Goal: Task Accomplishment & Management: Use online tool/utility

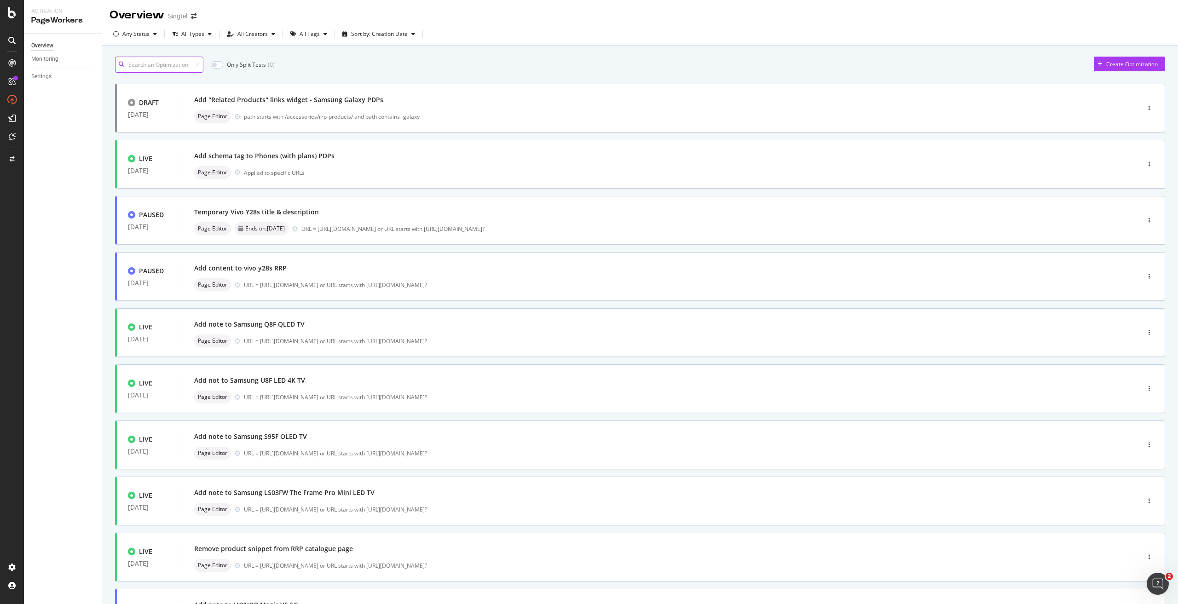
click at [162, 72] on input at bounding box center [159, 65] width 88 height 16
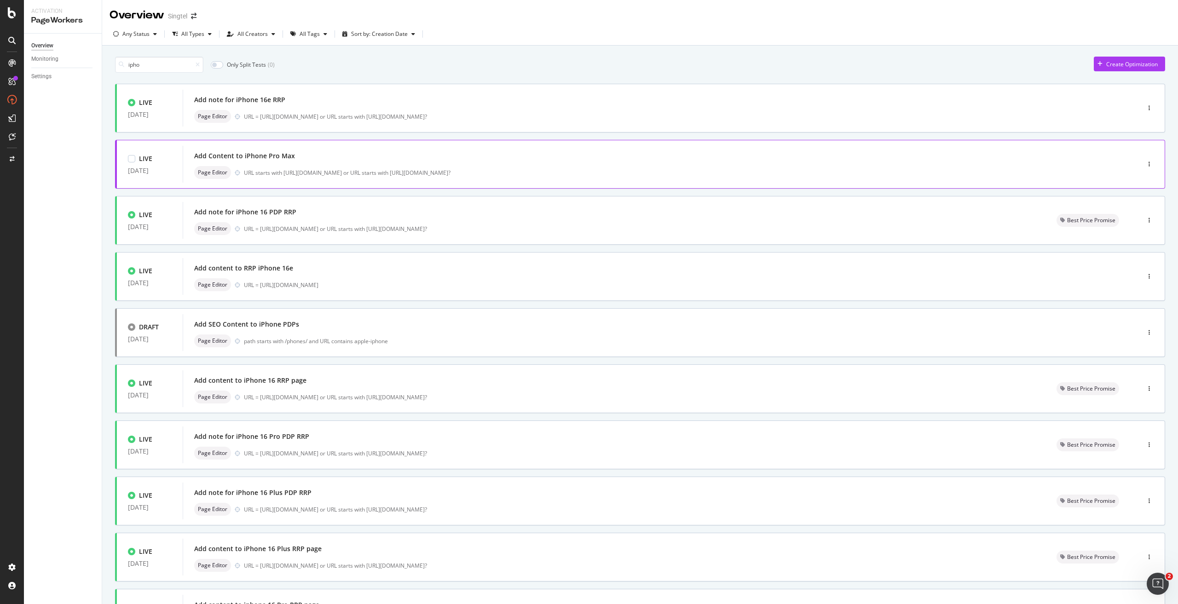
click at [364, 162] on div "Add Content to iPhone Pro Max" at bounding box center [647, 156] width 906 height 13
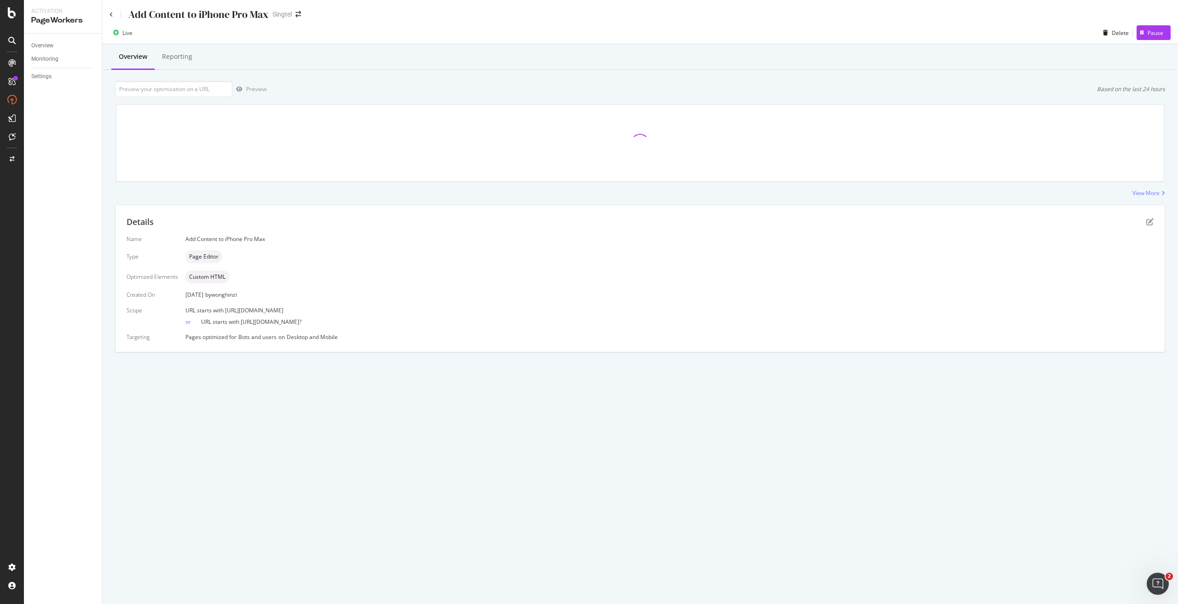
drag, startPoint x: 376, startPoint y: 312, endPoint x: 225, endPoint y: 303, distance: 152.1
click at [225, 303] on div "Name Add Content to iPhone Pro Max Type Page Editor Optimized Elements Custom H…" at bounding box center [640, 288] width 1027 height 106
copy span "https://shop.singtel.com/phones/apple-iphone-16-pro-max"
click at [201, 87] on input "url" at bounding box center [173, 89] width 117 height 16
paste input "https://shop.singtel.com/phones/apple-iphone-16-pro-max"
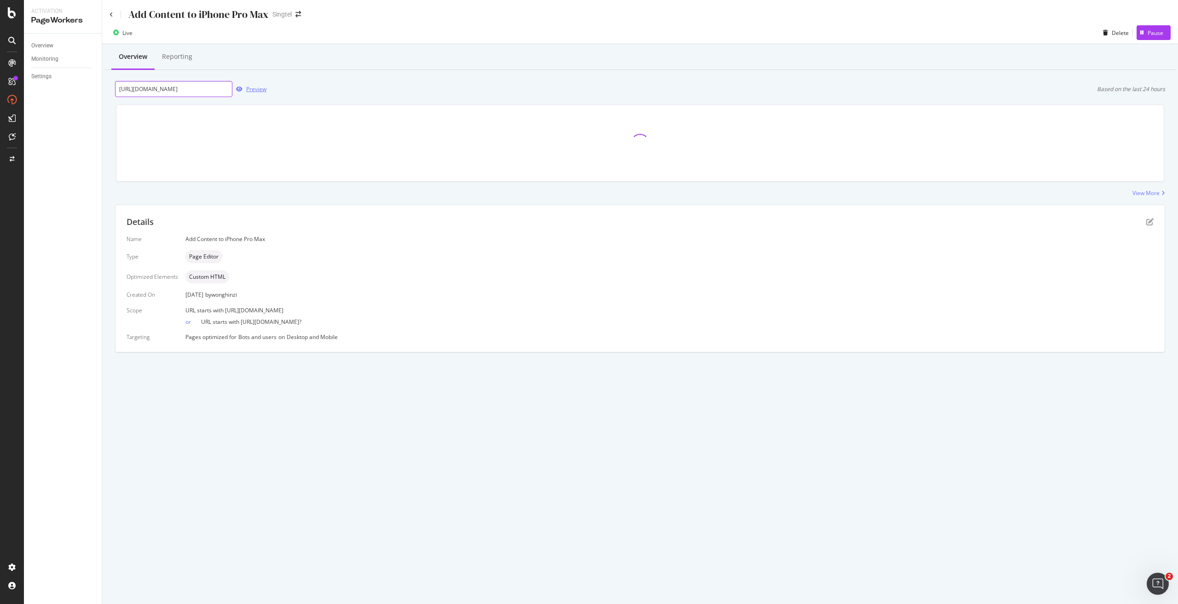
scroll to position [0, 42]
type input "https://shop.singtel.com/phones/apple-iphone-16-pro-max"
click at [249, 87] on div "Preview" at bounding box center [256, 89] width 20 height 8
click at [1148, 215] on div "Details Name Add Content to iPhone Pro Max Type Page Editor Optimized Elements …" at bounding box center [639, 278] width 1049 height 147
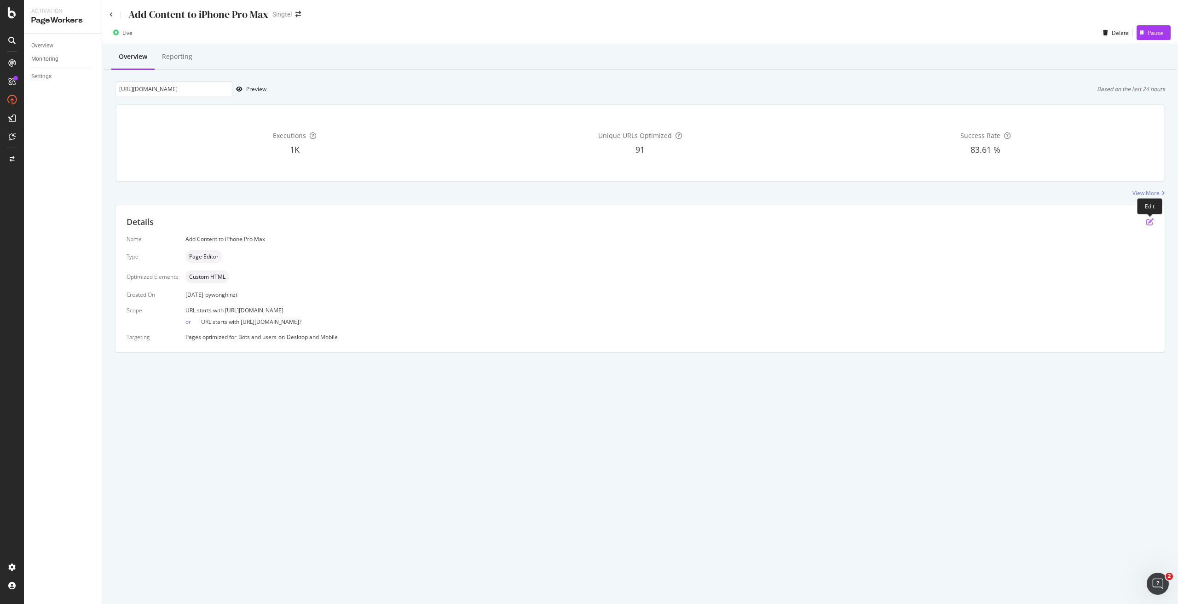
click at [1149, 223] on icon "pen-to-square" at bounding box center [1149, 221] width 7 height 7
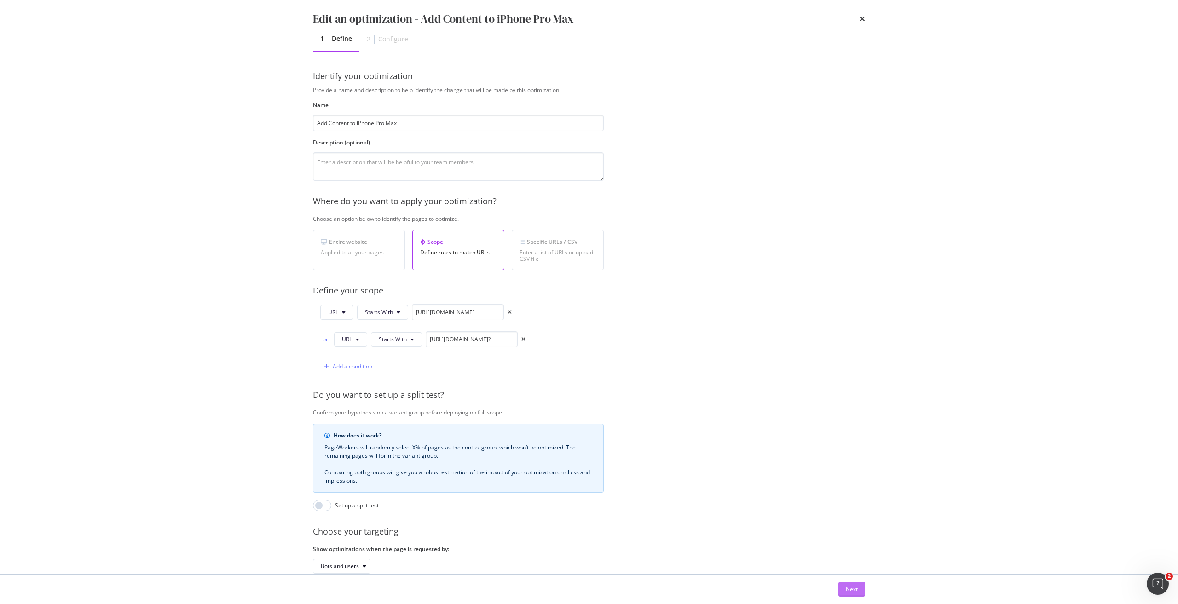
click at [844, 591] on button "Next" at bounding box center [851, 589] width 27 height 15
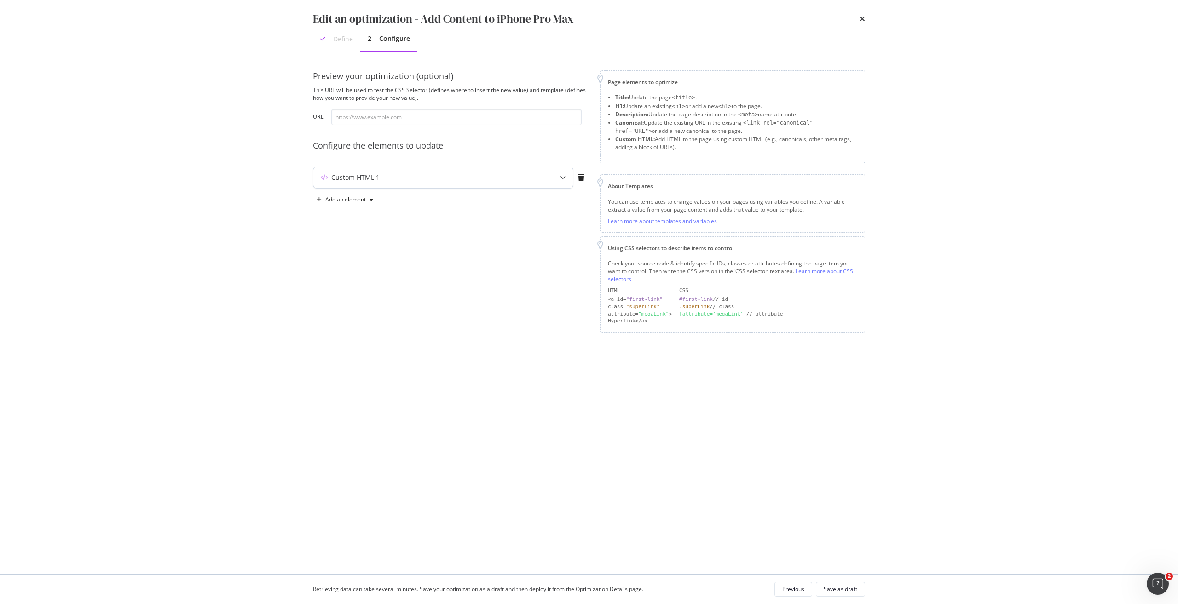
click at [550, 183] on div "Custom HTML 1" at bounding box center [443, 177] width 260 height 21
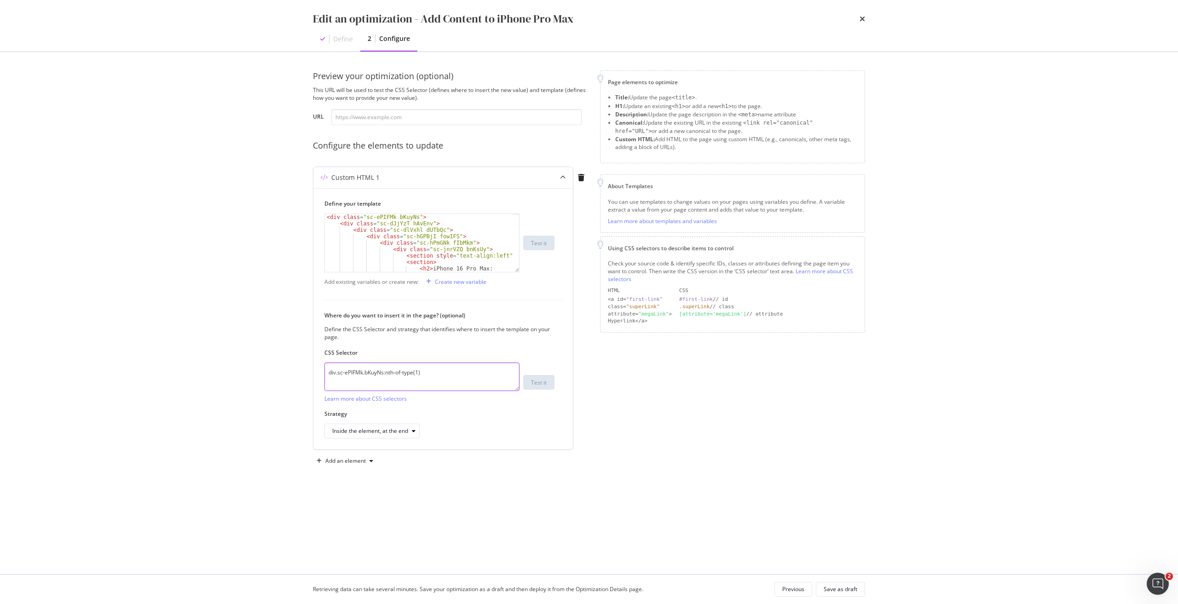
click at [414, 369] on textarea "div.sc-ePIFMk.bKuyNs:nth-of-type(1)" at bounding box center [421, 377] width 195 height 29
paste textarea "iEhLsB.jWdwcZ"
type textarea "div.sc-iEhLsB.jWdwcZ:nth-of-type(1)"
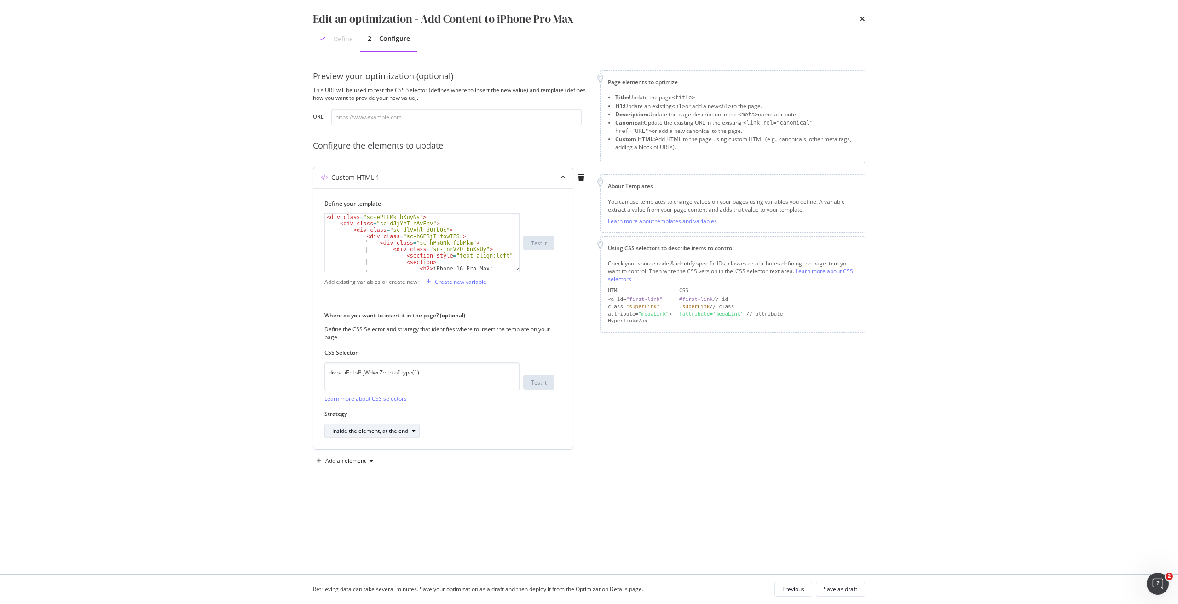
click at [400, 430] on div "Inside the element, at the end" at bounding box center [370, 431] width 76 height 6
click at [385, 487] on div "After the element" at bounding box center [382, 492] width 106 height 12
click at [362, 432] on div "After the element" at bounding box center [354, 431] width 45 height 6
click at [385, 462] on div "Inside the element, at the end" at bounding box center [374, 462] width 76 height 8
click at [854, 592] on div "Save as draft" at bounding box center [841, 589] width 34 height 8
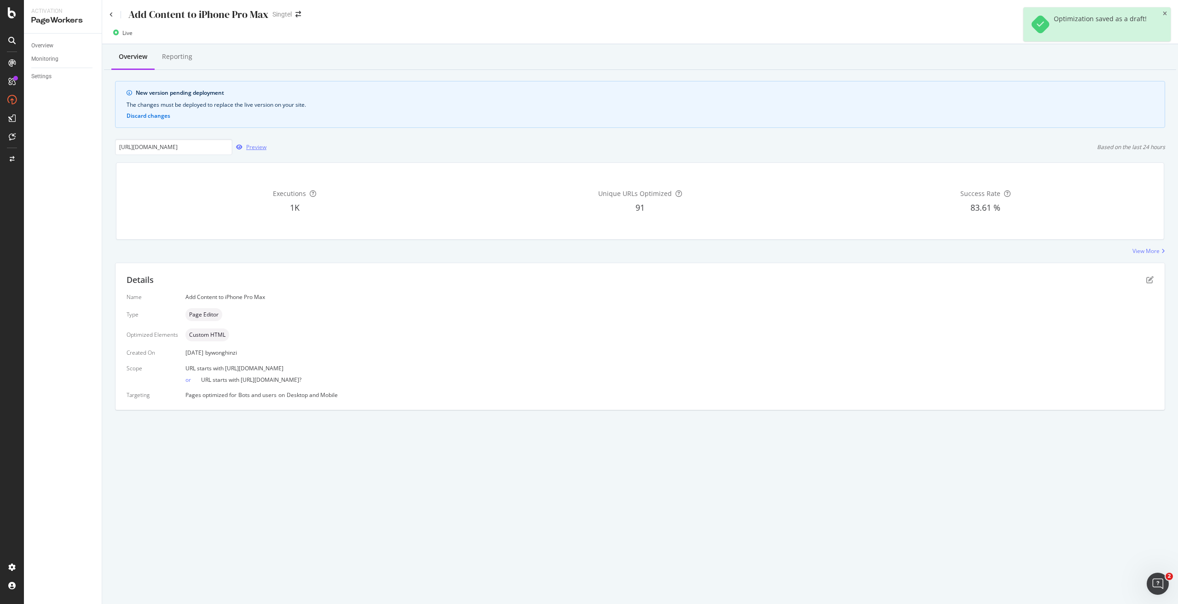
click at [249, 145] on div "Preview" at bounding box center [256, 147] width 20 height 8
click at [1146, 277] on icon "pen-to-square" at bounding box center [1149, 279] width 7 height 7
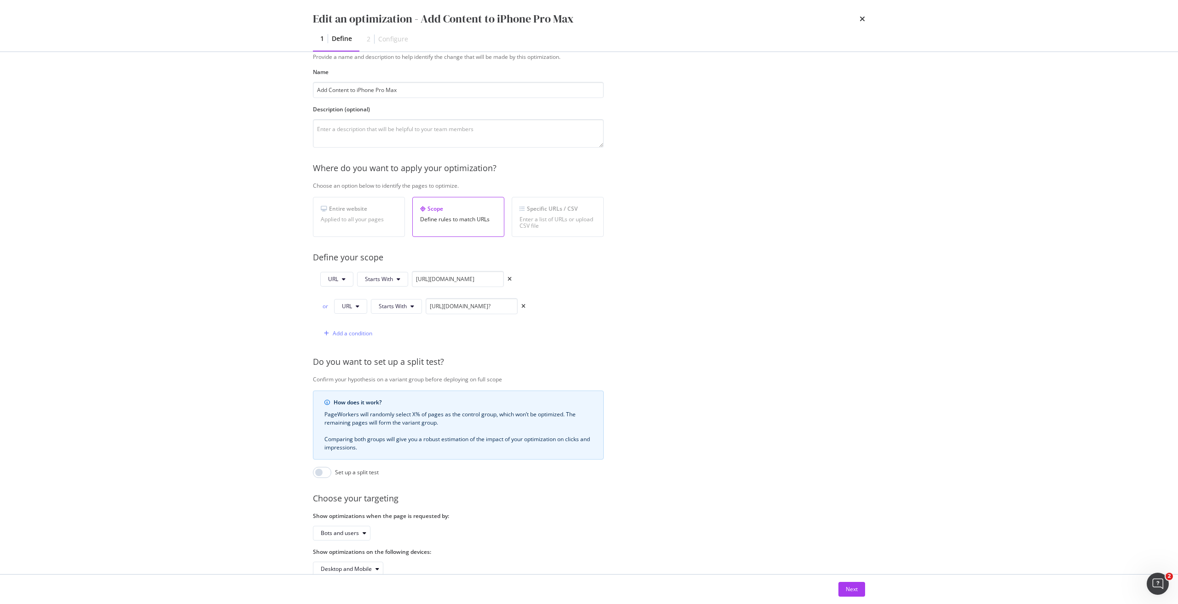
scroll to position [61, 0]
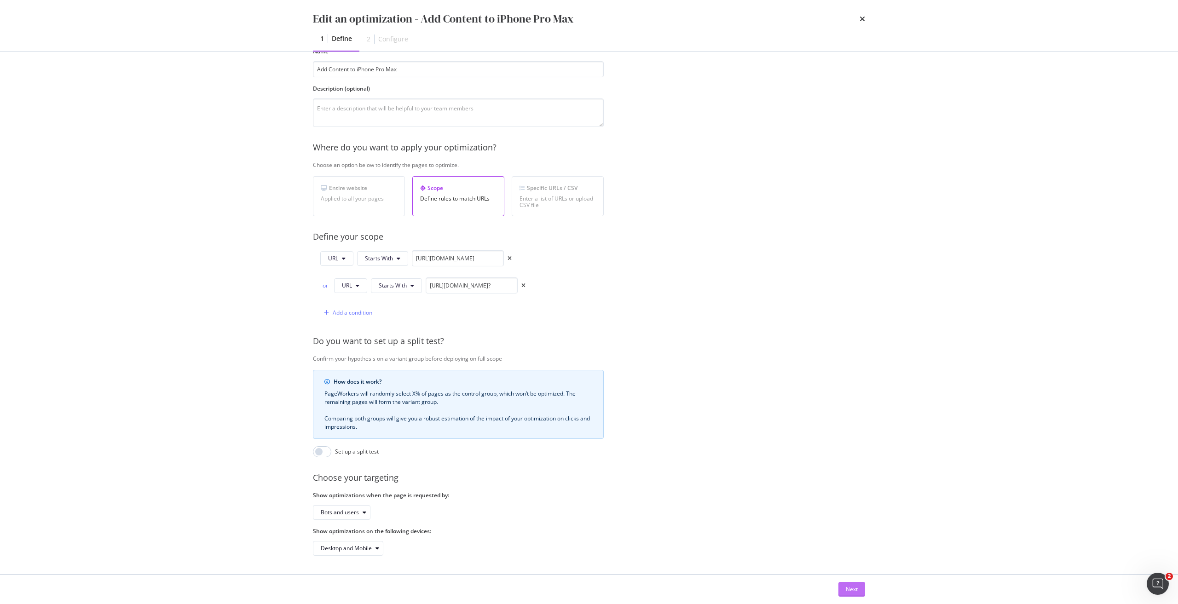
click at [855, 589] on div "Next" at bounding box center [852, 589] width 12 height 8
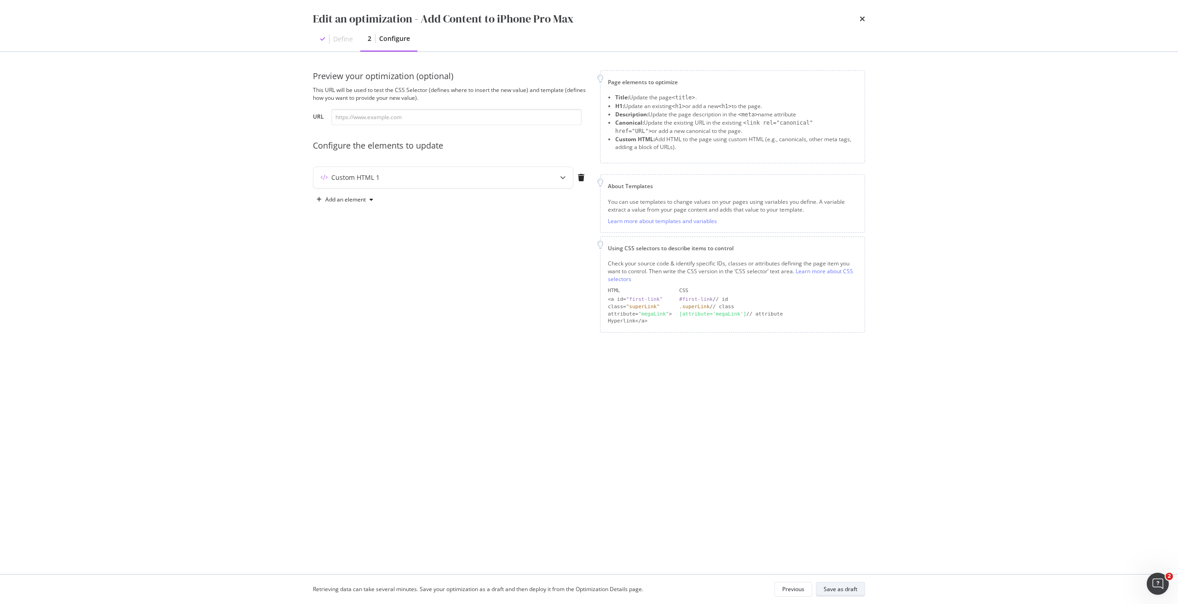
scroll to position [0, 0]
click at [441, 176] on div "Custom HTML 1" at bounding box center [424, 177] width 223 height 9
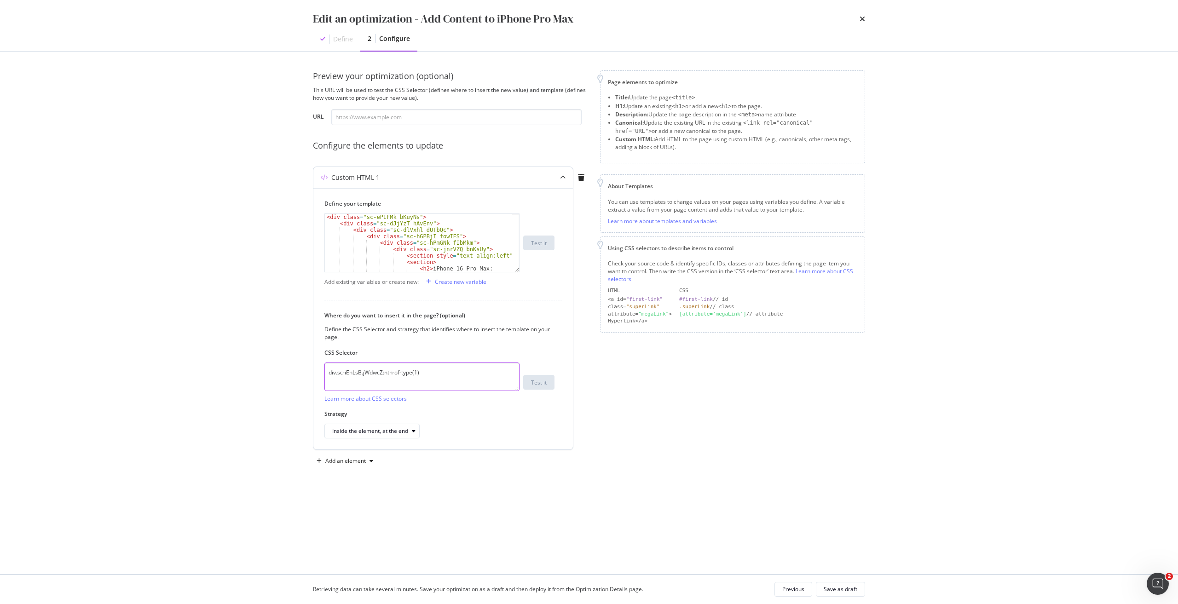
drag, startPoint x: 338, startPoint y: 373, endPoint x: 382, endPoint y: 365, distance: 44.4
click at [382, 365] on textarea "div.sc-iEhLsB.jWdwcZ:nth-of-type(1)" at bounding box center [421, 377] width 195 height 29
click at [400, 375] on textarea "div.sc-iEhLsB.jWdwcZ:nth-of-type(1)" at bounding box center [421, 377] width 195 height 29
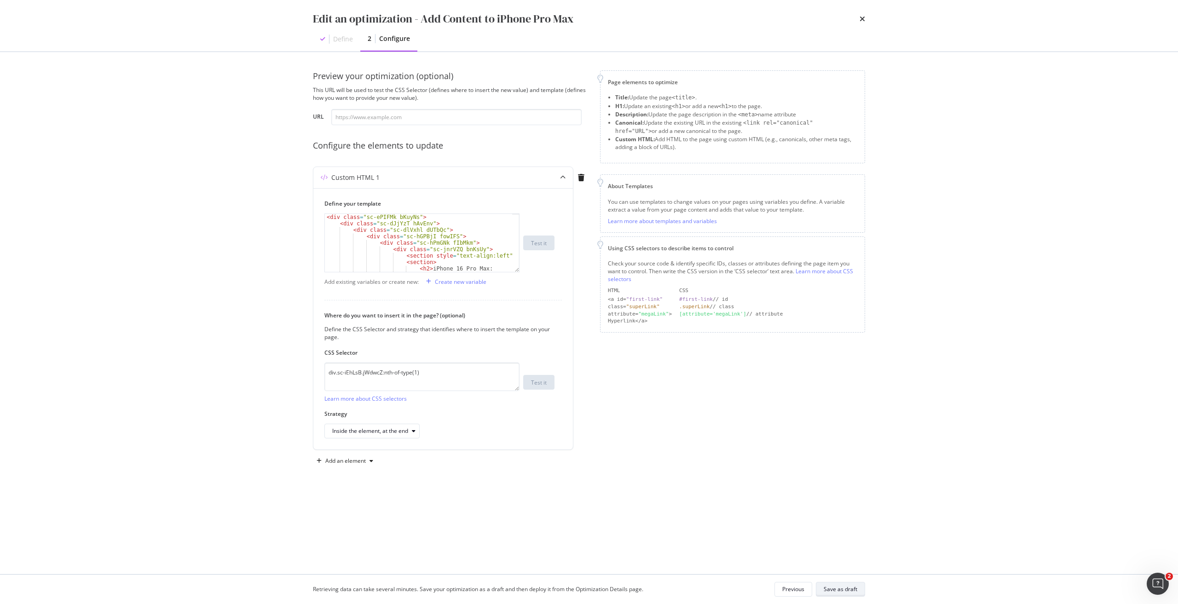
click at [835, 590] on div "Save as draft" at bounding box center [841, 589] width 34 height 8
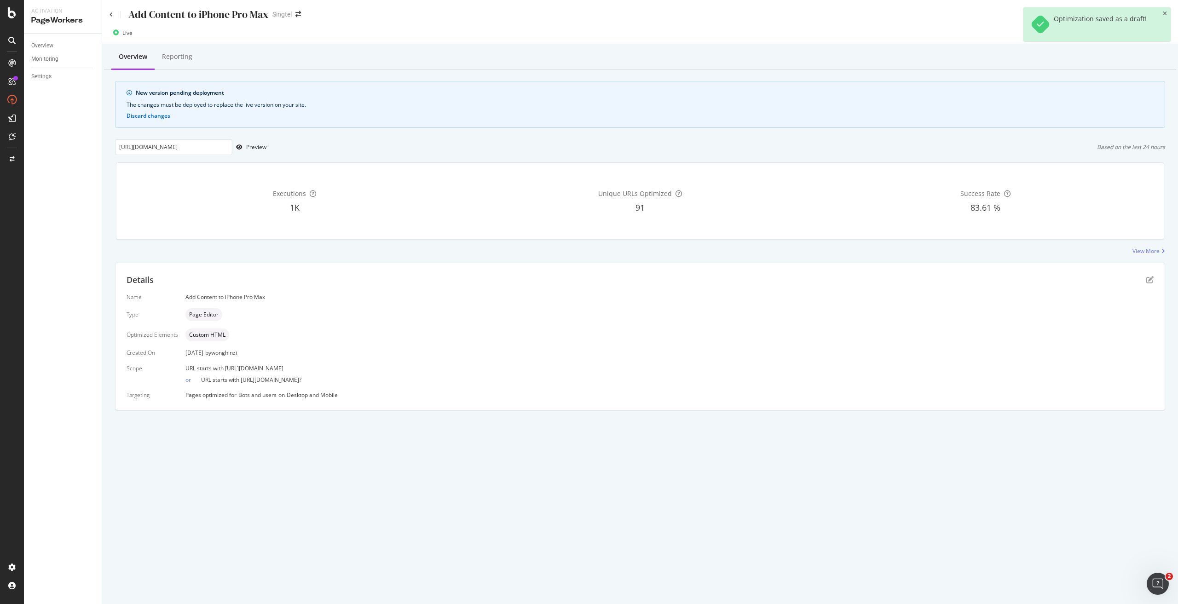
drag, startPoint x: 388, startPoint y: 363, endPoint x: 396, endPoint y: 320, distance: 44.0
click at [390, 356] on div "Name Add Content to iPhone Pro Max Type Page Editor Optimized Elements Custom H…" at bounding box center [640, 346] width 1027 height 106
click at [331, 293] on div "Add Content to iPhone Pro Max" at bounding box center [669, 297] width 968 height 8
click at [1124, 34] on div "Deploy to production" at bounding box center [1136, 33] width 53 height 8
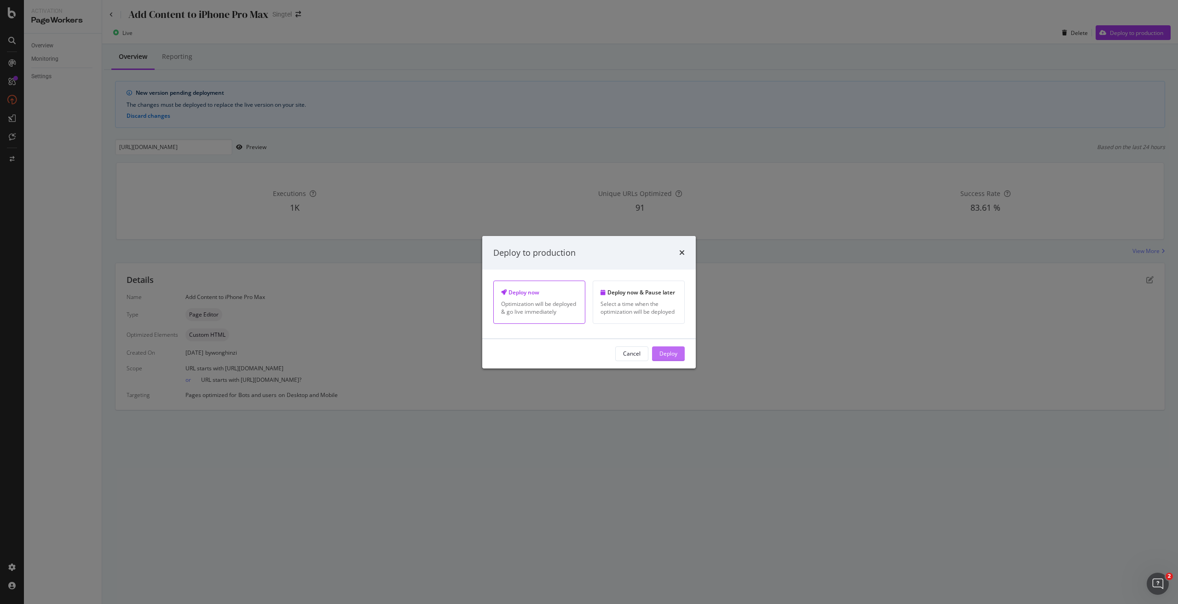
click at [673, 358] on div "Deploy" at bounding box center [668, 354] width 18 height 8
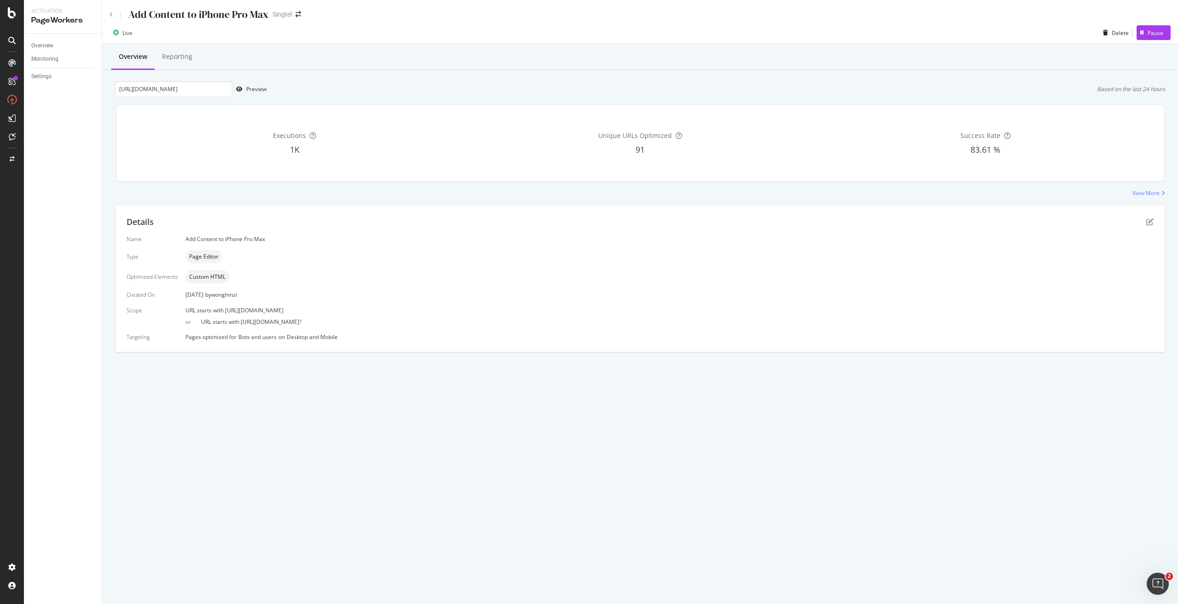
click at [112, 13] on icon at bounding box center [112, 15] width 4 height 6
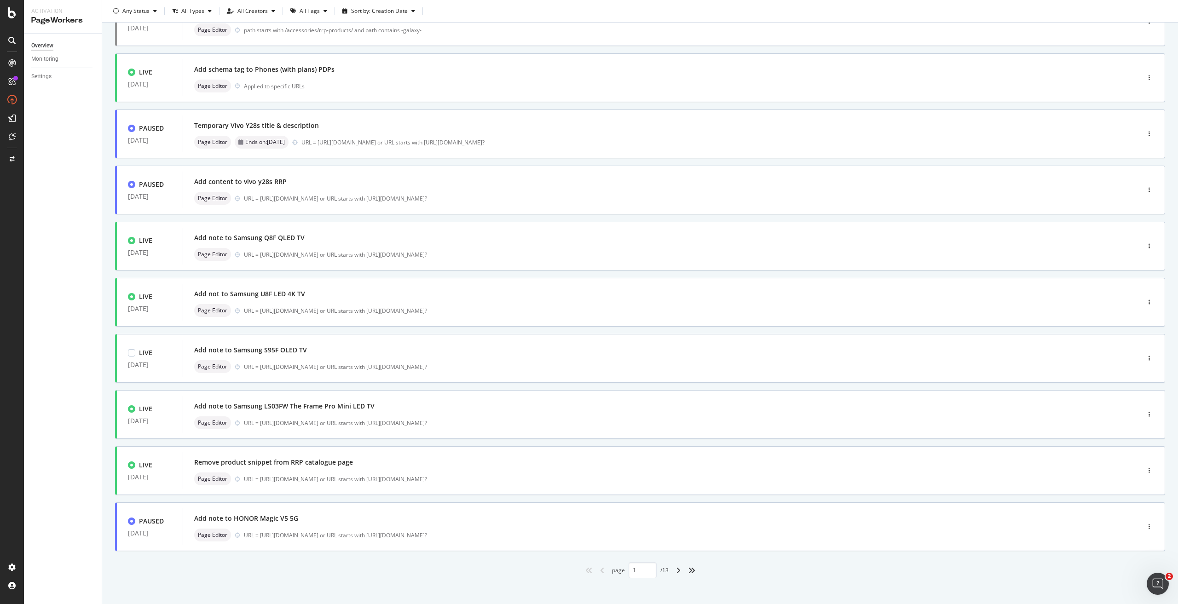
scroll to position [93, 0]
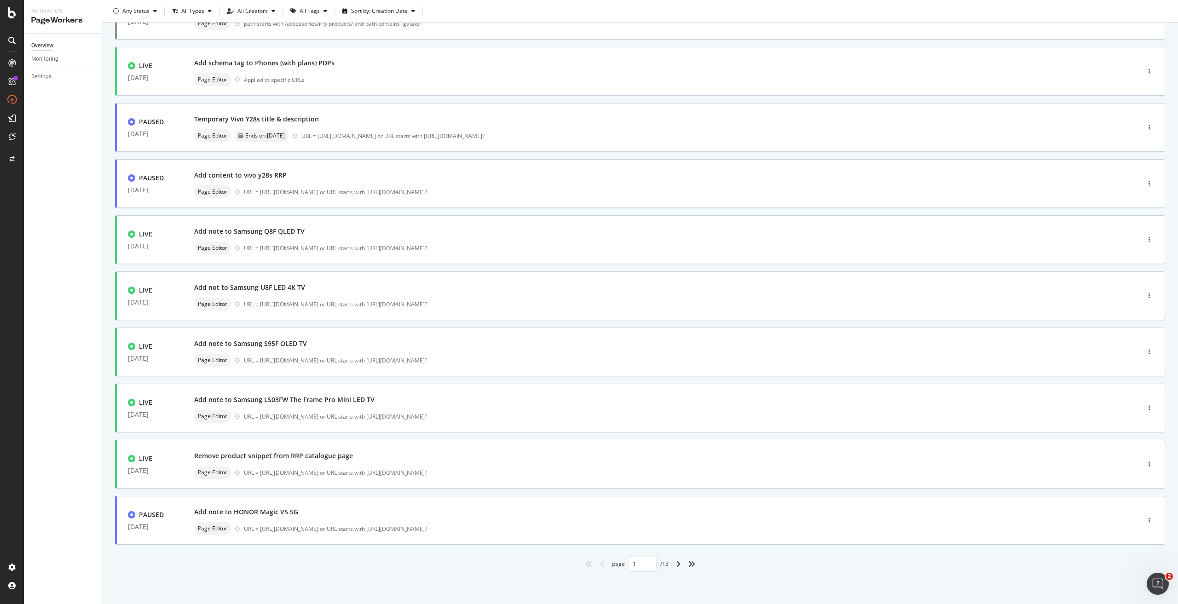
click at [672, 562] on div "angle-right" at bounding box center [678, 564] width 12 height 15
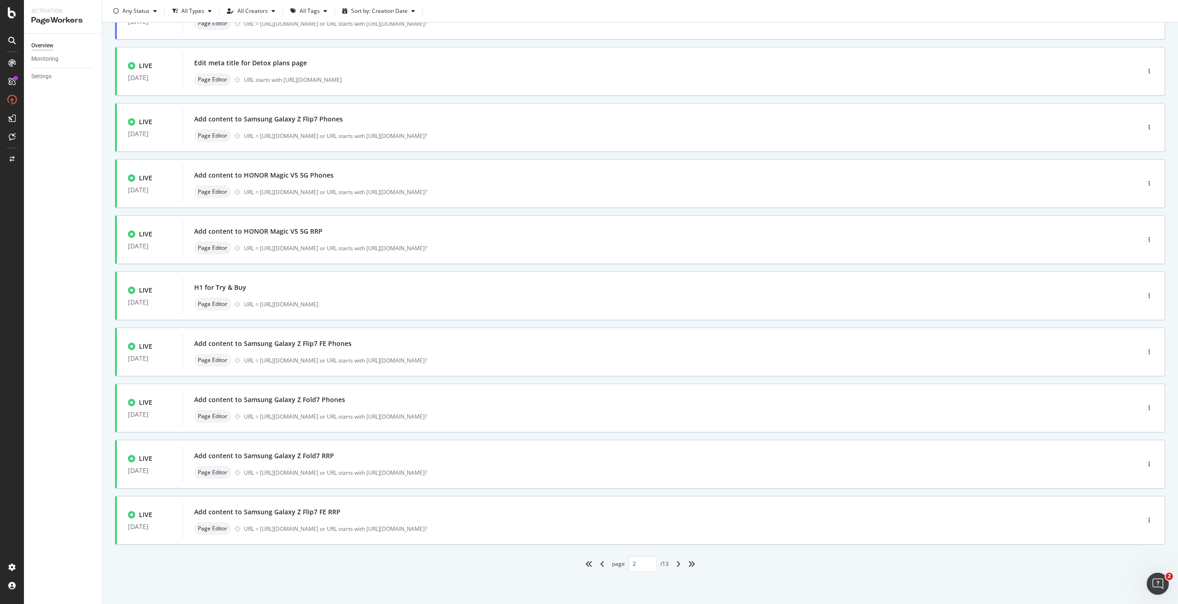
type input "2"
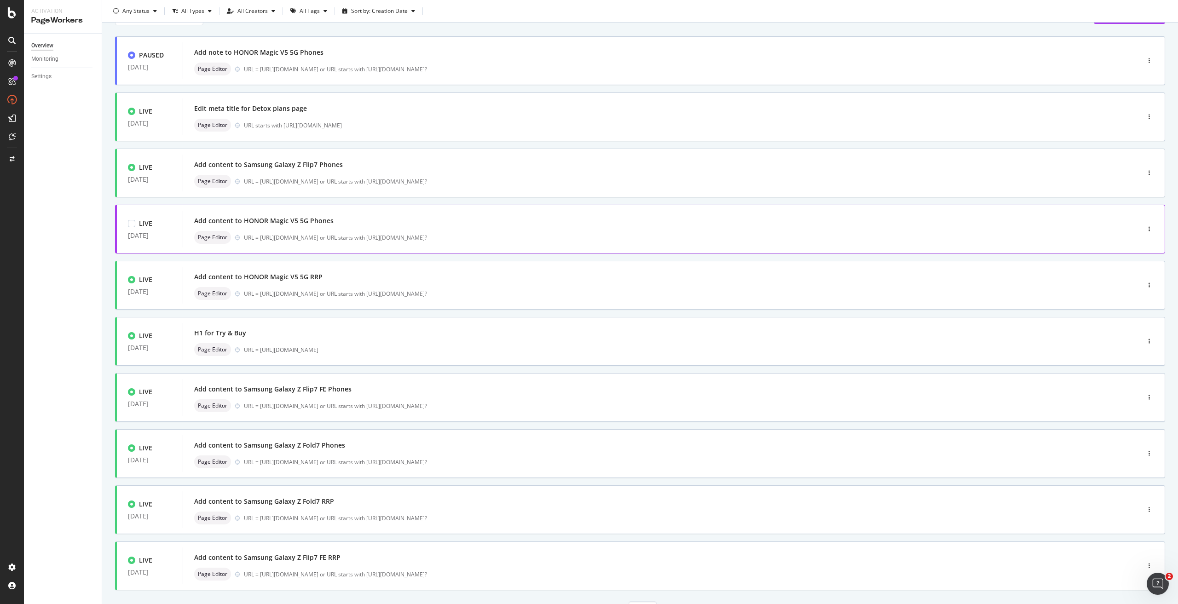
scroll to position [46, 0]
click at [328, 281] on div "Add content to HONOR Magic V5 5G RRP" at bounding box center [647, 278] width 906 height 13
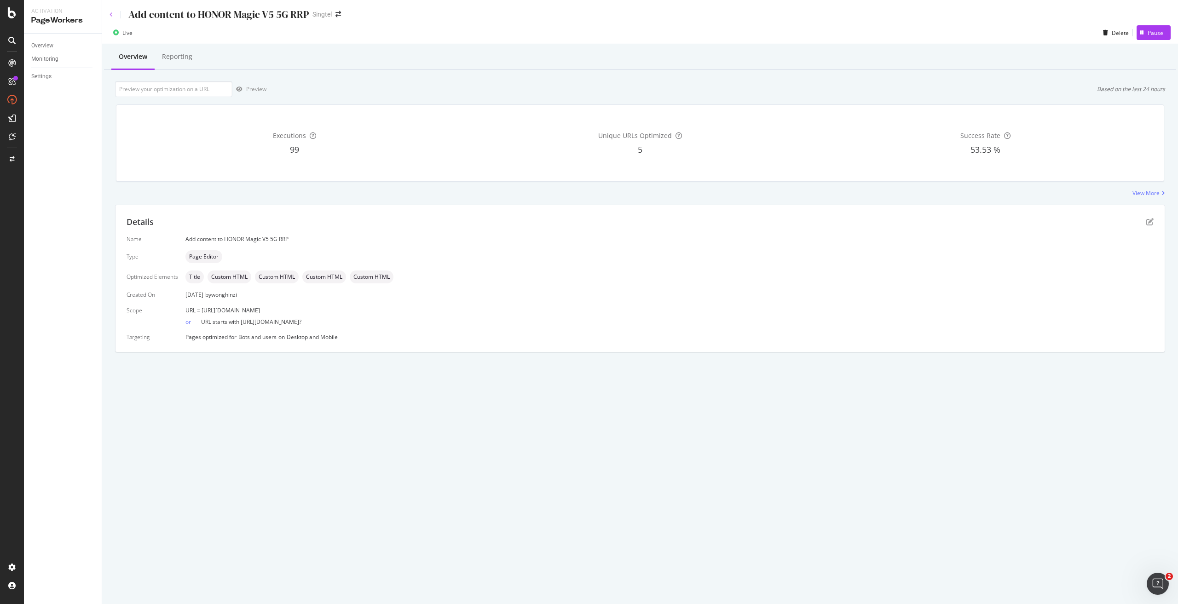
click at [111, 16] on icon at bounding box center [112, 15] width 4 height 6
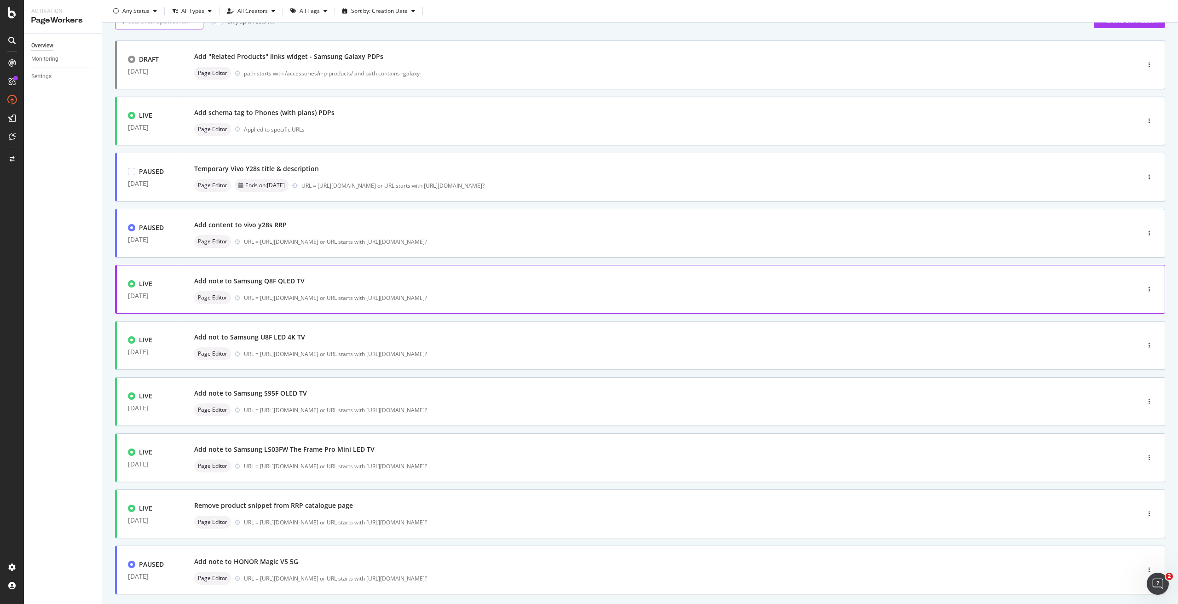
scroll to position [93, 0]
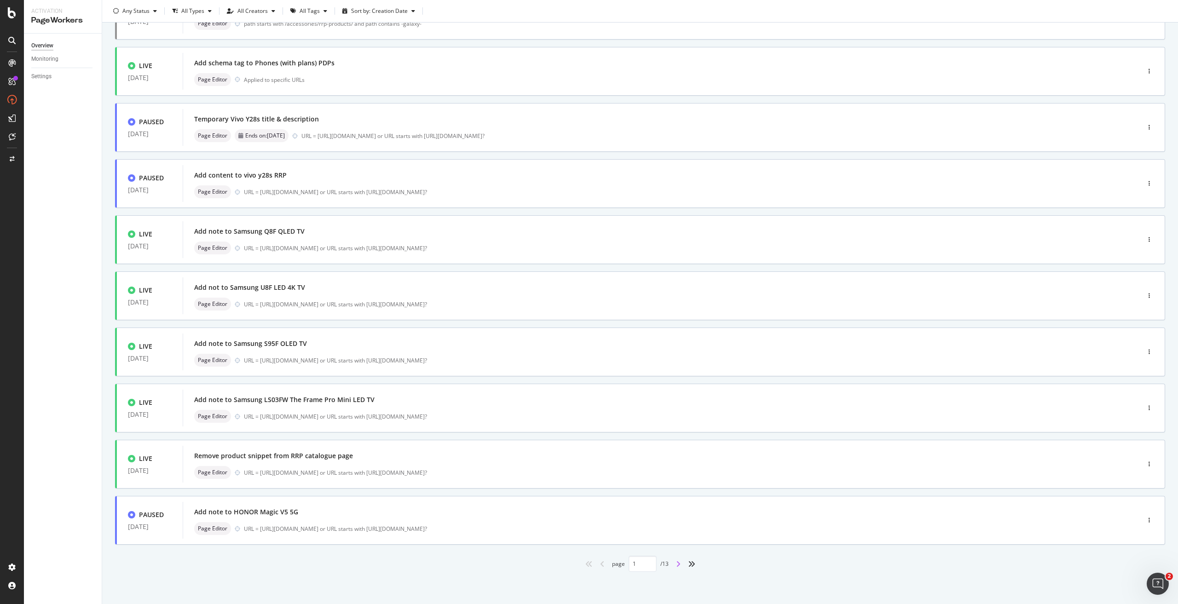
click at [676, 562] on icon "angle-right" at bounding box center [678, 563] width 5 height 7
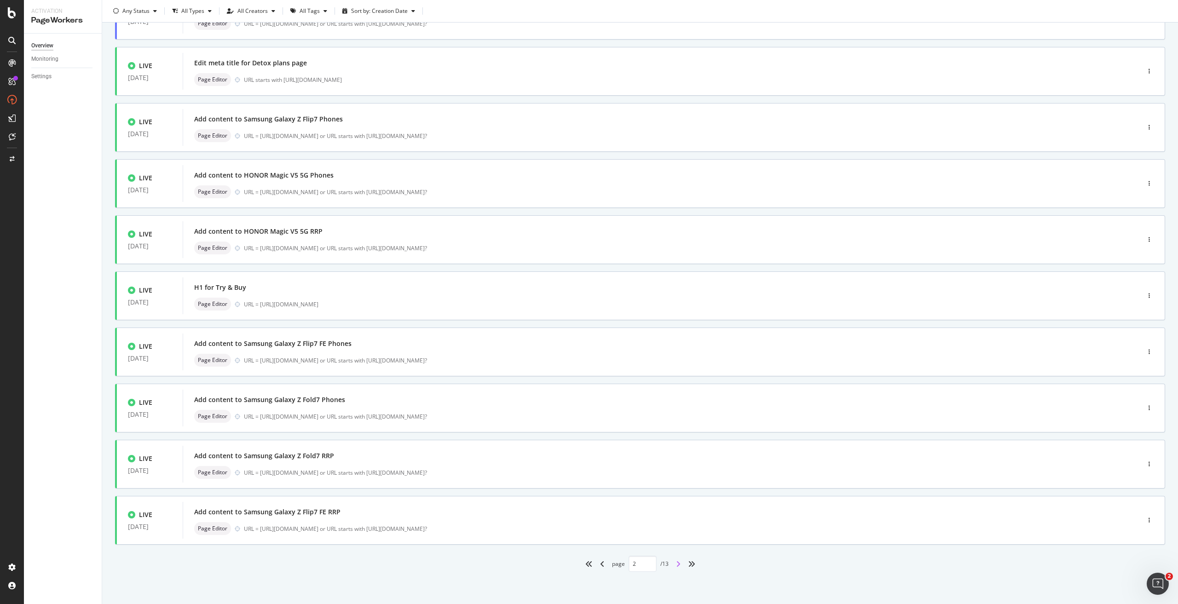
type input "2"
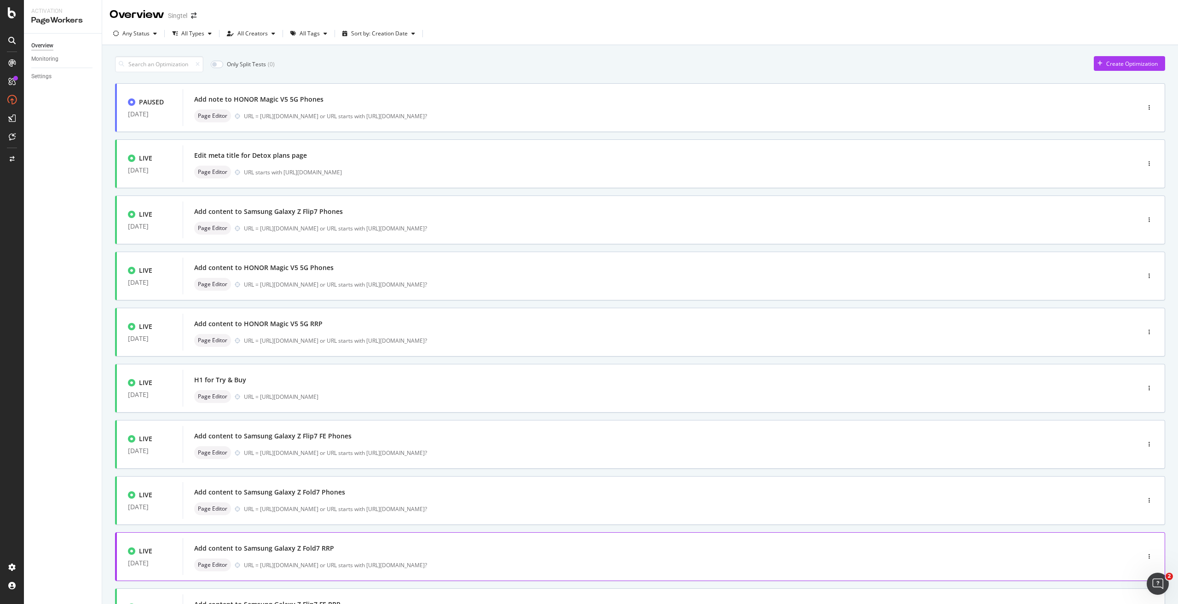
scroll to position [0, 0]
click at [274, 330] on div "Add content to HONOR Magic V5 5G RRP" at bounding box center [647, 324] width 906 height 13
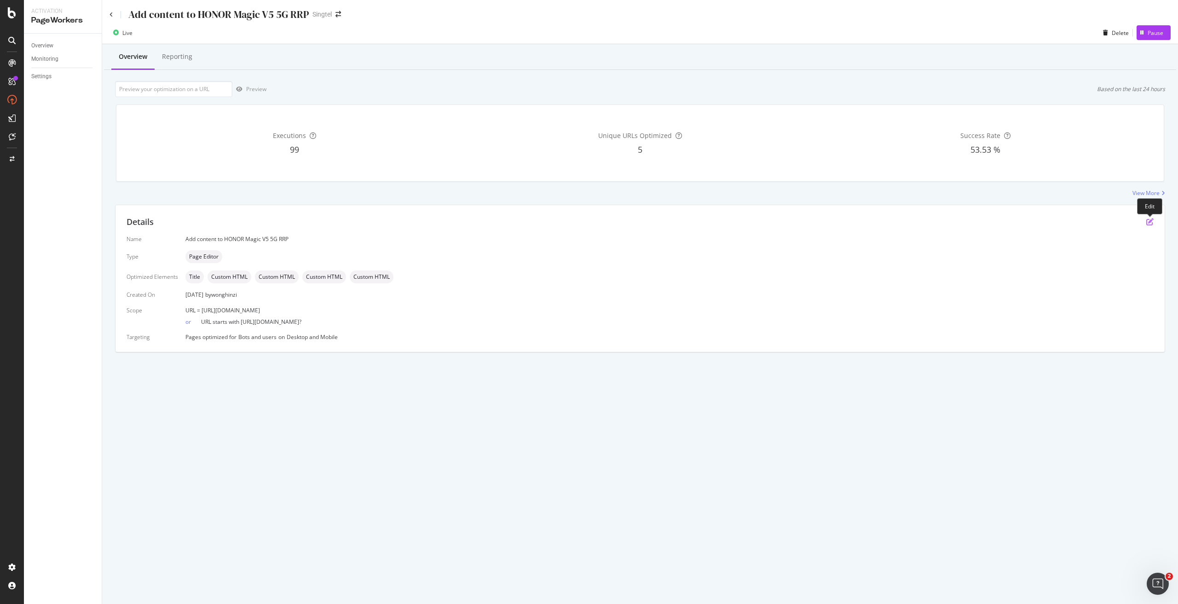
click at [1150, 219] on icon "pen-to-square" at bounding box center [1149, 221] width 7 height 7
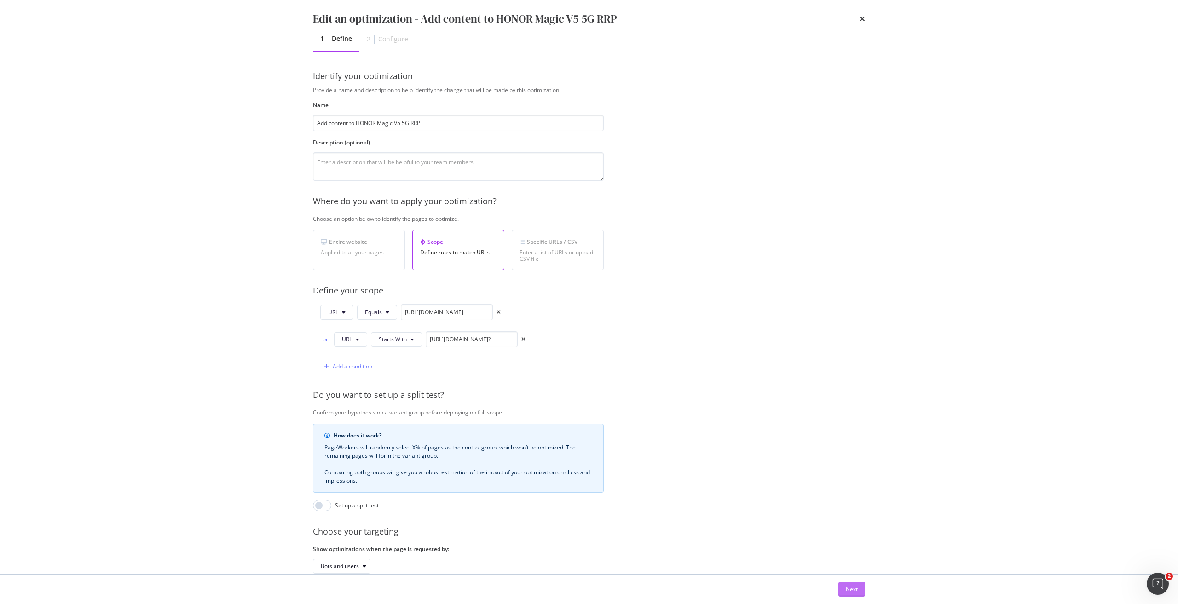
click at [857, 591] on div "Next" at bounding box center [852, 589] width 12 height 8
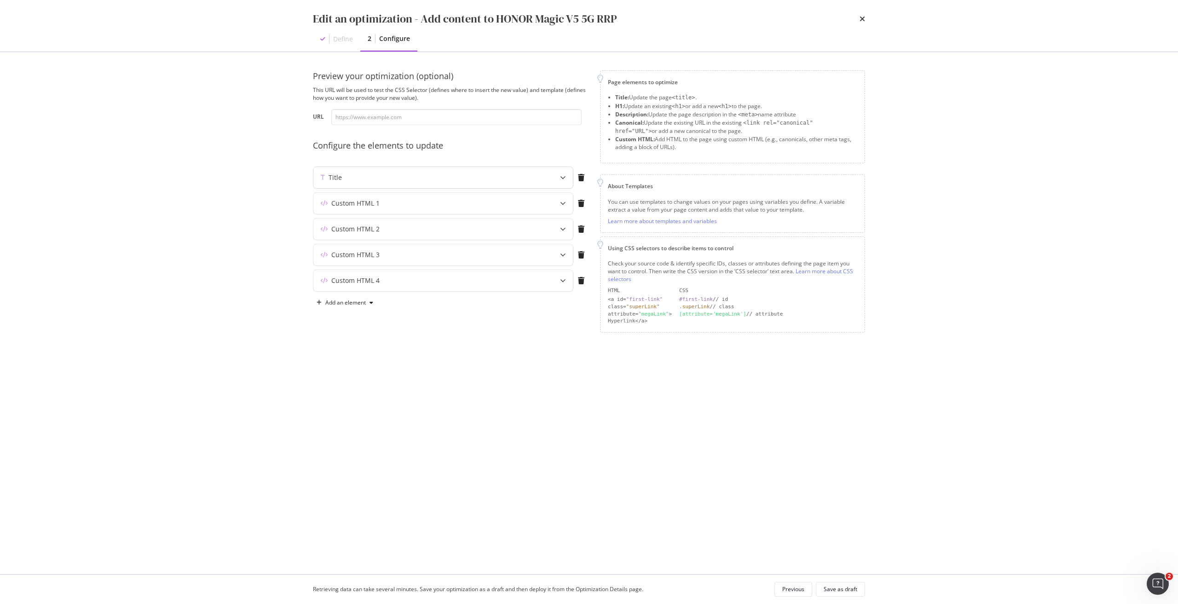
click at [548, 178] on div "Title" at bounding box center [443, 177] width 260 height 21
click at [560, 176] on icon "modal" at bounding box center [563, 178] width 6 height 6
click at [539, 207] on div "Custom HTML 1" at bounding box center [443, 203] width 260 height 21
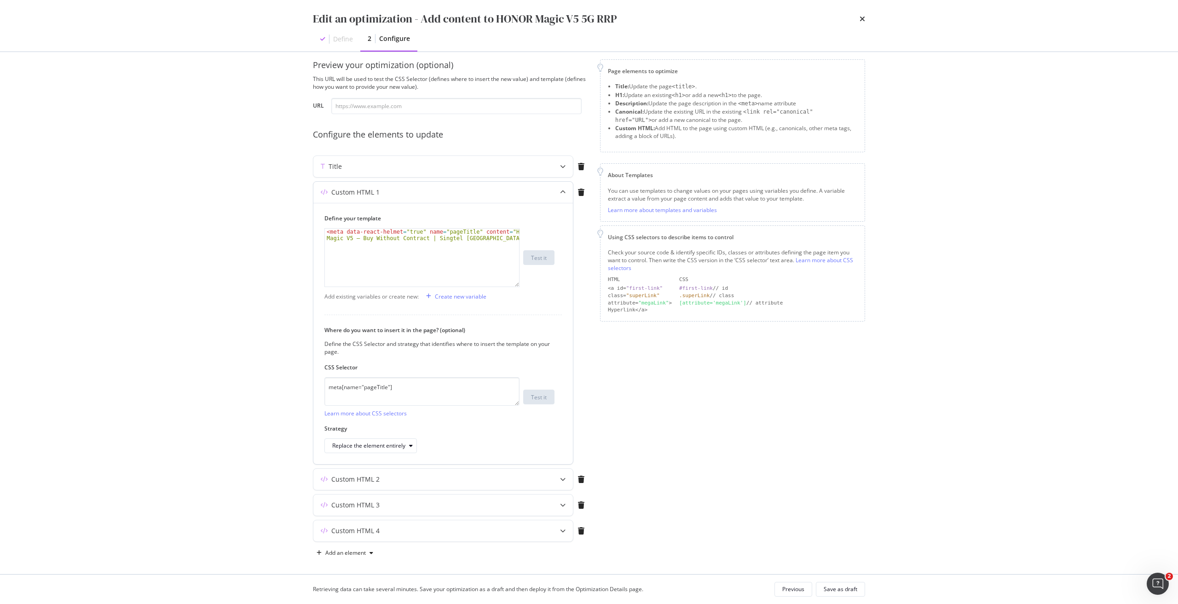
scroll to position [16, 0]
click at [541, 190] on div "Custom HTML 1" at bounding box center [443, 187] width 260 height 21
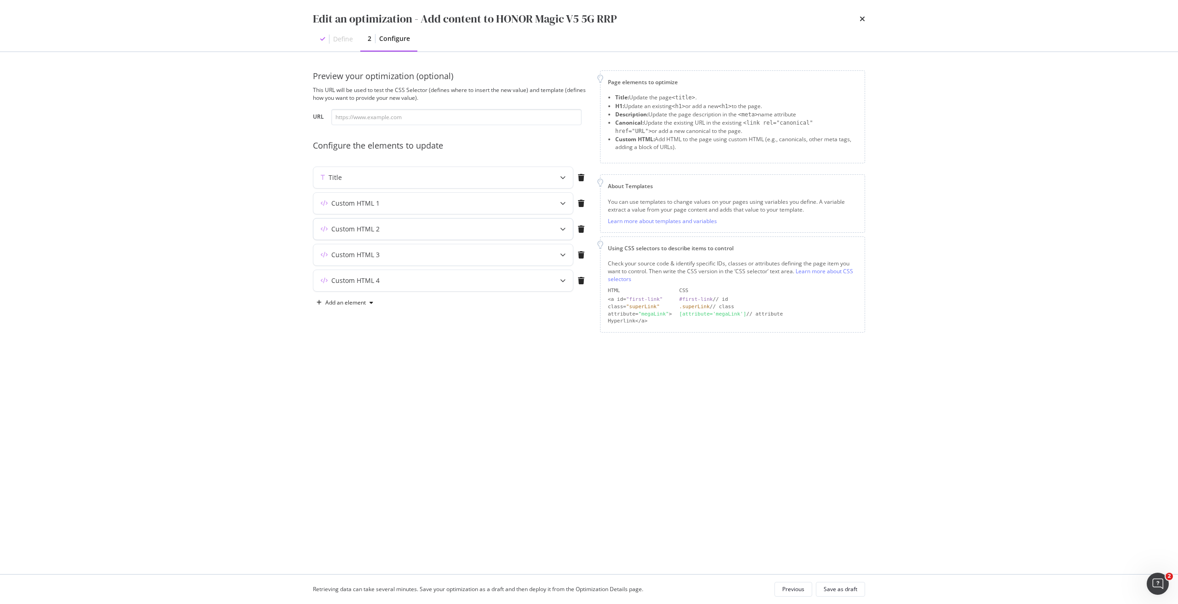
click at [554, 230] on div "modal" at bounding box center [563, 229] width 20 height 21
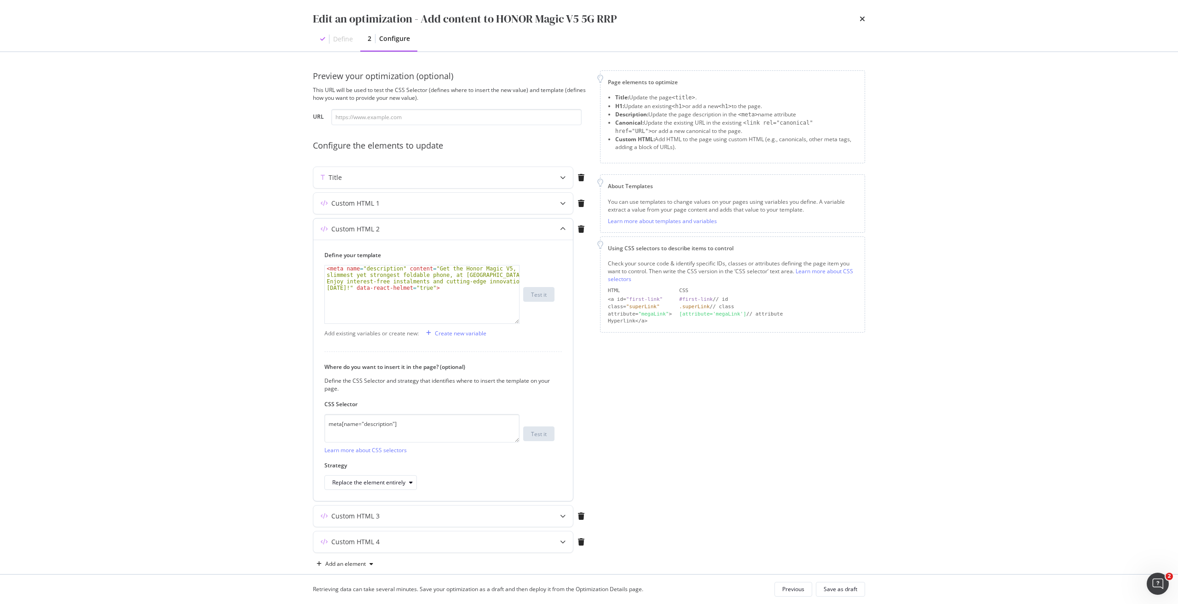
click at [557, 223] on div "modal" at bounding box center [563, 229] width 20 height 21
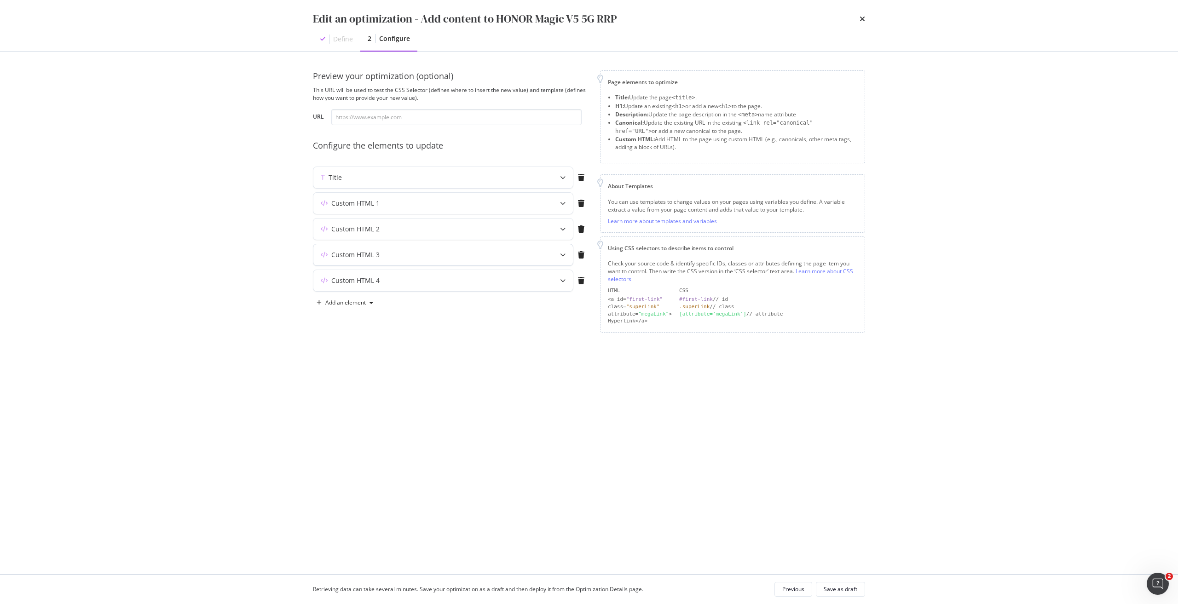
click at [501, 253] on div "Custom HTML 3" at bounding box center [424, 254] width 223 height 9
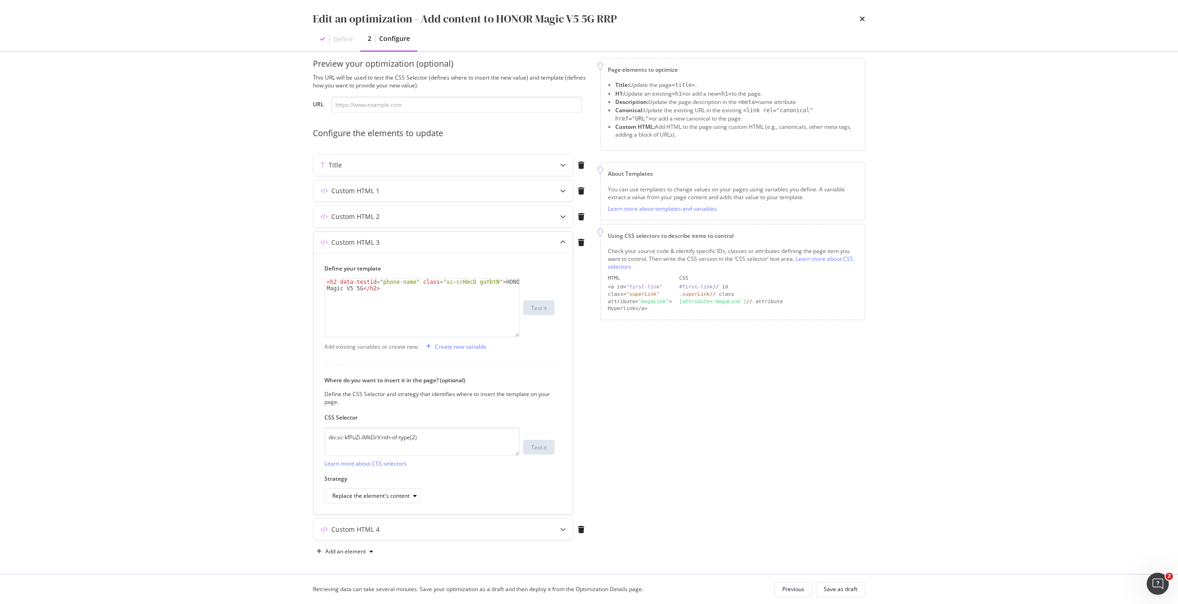
scroll to position [16, 0]
click at [515, 237] on div "Custom HTML 3" at bounding box center [424, 239] width 223 height 9
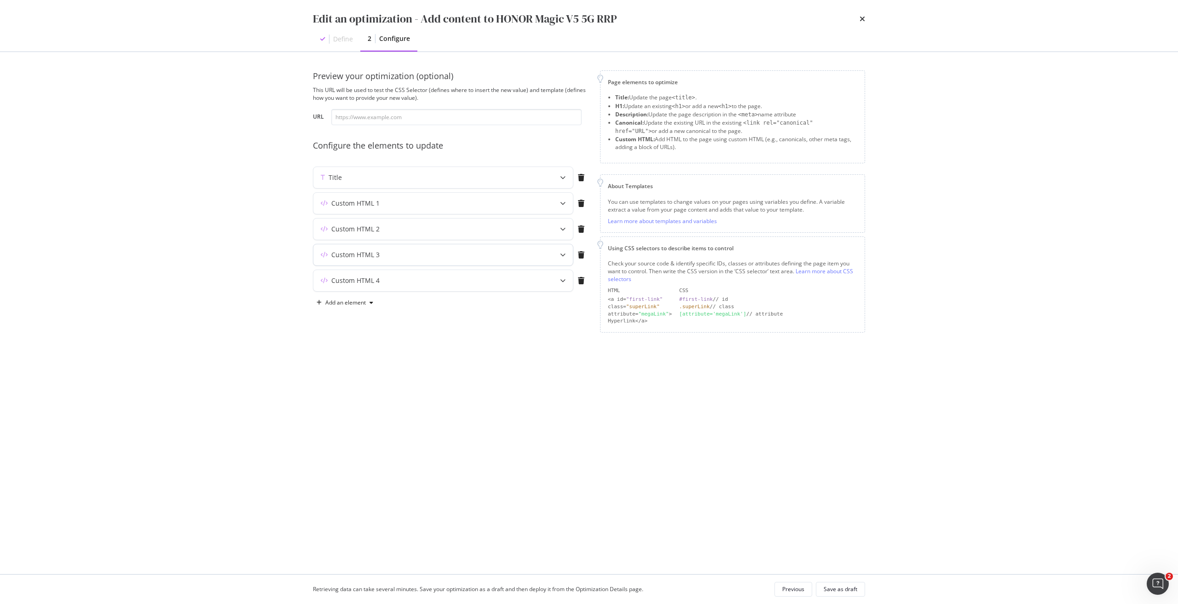
click at [513, 246] on div "Custom HTML 3" at bounding box center [443, 254] width 260 height 21
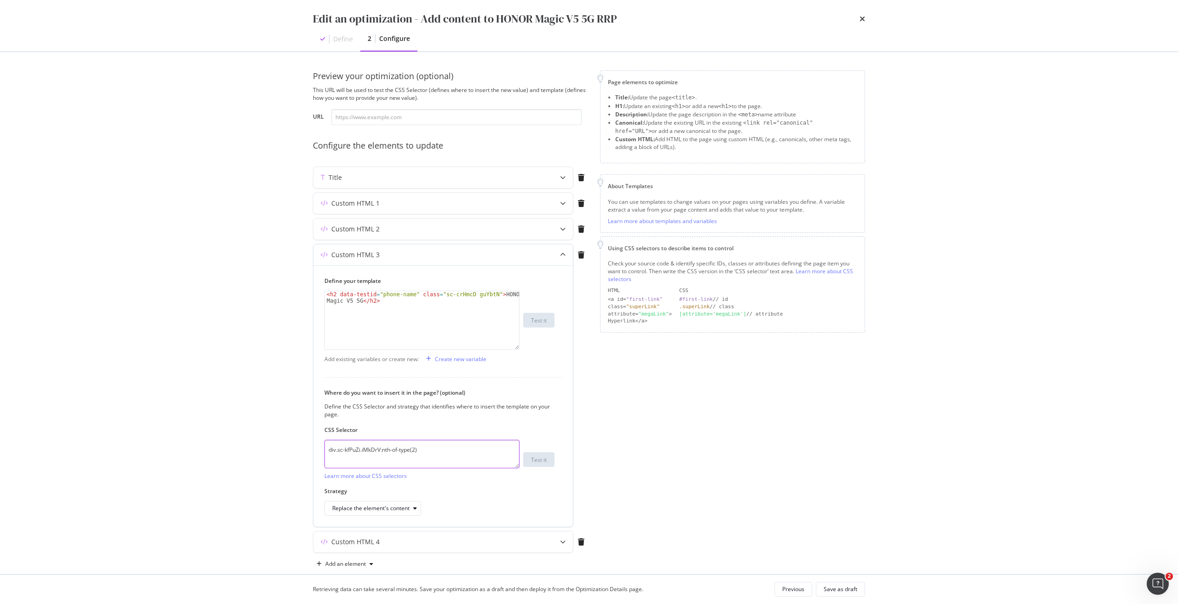
click at [437, 450] on textarea "div.sc-kfPuZi.iMkDrV:nth-of-type(2)" at bounding box center [421, 454] width 195 height 29
click at [561, 256] on icon "modal" at bounding box center [563, 255] width 6 height 6
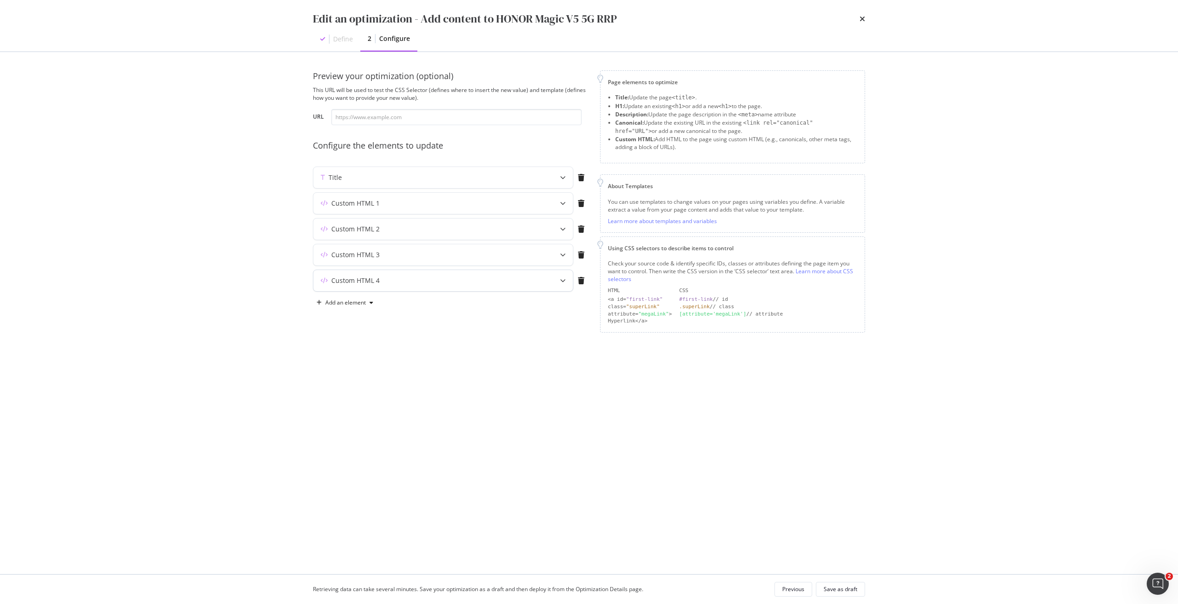
click at [451, 282] on div "Custom HTML 4" at bounding box center [424, 280] width 223 height 9
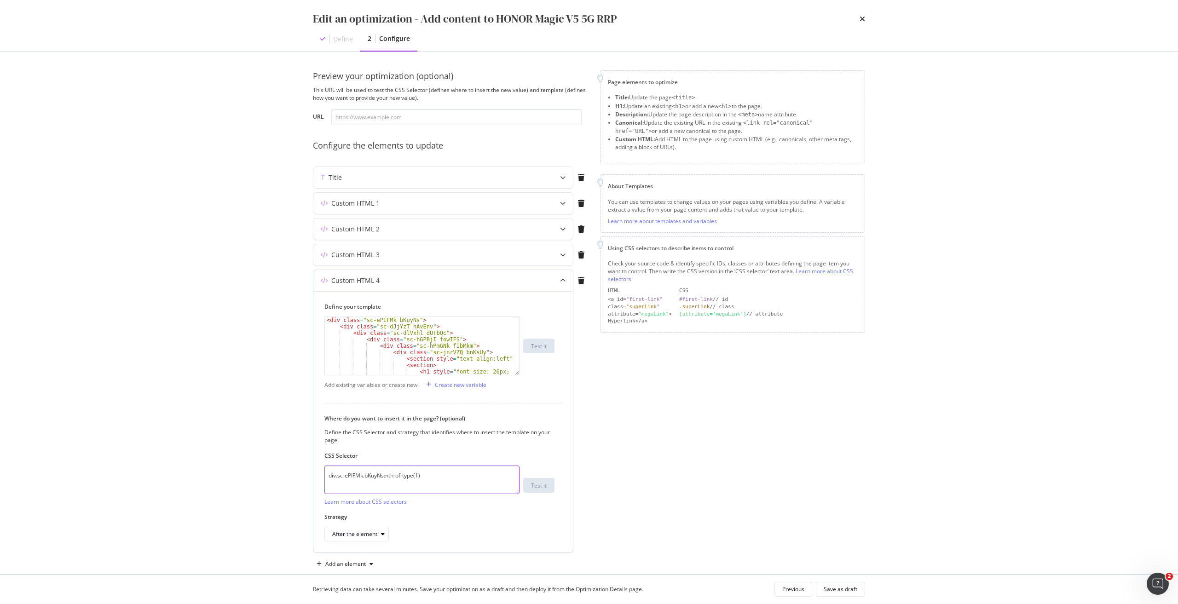
click at [451, 481] on textarea "div.sc-ePIFMk.bKuyNs:nth-of-type(1)" at bounding box center [421, 480] width 195 height 29
paste textarea "iEhLsB.jWdwcZ"
type textarea "div.sc-iEhLsB.jWdwcZ:nth-of-type(1)"
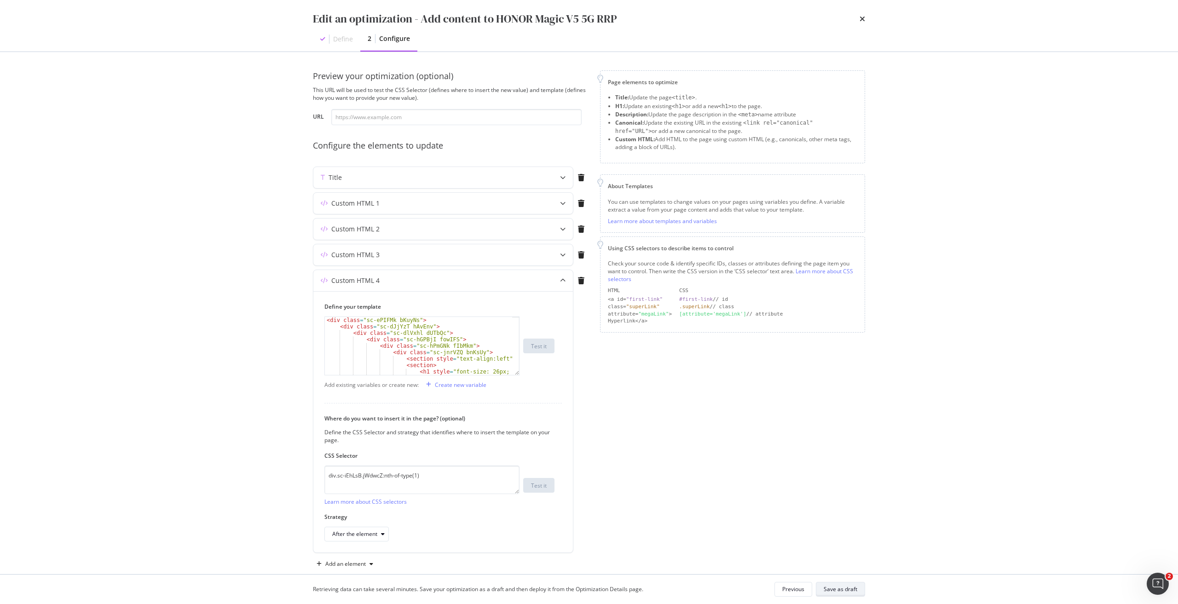
click at [851, 589] on div "Save as draft" at bounding box center [841, 589] width 34 height 8
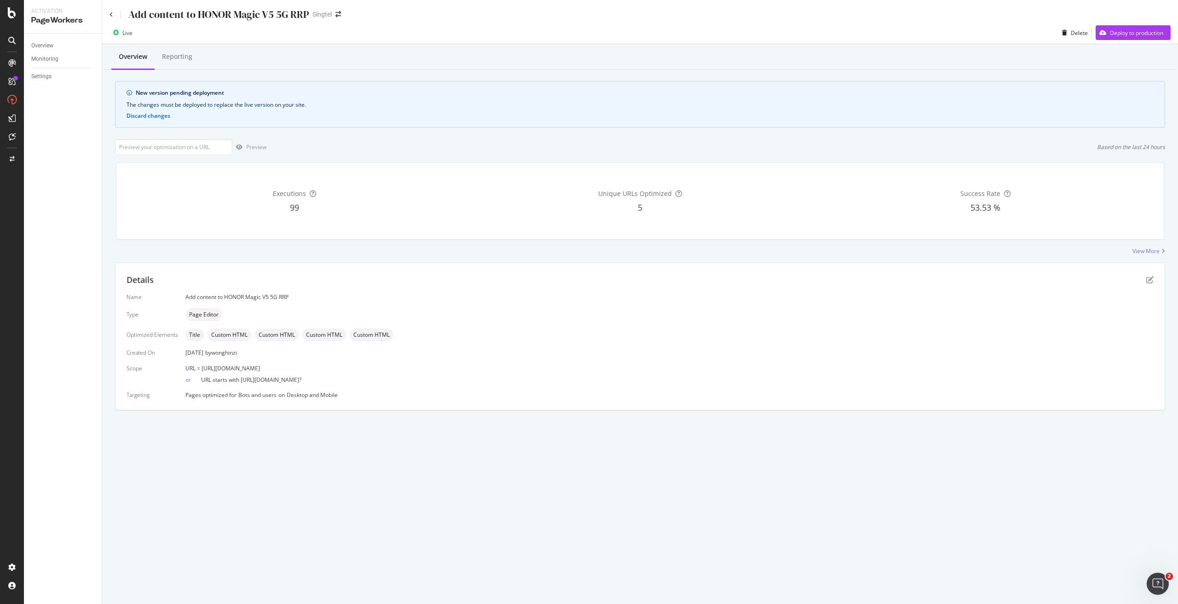
drag, startPoint x: 388, startPoint y: 367, endPoint x: 201, endPoint y: 368, distance: 187.3
click at [201, 368] on div "URL = https://shop.singtel.com/accessories/rrp-products/honor-magic-v5-5g" at bounding box center [669, 368] width 968 height 8
copy span "https://shop.singtel.com/accessories/rrp-products/honor-magic-v5-5g"
click at [151, 144] on input "url" at bounding box center [173, 147] width 117 height 16
paste input "https://shop.singtel.com/accessories/rrp-products/honor-magic-v5-5g"
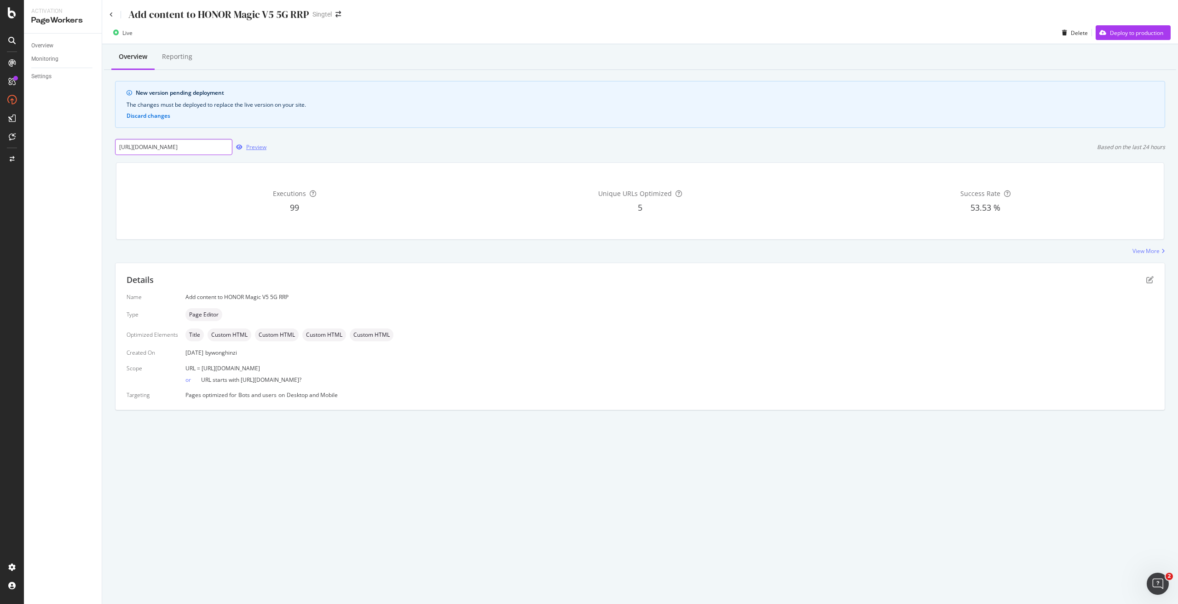
scroll to position [0, 69]
type input "https://shop.singtel.com/accessories/rrp-products/honor-magic-v5-5g"
click at [244, 145] on div "button" at bounding box center [239, 147] width 14 height 6
drag, startPoint x: 388, startPoint y: 373, endPoint x: 330, endPoint y: 369, distance: 57.6
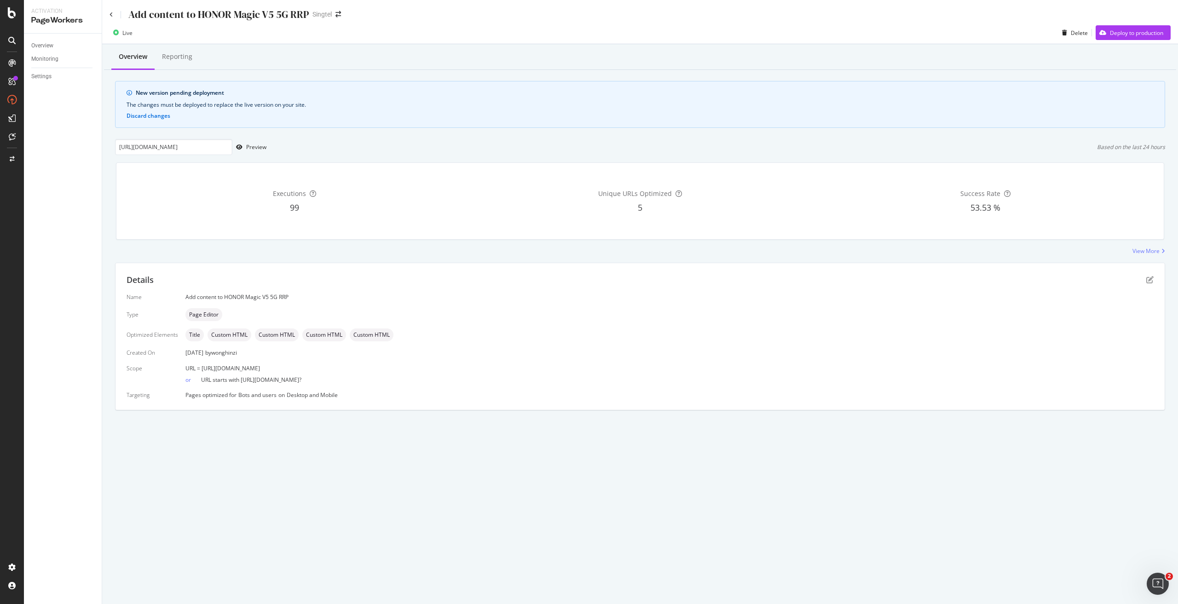
click at [330, 369] on div "URL = [URL][DOMAIN_NAME] or URL starts with [URL][DOMAIN_NAME]?" at bounding box center [669, 373] width 968 height 19
click at [301, 376] on span "URL starts with https://shop.singtel.com/accessories/rrp-products/honor-magic-v…" at bounding box center [251, 380] width 100 height 8
drag, startPoint x: 381, startPoint y: 368, endPoint x: 201, endPoint y: 368, distance: 180.4
click at [201, 368] on div "URL = https://shop.singtel.com/accessories/rrp-products/honor-magic-v5-5g" at bounding box center [669, 368] width 968 height 8
click at [1130, 28] on div "Deploy to production" at bounding box center [1130, 33] width 68 height 14
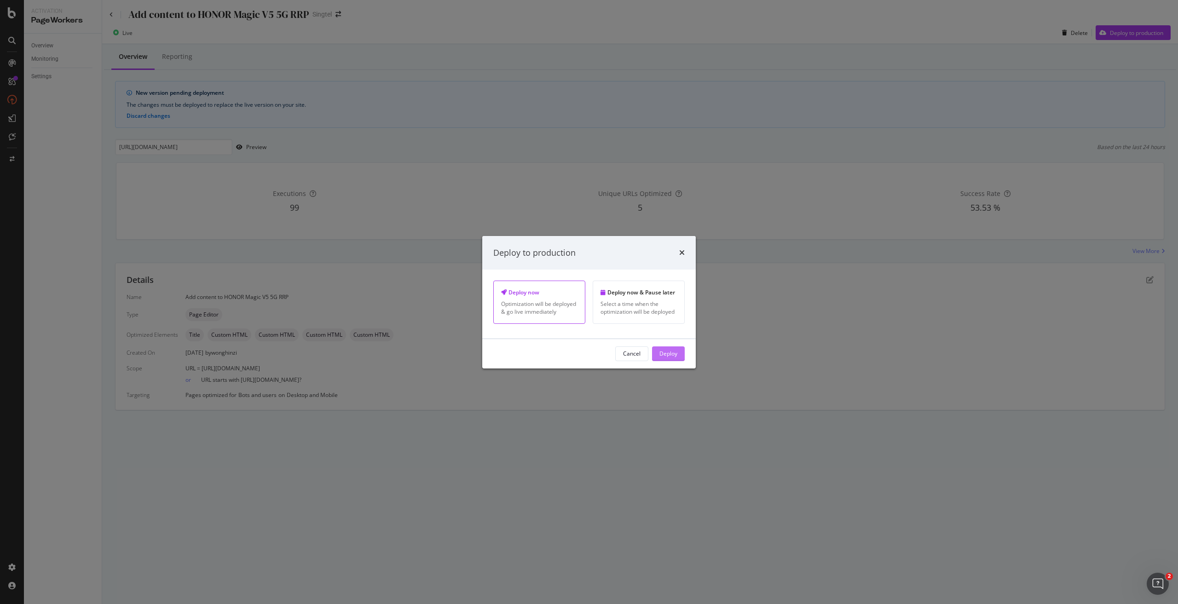
click at [665, 356] on div "Deploy" at bounding box center [668, 354] width 18 height 8
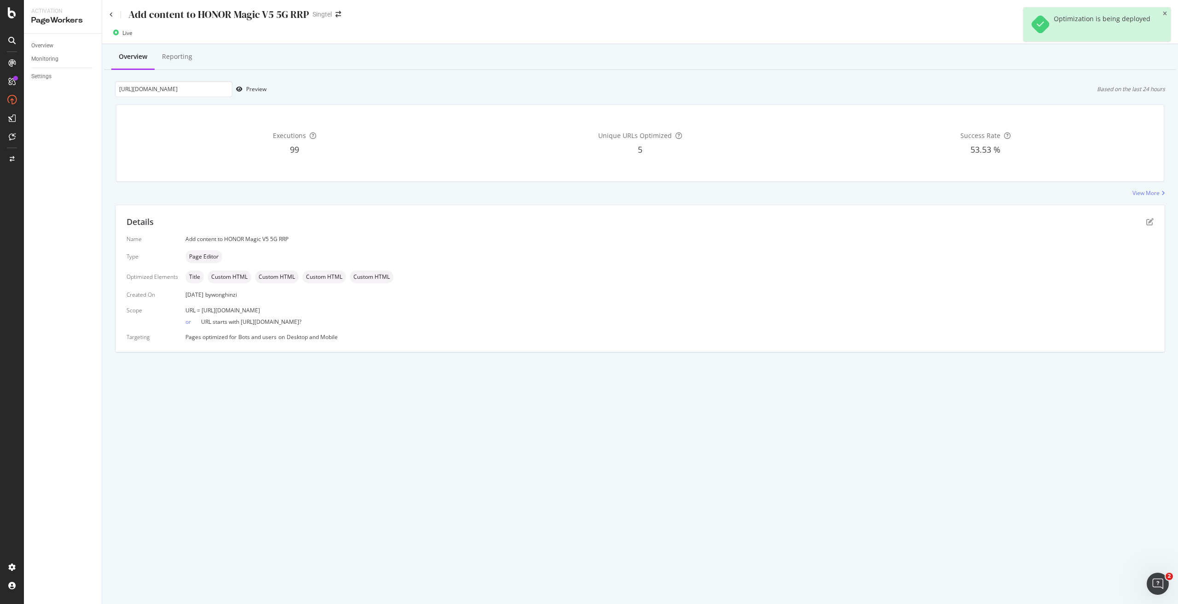
copy span "https://shop.singtel.com/accessories/rrp-products/honor-magic-v5-5g"
click at [606, 437] on div "Add content to HONOR Magic V5 5G RRP Singtel Live Delete Pause Overview Reporti…" at bounding box center [640, 302] width 1076 height 604
click at [1150, 216] on div "Details" at bounding box center [640, 222] width 1027 height 12
click at [1150, 219] on icon "pen-to-square" at bounding box center [1149, 221] width 7 height 7
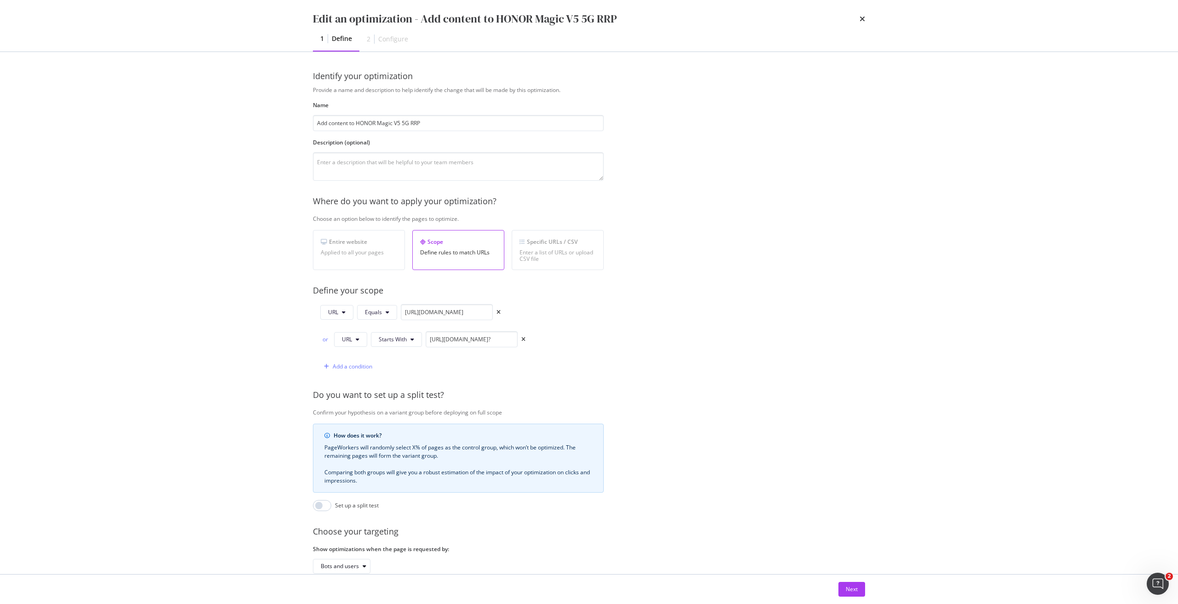
click at [855, 597] on div "Next" at bounding box center [588, 589] width 589 height 29
click at [855, 592] on div "Next" at bounding box center [852, 589] width 12 height 8
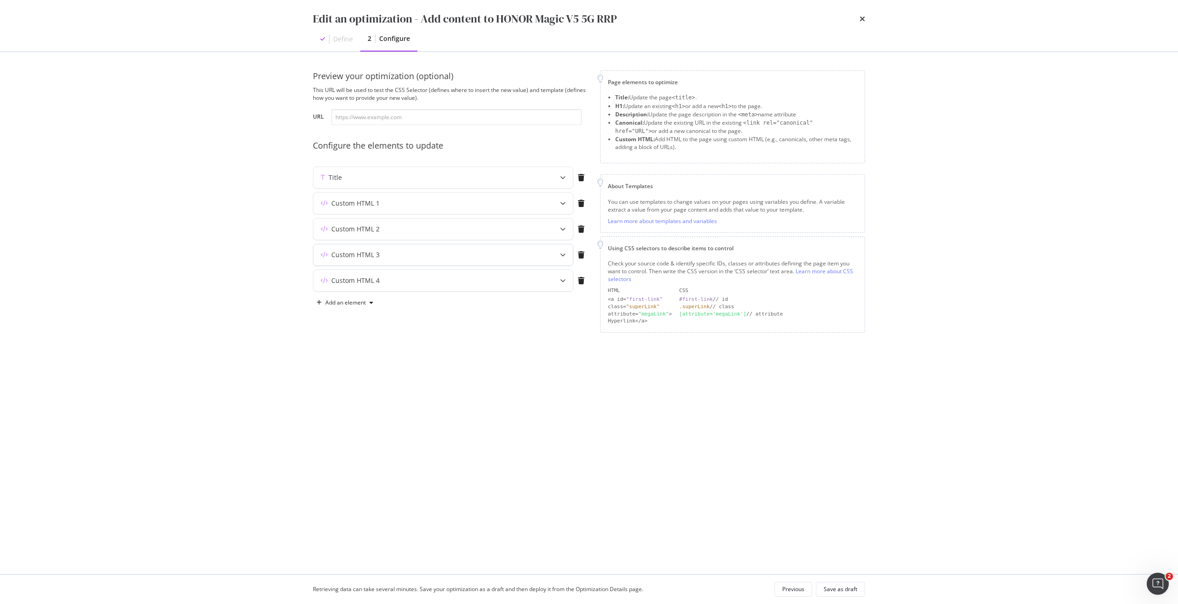
click at [495, 247] on div "Custom HTML 3" at bounding box center [443, 254] width 260 height 21
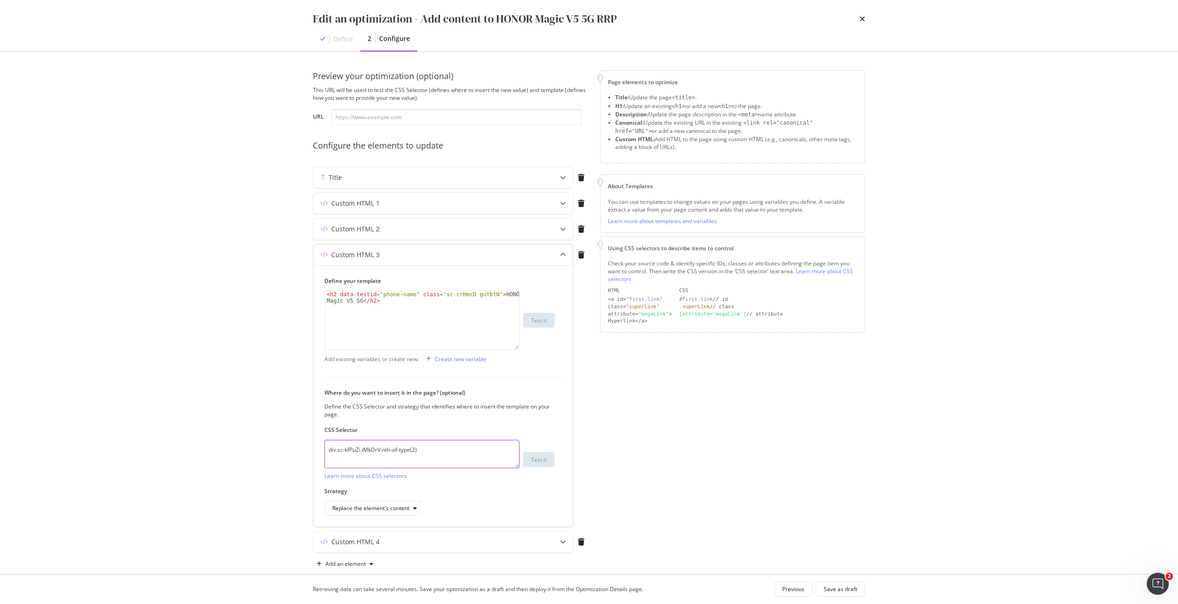
click at [451, 448] on textarea "div.sc-kfPuZi.iMkDrV:nth-of-type(2)" at bounding box center [421, 454] width 195 height 29
drag, startPoint x: 396, startPoint y: 300, endPoint x: 262, endPoint y: 286, distance: 134.2
click at [262, 286] on div "Edit an optimization - Add content to HONOR Magic V5 5G RRP Define 2 Configure …" at bounding box center [589, 302] width 1178 height 604
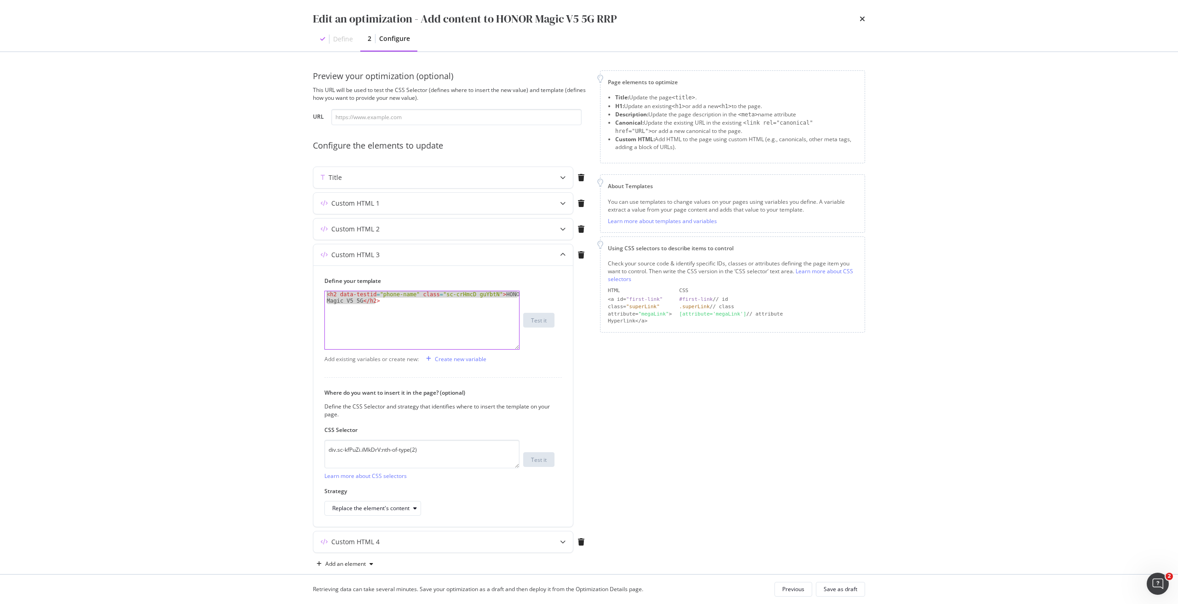
paste textarea "div class="sc-eaUnpJ eZPhke"><h1 data-testid="phone-name" class="sc-crHmcD PUZy…"
click at [425, 293] on div "< div class = "sc-eaUnpJ eZPhke" > < h1 data-testid = "phone-name" class = "sc-…" at bounding box center [422, 333] width 194 height 84
click at [427, 294] on div "< div class = "sc-eaUnpJ eZPhke" > < h1 data-testid = "phone-name" class = "sc-…" at bounding box center [422, 333] width 194 height 84
drag, startPoint x: 462, startPoint y: 303, endPoint x: 464, endPoint y: 297, distance: 6.0
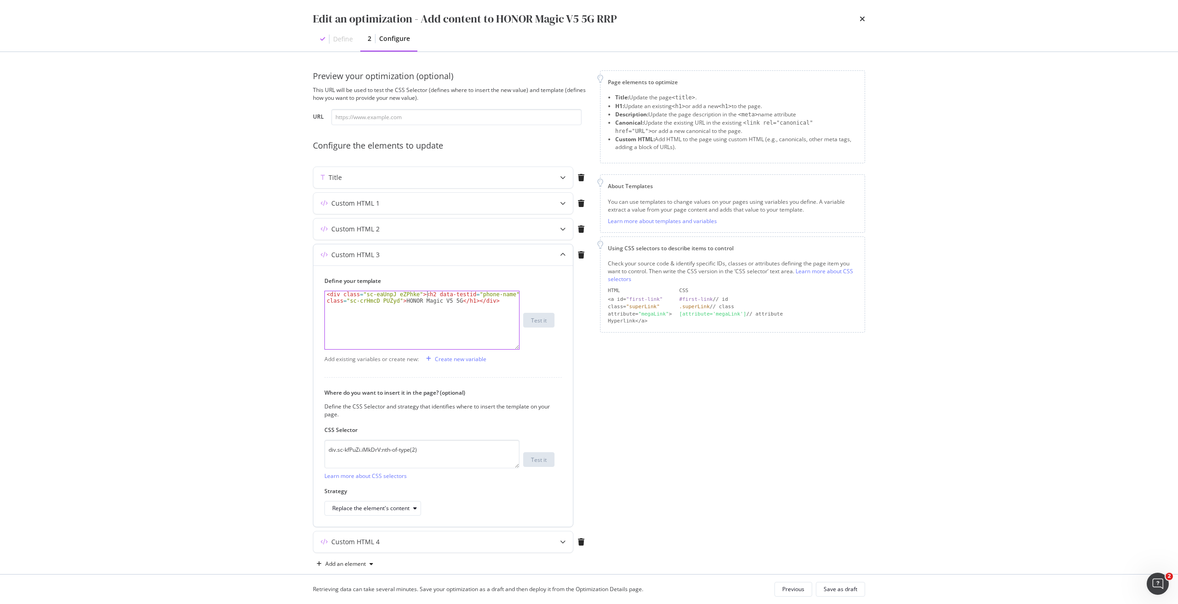
click at [462, 302] on div "< div class = "sc-eaUnpJ eZPhke" > < h2 data-testid = "phone-name" class = "sc-…" at bounding box center [422, 333] width 194 height 84
type textarea "<div class="sc-eaUnpJ eZPhke"><h2 data-testid="phone-name" class="sc-crHmcD PUZ…"
click at [846, 584] on div "Save as draft" at bounding box center [841, 589] width 34 height 13
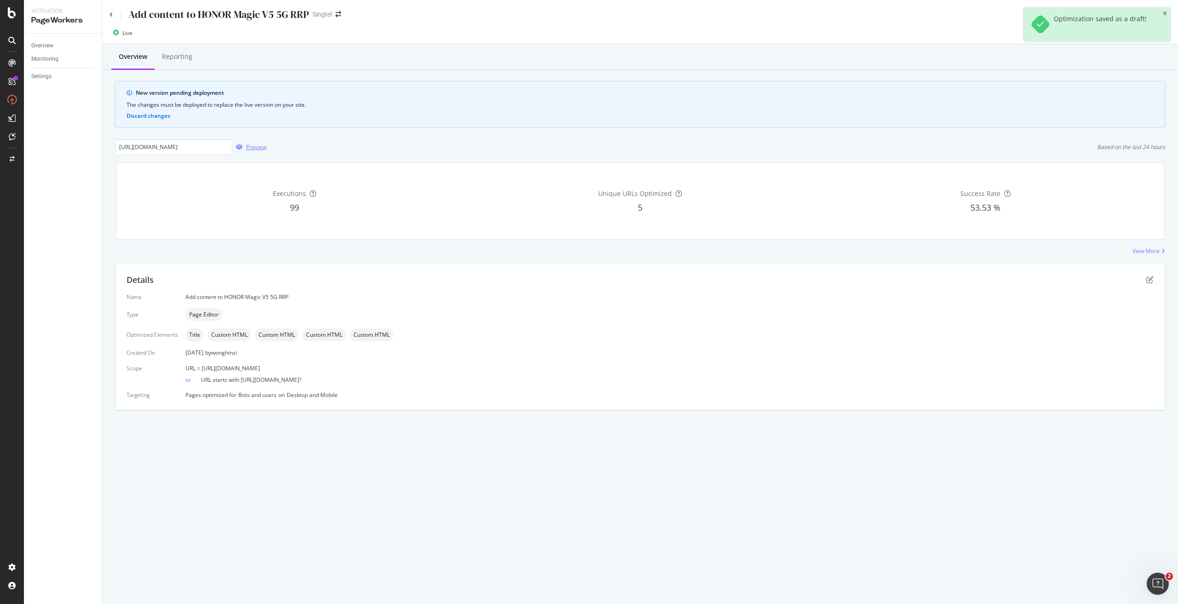
click at [245, 150] on div "button" at bounding box center [239, 147] width 14 height 6
click at [1148, 278] on icon "pen-to-square" at bounding box center [1149, 279] width 7 height 7
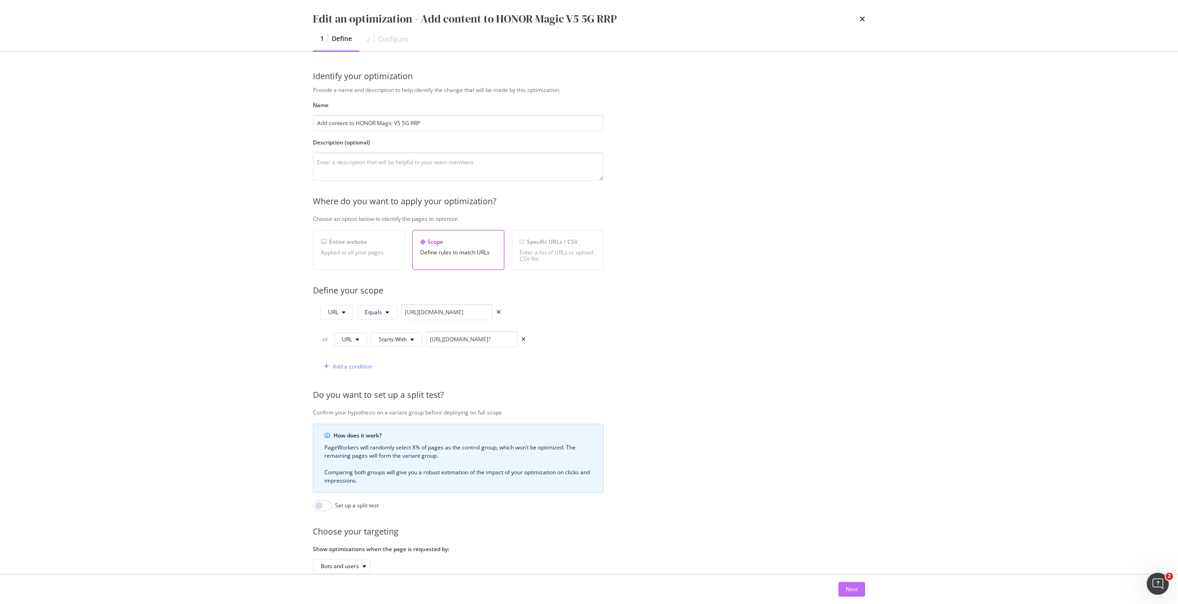
click at [846, 591] on div "Next" at bounding box center [852, 589] width 12 height 8
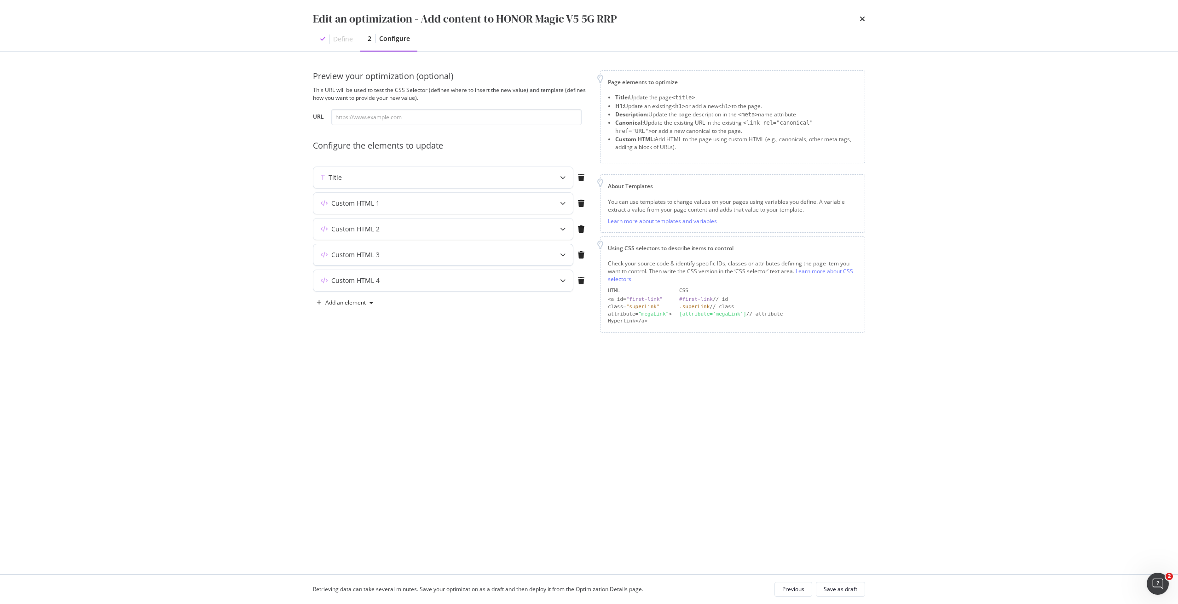
click at [548, 247] on div "Custom HTML 3" at bounding box center [443, 254] width 260 height 21
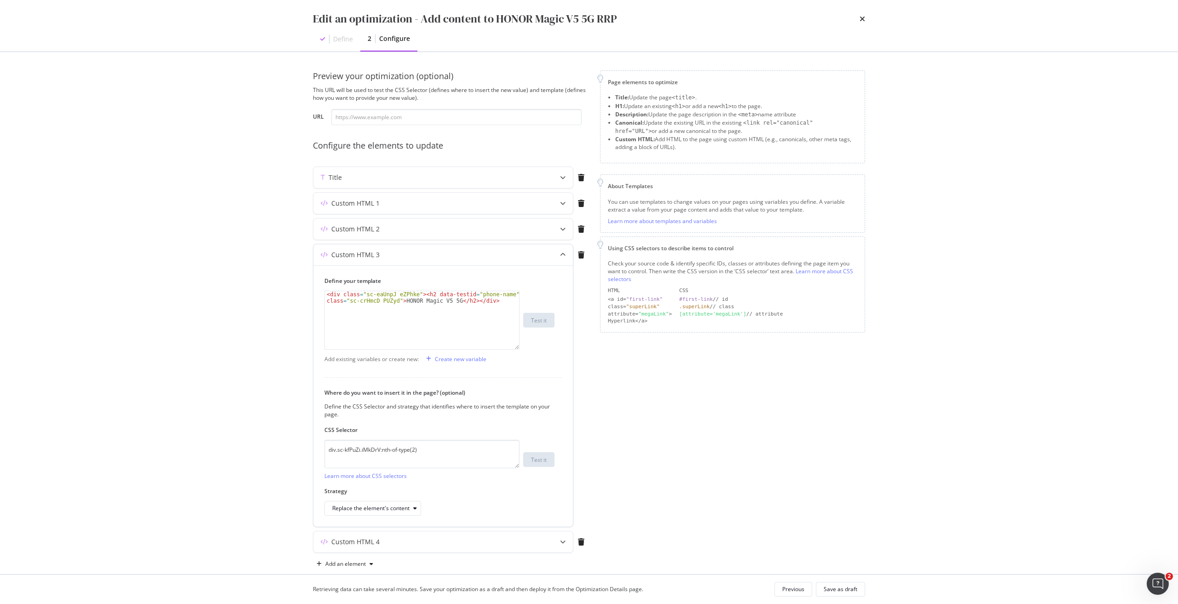
type textarea "<div class="sc-eaUnpJ eZPhke"><h2 data-testid="phone-name" class="sc-crHmcD PUZ…"
drag, startPoint x: 499, startPoint y: 300, endPoint x: 286, endPoint y: 288, distance: 213.8
click at [286, 288] on div "Edit an optimization - Add content to HONOR Magic V5 5G RRP Define 2 Configure …" at bounding box center [589, 302] width 1178 height 604
drag, startPoint x: 446, startPoint y: 447, endPoint x: 218, endPoint y: 437, distance: 228.9
click at [218, 437] on div "Edit an optimization - Add content to HONOR Magic V5 5G RRP Define 2 Configure …" at bounding box center [589, 302] width 1178 height 604
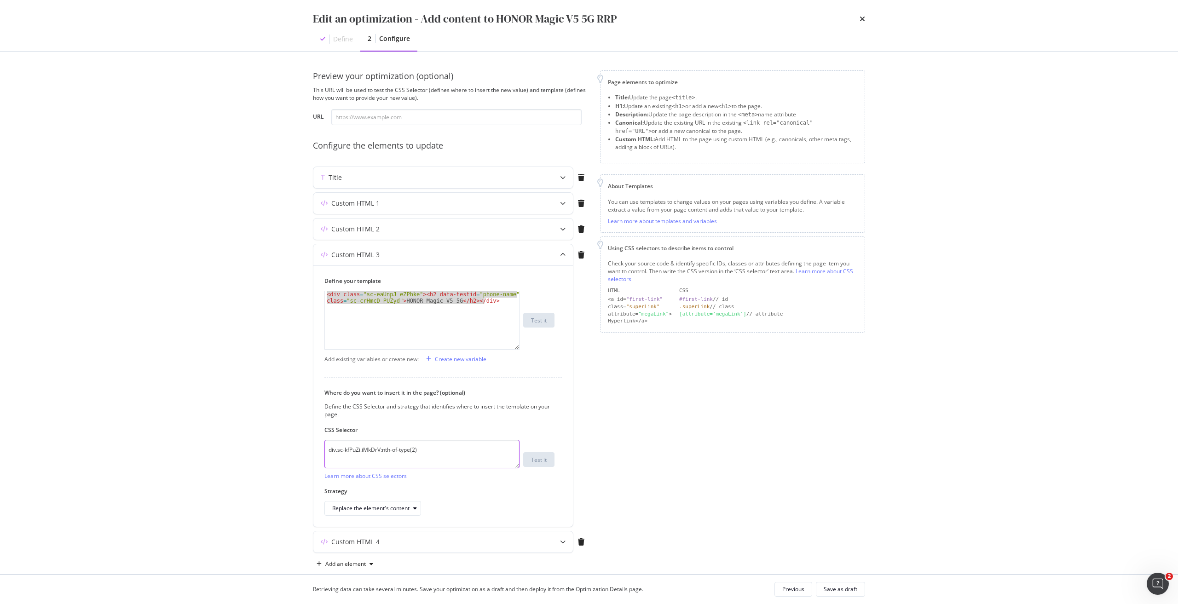
type textarea "v"
paste textarea "h1.sc-crHmcD.PUZyd"
type textarea "h1.sc-crHmcD.PUZyd"
click at [414, 511] on icon "modal" at bounding box center [415, 509] width 4 height 6
click at [423, 489] on div "Replace the element entirely" at bounding box center [382, 493] width 106 height 12
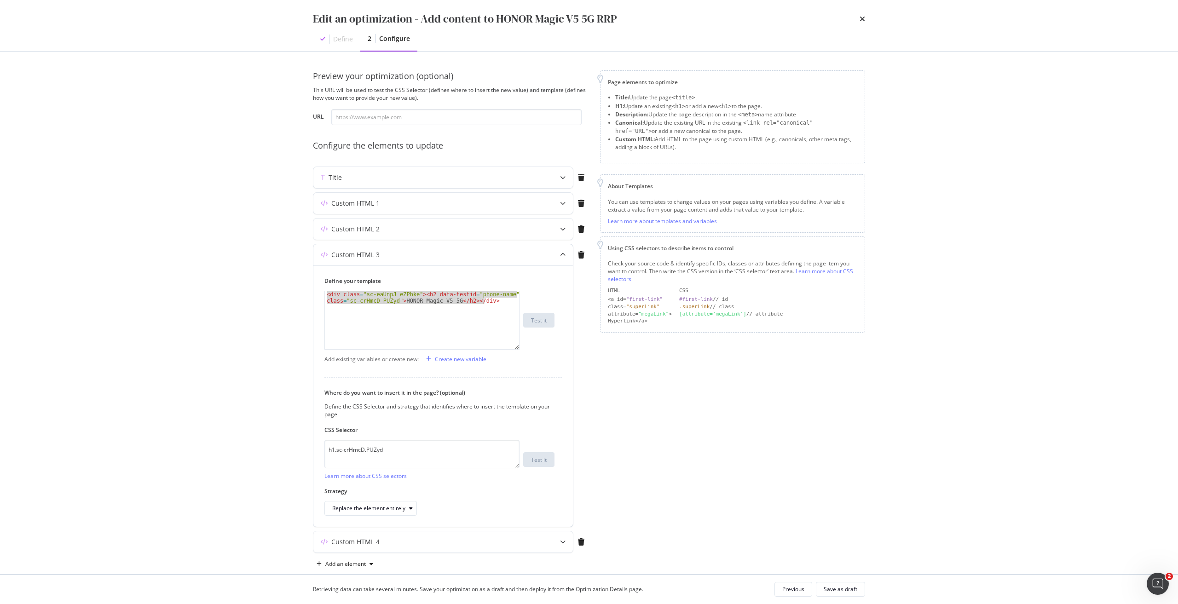
click at [482, 312] on div "< div class = "sc-eaUnpJ eZPhke" > < h2 data-testid = "phone-name" class = "sc-…" at bounding box center [422, 320] width 194 height 58
drag, startPoint x: 418, startPoint y: 296, endPoint x: 301, endPoint y: 295, distance: 116.4
click at [301, 295] on div "Preview your optimization (optional) This URL will be used to test the CSS Sele…" at bounding box center [588, 313] width 589 height 522
drag, startPoint x: 409, startPoint y: 299, endPoint x: 375, endPoint y: 300, distance: 34.1
click at [375, 300] on div "< h2 data-testid = "phone-name" class = "sc-crHmcD PUZyd" > HONOR Magic V5 5G <…" at bounding box center [422, 333] width 194 height 84
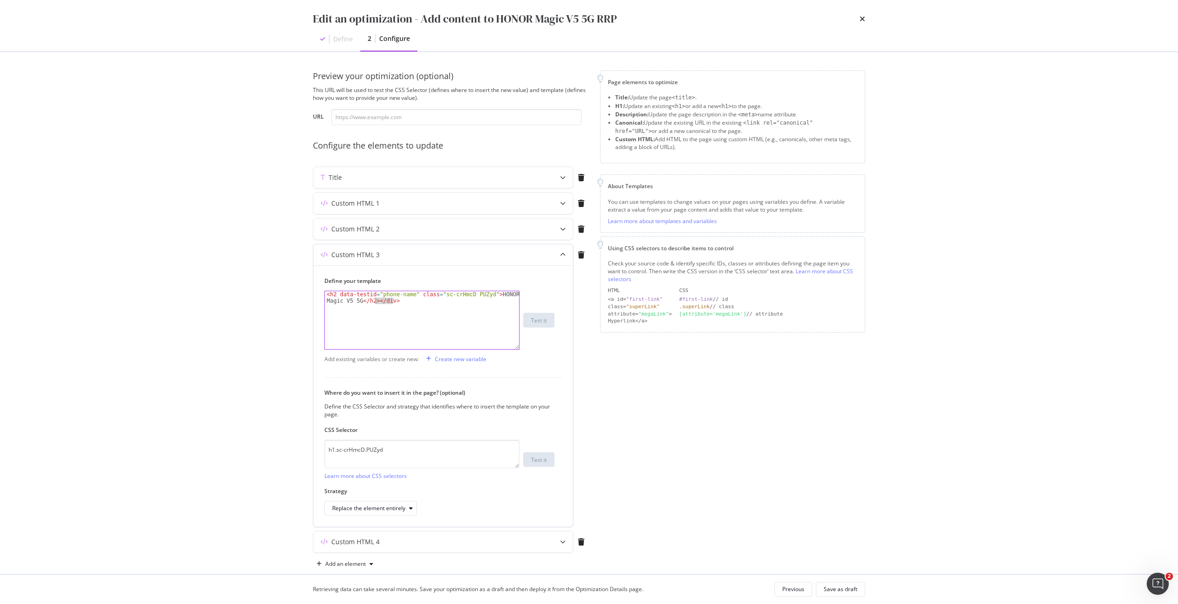
type textarea "<h2 data-testid="phone-name" class="sc-crHmcD PUZyd">HONOR Magic V5 5G</h2>"
click at [823, 588] on button "Save as draft" at bounding box center [840, 589] width 49 height 15
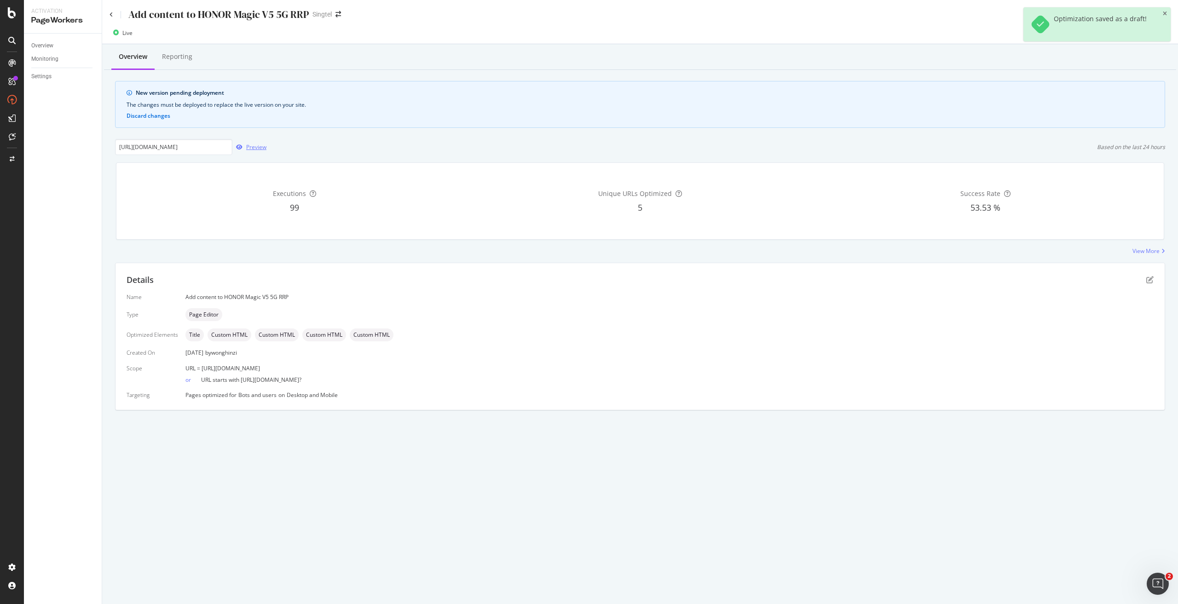
click at [251, 148] on div "Preview" at bounding box center [256, 147] width 20 height 8
click at [1133, 33] on div "Deploy to production" at bounding box center [1136, 33] width 53 height 8
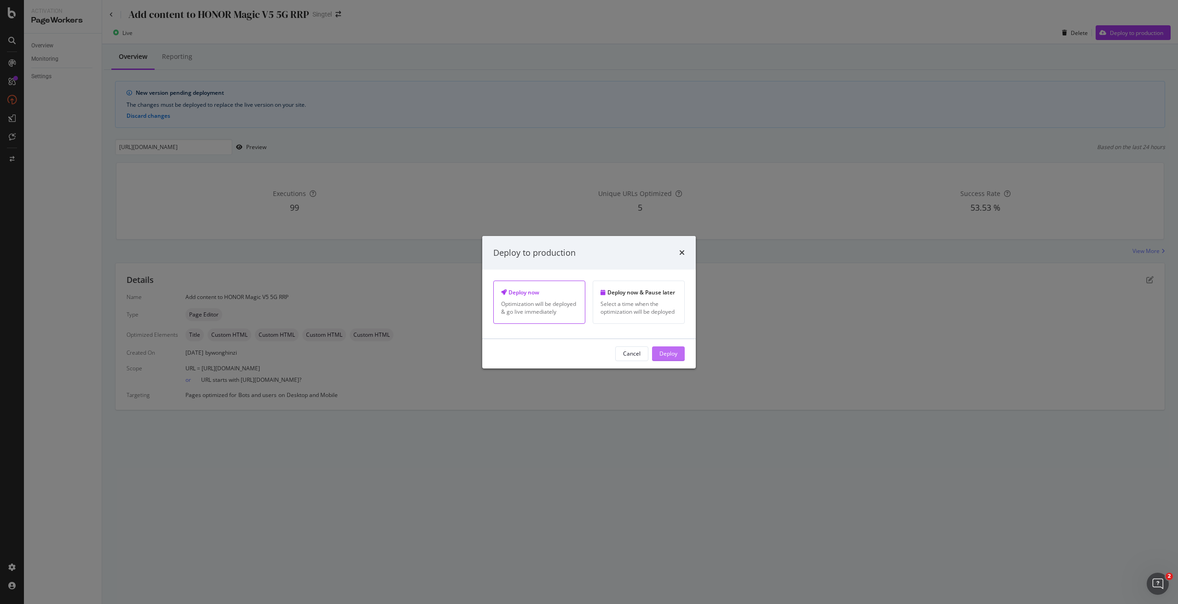
click at [672, 352] on div "Deploy" at bounding box center [668, 354] width 18 height 8
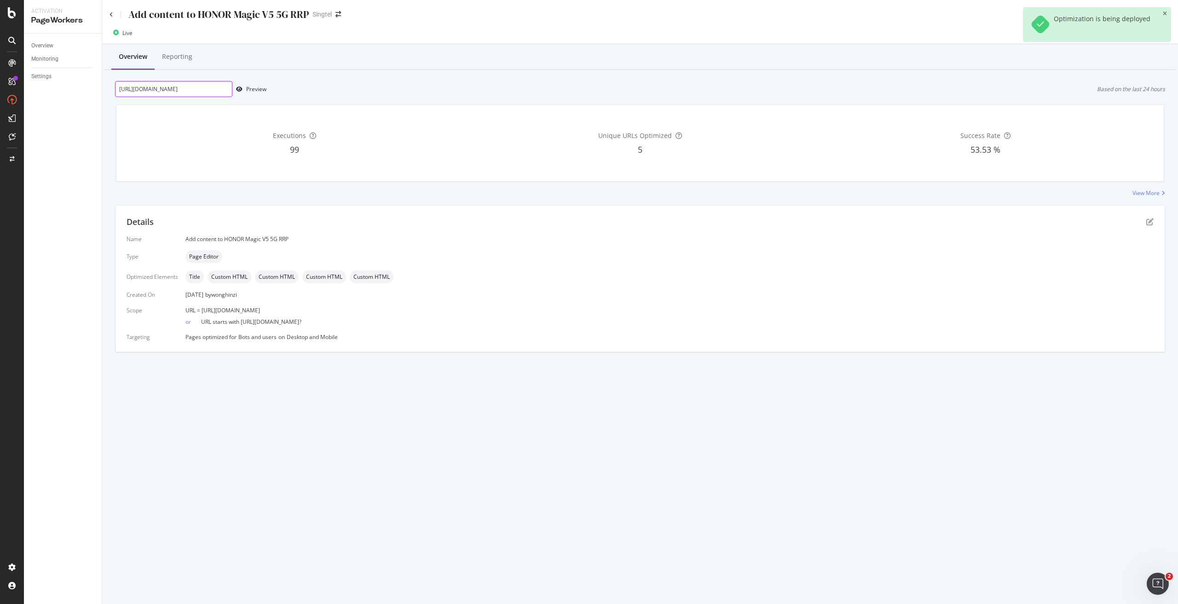
click at [214, 91] on input "https://shop.singtel.com/accessories/rrp-products/honor-magic-v5-5g" at bounding box center [173, 89] width 117 height 16
click at [1150, 224] on icon "pen-to-square" at bounding box center [1149, 221] width 7 height 7
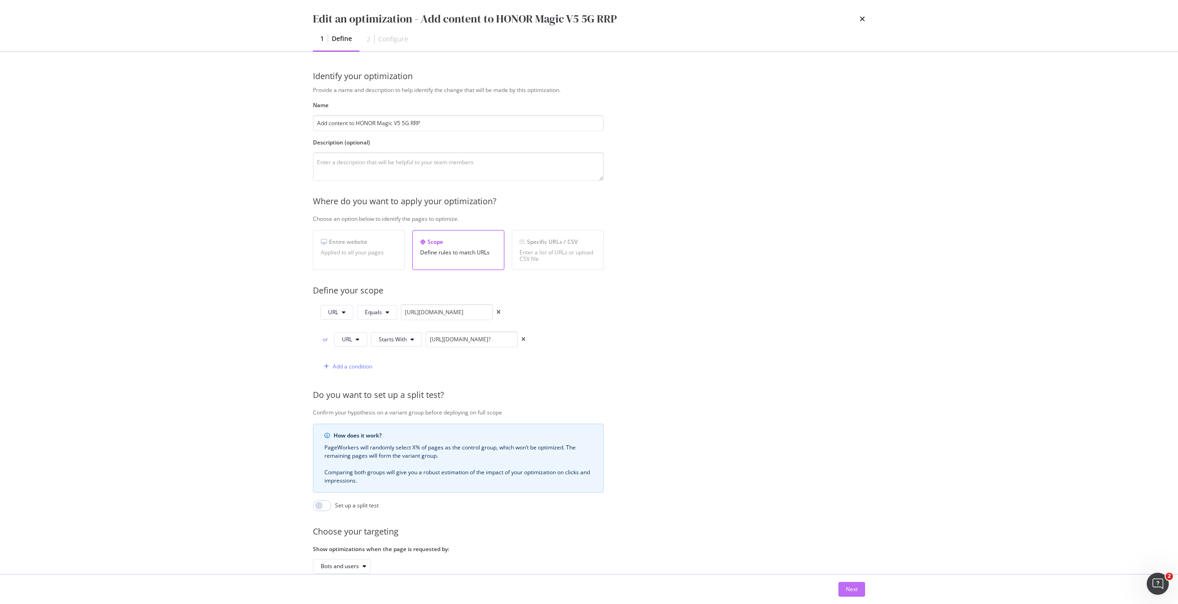
click at [856, 585] on div "Next" at bounding box center [852, 589] width 12 height 8
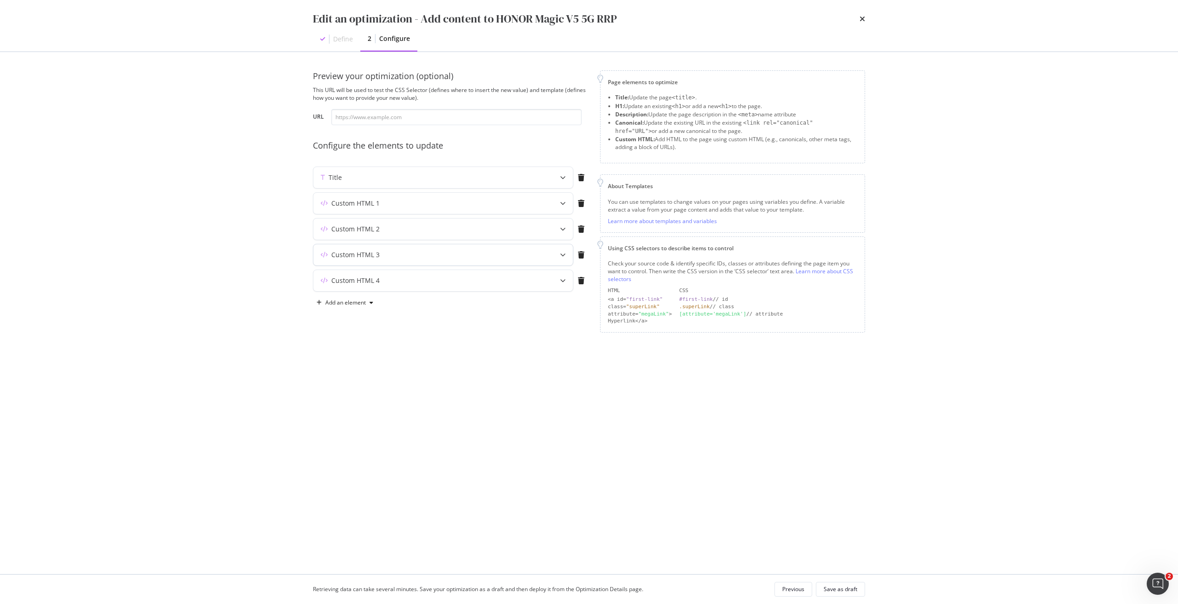
click at [560, 260] on div "modal" at bounding box center [563, 254] width 20 height 21
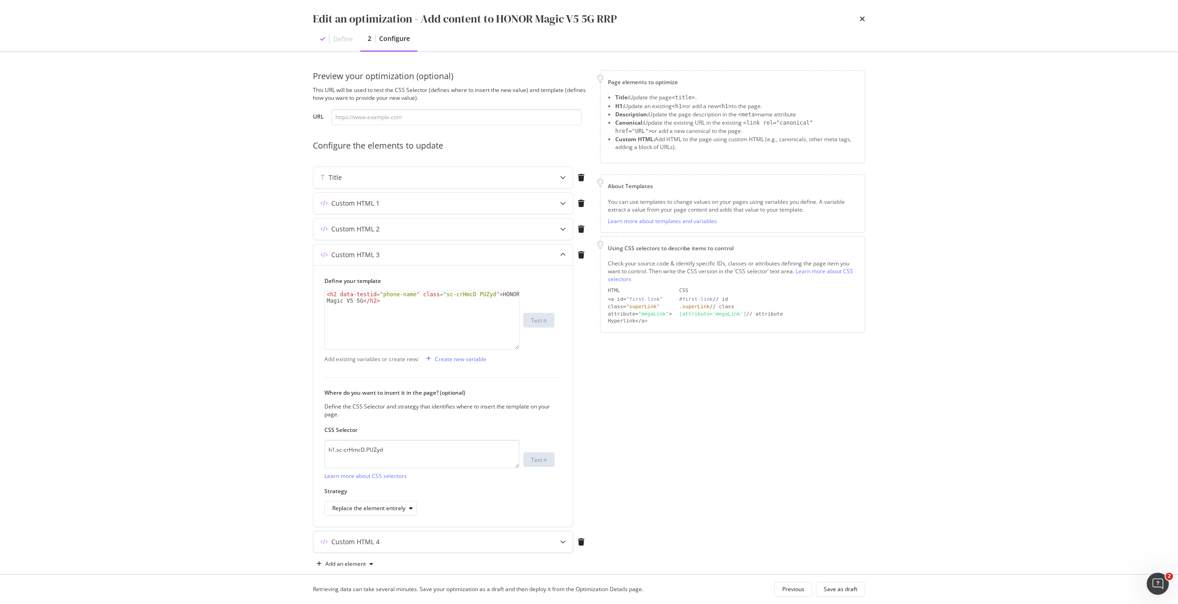
click at [476, 541] on div "Custom HTML 4" at bounding box center [424, 541] width 223 height 9
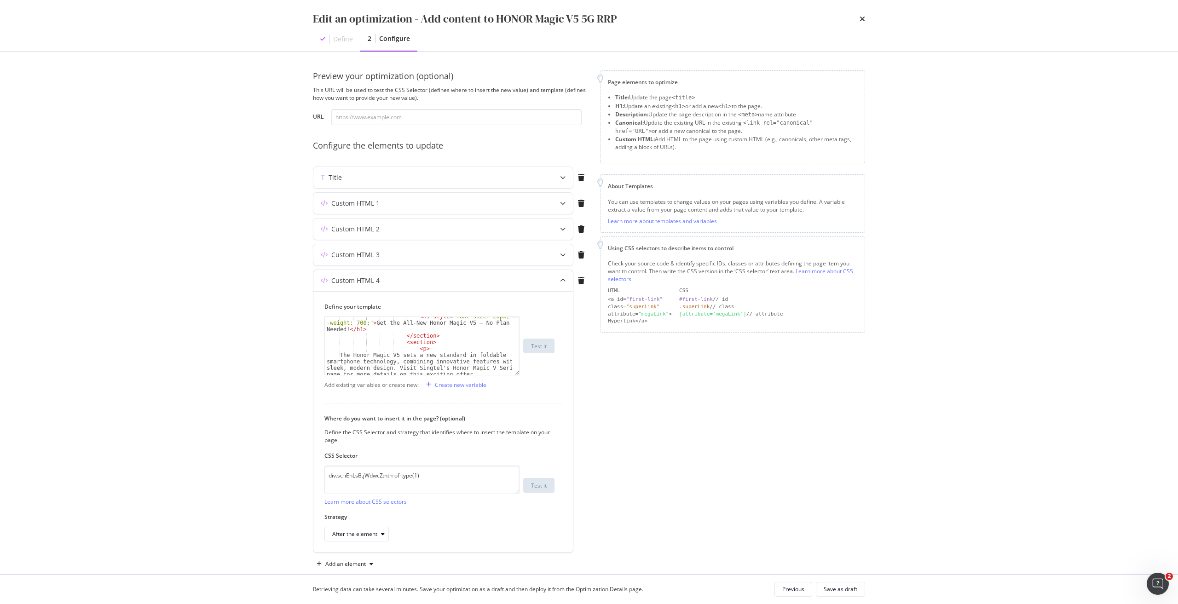
scroll to position [28, 0]
click at [860, 22] on icon "times" at bounding box center [863, 18] width 6 height 7
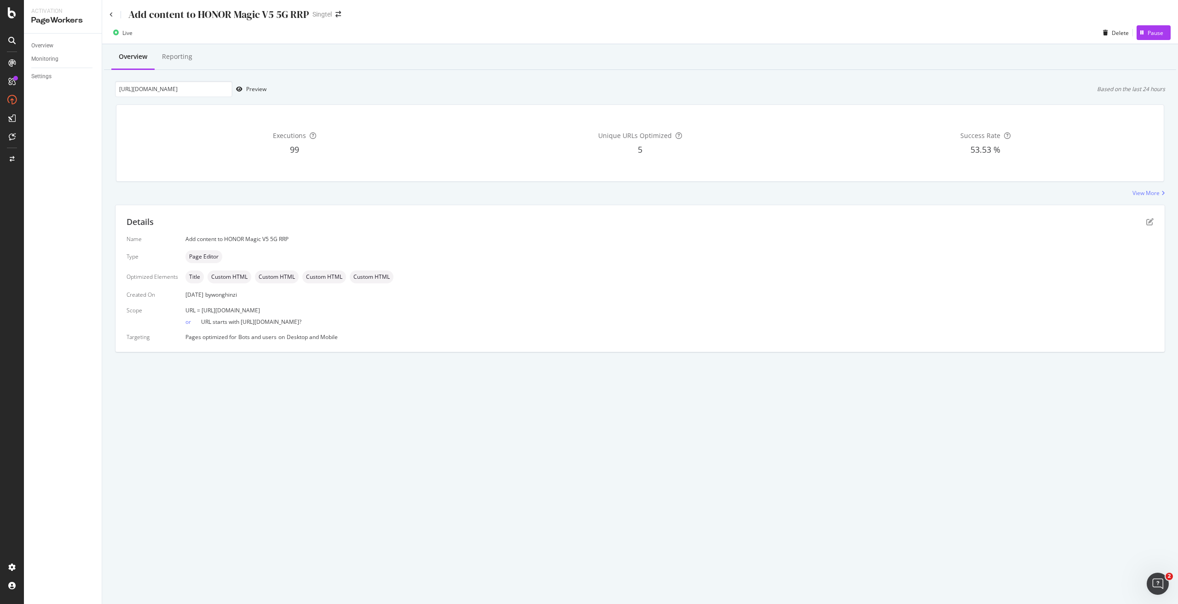
drag, startPoint x: 389, startPoint y: 308, endPoint x: 201, endPoint y: 312, distance: 187.8
click at [201, 312] on div "URL = https://shop.singtel.com/accessories/rrp-products/honor-magic-v5-5g" at bounding box center [669, 310] width 968 height 8
copy span "https://shop.singtel.com/accessories/rrp-products/honor-magic-v5-5g"
click at [1148, 223] on icon "pen-to-square" at bounding box center [1149, 221] width 7 height 7
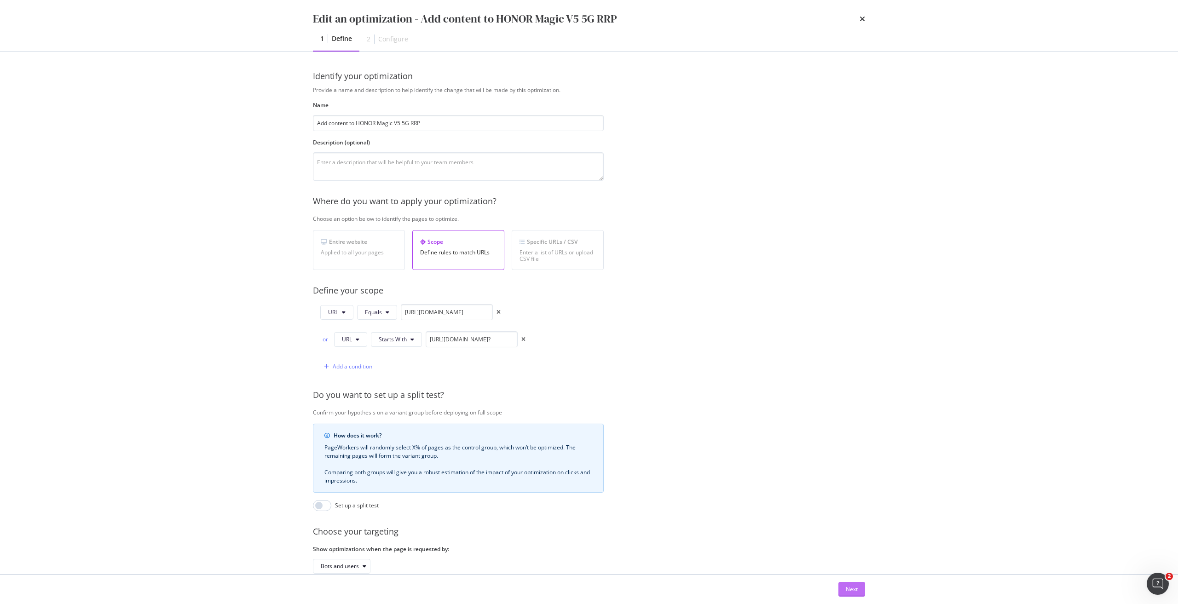
click at [854, 589] on div "Next" at bounding box center [852, 589] width 12 height 8
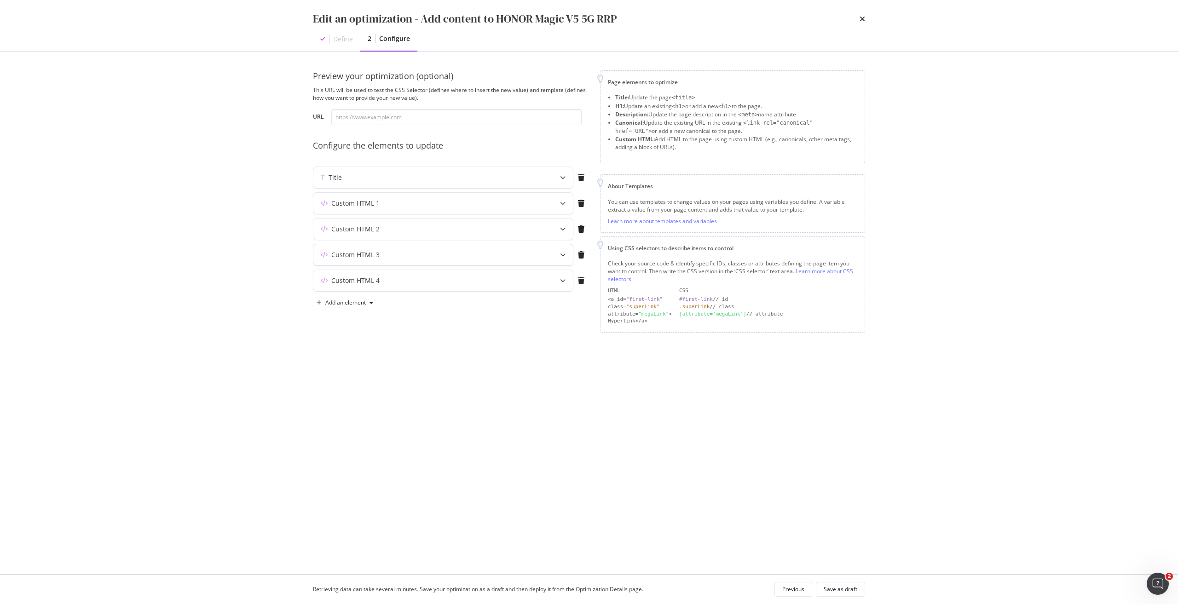
click at [531, 249] on div "Custom HTML 3" at bounding box center [443, 254] width 260 height 21
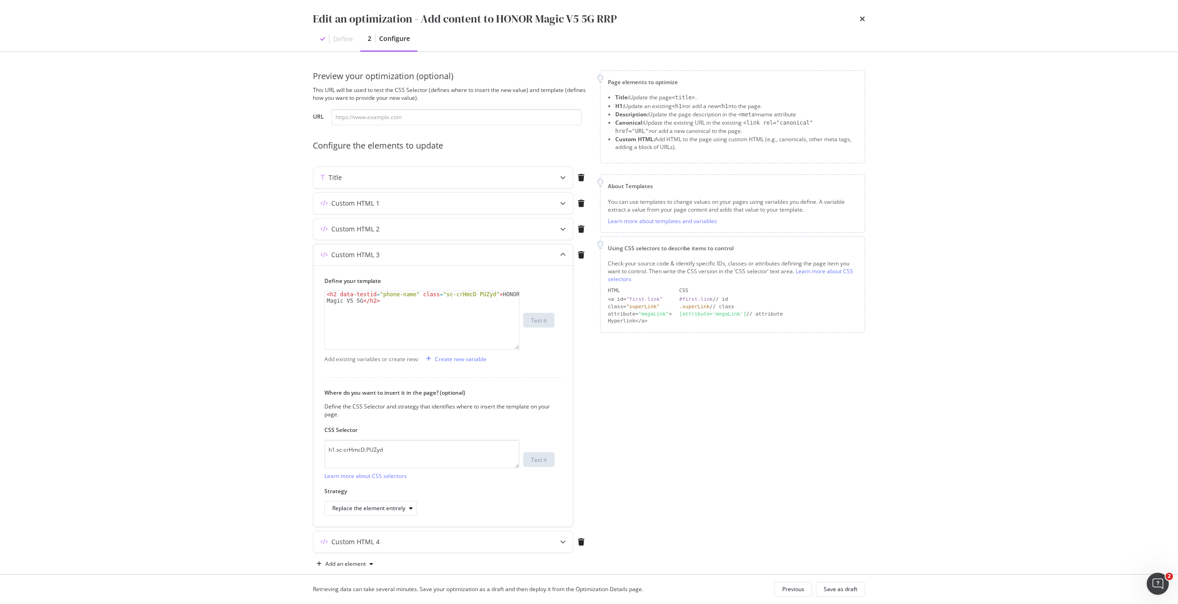
type textarea "<h2 data-testid="phone-name" class="sc-crHmcD PUZyd">HONOR Magic V5 5G</h2>"
drag, startPoint x: 427, startPoint y: 308, endPoint x: 420, endPoint y: 305, distance: 8.2
click at [420, 305] on div "< h2 data-testid = "phone-name" class = "sc-crHmcD PUZyd" > HONOR Magic V5 5G <…" at bounding box center [422, 333] width 194 height 84
drag, startPoint x: 427, startPoint y: 454, endPoint x: 283, endPoint y: 468, distance: 143.9
click at [283, 468] on div "Edit an optimization - Add content to HONOR Magic V5 5G RRP Define 2 Configure …" at bounding box center [589, 302] width 1178 height 604
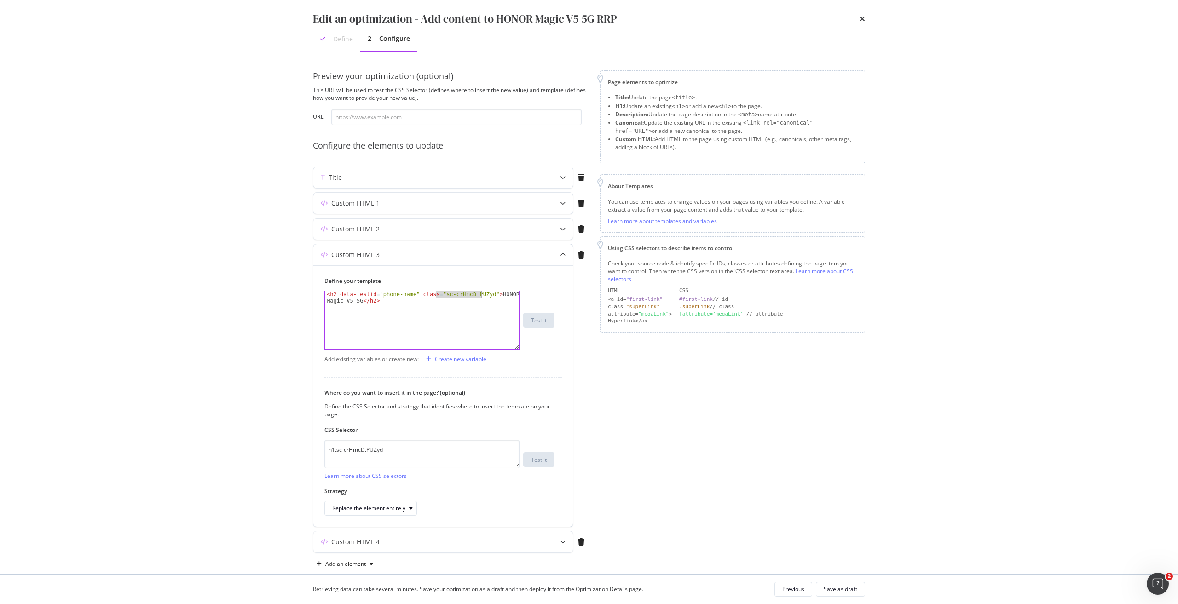
drag, startPoint x: 436, startPoint y: 294, endPoint x: 482, endPoint y: 297, distance: 46.1
click at [482, 297] on div "< h2 data-testid = "phone-name" class = "sc-crHmcD PUZyd" > HONOR Magic V5 5G <…" at bounding box center [422, 333] width 194 height 84
click at [738, 386] on div "Page elements to optimize Title: Update the page <title> . H1: Update an existi…" at bounding box center [732, 320] width 265 height 501
click at [853, 588] on div "Save as draft" at bounding box center [841, 589] width 34 height 8
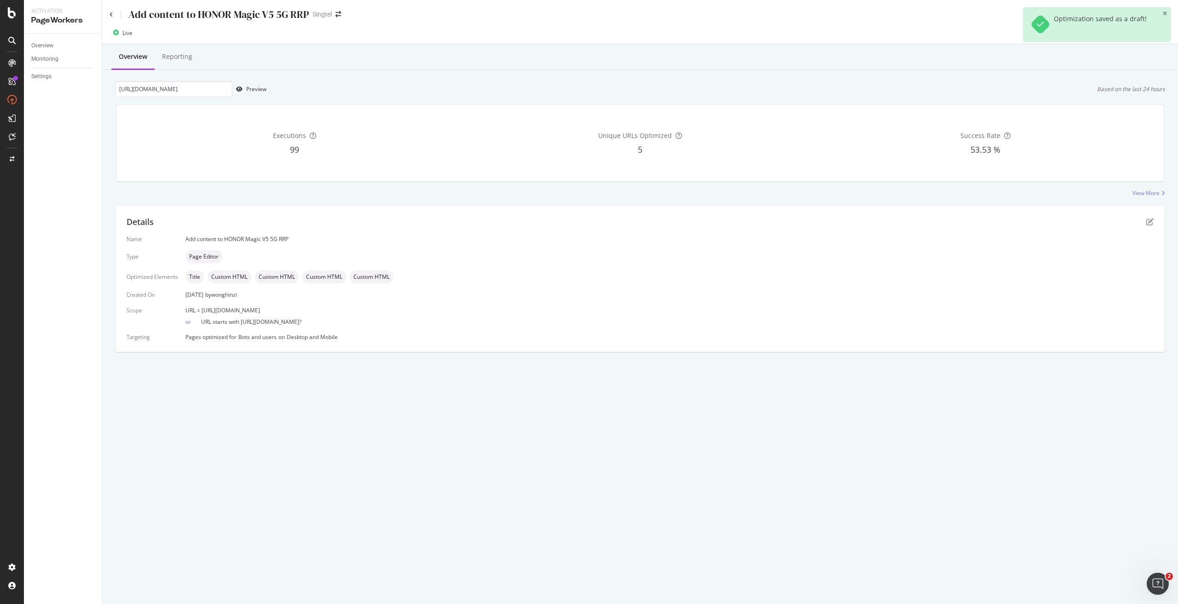
click at [544, 198] on div "Overview Reporting https://shop.singtel.com/accessories/rrp-products/honor-magi…" at bounding box center [640, 214] width 1076 height 340
drag, startPoint x: 410, startPoint y: 312, endPoint x: 200, endPoint y: 311, distance: 209.8
click at [200, 311] on div "URL = https://shop.singtel.com/accessories/rrp-products/honor-magic-v5-5g" at bounding box center [669, 310] width 968 height 8
copy span "https://shop.singtel.com/accessories/rrp-products/honor-magic-v5-5g"
click at [113, 15] on div "Add content to HONOR Magic V5 5G RRP" at bounding box center [209, 14] width 199 height 14
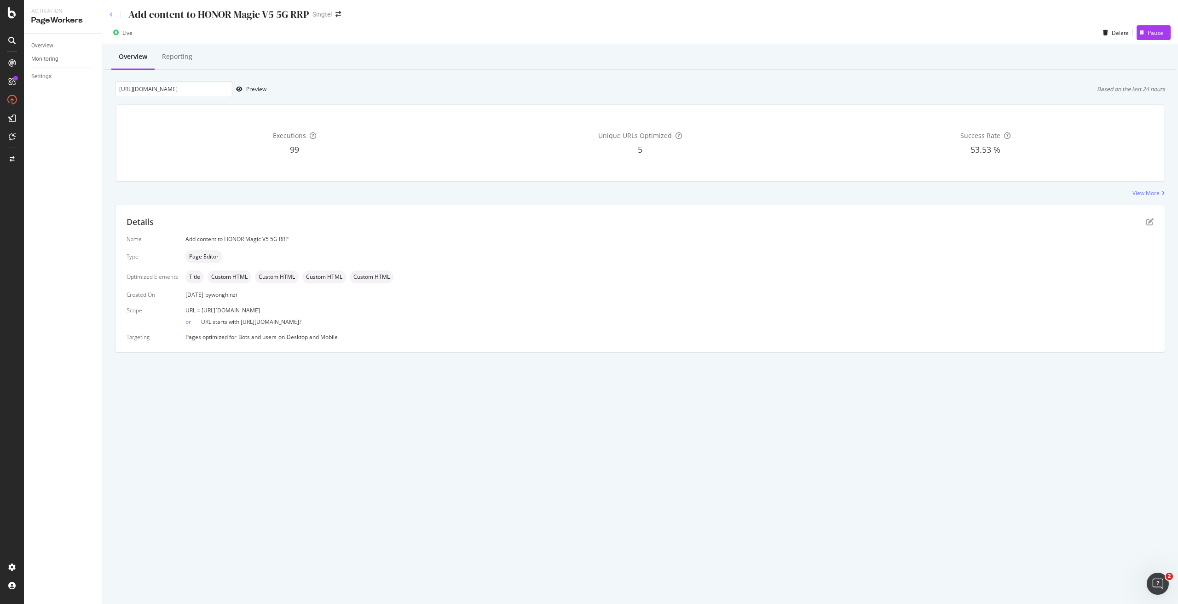
click at [112, 13] on icon at bounding box center [112, 15] width 4 height 6
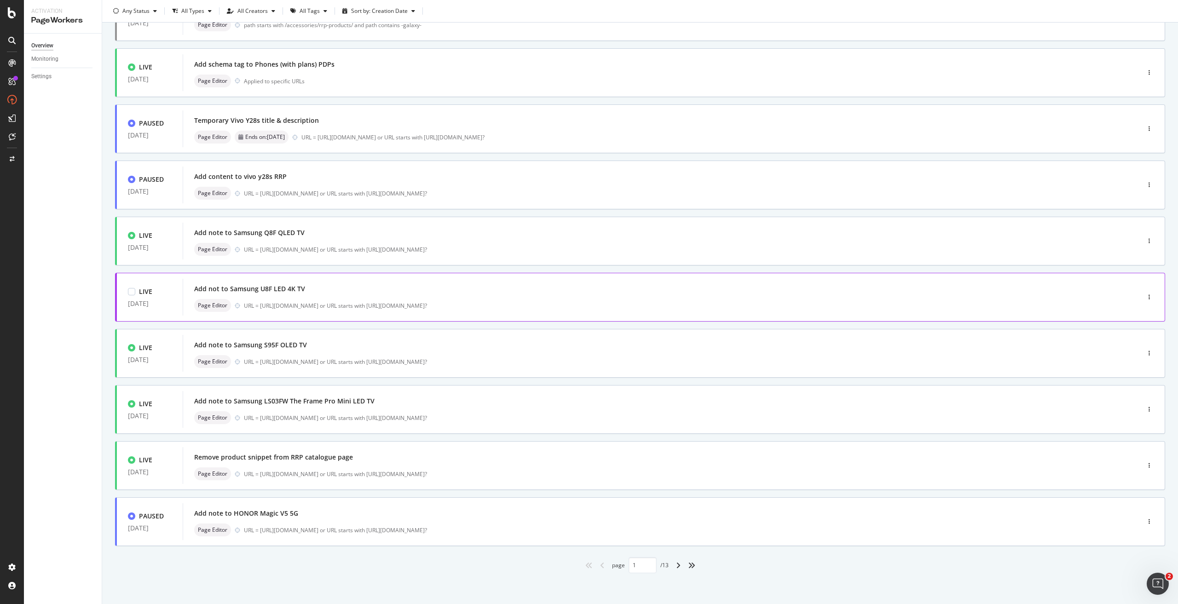
scroll to position [92, 0]
click at [672, 566] on div "angle-right" at bounding box center [678, 565] width 12 height 15
type input "2"
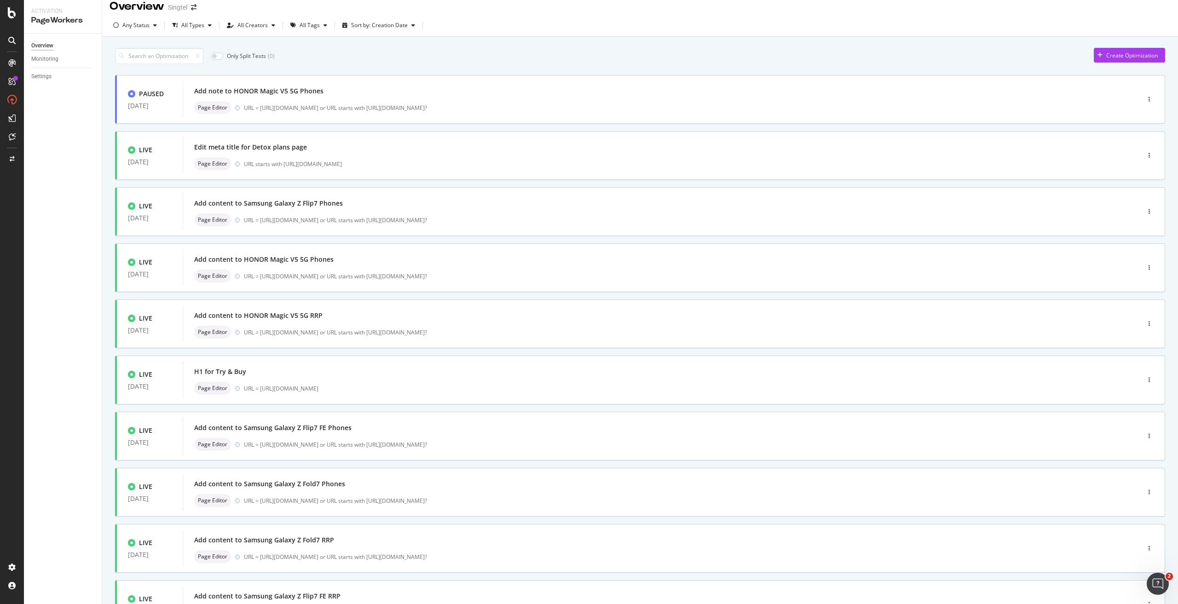
scroll to position [0, 0]
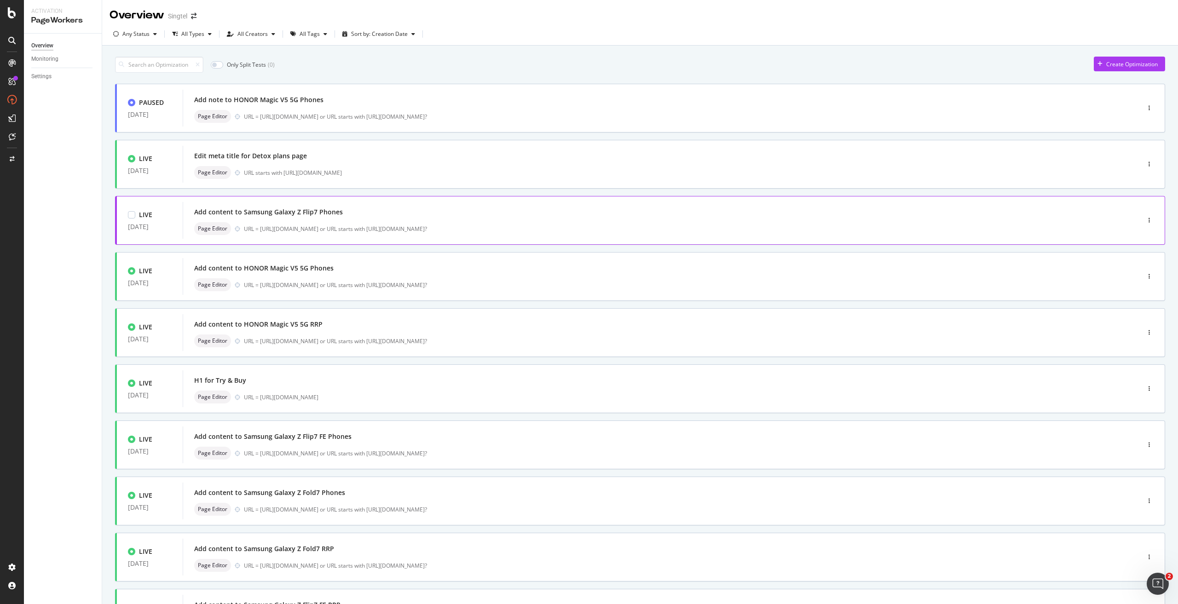
click at [377, 224] on div "Page Editor URL = https://shop.singtel.com/phones/samsung-galaxy-z-flip7 or URL…" at bounding box center [647, 228] width 906 height 13
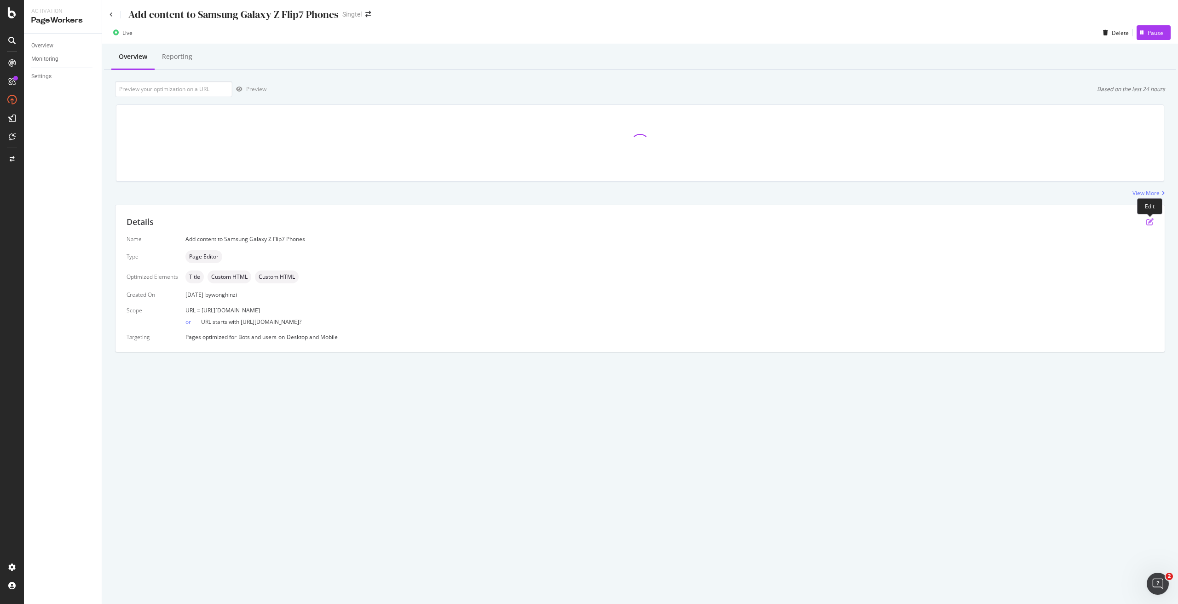
click at [1151, 221] on icon "pen-to-square" at bounding box center [1149, 221] width 7 height 7
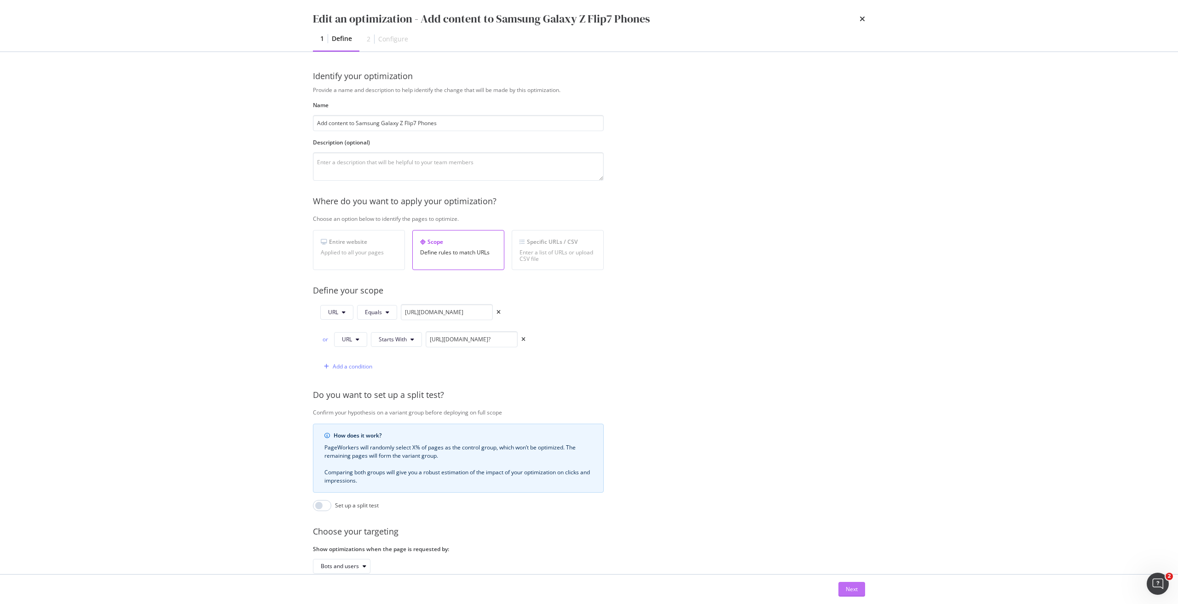
click at [858, 589] on button "Next" at bounding box center [851, 589] width 27 height 15
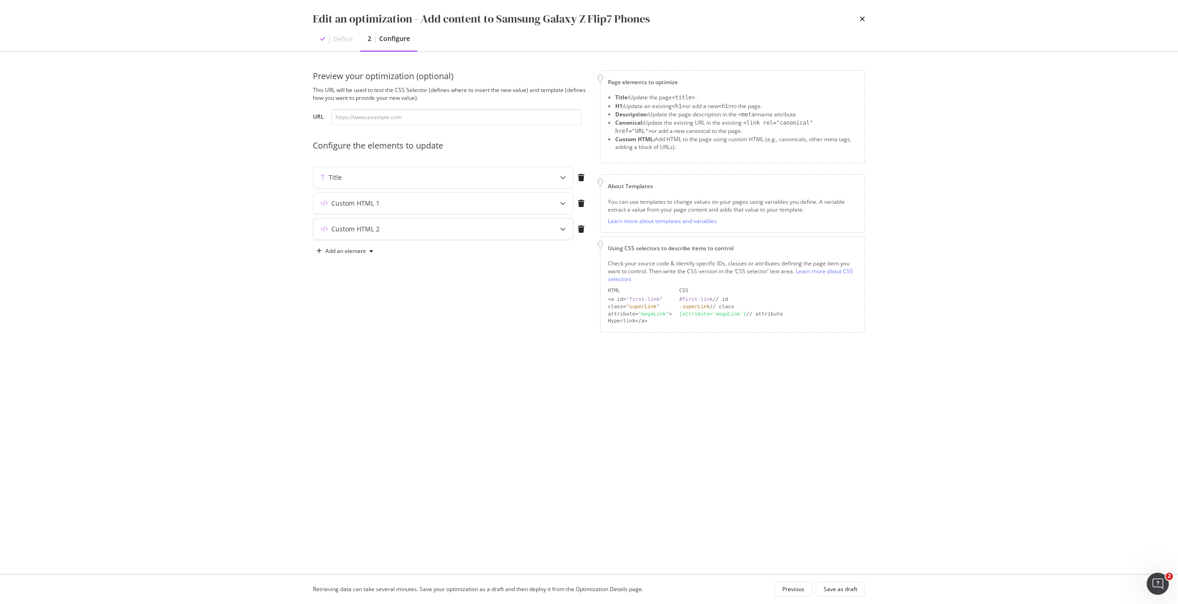
click at [497, 225] on div "Custom HTML 2" at bounding box center [424, 229] width 223 height 9
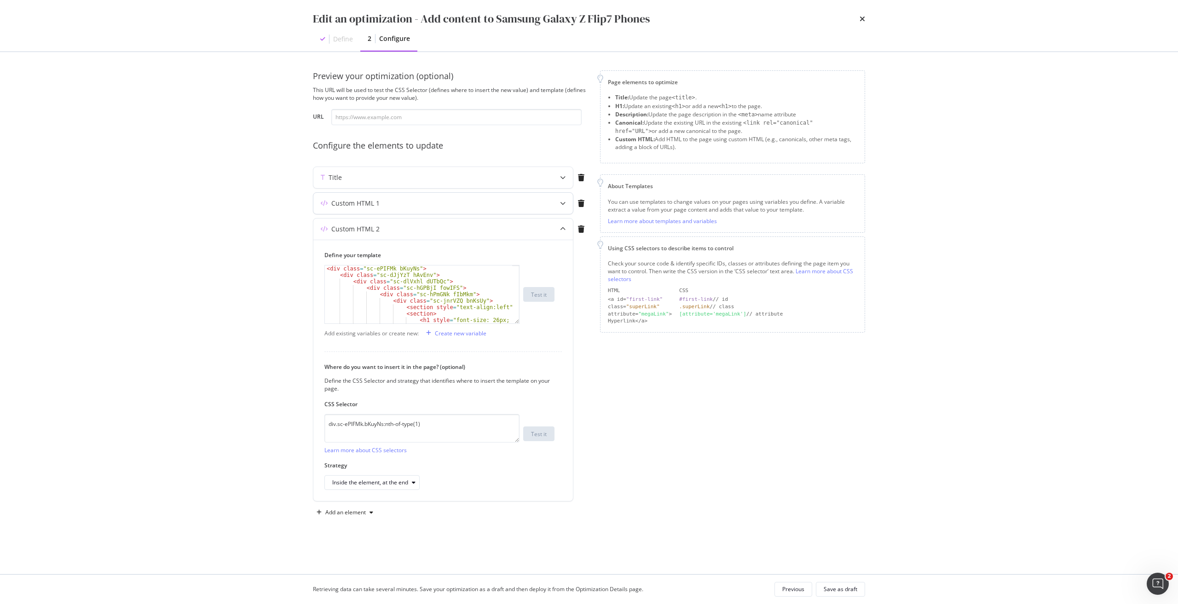
click at [458, 196] on div "Custom HTML 1" at bounding box center [443, 203] width 260 height 21
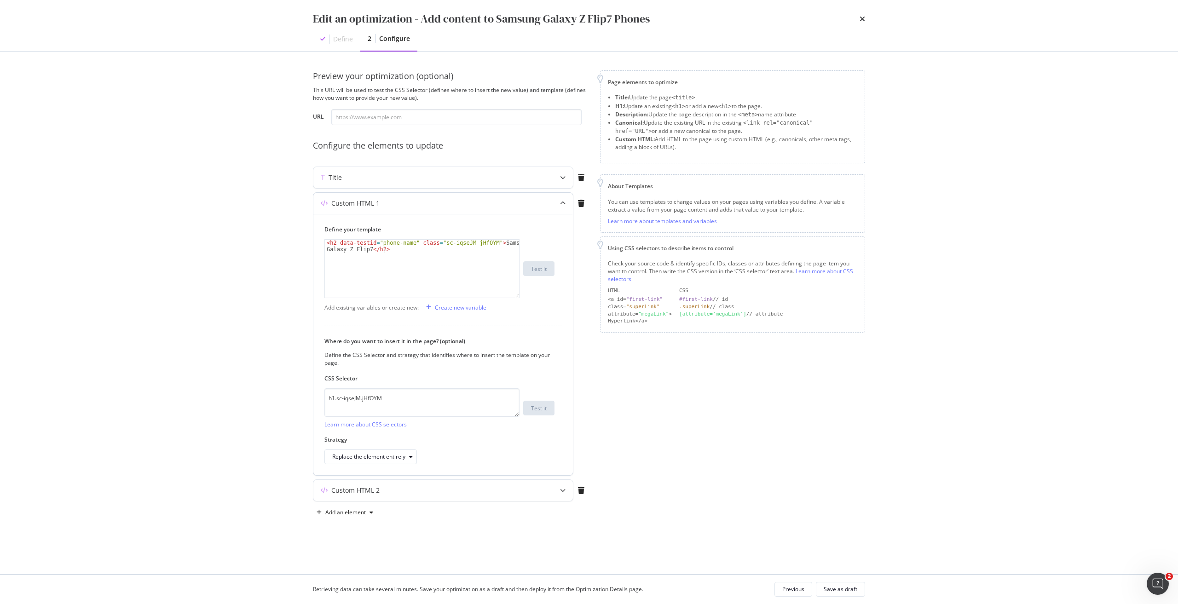
type textarea "<h2 data-testid="phone-name" class="sc-iqseJM jHfOYM">Samsung Galaxy Z Flip7</h…"
click at [403, 252] on div "< h2 data-testid = "phone-name" class = "sc-iqseJM jHfOYM" > Samsung Galaxy Z F…" at bounding box center [422, 282] width 194 height 84
paste textarea "<h1 data-testid="phone-name" class="sc-iqseJM fxHNbQ">Google&nbsp;Pixel&nbsp;10…"
drag, startPoint x: 436, startPoint y: 255, endPoint x: 485, endPoint y: 254, distance: 48.3
click at [485, 254] on div "< h2 data-testid = "phone-name" class = "sc-iqseJM jHfOYM" > Samsung Galaxy Z F…" at bounding box center [422, 282] width 194 height 84
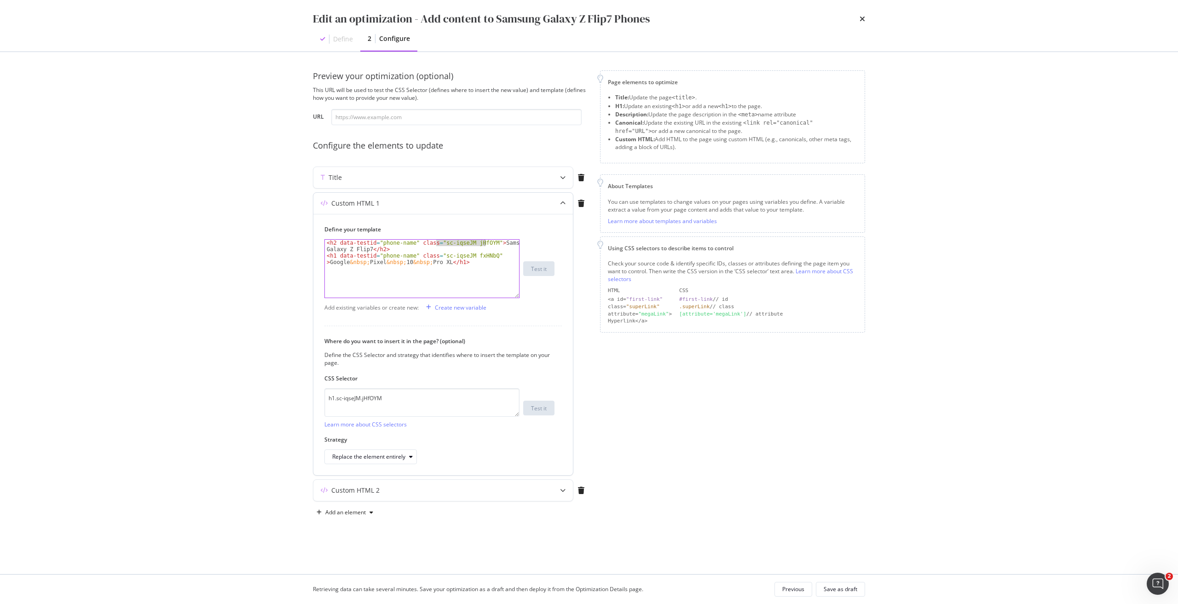
drag, startPoint x: 436, startPoint y: 242, endPoint x: 485, endPoint y: 242, distance: 48.8
click at [485, 242] on div "< h2 data-testid = "phone-name" class = "sc-iqseJM jHfOYM" > Samsung Galaxy Z F…" at bounding box center [422, 282] width 194 height 84
paste textarea "fxHNbQ"
drag, startPoint x: 476, startPoint y: 265, endPoint x: 302, endPoint y: 258, distance: 173.6
click at [302, 258] on div "Preview your optimization (optional) This URL will be used to test the CSS Sele…" at bounding box center [588, 313] width 589 height 522
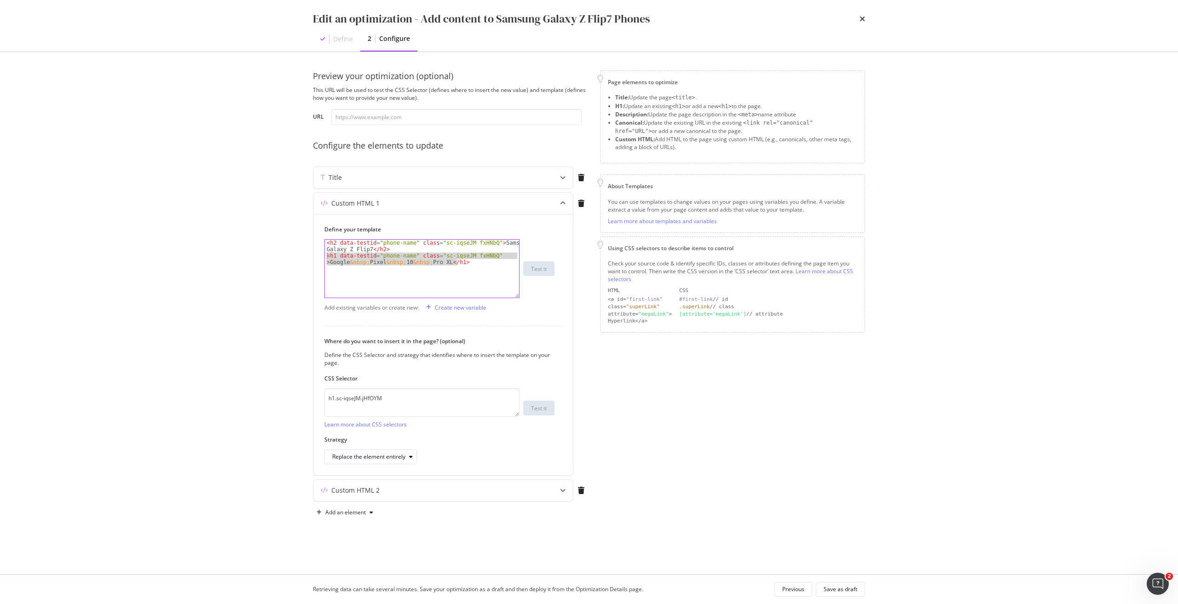
type textarea "<h1 data-testid="phone-name" class="sc-iqseJM fxHNbQ">Google&nbsp;Pixel&nbsp;10…"
drag, startPoint x: 436, startPoint y: 242, endPoint x: 485, endPoint y: 243, distance: 49.7
click at [485, 243] on div "< h2 data-testid = "phone-name" class = "sc-iqseJM fxHNbQ" > Samsung Galaxy Z F…" at bounding box center [422, 282] width 194 height 84
type textarea "<h2 data-testid="phone-name" class="sc-iqseJM fxHNbQ">Samsung Galaxy Z Flip7</h…"
drag, startPoint x: 337, startPoint y: 400, endPoint x: 402, endPoint y: 396, distance: 65.0
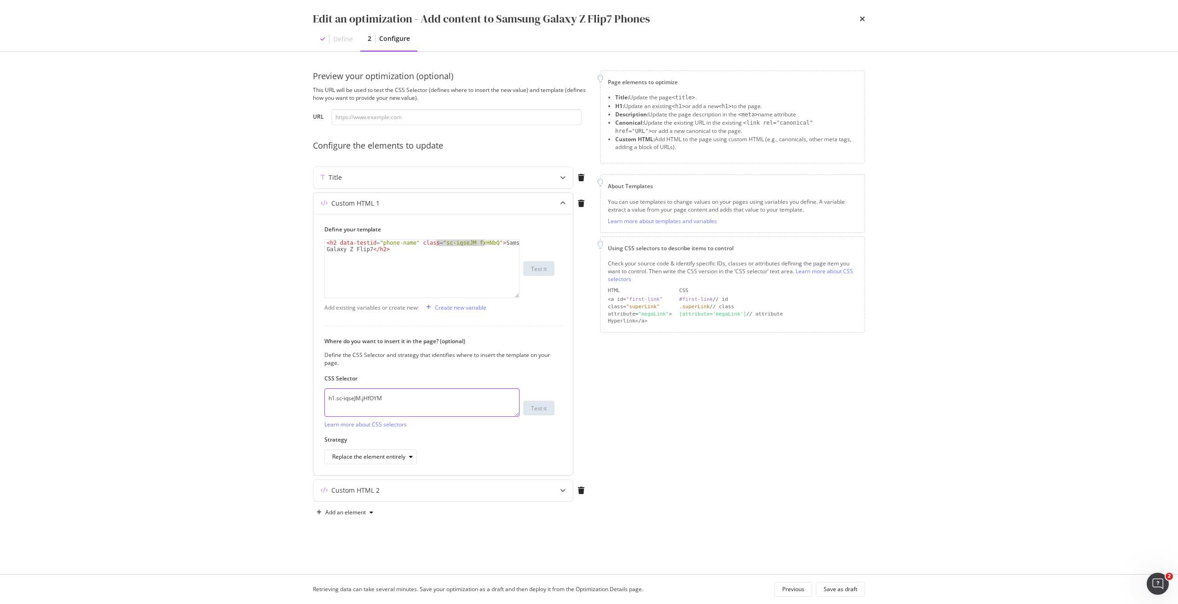
click at [402, 396] on textarea "h1.sc-iqseJM.jHfOYM" at bounding box center [421, 402] width 195 height 29
paste textarea "fxHNbQ"
click at [363, 400] on textarea "h1.sc-iqseJM fxHNbQ" at bounding box center [421, 402] width 195 height 29
type textarea "h1.sc-iqseJM.fxHNbQ"
click at [841, 589] on div "Save as draft" at bounding box center [841, 589] width 34 height 8
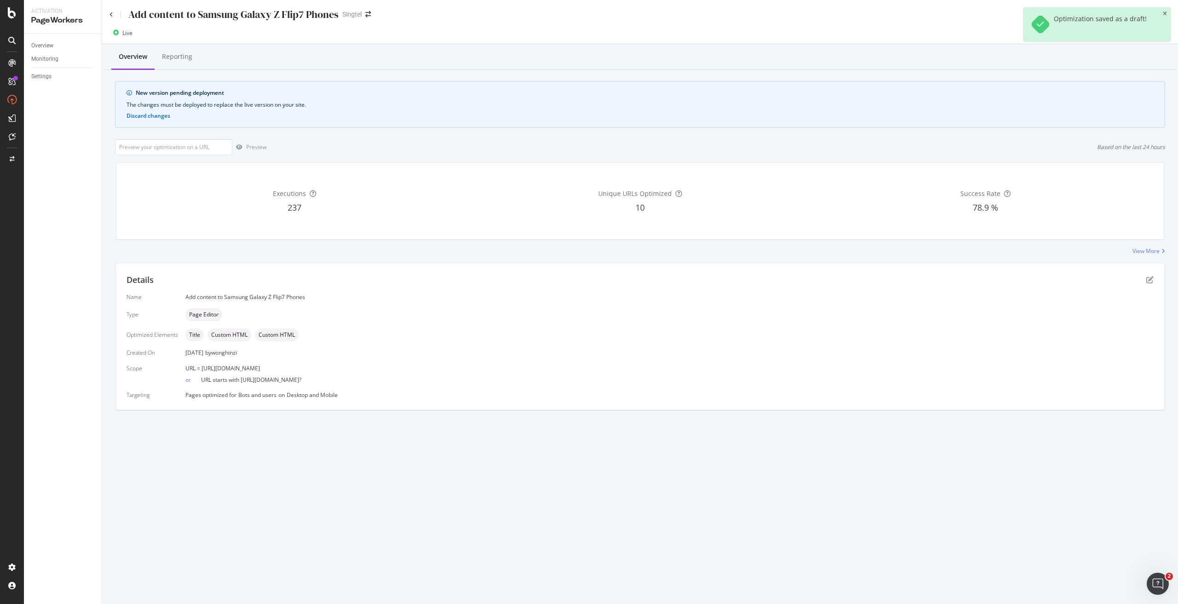
drag, startPoint x: 375, startPoint y: 368, endPoint x: 201, endPoint y: 369, distance: 174.4
click at [201, 369] on div "URL = https://shop.singtel.com/phones/samsung-galaxy-z-flip7" at bounding box center [669, 368] width 968 height 8
copy span "https://shop.singtel.com/phones/samsung-galaxy-z-flip7"
click at [202, 150] on input "url" at bounding box center [173, 147] width 117 height 16
paste input "https://shop.singtel.com/phones/samsung-galaxy-z-flip7"
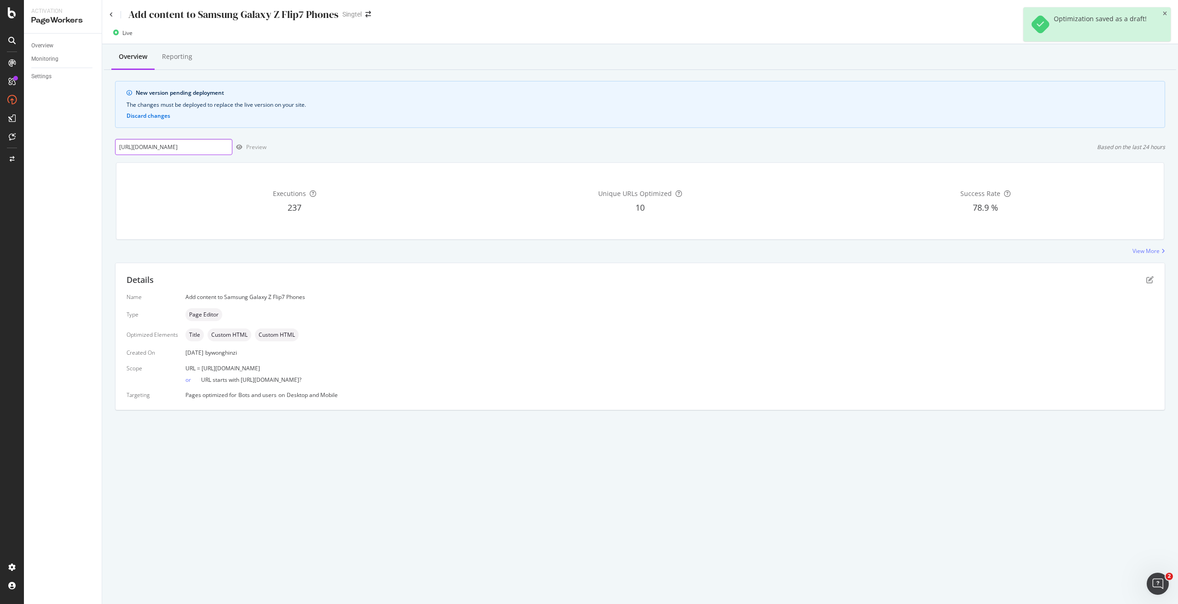
scroll to position [0, 35]
type input "https://shop.singtel.com/phones/samsung-galaxy-z-flip7"
click at [253, 146] on div "Preview" at bounding box center [256, 147] width 20 height 8
click at [1148, 278] on icon "pen-to-square" at bounding box center [1149, 279] width 7 height 7
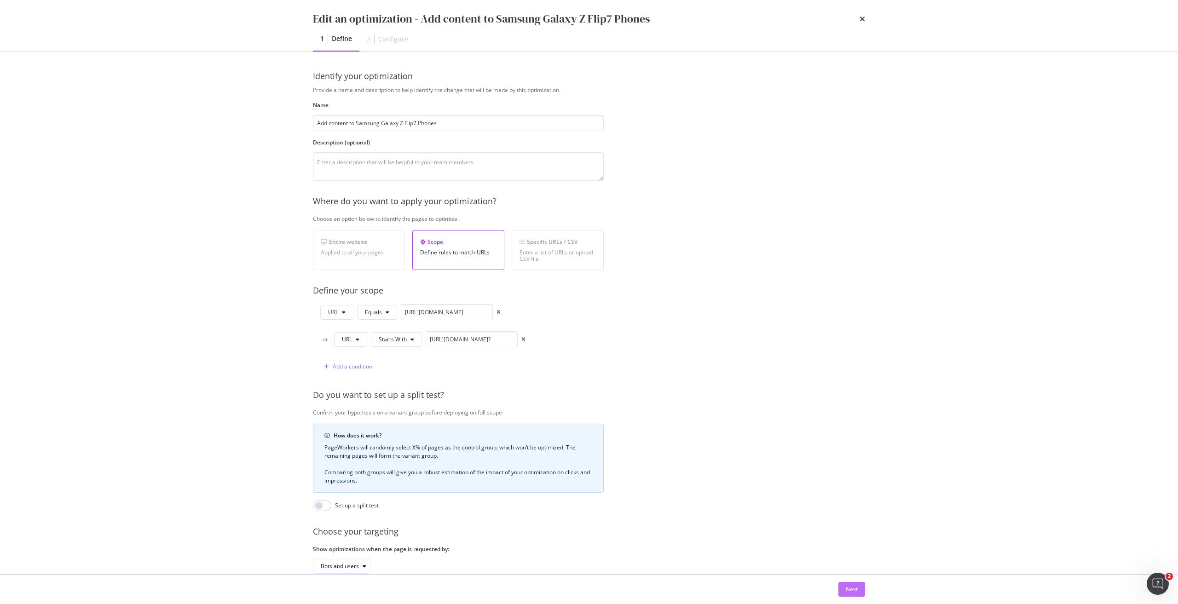
click at [848, 588] on div "Next" at bounding box center [852, 589] width 12 height 8
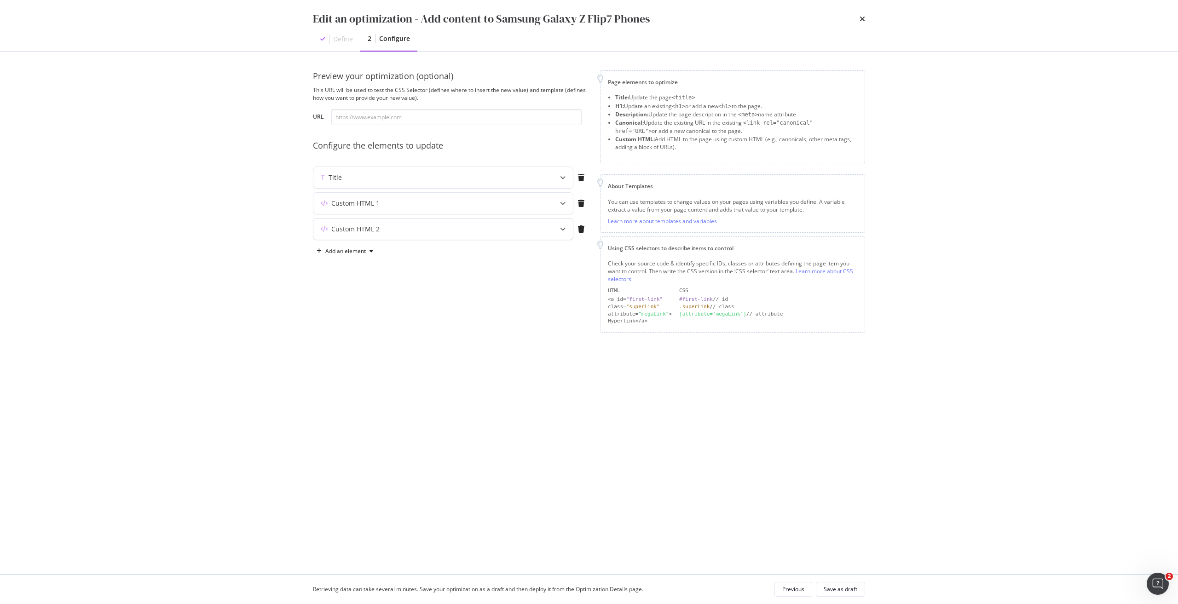
click at [451, 223] on div "Custom HTML 2" at bounding box center [443, 229] width 260 height 21
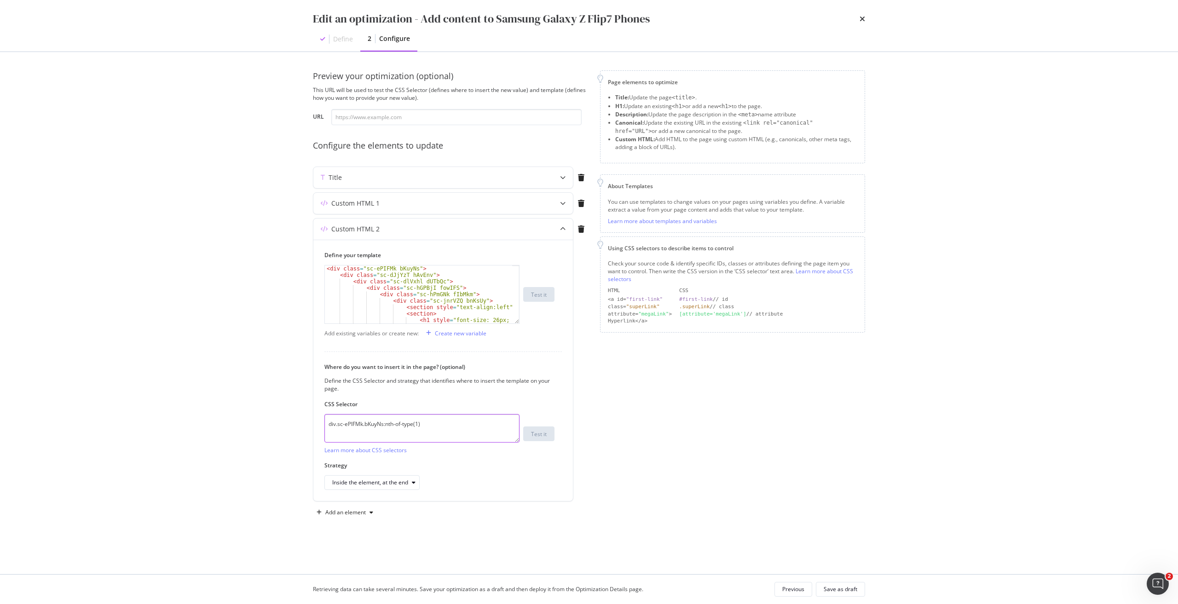
drag, startPoint x: 435, startPoint y: 427, endPoint x: 293, endPoint y: 416, distance: 143.1
click at [293, 416] on div "Edit an optimization - Add content to Samsung Galaxy Z Flip7 Phones Define 2 Co…" at bounding box center [589, 302] width 1178 height 604
paste textarea "iEhLsB.jWdwcZ"
type textarea "div.sc-iEhLsB.jWdwcZ:nth-of-type(1)"
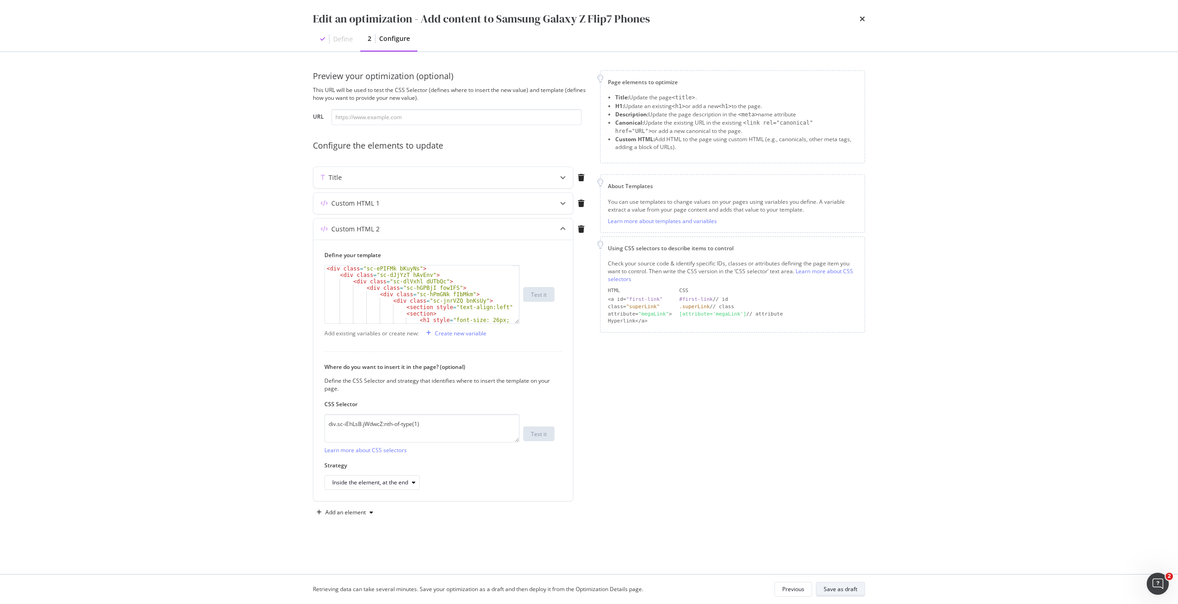
click at [830, 584] on div "Save as draft" at bounding box center [841, 589] width 34 height 13
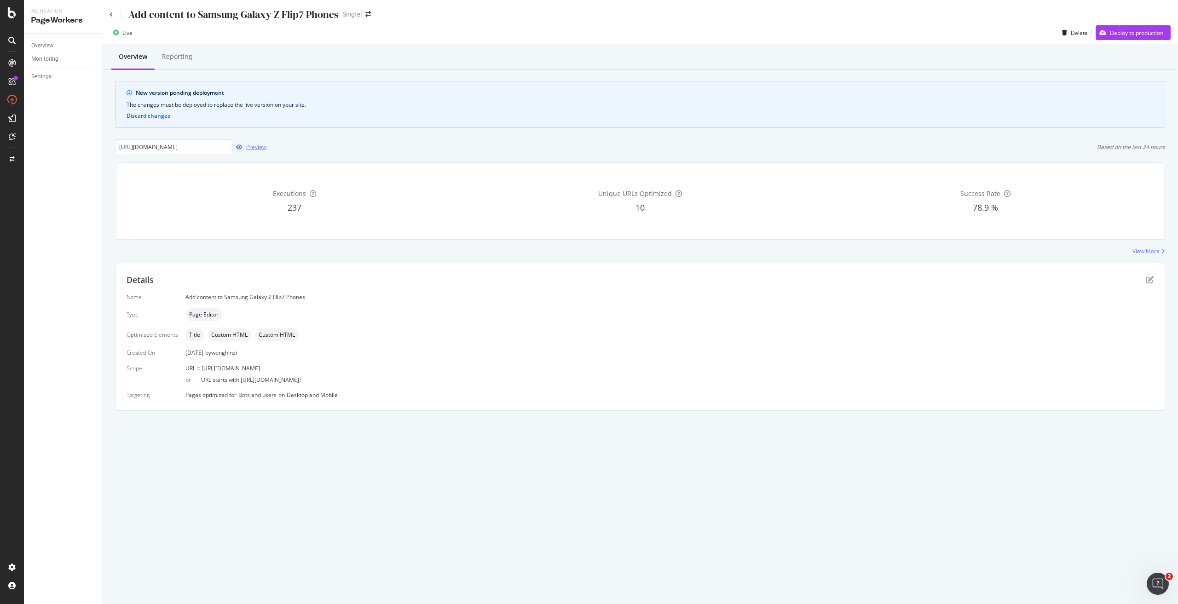
click at [259, 146] on div "Preview" at bounding box center [256, 147] width 20 height 8
click at [1120, 31] on div "Deploy to production" at bounding box center [1136, 33] width 53 height 8
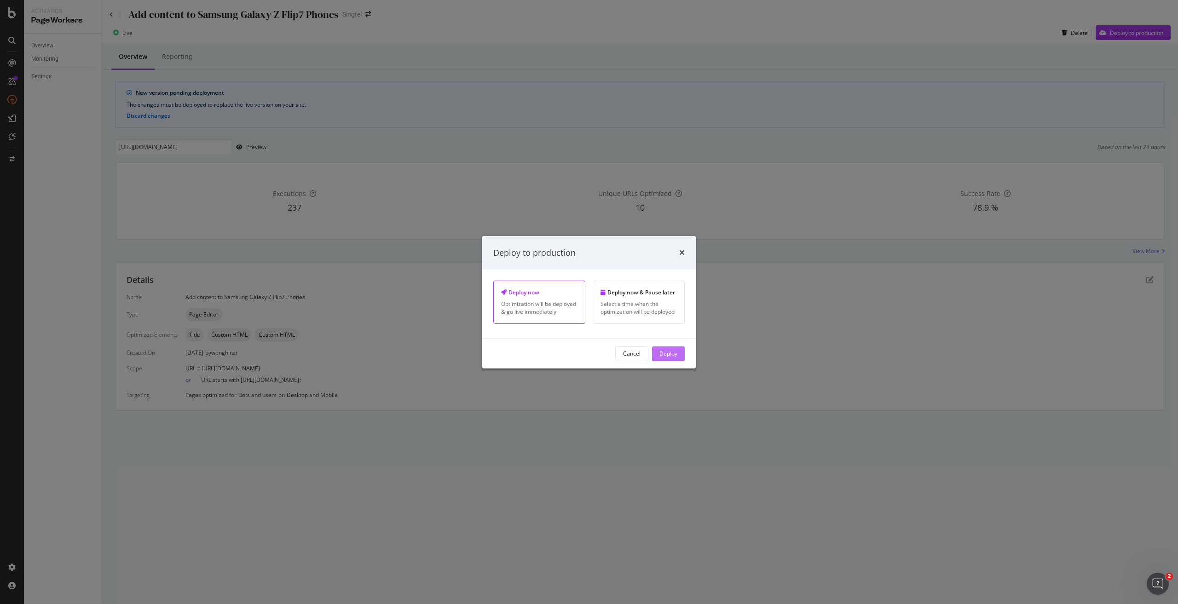
click at [668, 359] on div "Deploy" at bounding box center [668, 354] width 18 height 14
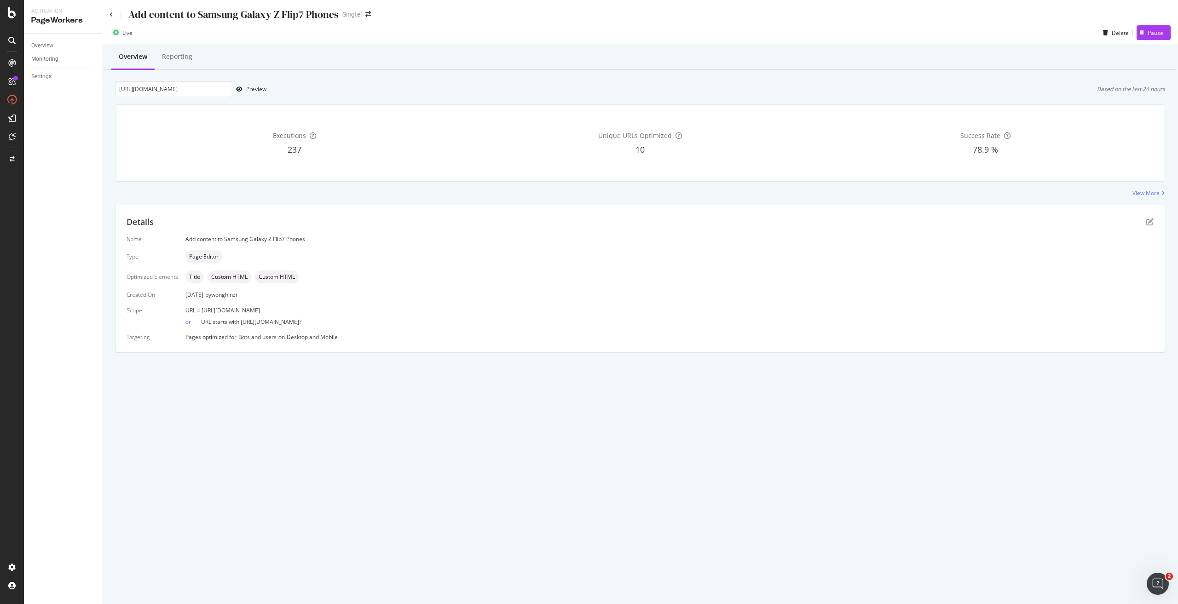
drag, startPoint x: 351, startPoint y: 310, endPoint x: 201, endPoint y: 312, distance: 150.0
click at [201, 312] on div "URL = https://shop.singtel.com/phones/samsung-galaxy-z-flip7" at bounding box center [669, 310] width 968 height 8
copy span "https://shop.singtel.com/phones/samsung-galaxy-z-flip7"
click at [1151, 223] on icon "pen-to-square" at bounding box center [1149, 221] width 7 height 7
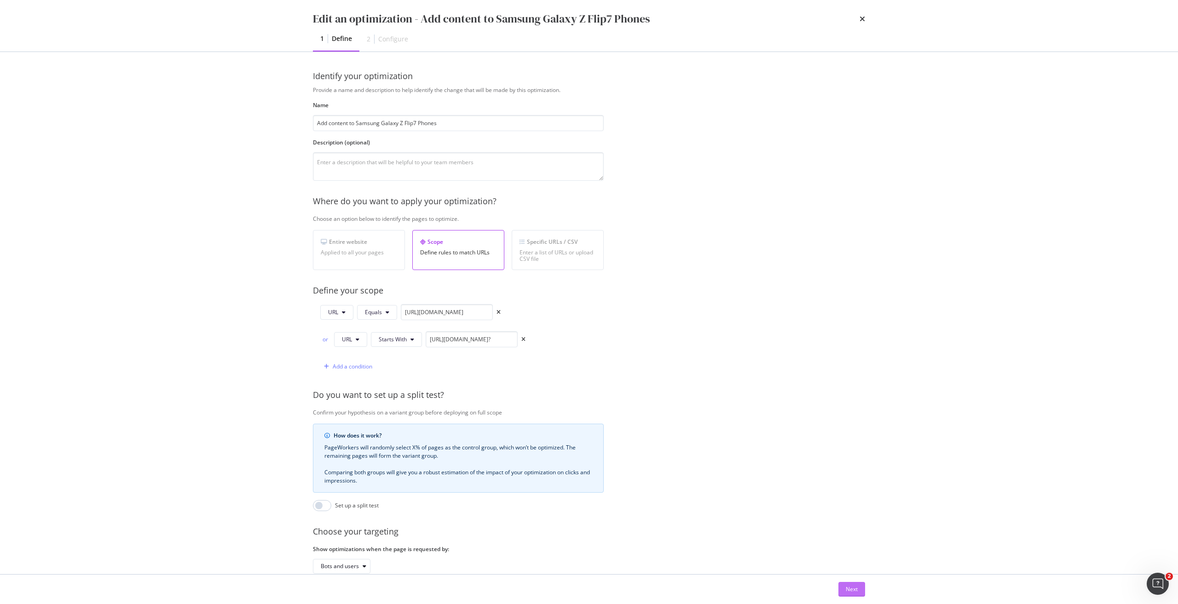
click at [850, 587] on div "Next" at bounding box center [852, 589] width 12 height 8
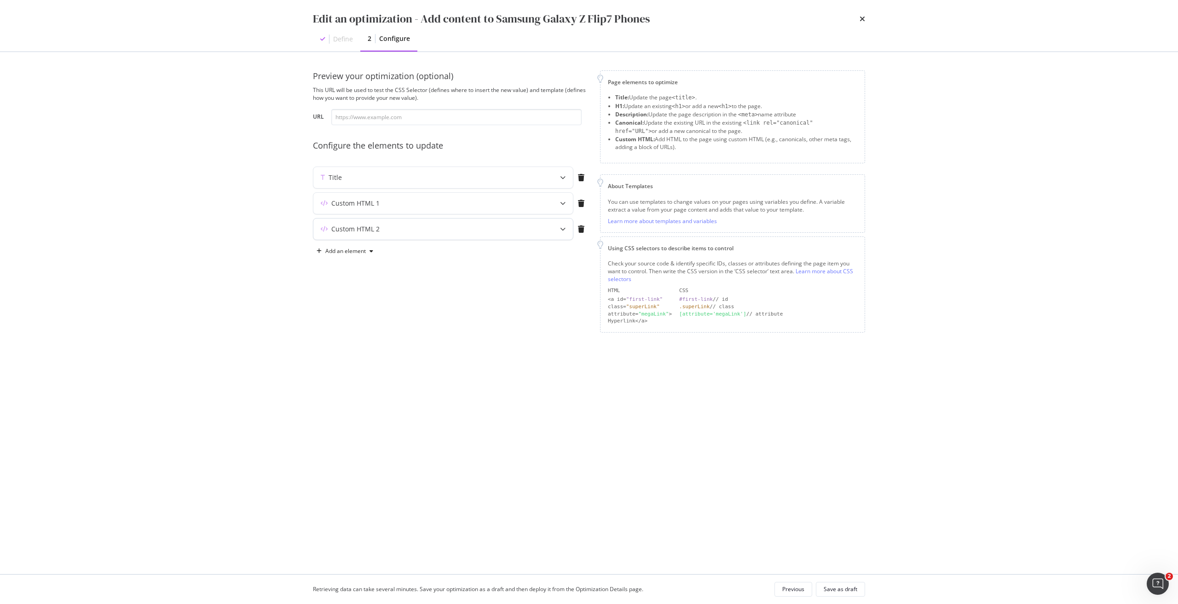
click at [433, 231] on div "Custom HTML 2" at bounding box center [424, 229] width 223 height 9
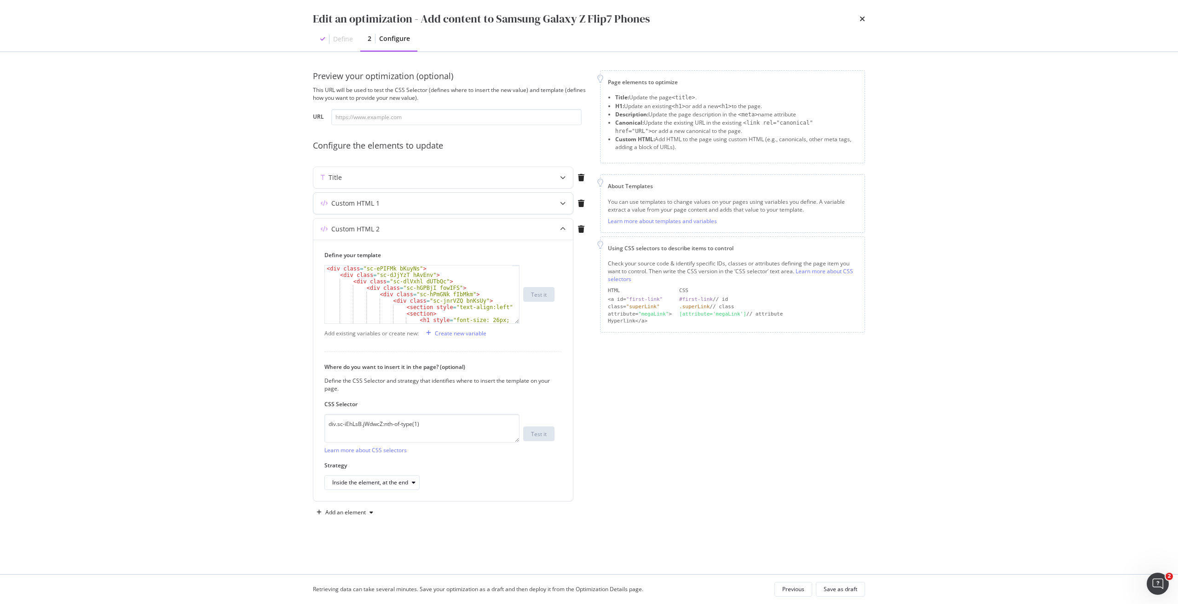
click at [470, 206] on div "Custom HTML 1" at bounding box center [424, 203] width 223 height 9
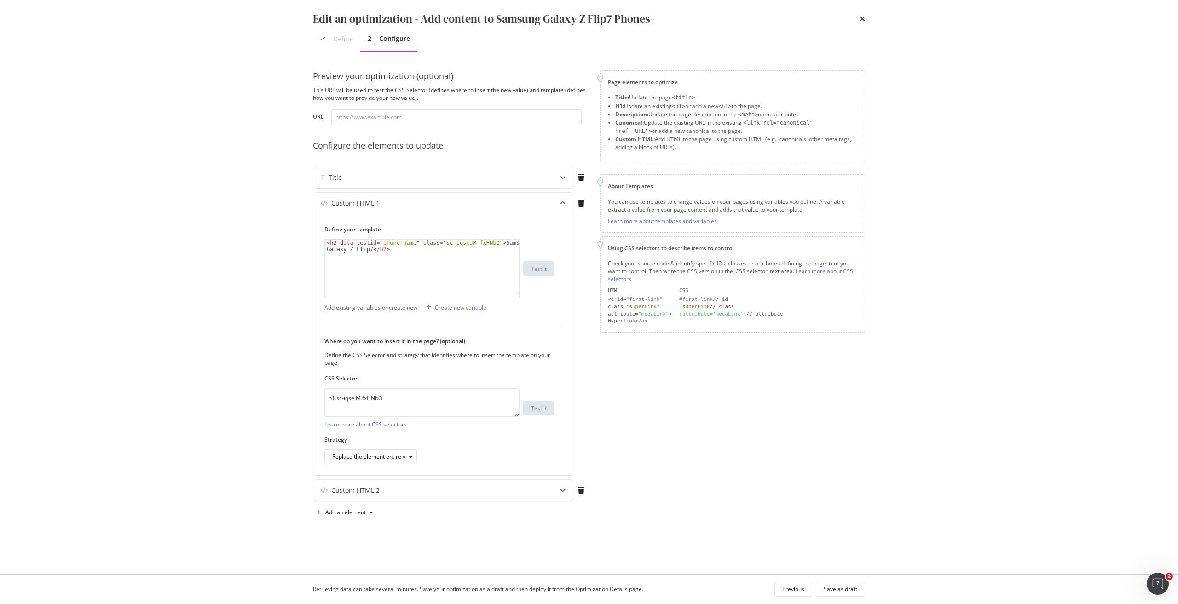
click at [779, 471] on div "Page elements to optimize Title: Update the page <title> . H1: Update an existi…" at bounding box center [732, 295] width 265 height 450
type textarea "<h2 data-testid="phone-name" class="sc-iqseJM fxHNbQ">Samsung Galaxy Z Flip7</h…"
drag, startPoint x: 437, startPoint y: 244, endPoint x: 485, endPoint y: 242, distance: 47.9
click at [485, 242] on div "< h2 data-testid = "phone-name" class = "sc-iqseJM fxHNbQ" > Samsung Galaxy Z F…" at bounding box center [422, 282] width 194 height 84
drag, startPoint x: 402, startPoint y: 400, endPoint x: 298, endPoint y: 395, distance: 104.1
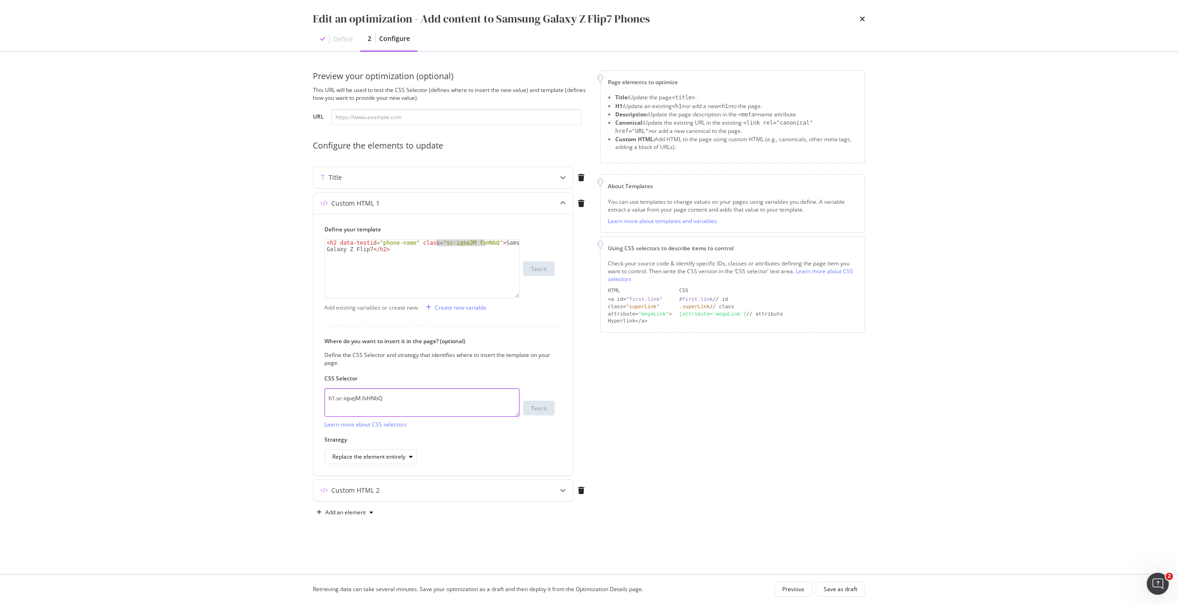
click at [298, 395] on div "Preview your optimization (optional) This URL will be used to test the CSS Sele…" at bounding box center [588, 313] width 589 height 522
click at [860, 17] on icon "times" at bounding box center [863, 18] width 6 height 7
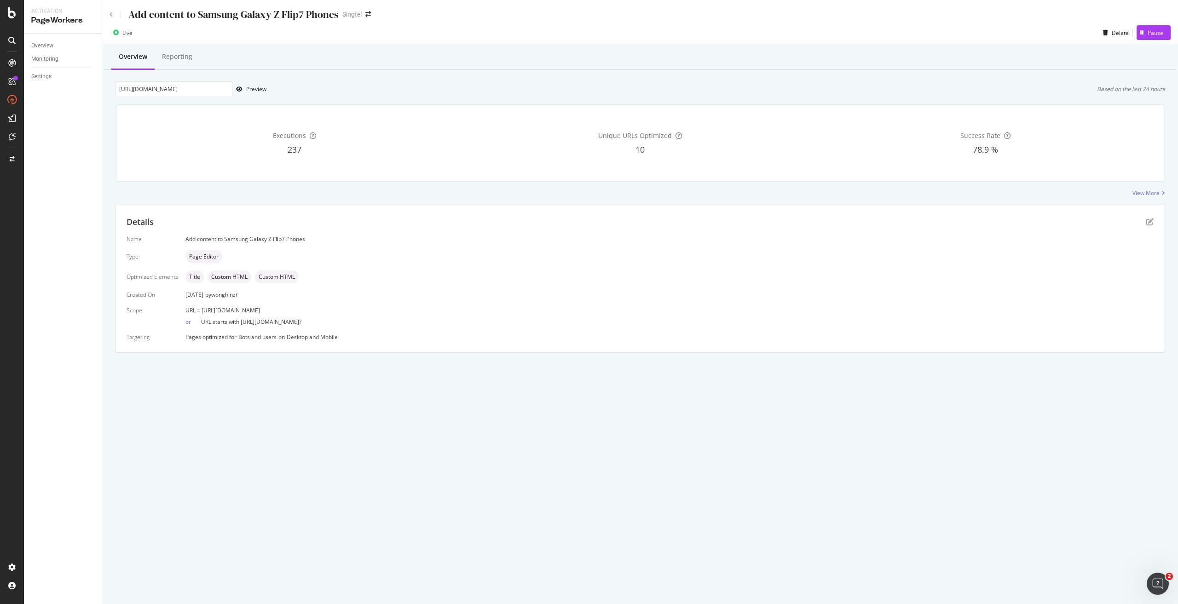
click at [112, 15] on icon at bounding box center [112, 15] width 4 height 6
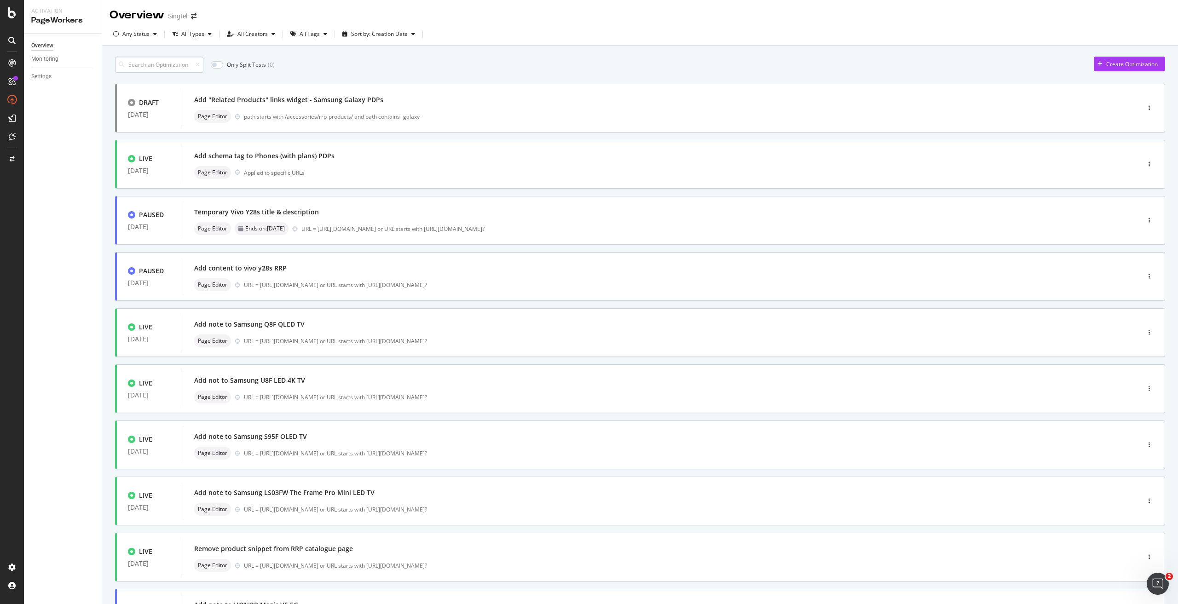
click at [184, 69] on input at bounding box center [159, 65] width 88 height 16
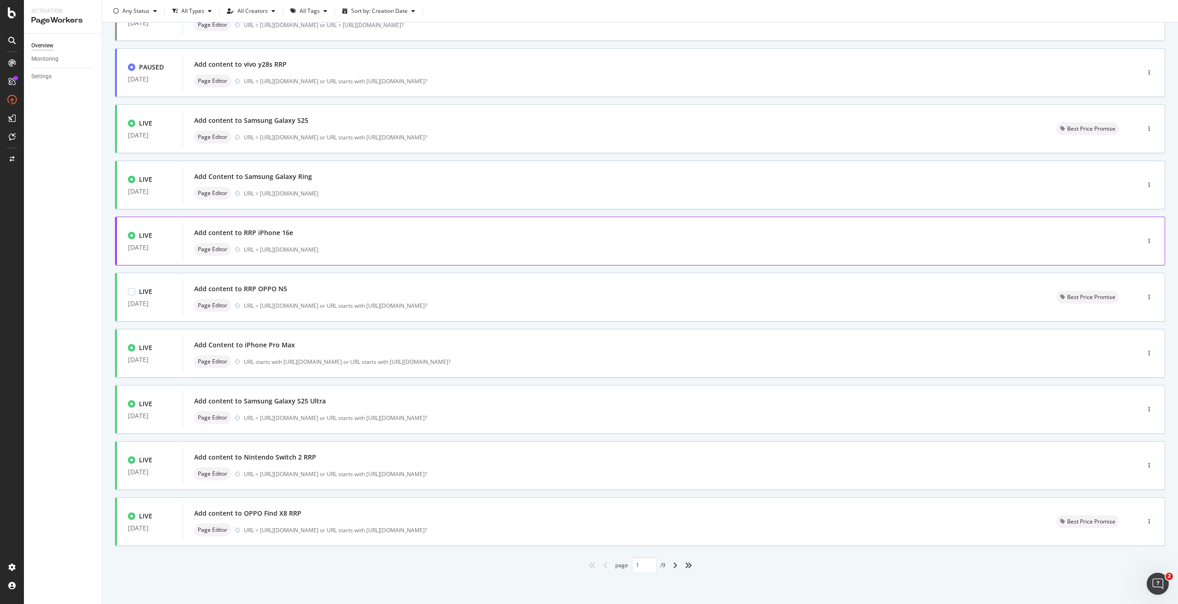
scroll to position [92, 0]
drag, startPoint x: 260, startPoint y: 346, endPoint x: 245, endPoint y: 344, distance: 14.4
click at [245, 344] on div "Add Content to iPhone Pro Max" at bounding box center [244, 344] width 101 height 9
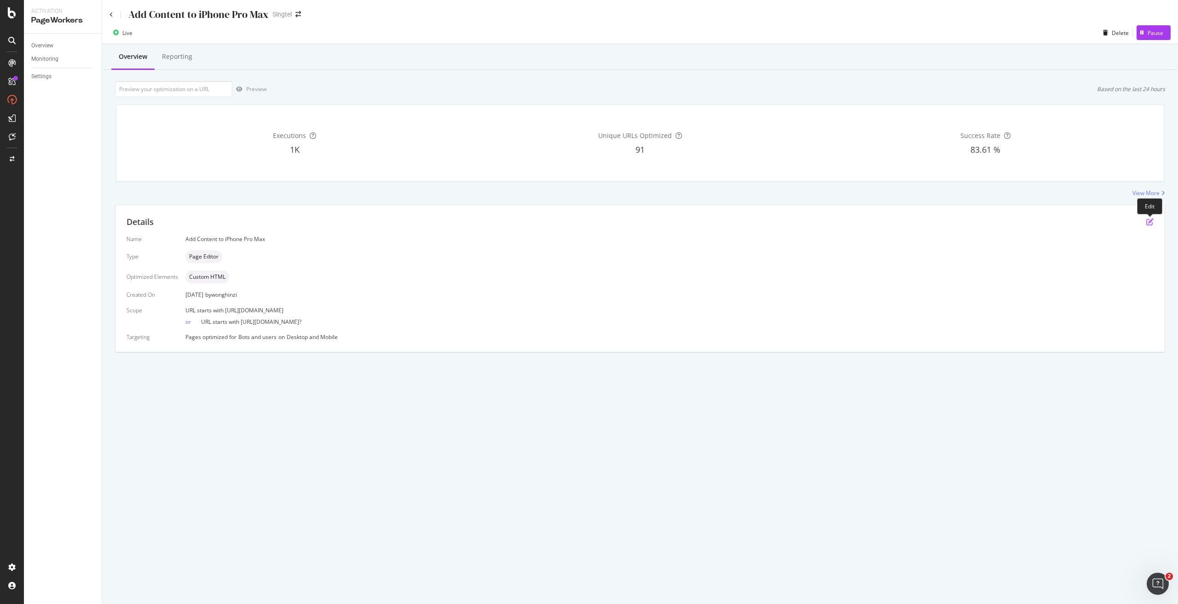
click at [1149, 220] on icon "pen-to-square" at bounding box center [1149, 221] width 7 height 7
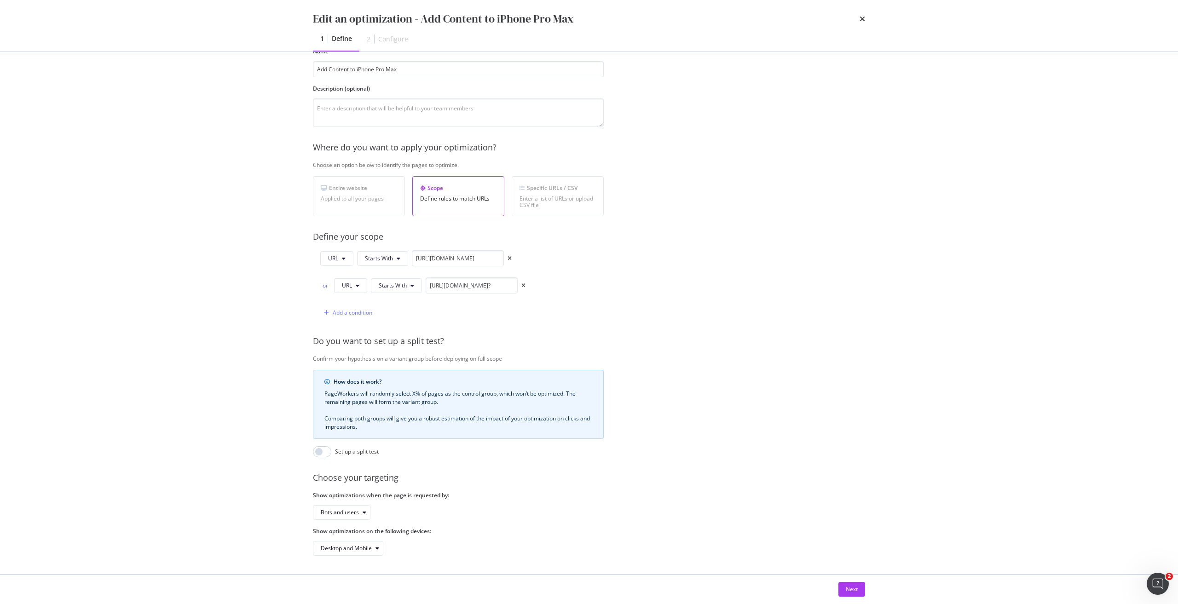
scroll to position [61, 0]
click at [852, 590] on div "Next" at bounding box center [852, 589] width 12 height 8
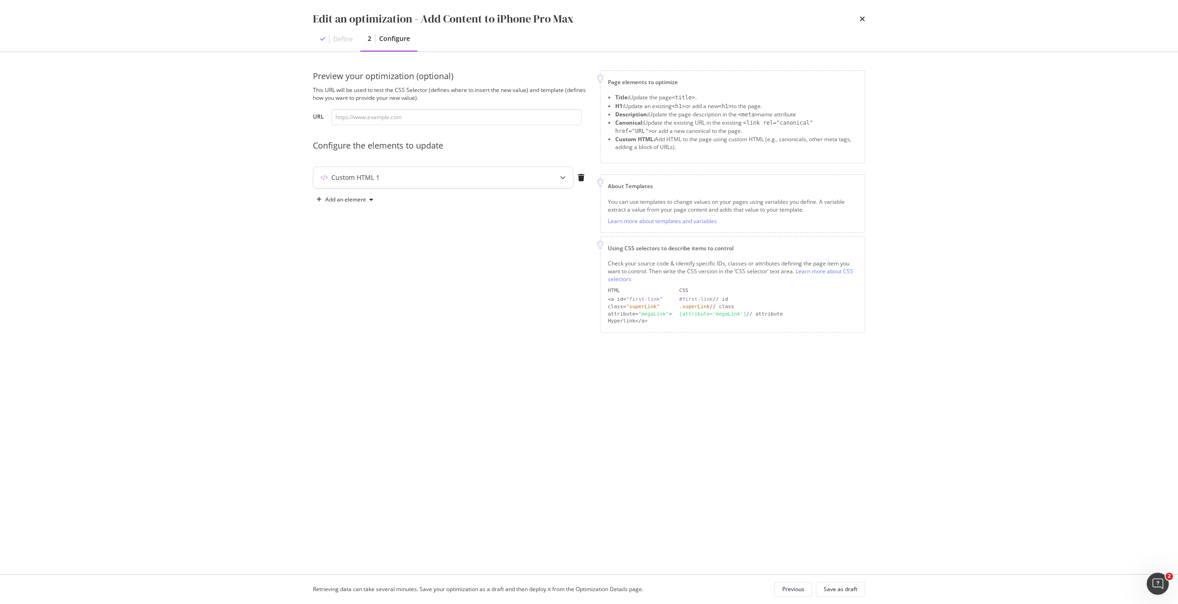
click at [548, 177] on div "Custom HTML 1" at bounding box center [443, 177] width 260 height 21
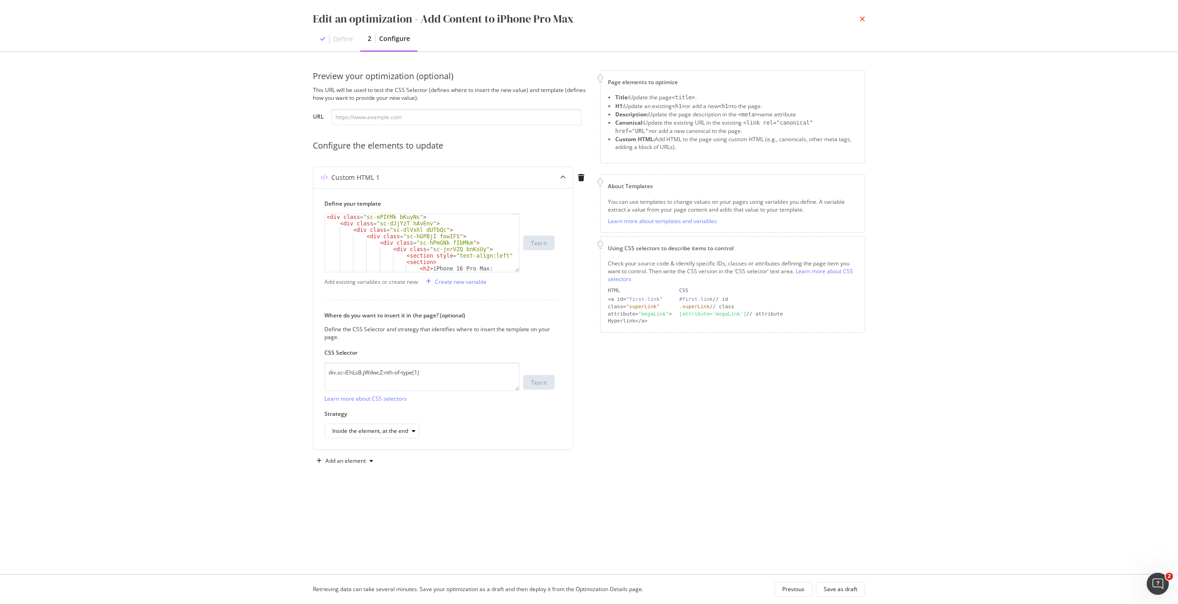
click at [860, 20] on icon "times" at bounding box center [863, 18] width 6 height 7
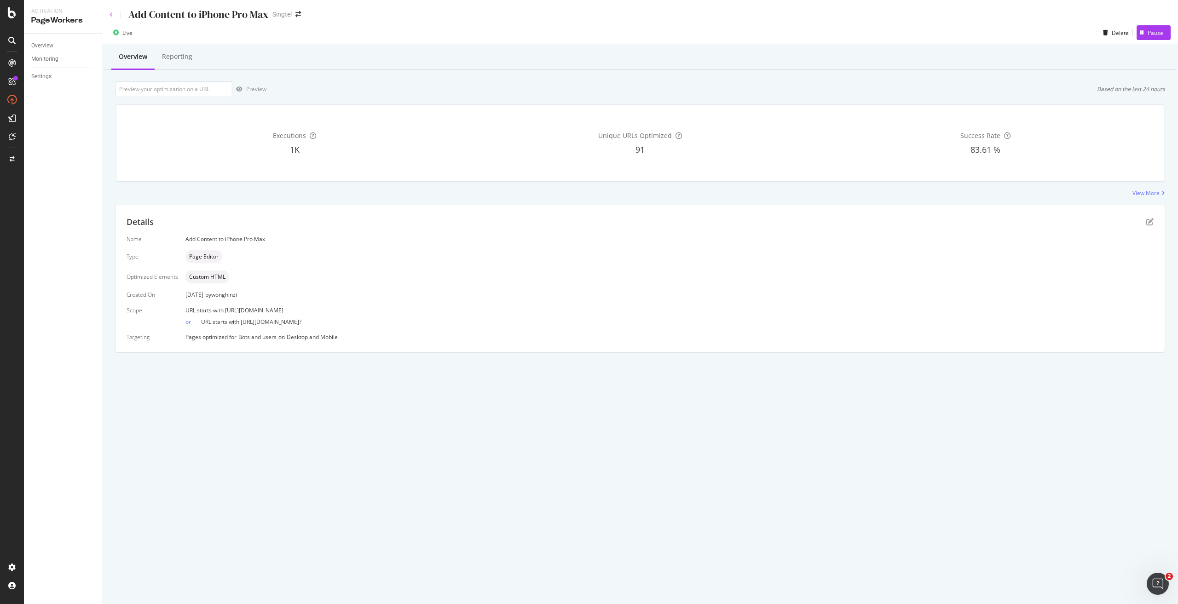
click at [110, 13] on icon at bounding box center [112, 15] width 4 height 6
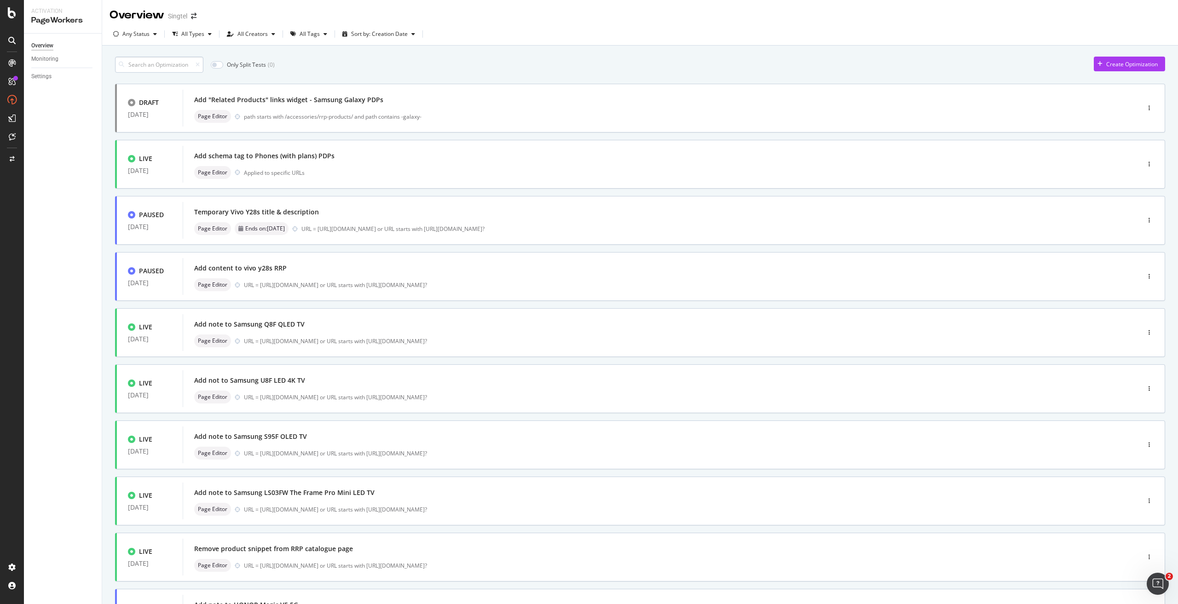
drag, startPoint x: 176, startPoint y: 65, endPoint x: 171, endPoint y: 67, distance: 5.8
click at [175, 66] on input at bounding box center [159, 65] width 88 height 16
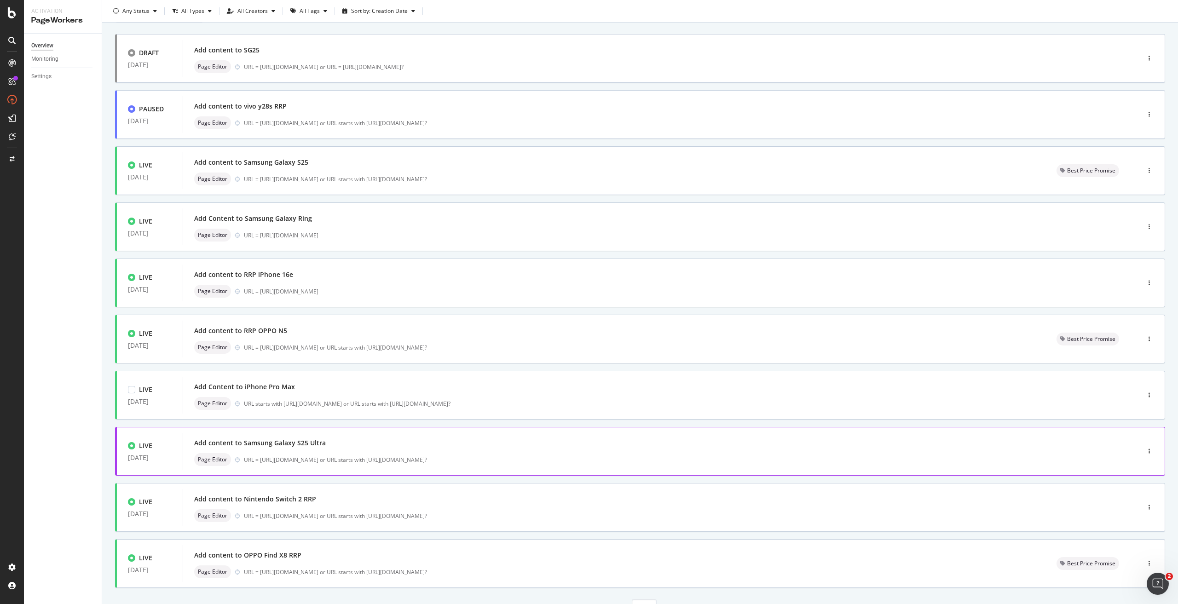
scroll to position [92, 0]
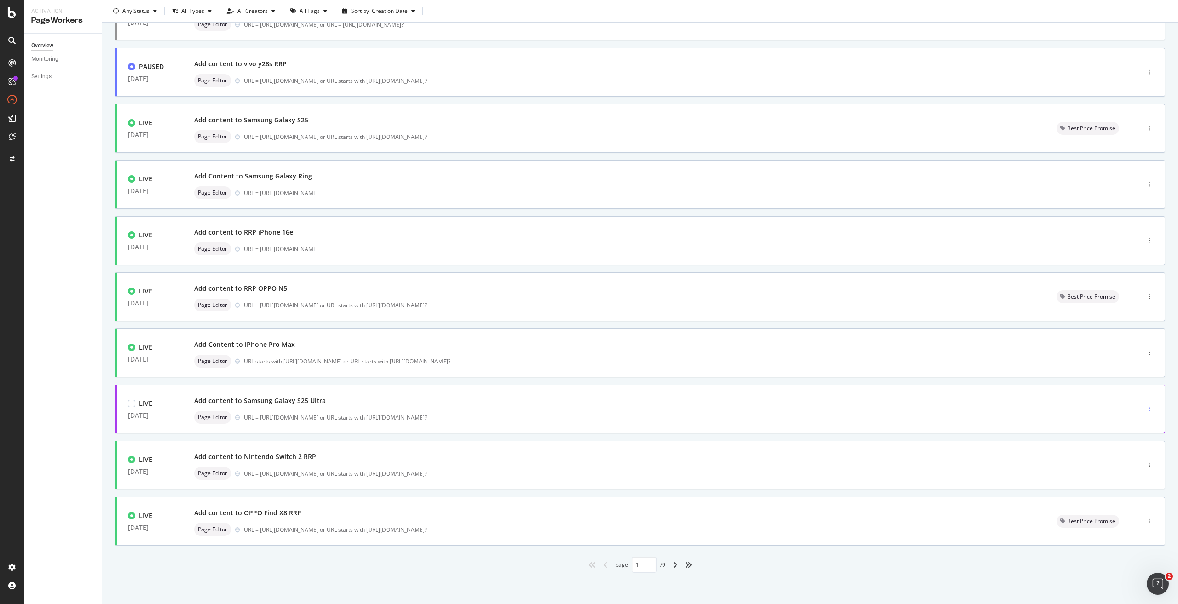
click at [1145, 405] on div "button" at bounding box center [1149, 409] width 9 height 14
click at [1127, 424] on div "Edit" at bounding box center [1129, 426] width 10 height 8
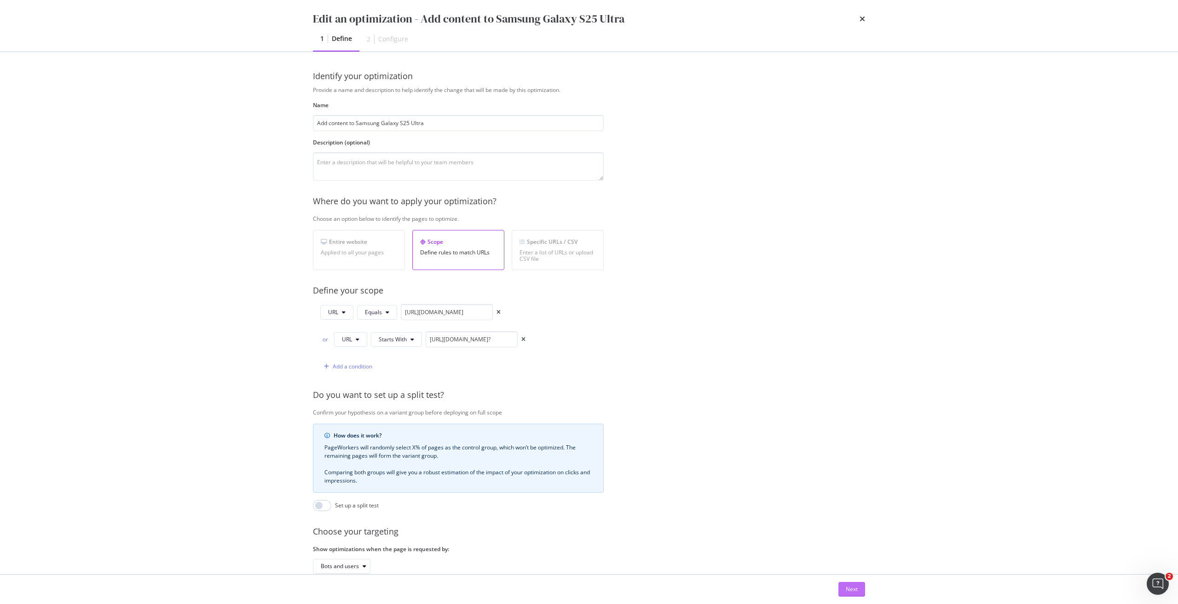
click at [859, 588] on button "Next" at bounding box center [851, 589] width 27 height 15
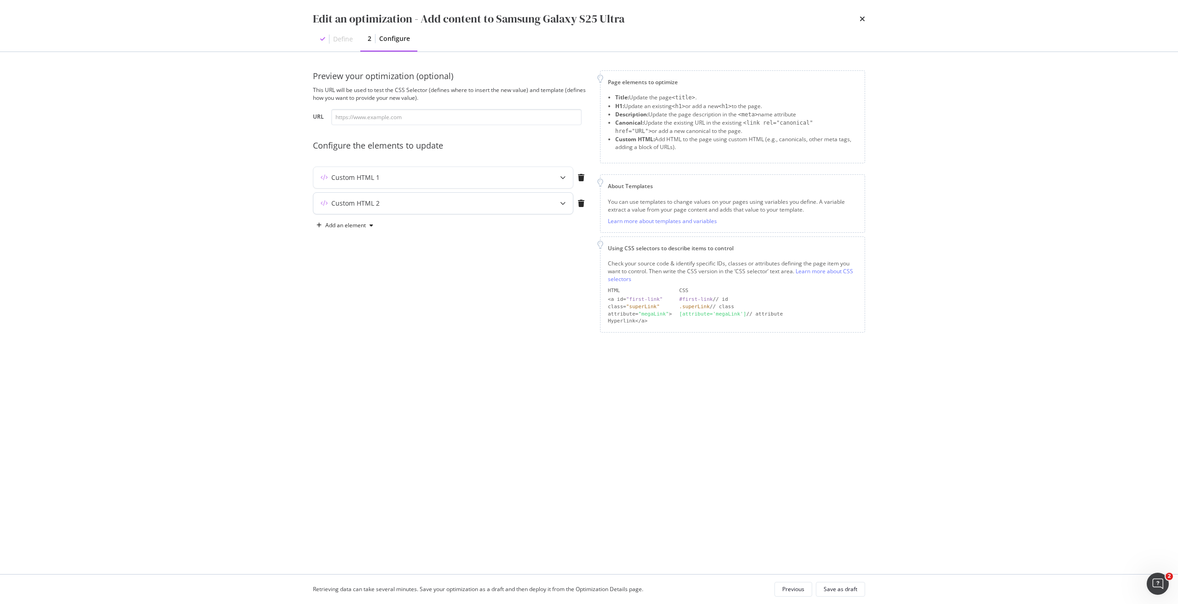
click at [534, 205] on div "Custom HTML 2" at bounding box center [424, 203] width 223 height 9
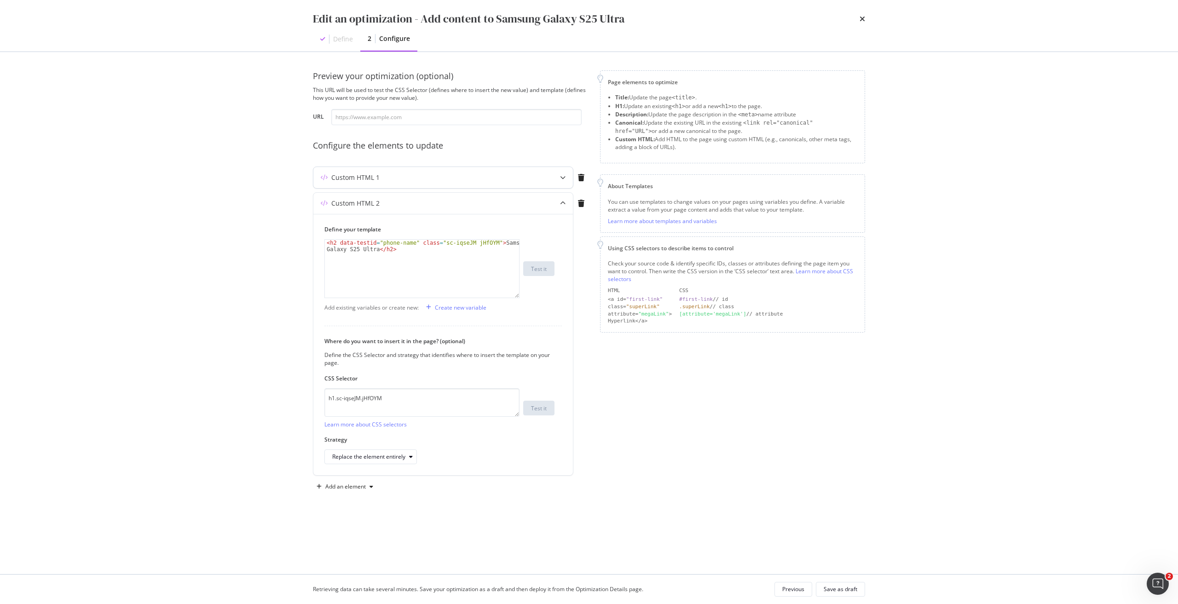
click at [521, 176] on div "Custom HTML 1" at bounding box center [424, 177] width 223 height 9
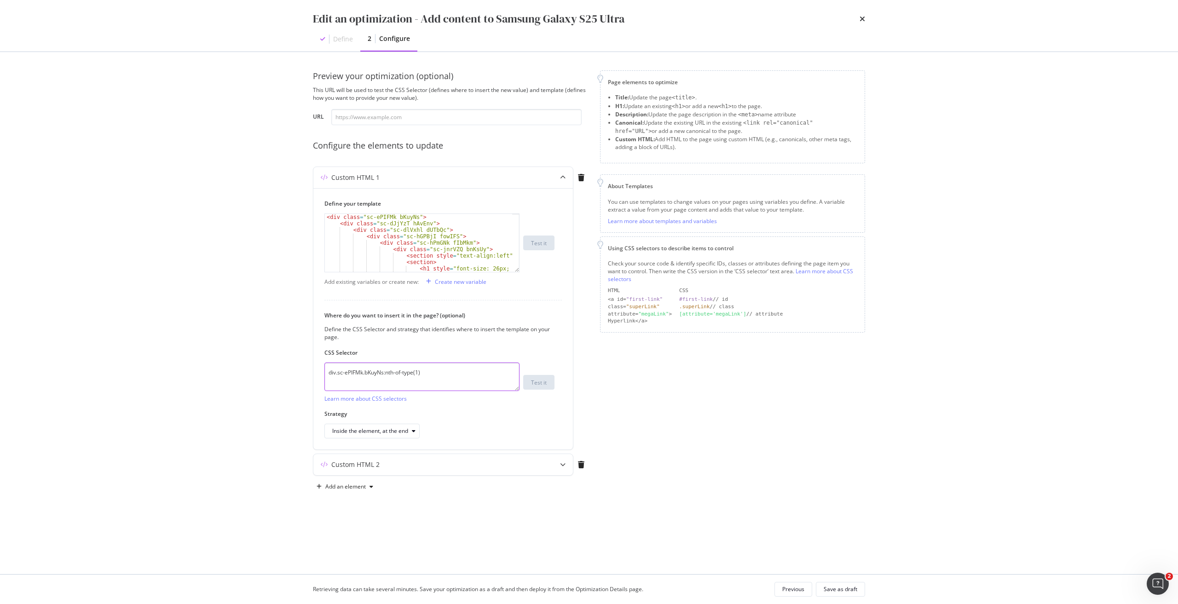
drag, startPoint x: 458, startPoint y: 372, endPoint x: 263, endPoint y: 352, distance: 196.2
click at [263, 352] on div "Edit an optimization - Add content to Samsung Galaxy S25 Ultra Define 2 Configu…" at bounding box center [589, 302] width 1178 height 604
paste textarea "iEhLsB.jWdwcZ"
type textarea "div.sc-iEhLsB.jWdwcZ:nth-of-type(1)"
click at [422, 463] on div "Custom HTML 2" at bounding box center [424, 464] width 223 height 9
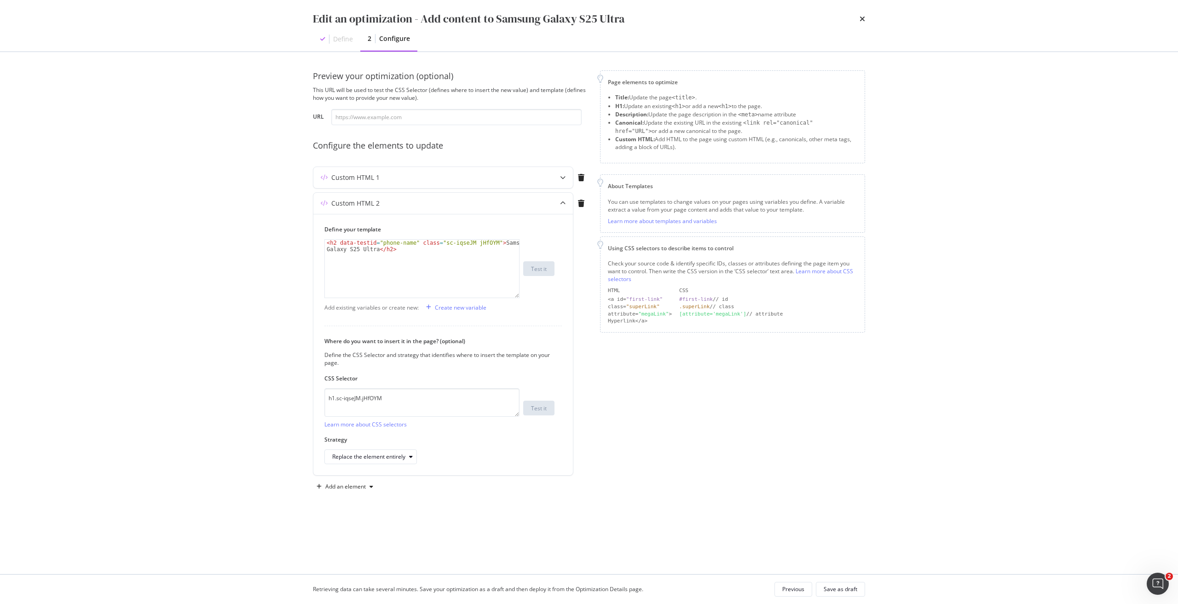
scroll to position [0, 0]
click at [411, 400] on textarea "h1.sc-iqseJM.jHfOYM" at bounding box center [421, 402] width 195 height 29
drag, startPoint x: 425, startPoint y: 394, endPoint x: 219, endPoint y: 396, distance: 206.6
click at [219, 396] on div "Edit an optimization - Add content to Samsung Galaxy S25 Ultra Define 2 Configu…" at bounding box center [589, 302] width 1178 height 604
paste textarea "fxHNbQ"
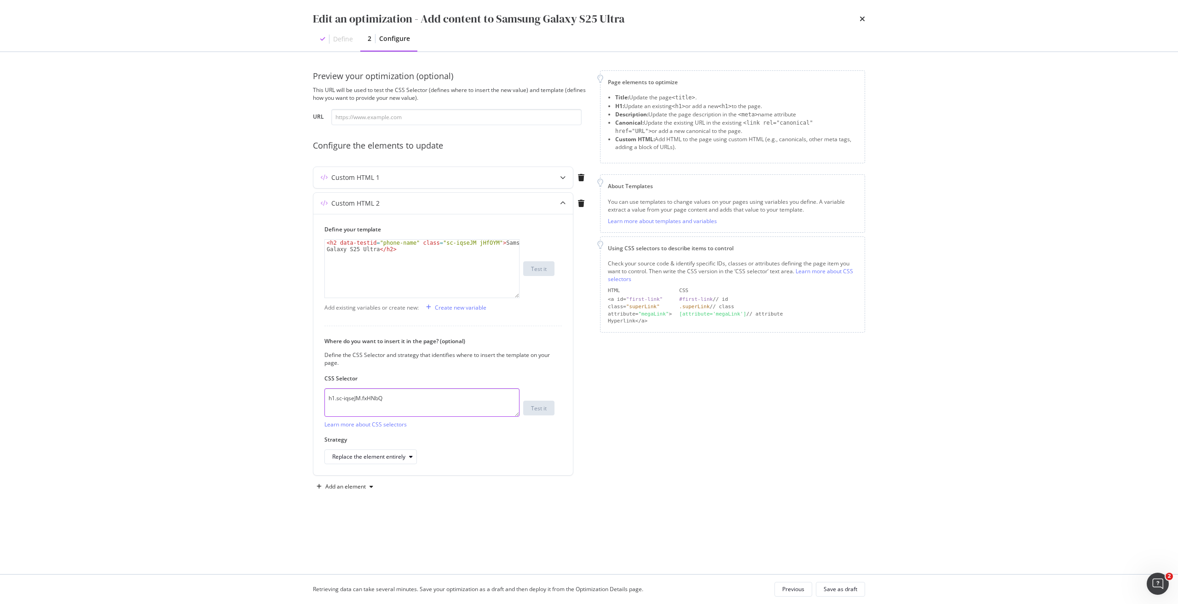
type textarea "h1.sc-iqseJM.fxHNbQ"
drag, startPoint x: 437, startPoint y: 243, endPoint x: 485, endPoint y: 241, distance: 48.8
click at [485, 241] on div "< h2 data-testid = "phone-name" class = "sc-iqseJM jHfOYM" > Samsung Galaxy S25…" at bounding box center [422, 282] width 194 height 84
paste textarea "fxHNbQ"
type textarea "<h2 data-testid="phone-name" class="sc-iqseJM fxHNbQ">Samsung Galaxy S25 Ultra<…"
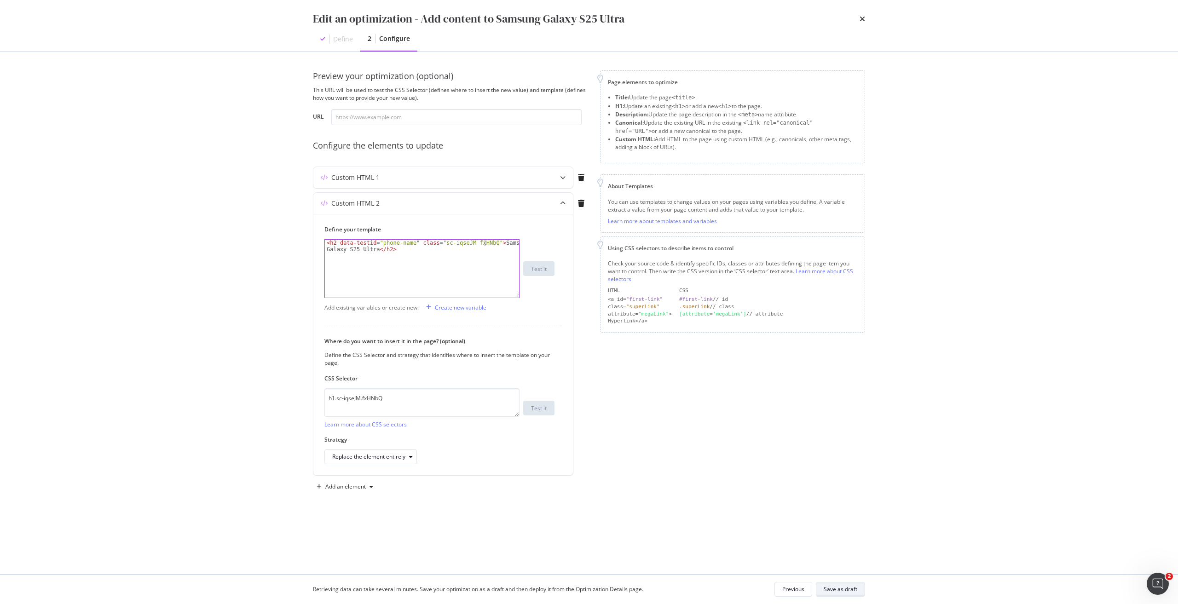
click at [843, 584] on div "Save as draft" at bounding box center [841, 589] width 34 height 13
click at [863, 19] on icon "times" at bounding box center [863, 18] width 6 height 7
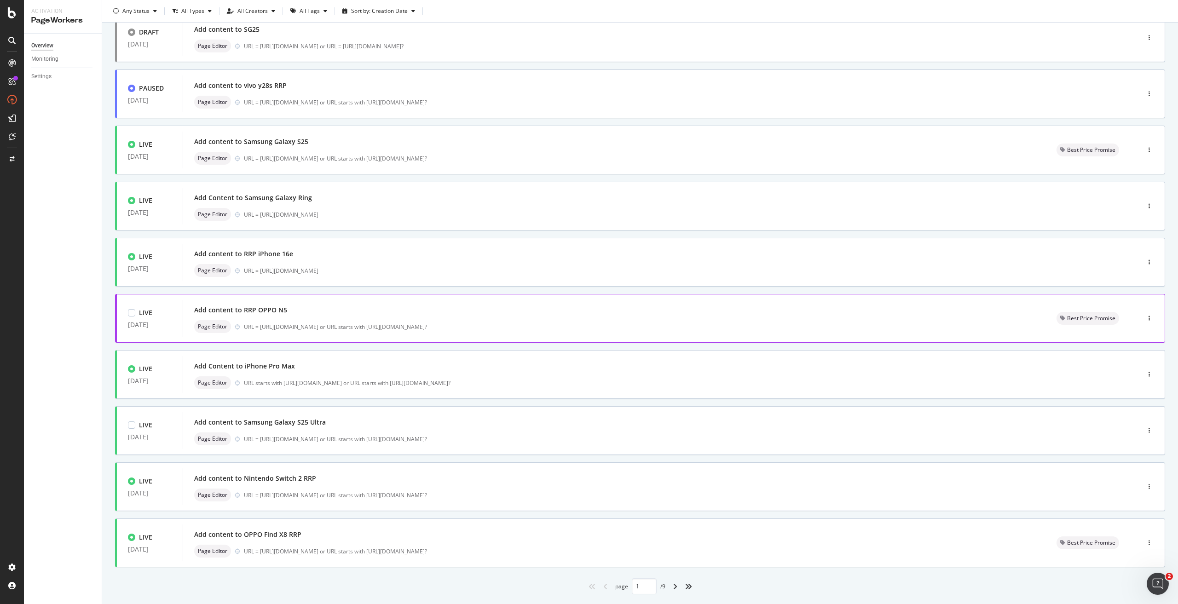
scroll to position [92, 0]
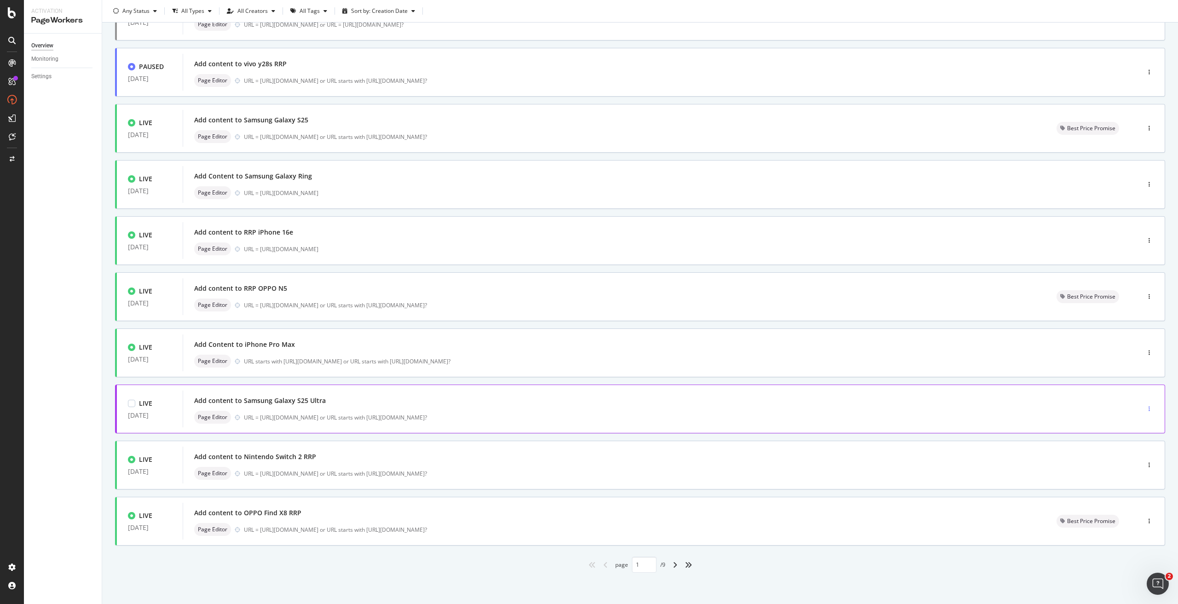
click at [1145, 407] on div "button" at bounding box center [1149, 409] width 9 height 6
click at [1130, 423] on div "Edit" at bounding box center [1129, 426] width 10 height 8
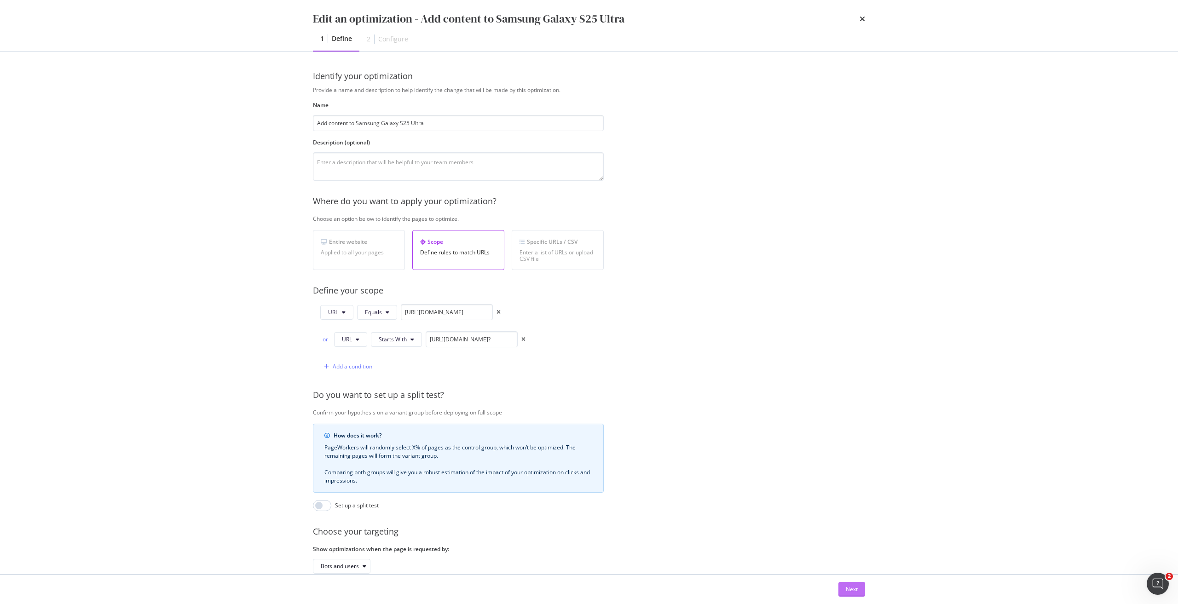
click at [854, 594] on div "Next" at bounding box center [852, 590] width 12 height 14
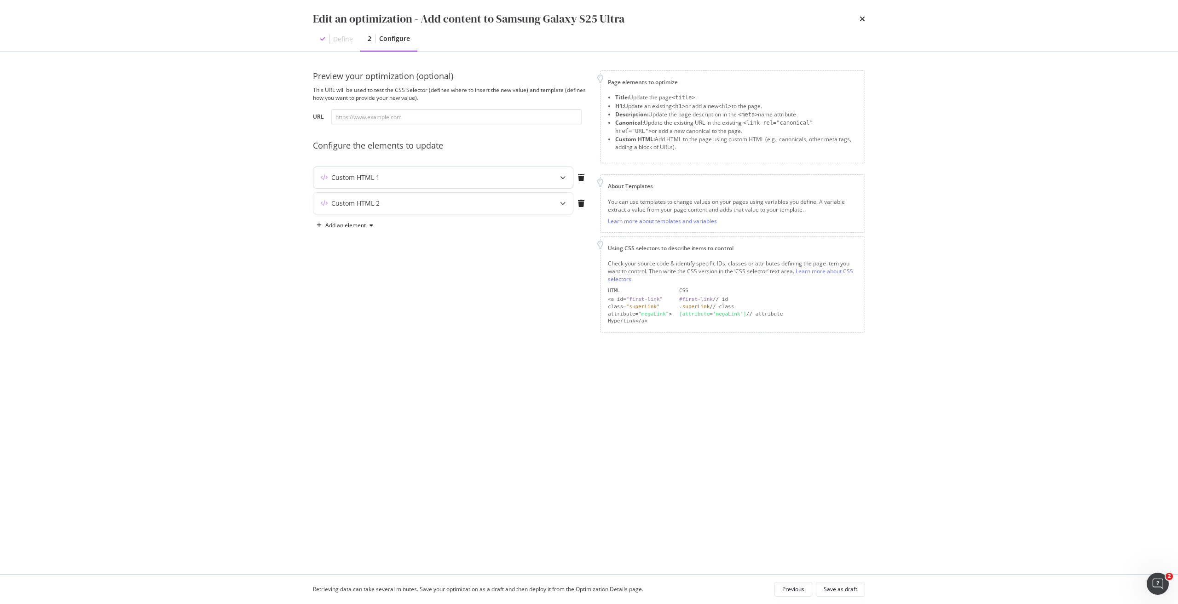
click at [555, 178] on div "modal" at bounding box center [563, 177] width 20 height 21
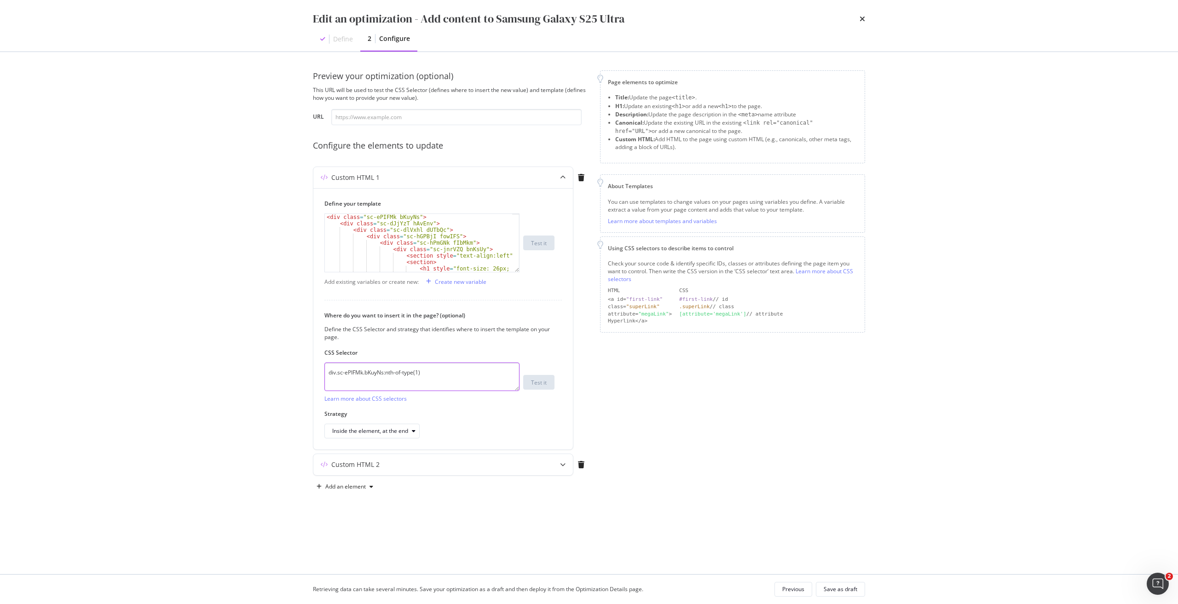
drag, startPoint x: 456, startPoint y: 379, endPoint x: 254, endPoint y: 357, distance: 203.6
click at [254, 357] on div "Edit an optimization - Add content to Samsung Galaxy S25 Ultra Define 2 Configu…" at bounding box center [589, 302] width 1178 height 604
paste textarea "iEhLsB.jWdwcZ"
type textarea "div.sc-iEhLsB.jWdwcZ:nth-of-type(1)"
click at [561, 178] on icon "modal" at bounding box center [563, 178] width 6 height 6
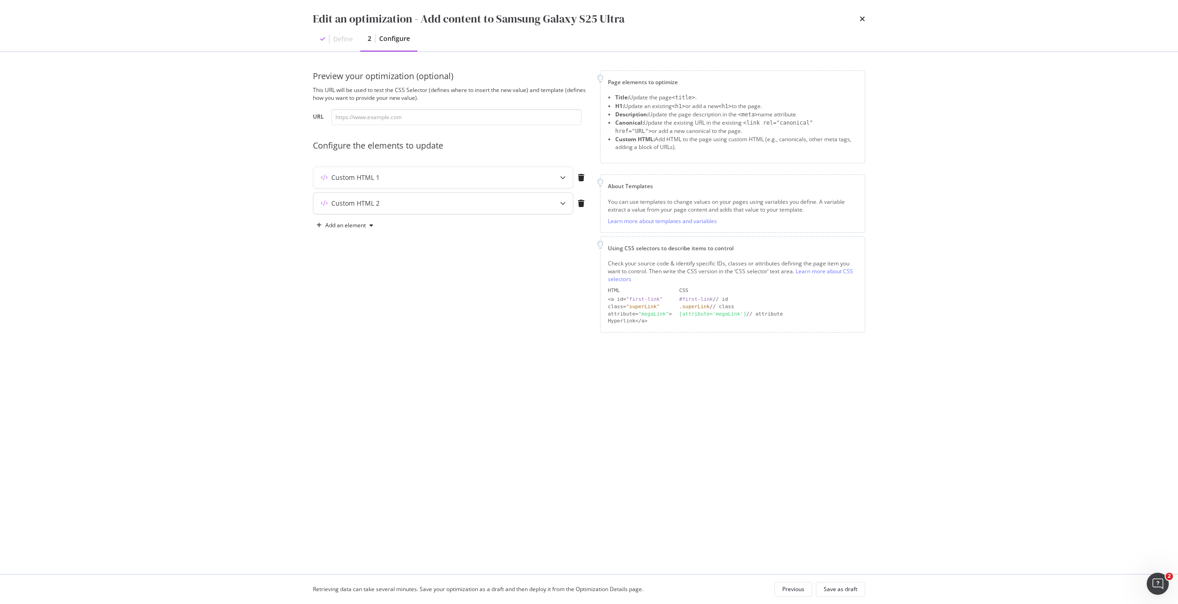
click at [433, 196] on div "Custom HTML 2" at bounding box center [443, 203] width 260 height 21
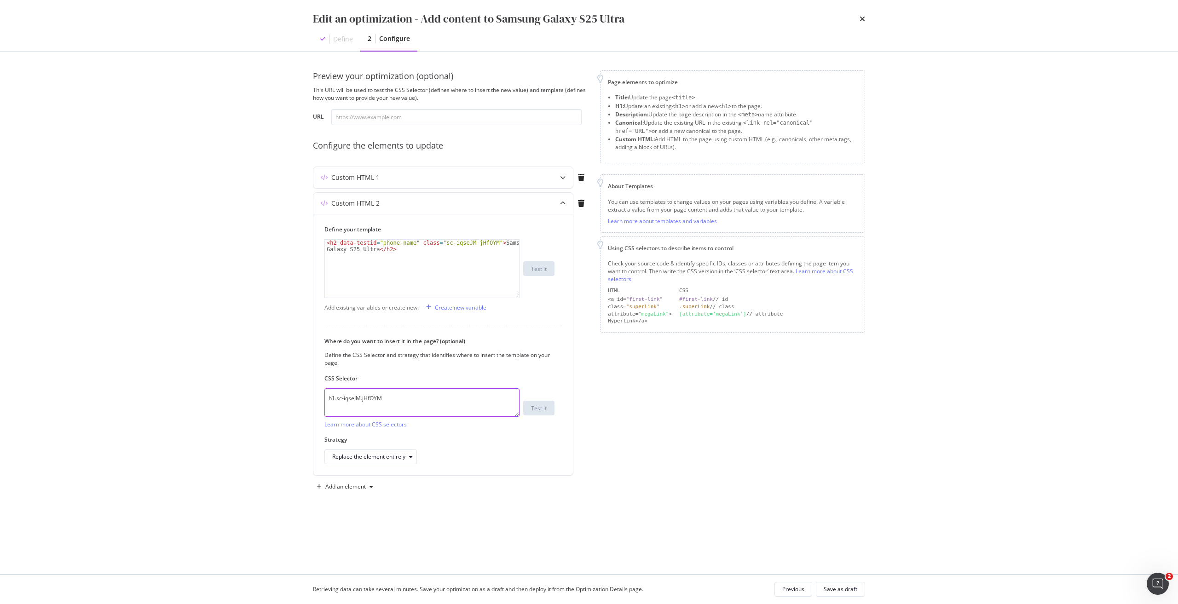
drag, startPoint x: 402, startPoint y: 398, endPoint x: 253, endPoint y: 393, distance: 149.2
click at [253, 393] on div "Edit an optimization - Add content to Samsung Galaxy S25 Ultra Define 2 Configu…" at bounding box center [589, 302] width 1178 height 604
paste textarea "fxHNbQ"
type textarea "h1.sc-iqseJM.fxHNbQ"
drag, startPoint x: 436, startPoint y: 244, endPoint x: 485, endPoint y: 243, distance: 48.3
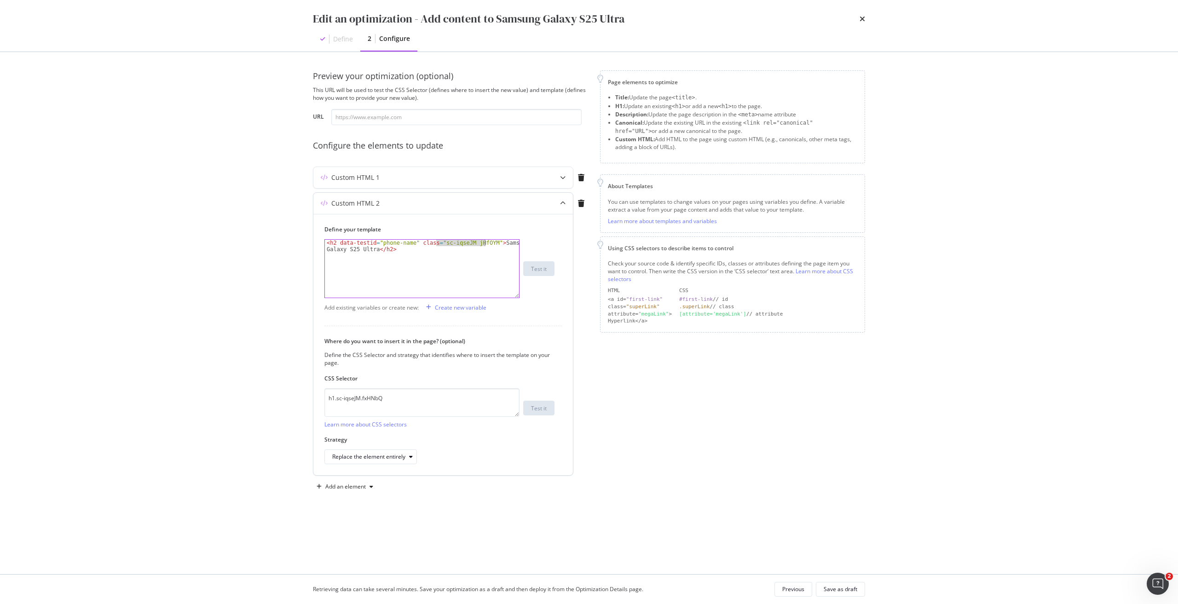
click at [485, 243] on div "< h2 data-testid = "phone-name" class = "sc-iqseJM jHfOYM" > Samsung Galaxy S25…" at bounding box center [422, 282] width 194 height 84
paste textarea "fxHNbQ"
type textarea "<h2 data-testid="phone-name" class="sc-iqseJM fxHNbQ">Samsung Galaxy S25 Ultra<…"
click at [831, 589] on div "Save as draft" at bounding box center [841, 589] width 34 height 8
click at [861, 23] on icon "times" at bounding box center [863, 18] width 6 height 7
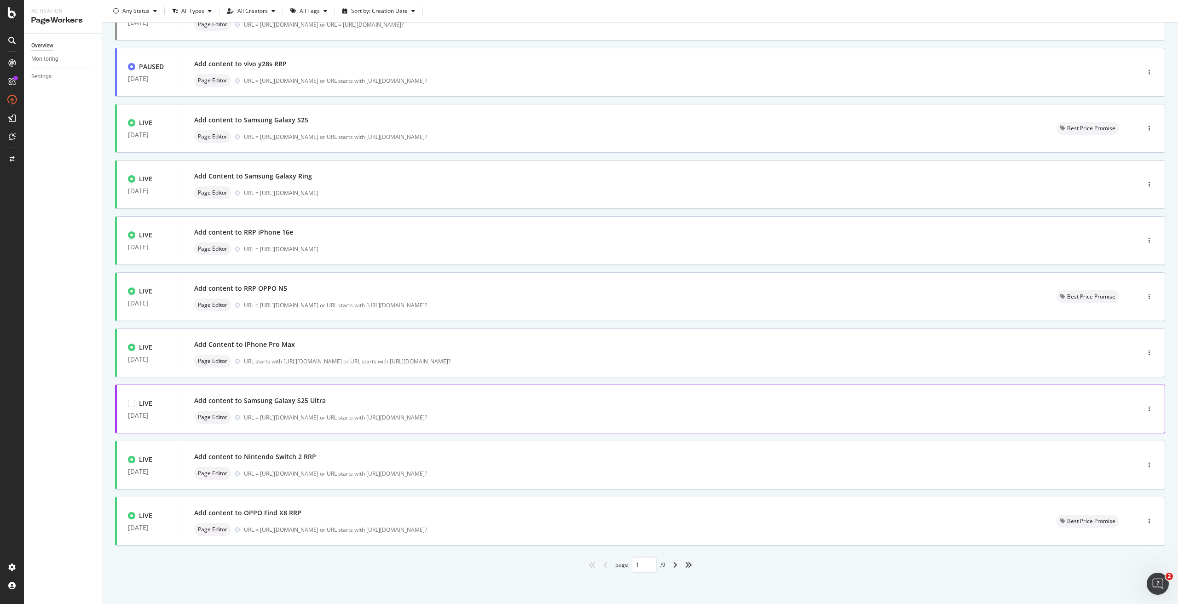
click at [327, 411] on div "Page Editor URL = https://shop.singtel.com/phones/samsung-galaxy-s25-ultra or U…" at bounding box center [647, 417] width 906 height 13
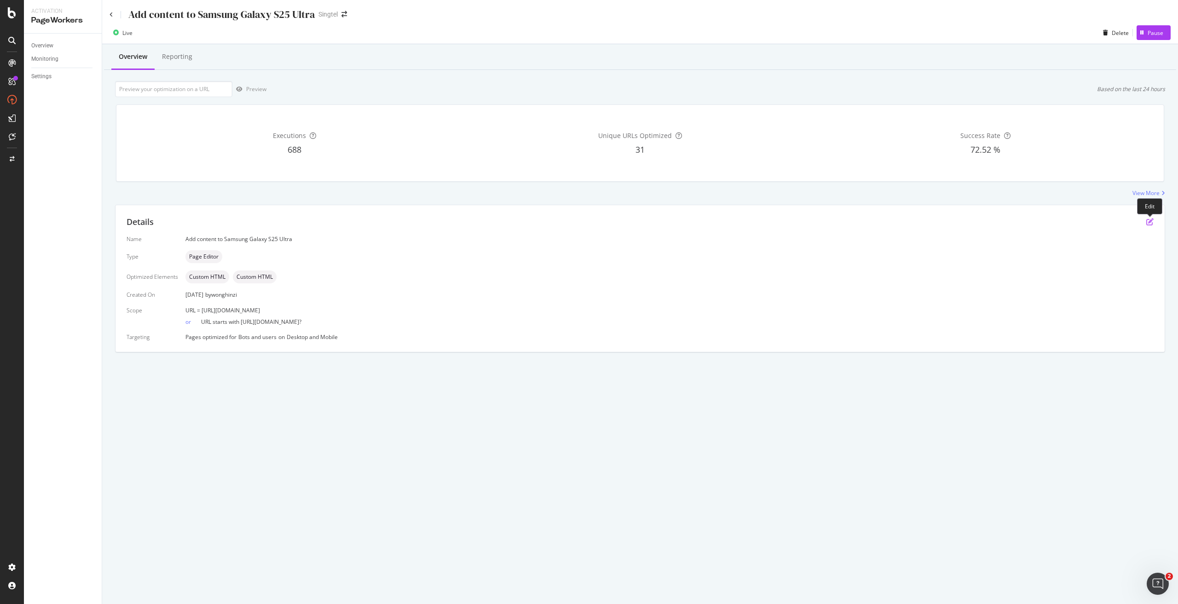
click at [1148, 221] on icon "pen-to-square" at bounding box center [1149, 221] width 7 height 7
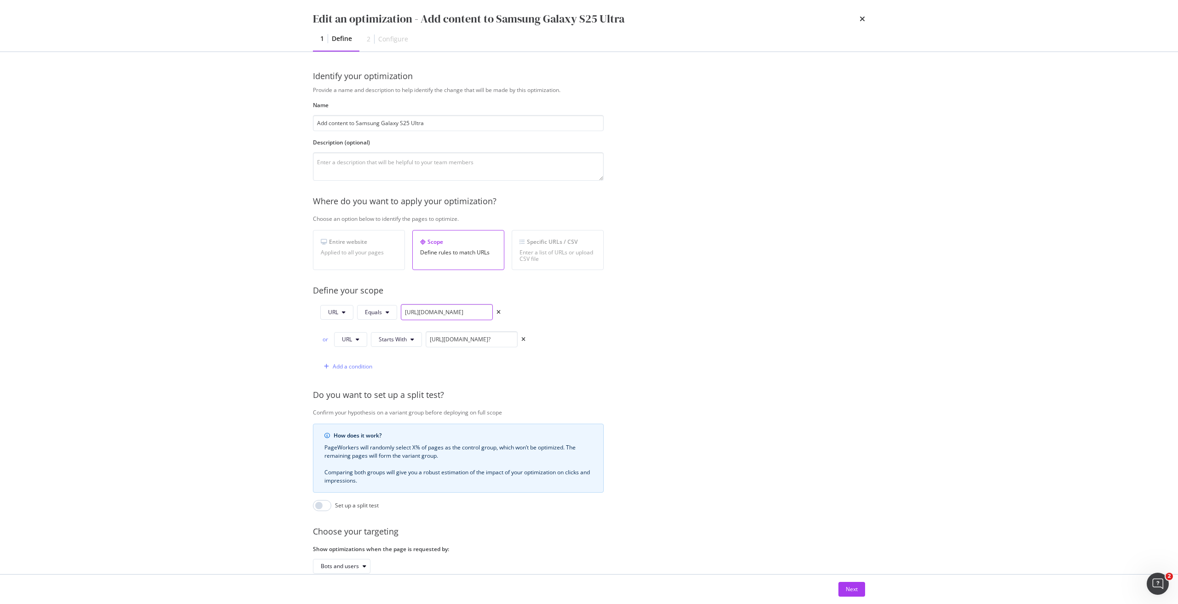
click at [467, 310] on input "https://shop.singtel.com/phones/samsung-galaxy-s25-ultra" at bounding box center [447, 312] width 92 height 16
click at [858, 583] on button "Next" at bounding box center [851, 589] width 27 height 15
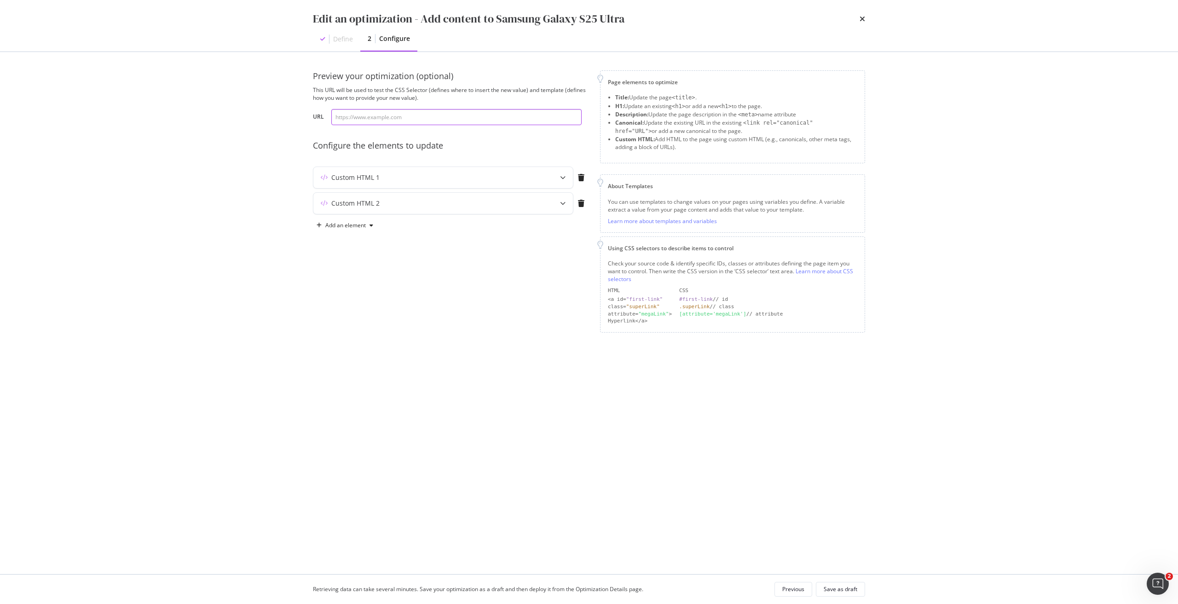
click at [374, 120] on input "modal" at bounding box center [456, 117] width 250 height 16
paste input "https://shop.singtel.com/phones/samsung-galaxy-s25-ultra"
type input "https://shop.singtel.com/phones/samsung-galaxy-s25-ultra"
click at [430, 172] on div "Custom HTML 1" at bounding box center [443, 177] width 260 height 21
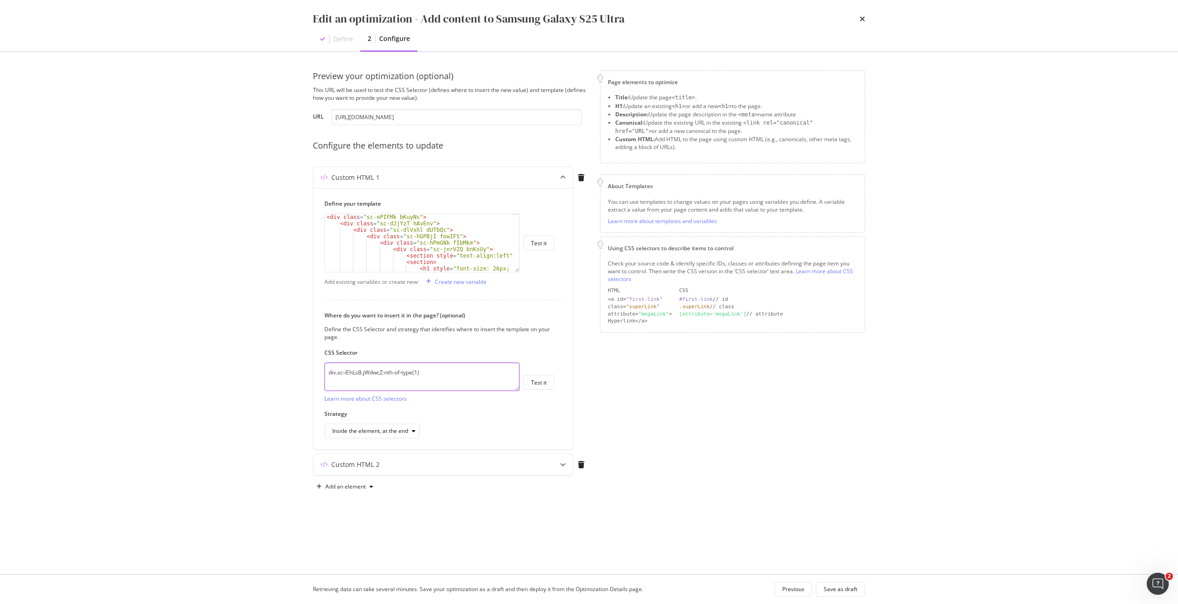
drag, startPoint x: 445, startPoint y: 371, endPoint x: 219, endPoint y: 358, distance: 226.3
click at [219, 358] on div "Edit an optimization - Add content to Samsung Galaxy S25 Ultra Define 2 Configu…" at bounding box center [589, 302] width 1178 height 604
click at [544, 382] on div "Test it" at bounding box center [539, 383] width 16 height 8
click at [563, 502] on icon "modal" at bounding box center [563, 499] width 6 height 6
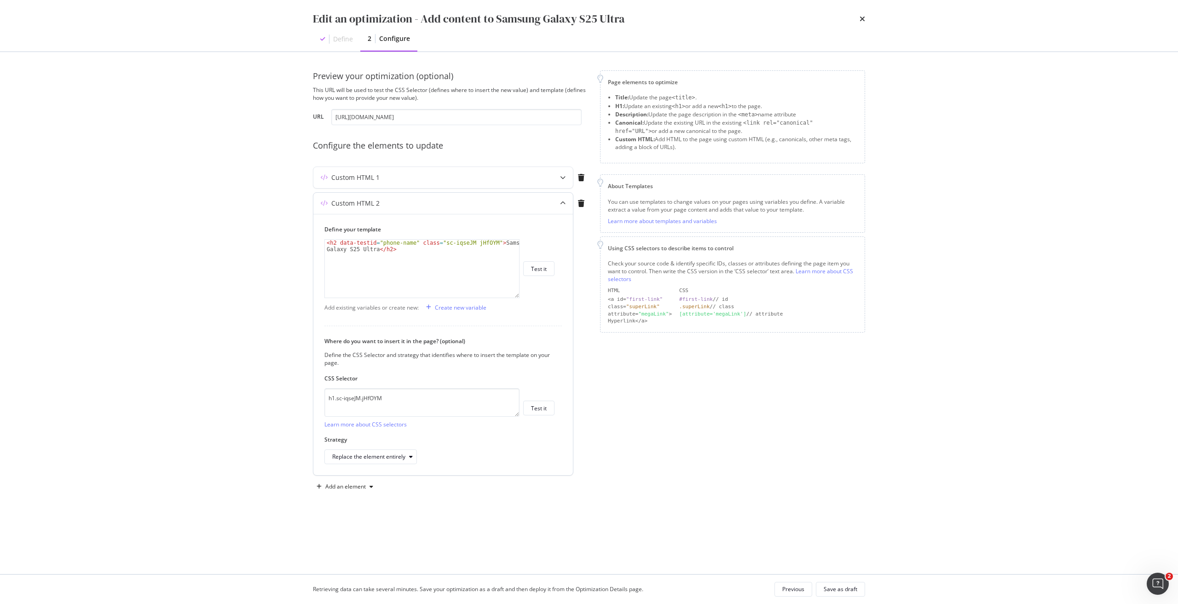
scroll to position [0, 0]
click at [434, 181] on div "Custom HTML 1" at bounding box center [424, 177] width 223 height 9
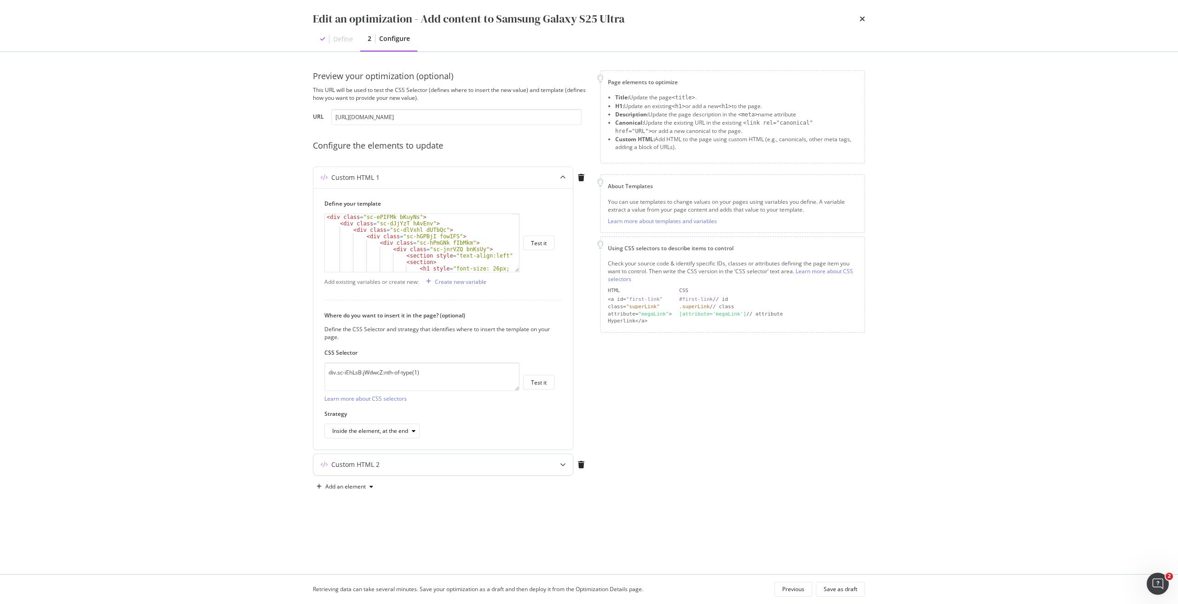
click at [451, 467] on div "Custom HTML 2" at bounding box center [424, 464] width 223 height 9
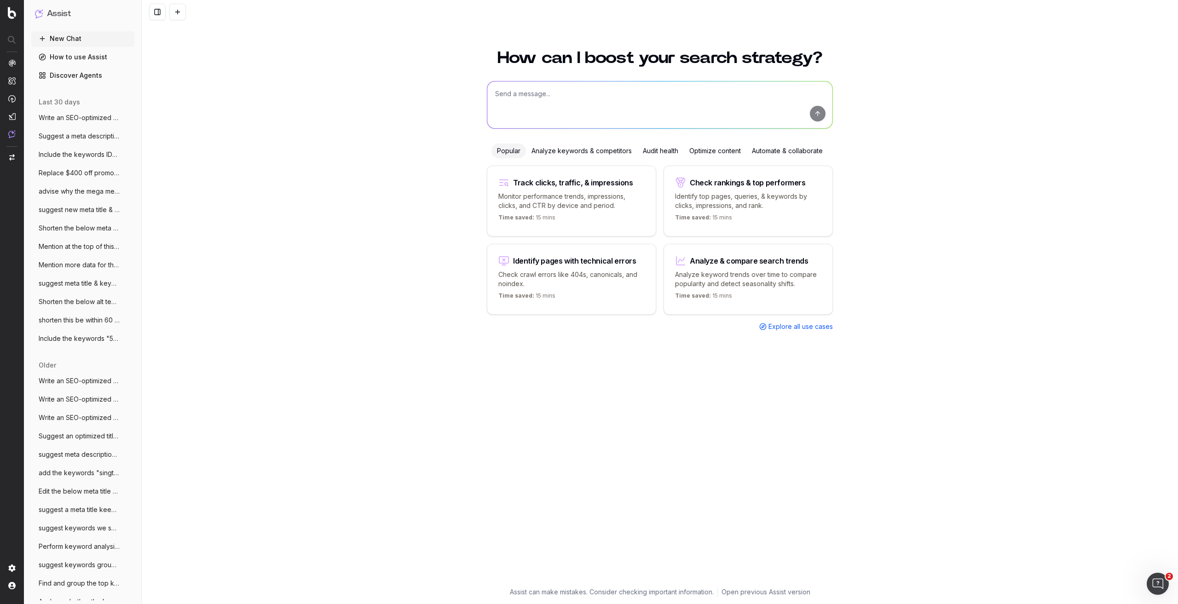
click at [72, 119] on span "Write an SEO-optimized content about the" at bounding box center [79, 117] width 81 height 9
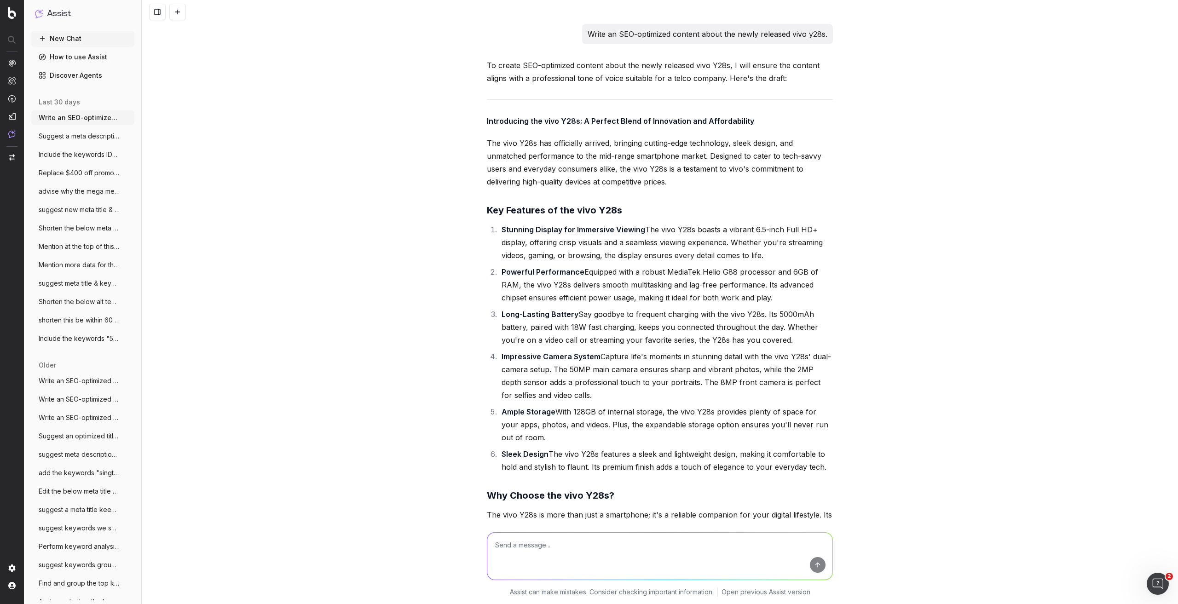
drag, startPoint x: 584, startPoint y: 30, endPoint x: 834, endPoint y: 26, distance: 249.4
click at [834, 26] on div "Write an SEO-optimized content about the newly released vivo y28s. To create SE…" at bounding box center [660, 302] width 1036 height 604
copy p "Write an SEO-optimized content about the newly released vivo y28s."
click at [69, 37] on button "New Chat" at bounding box center [82, 38] width 103 height 15
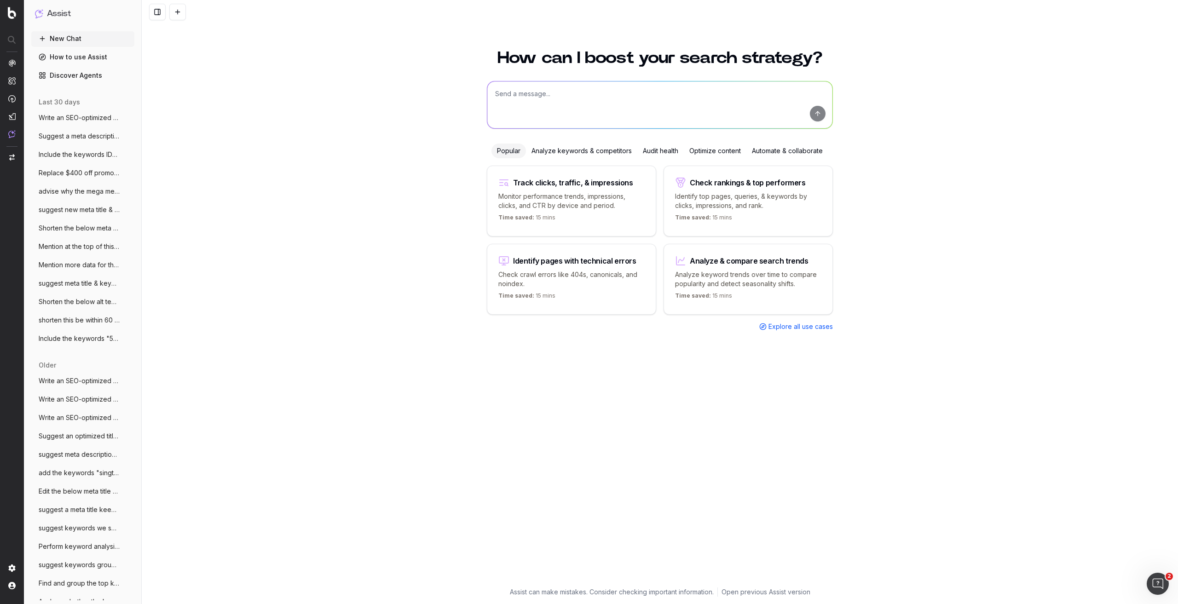
click at [538, 96] on textarea at bounding box center [659, 104] width 345 height 47
paste textarea "Write an SEO-optimized content about the newly released vivo y28s."
drag, startPoint x: 672, startPoint y: 94, endPoint x: 702, endPoint y: 96, distance: 30.0
click at [702, 96] on textarea "Write an SEO-optimized content about the newly released vivo y28s." at bounding box center [659, 104] width 345 height 47
paste textarea "google pixel 10 pro xl"
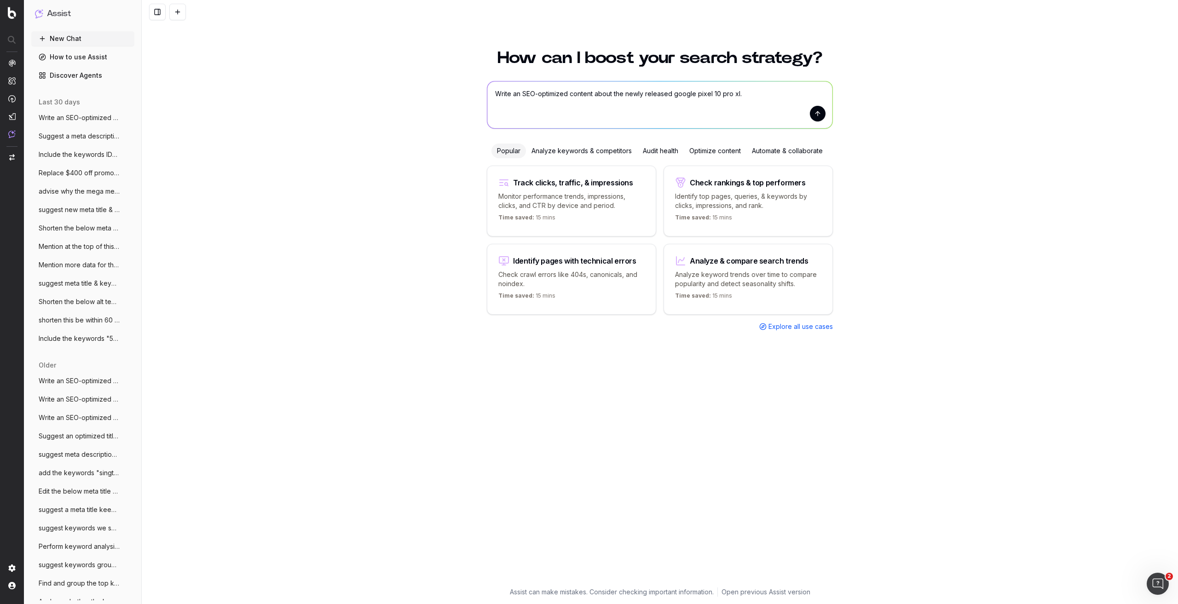
click at [774, 92] on textarea "Write an SEO-optimized content about the newly released google pixel 10 pro xl." at bounding box center [659, 104] width 345 height 47
type textarea "Write an SEO-optimized content about the newly released google pixel 10 pro xl.…"
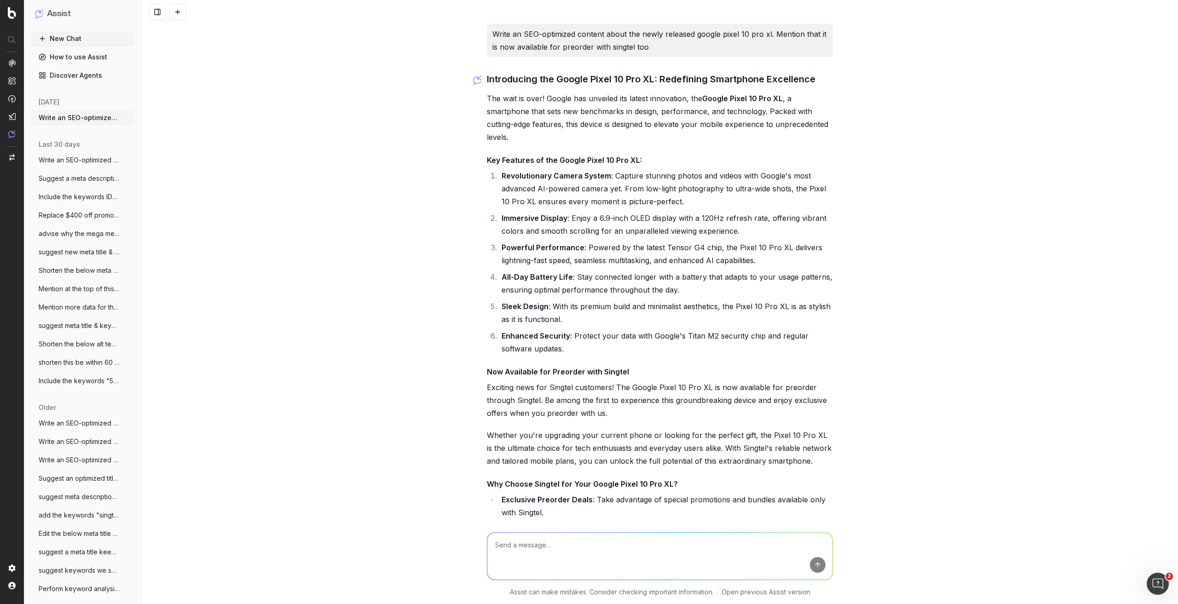
scroll to position [184, 0]
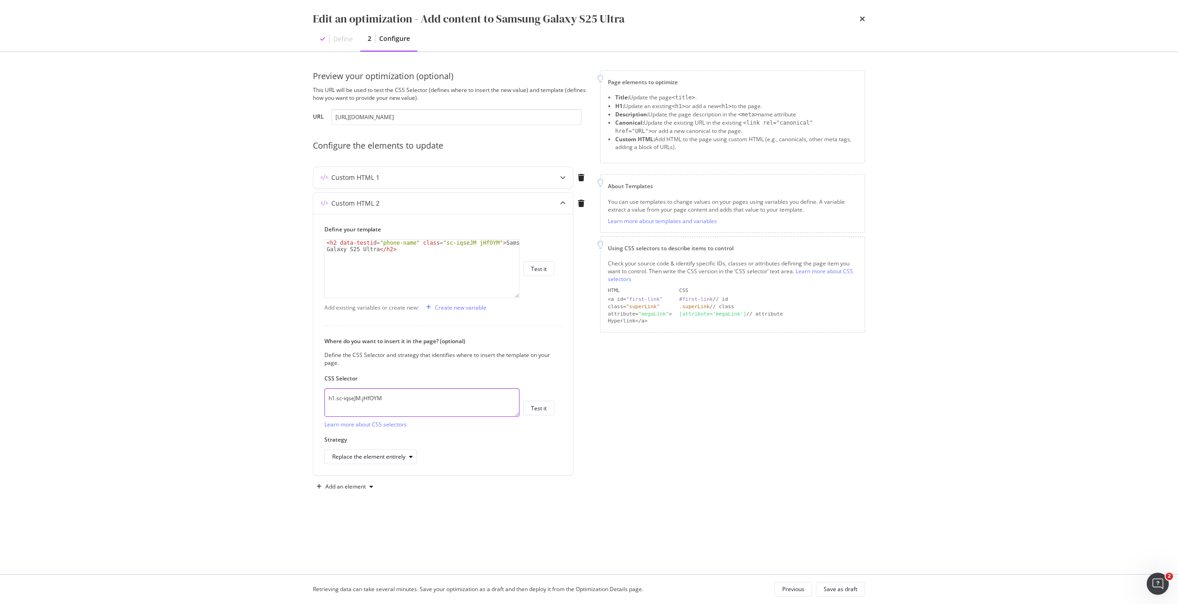
drag, startPoint x: 444, startPoint y: 405, endPoint x: 266, endPoint y: 395, distance: 178.4
click at [266, 395] on div "Edit an optimization - Add content to Samsung Galaxy S25 Ultra Define 2 Configu…" at bounding box center [589, 302] width 1178 height 604
paste textarea "fxHNbQ"
type textarea "h1.sc-iqseJM.fxHNbQ"
drag, startPoint x: 538, startPoint y: 400, endPoint x: 538, endPoint y: 406, distance: 6.0
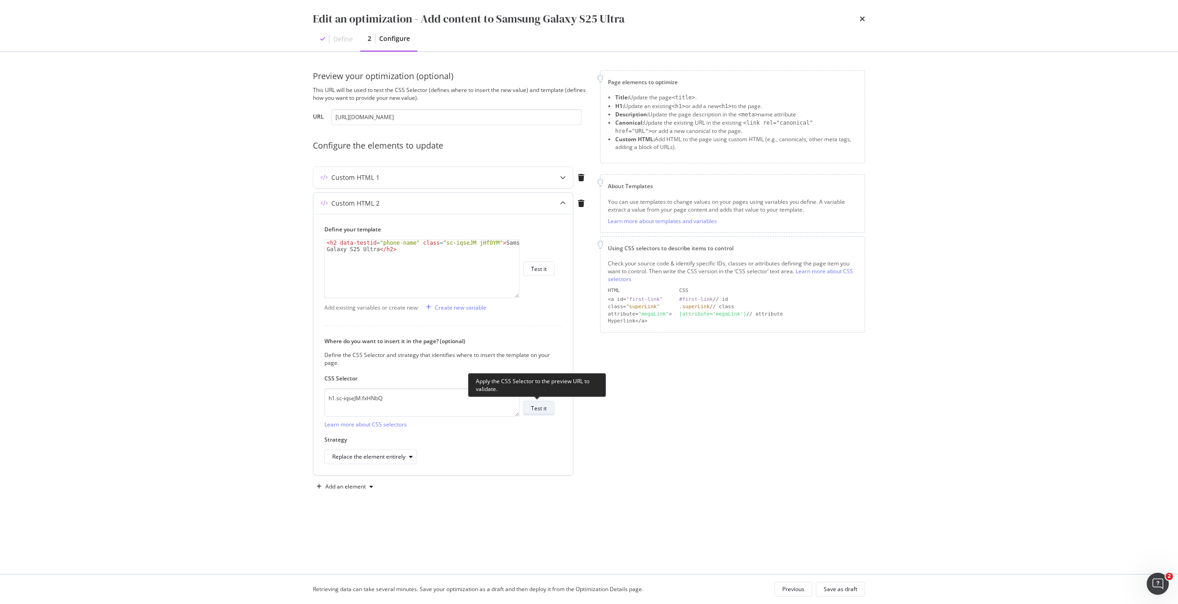
click at [538, 400] on div "h1.sc-iqseJM.fxHNbQ Learn more about CSS selectors Test it" at bounding box center [439, 408] width 230 height 40
click at [539, 407] on div "Test it" at bounding box center [539, 408] width 16 height 8
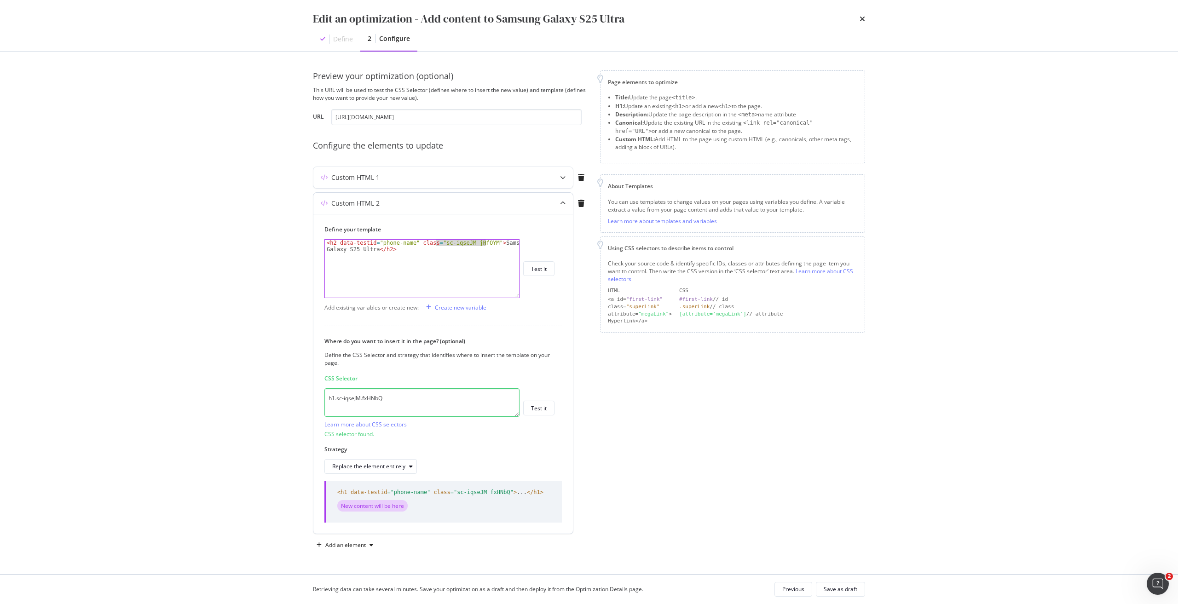
drag, startPoint x: 437, startPoint y: 242, endPoint x: 485, endPoint y: 242, distance: 48.3
click at [485, 242] on div "< h2 data-testid = "phone-name" class = "sc-iqseJM jHfOYM" > Samsung Galaxy S25…" at bounding box center [422, 282] width 194 height 84
paste textarea "sc-iqseJM fxHNbQ"
type textarea "<h2 data-testid="phone-name" class="sc-iqseJM fxHNbQ">Samsung Galaxy S25 Ultra<…"
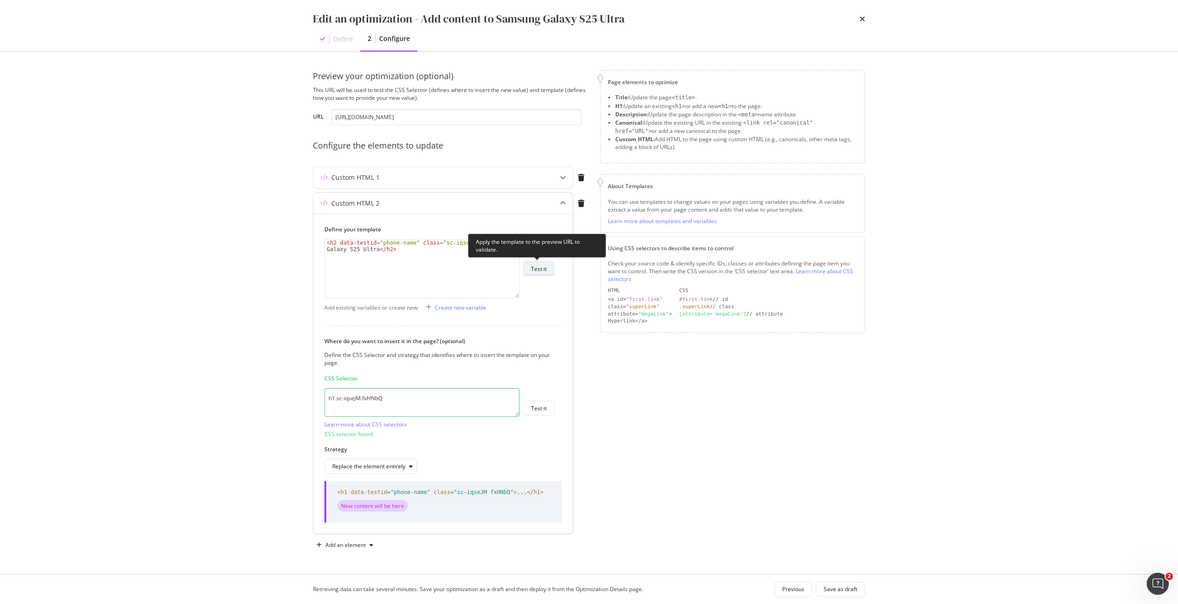
click at [551, 263] on button "Test it" at bounding box center [538, 268] width 31 height 15
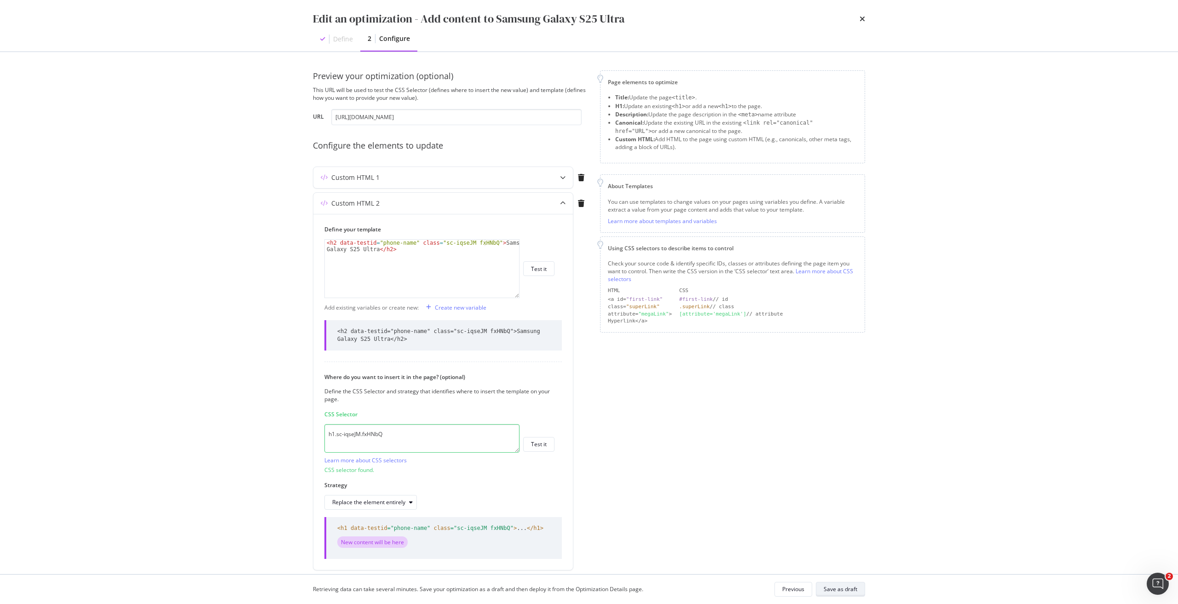
click at [844, 589] on div "Save as draft" at bounding box center [841, 589] width 34 height 8
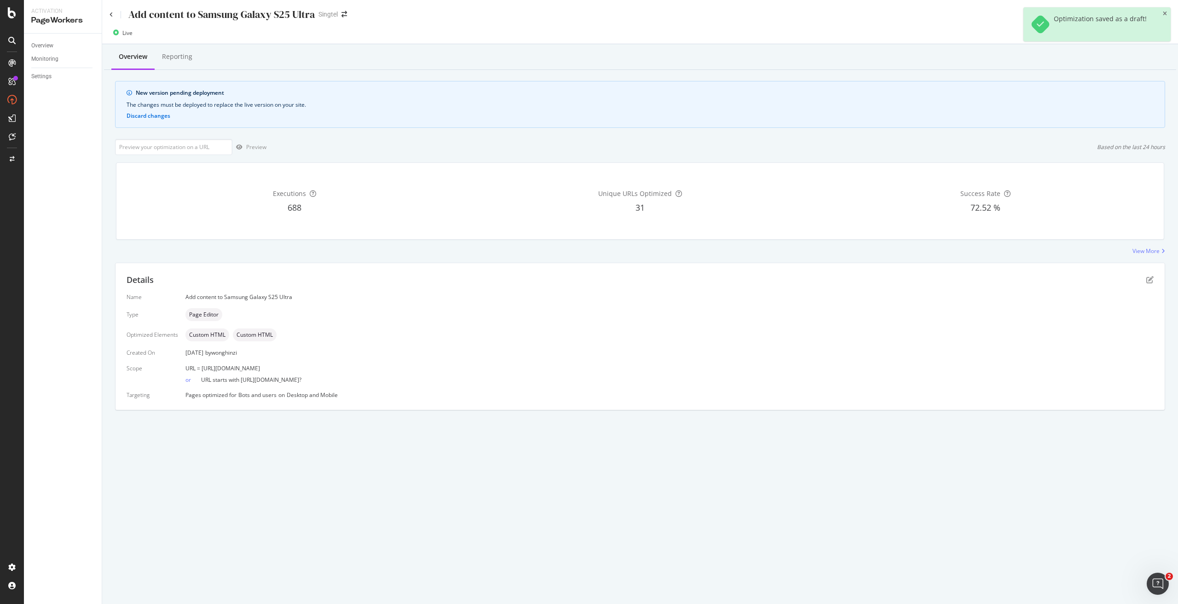
drag, startPoint x: 360, startPoint y: 367, endPoint x: 200, endPoint y: 367, distance: 160.1
click at [200, 367] on div "URL = https://shop.singtel.com/phones/samsung-galaxy-s25-ultra" at bounding box center [669, 368] width 968 height 8
copy span "https://shop.singtel.com/phones/samsung-galaxy-s25-ultra"
click at [190, 145] on input "url" at bounding box center [173, 147] width 117 height 16
paste input "https://shop.singtel.com/phones/samsung-galaxy-s25-ultra"
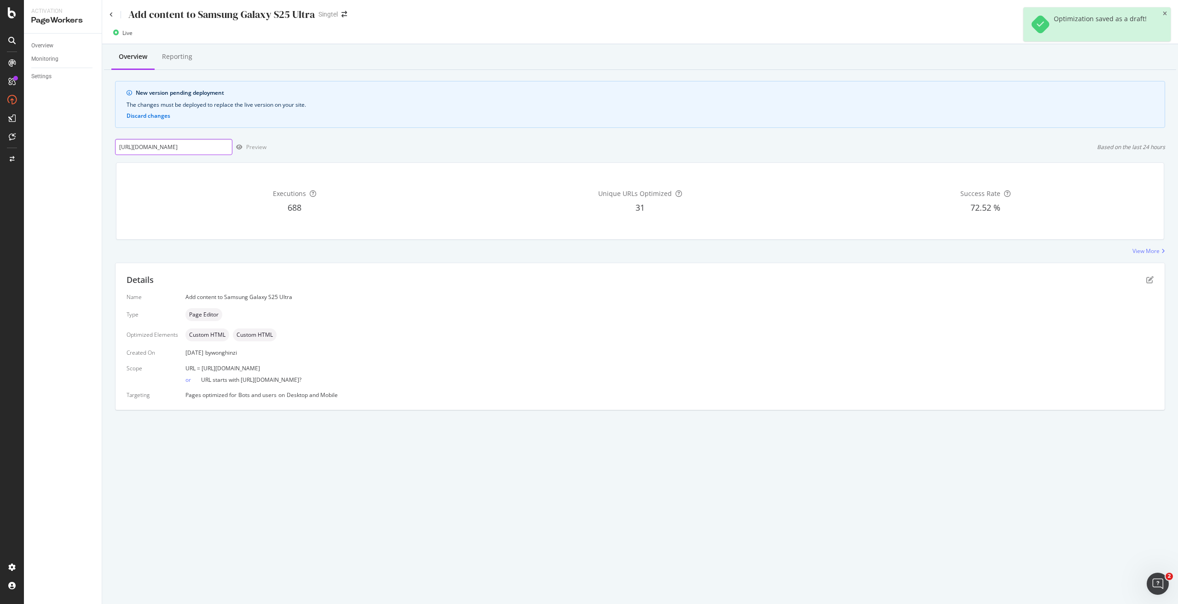
scroll to position [0, 42]
type input "https://shop.singtel.com/phones/samsung-galaxy-s25-ultra"
click at [250, 150] on div "Preview" at bounding box center [256, 147] width 20 height 8
click at [1148, 279] on icon "pen-to-square" at bounding box center [1149, 279] width 7 height 7
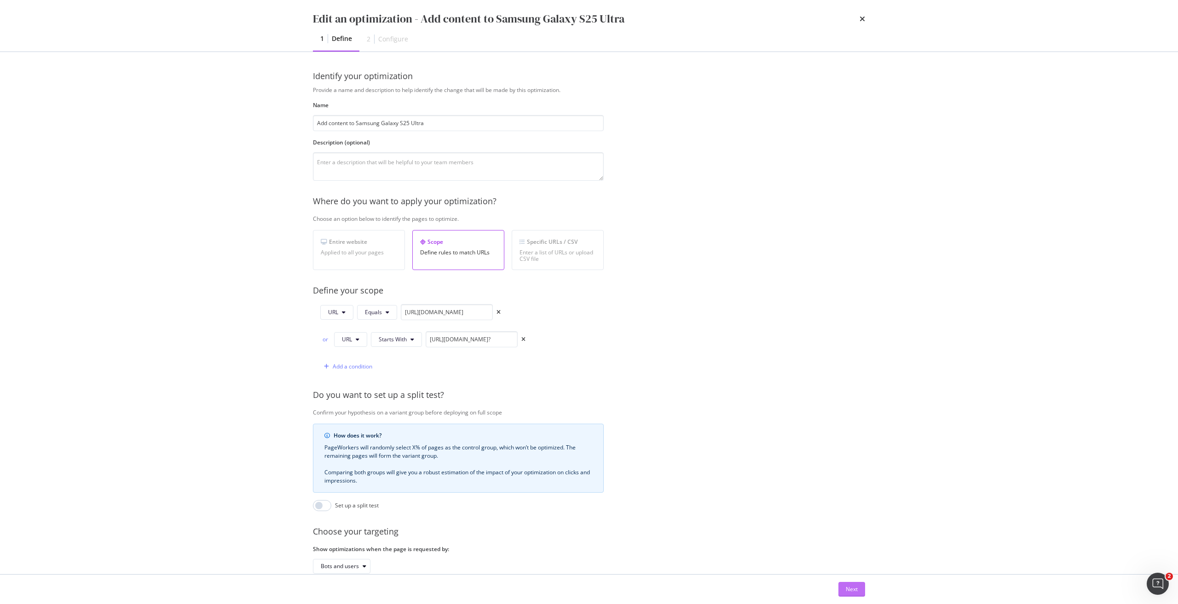
click at [852, 590] on div "Next" at bounding box center [852, 589] width 12 height 8
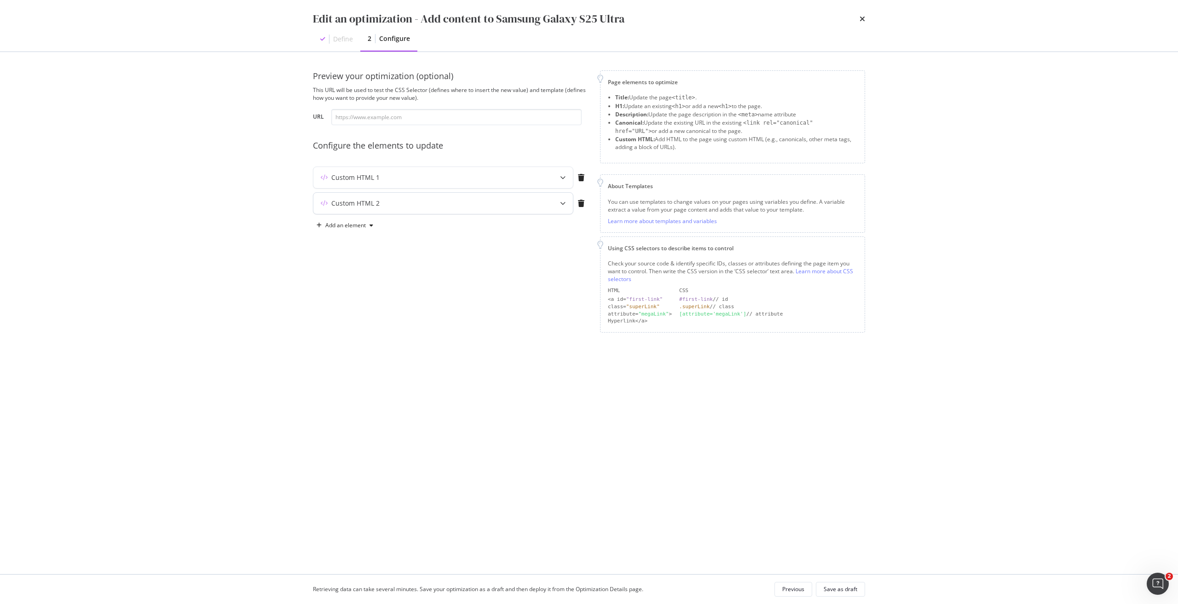
click at [548, 206] on div "Custom HTML 2" at bounding box center [443, 203] width 260 height 21
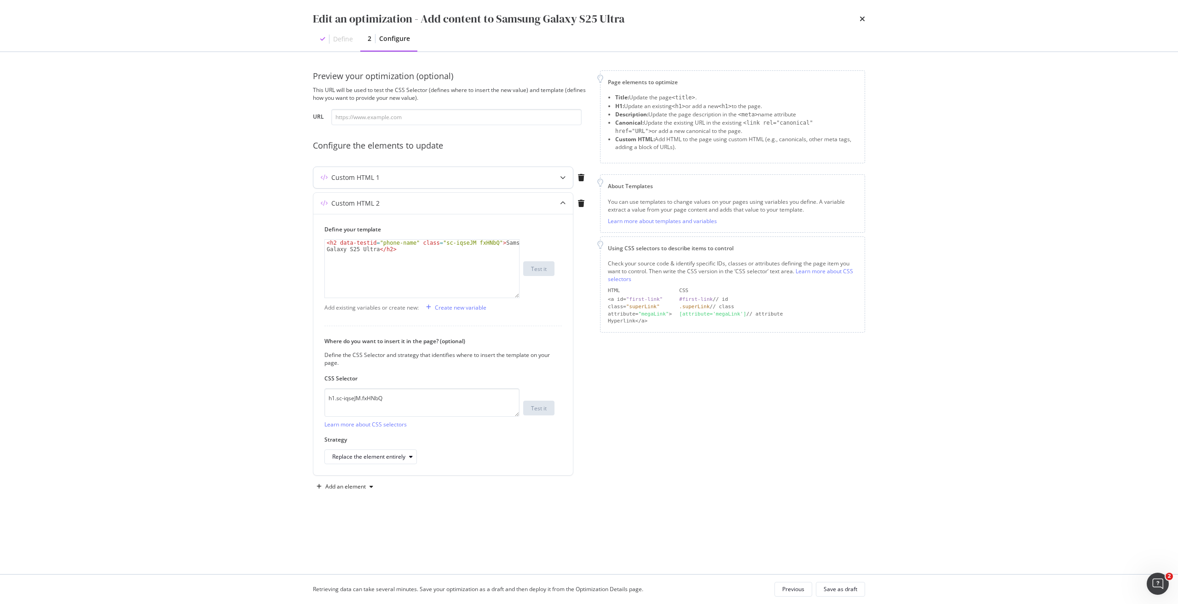
click at [482, 179] on div "Custom HTML 1" at bounding box center [424, 177] width 223 height 9
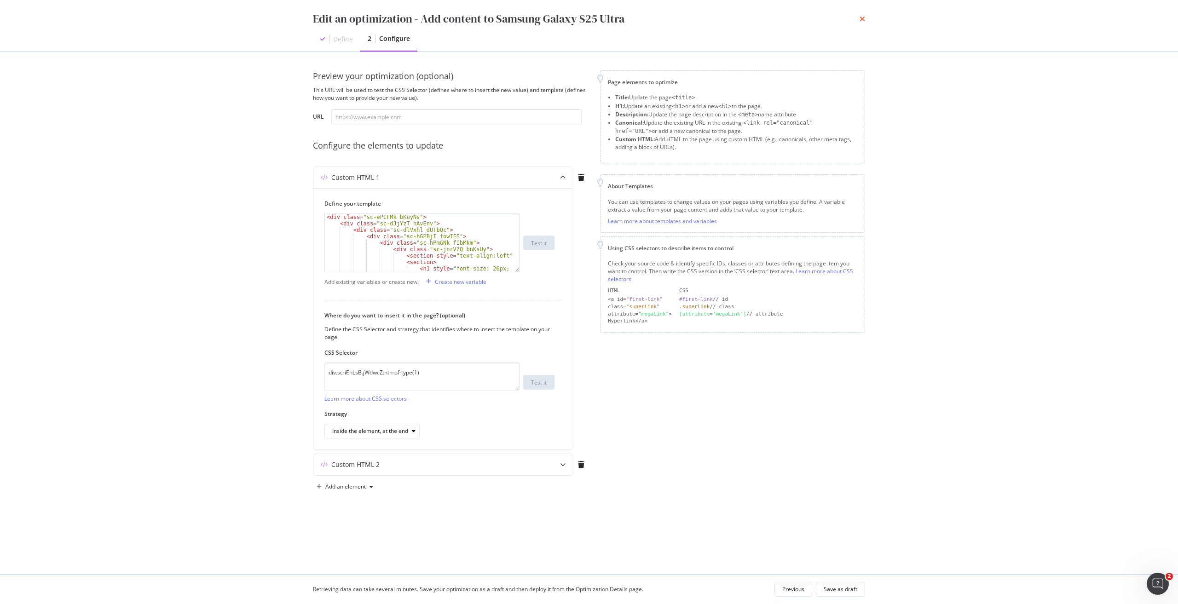
click at [864, 20] on icon "times" at bounding box center [863, 18] width 6 height 7
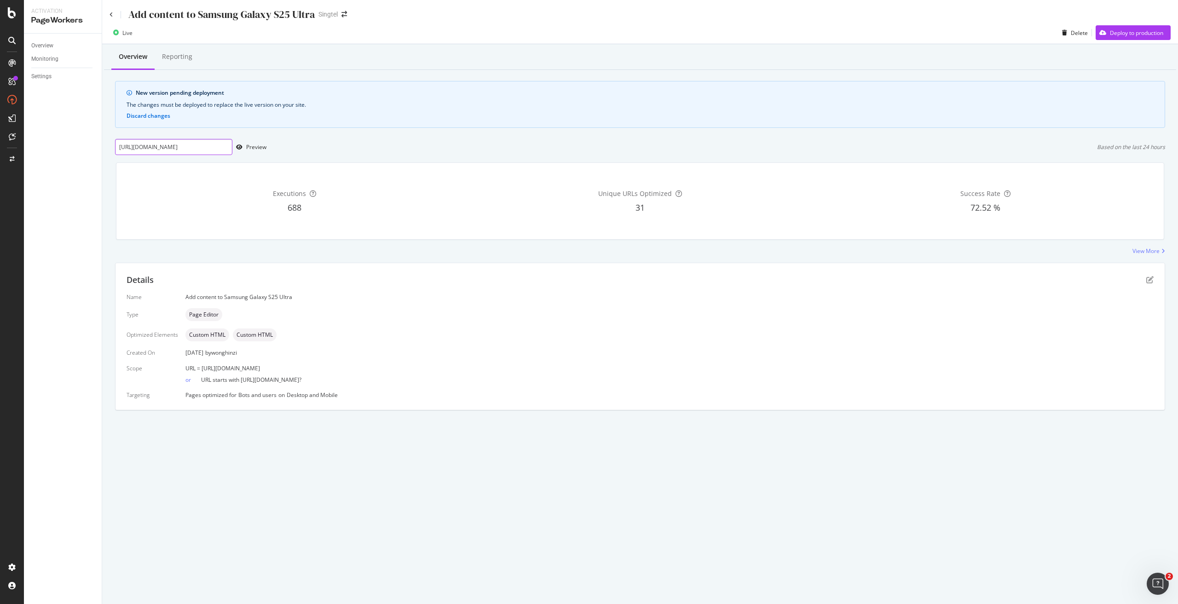
scroll to position [0, 42]
drag, startPoint x: 216, startPoint y: 149, endPoint x: 258, endPoint y: 161, distance: 44.0
click at [258, 161] on div "Overview Reporting New version pending deployment The changes must be deployed …" at bounding box center [640, 243] width 1076 height 398
click at [260, 143] on div "Preview" at bounding box center [249, 147] width 34 height 14
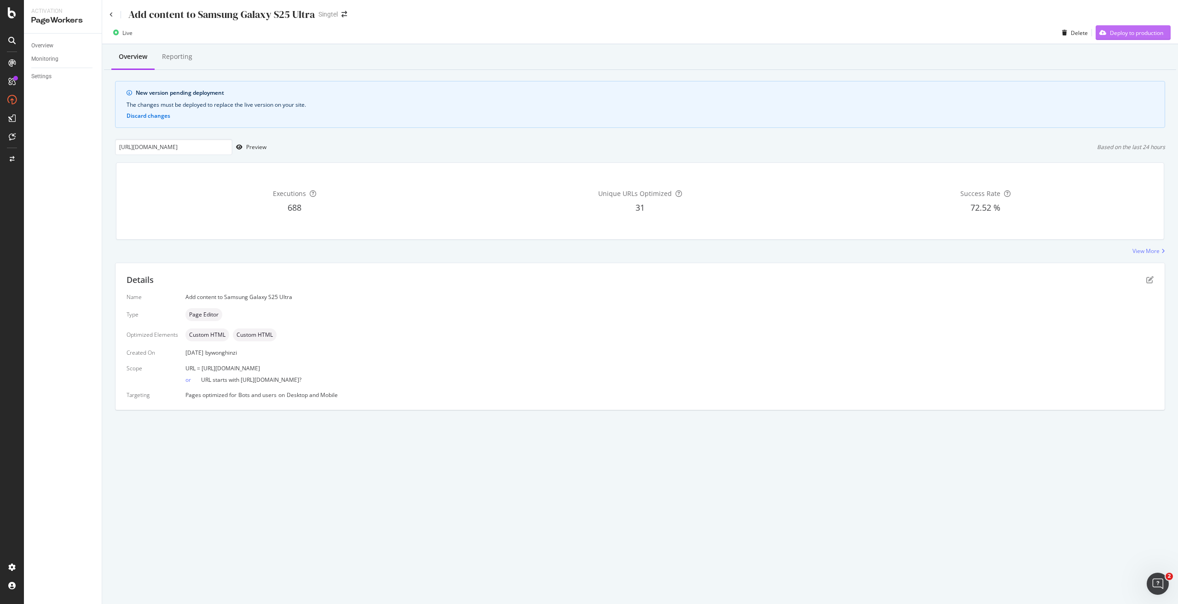
click at [1139, 36] on div "Deploy to production" at bounding box center [1136, 33] width 53 height 8
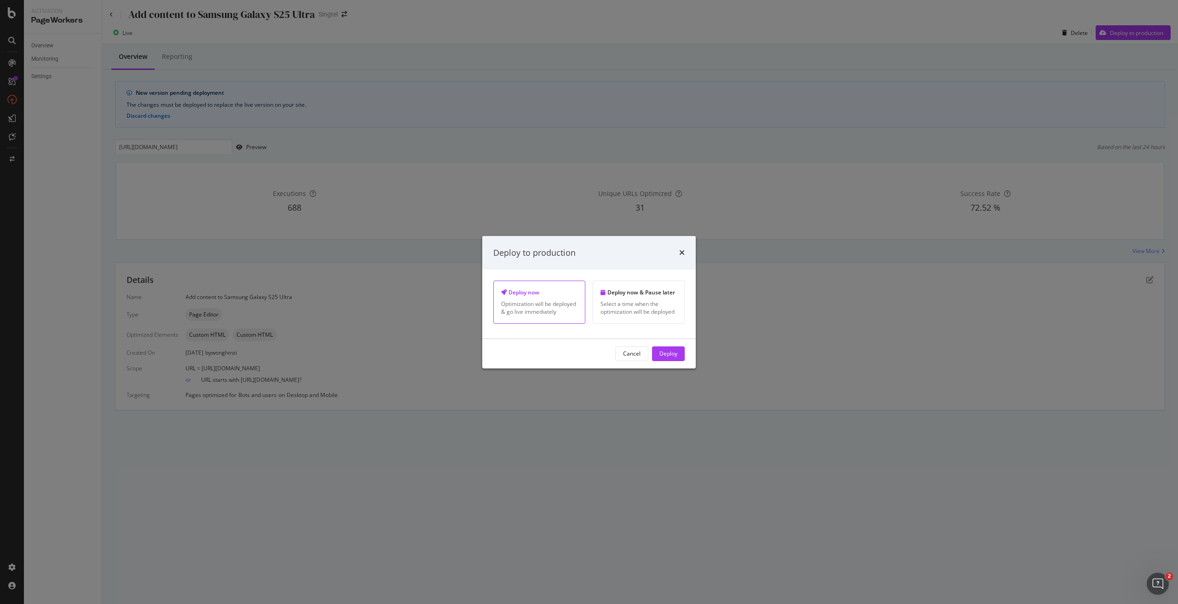
click at [666, 358] on div "Deploy" at bounding box center [668, 354] width 18 height 8
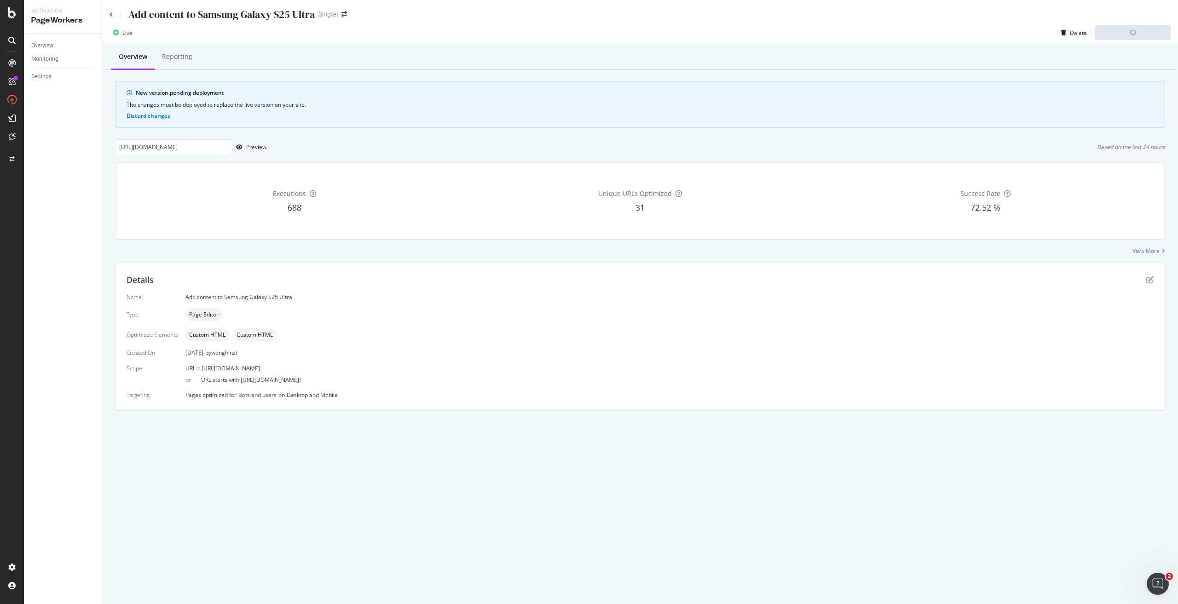
drag, startPoint x: 355, startPoint y: 365, endPoint x: 200, endPoint y: 370, distance: 155.1
click at [200, 370] on div "Overview Reporting New version pending deployment The changes must be deployed …" at bounding box center [640, 243] width 1076 height 398
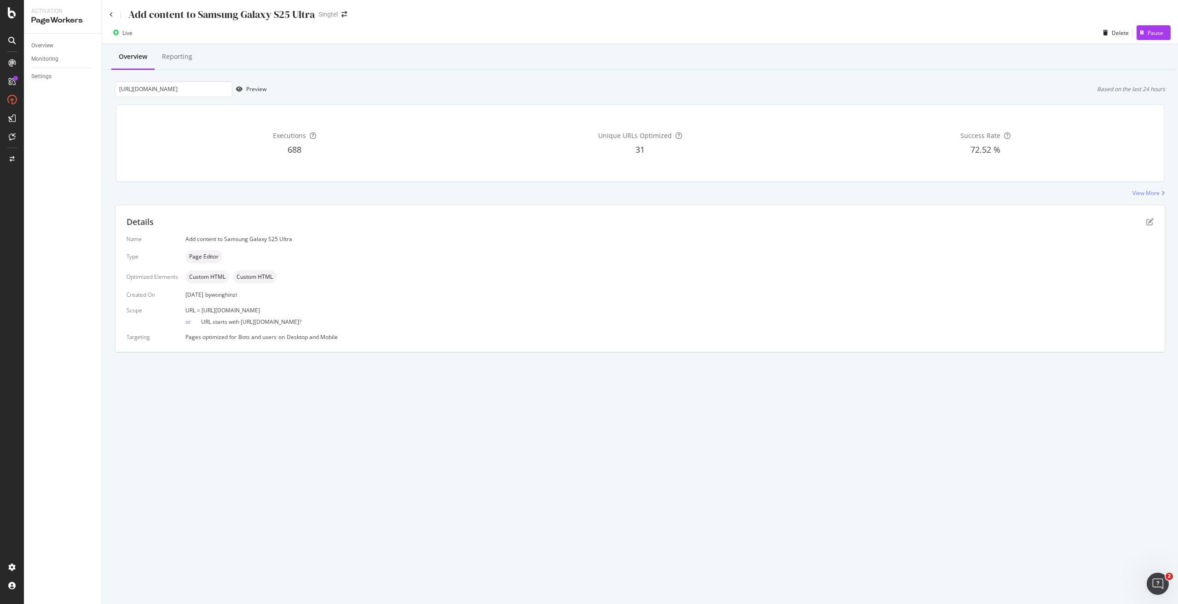
copy span "https://shop.singtel.com/phones/samsung-galaxy-s25-ultra"
click at [112, 16] on icon at bounding box center [112, 15] width 4 height 6
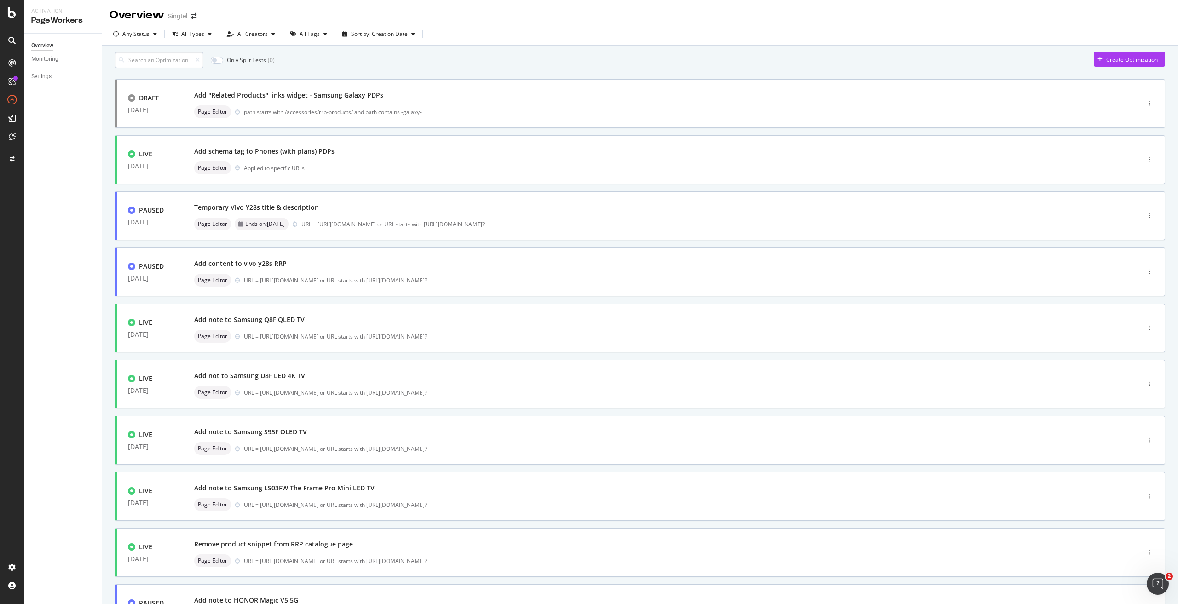
click at [175, 63] on input at bounding box center [159, 60] width 88 height 16
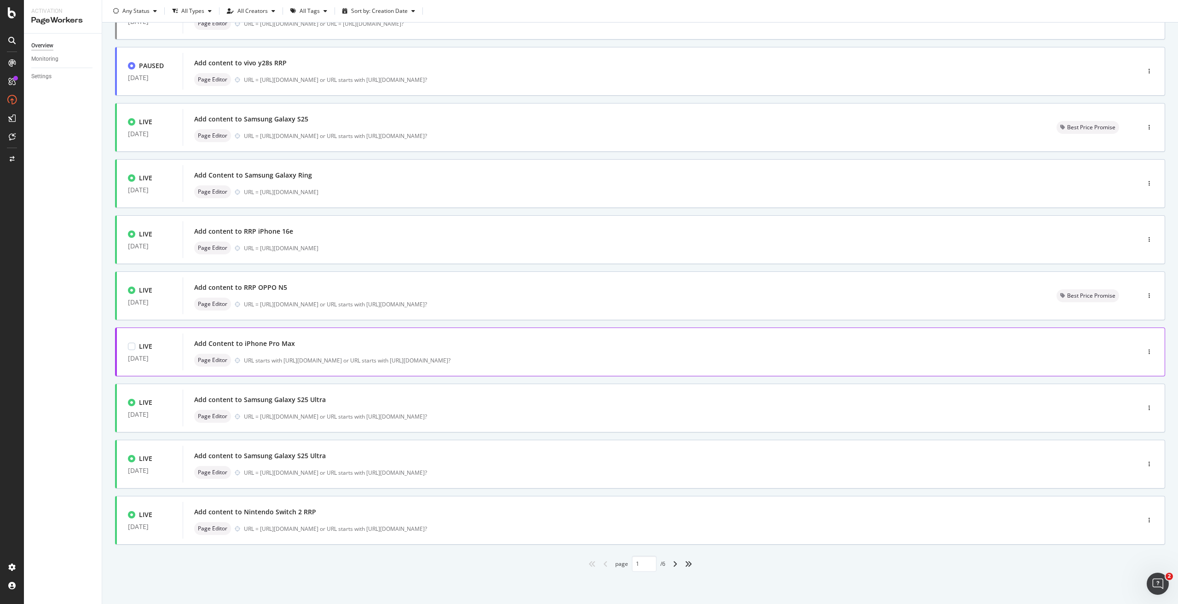
scroll to position [93, 0]
click at [287, 462] on div "Add content to Samsung Galaxy S25 Ultra" at bounding box center [647, 456] width 906 height 13
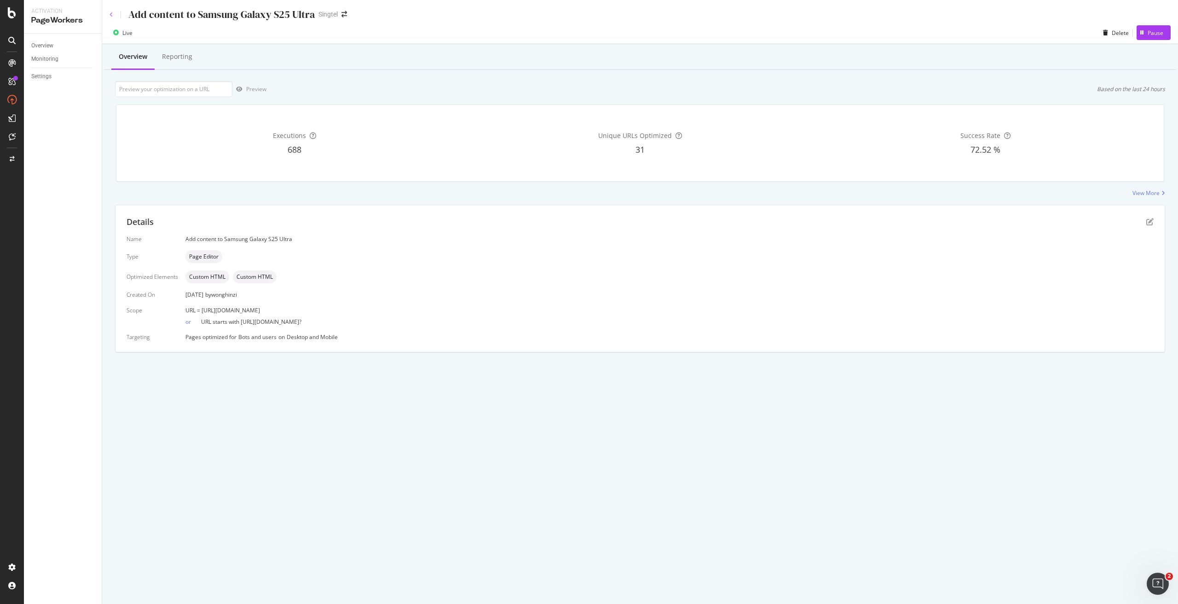
click at [110, 15] on icon at bounding box center [112, 15] width 4 height 6
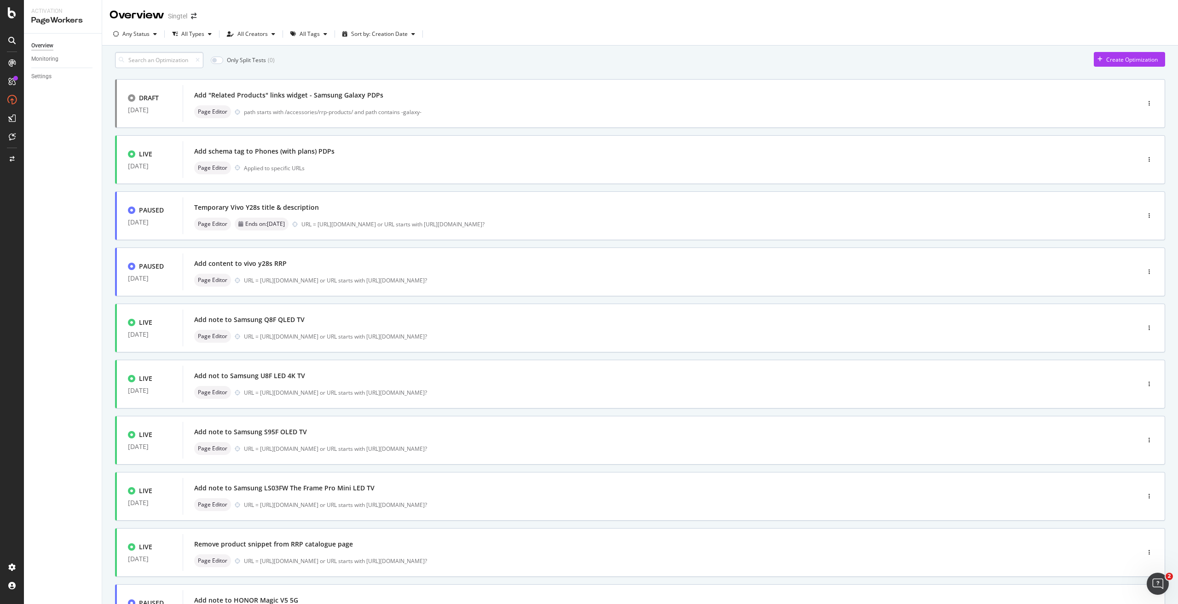
click at [172, 64] on input at bounding box center [159, 60] width 88 height 16
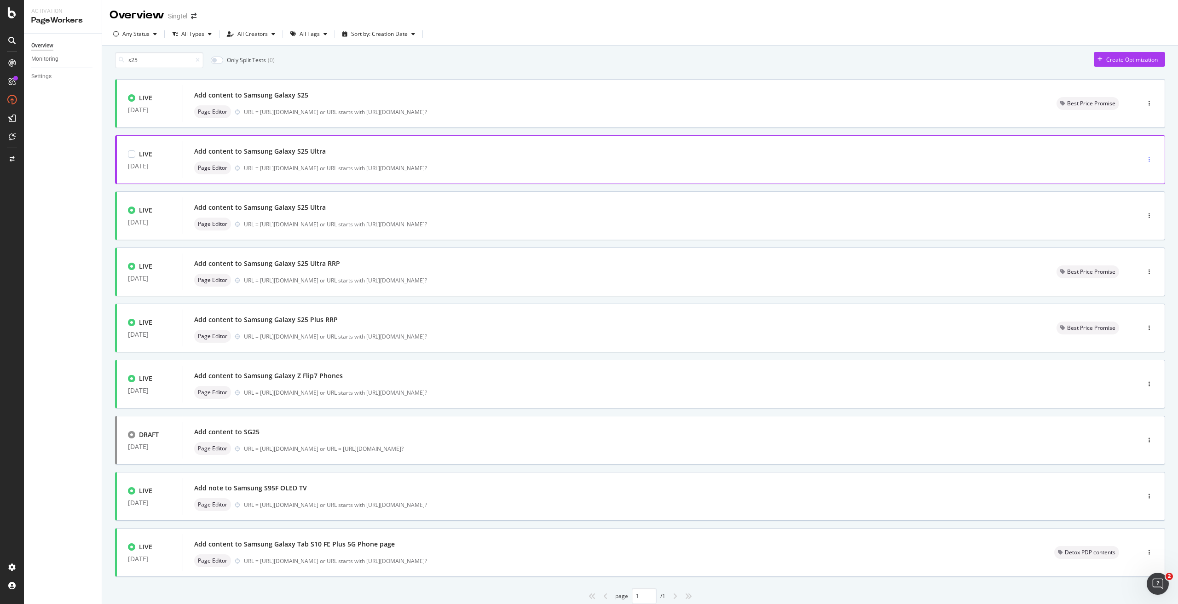
click at [1145, 161] on div "button" at bounding box center [1149, 160] width 9 height 14
click at [1114, 181] on icon at bounding box center [1117, 182] width 6 height 6
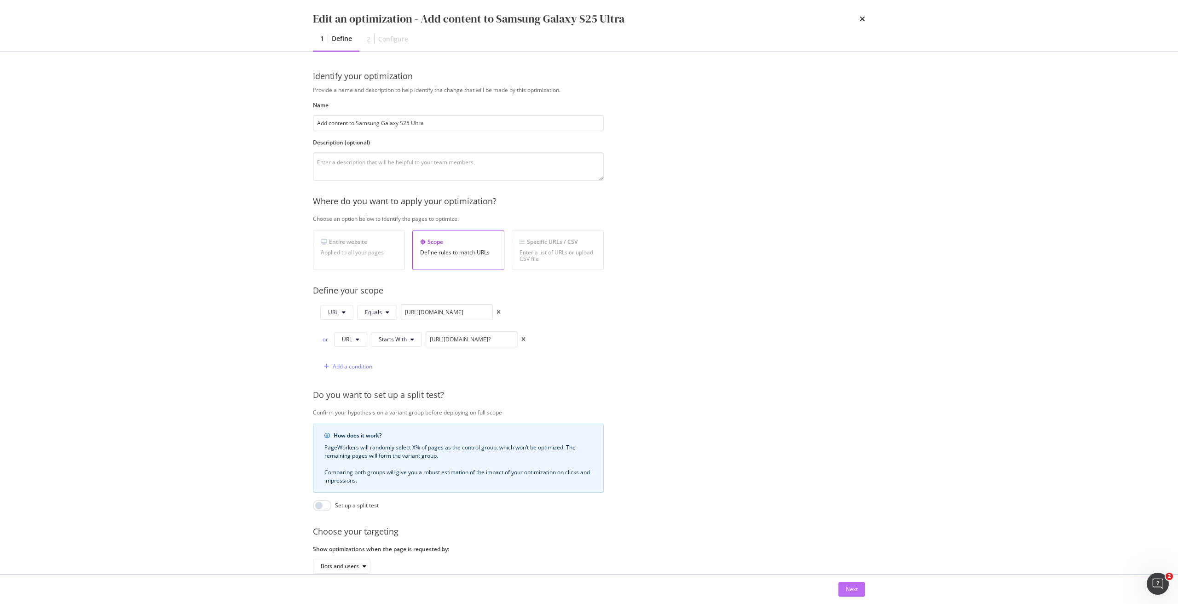
click at [850, 592] on div "Next" at bounding box center [852, 589] width 12 height 8
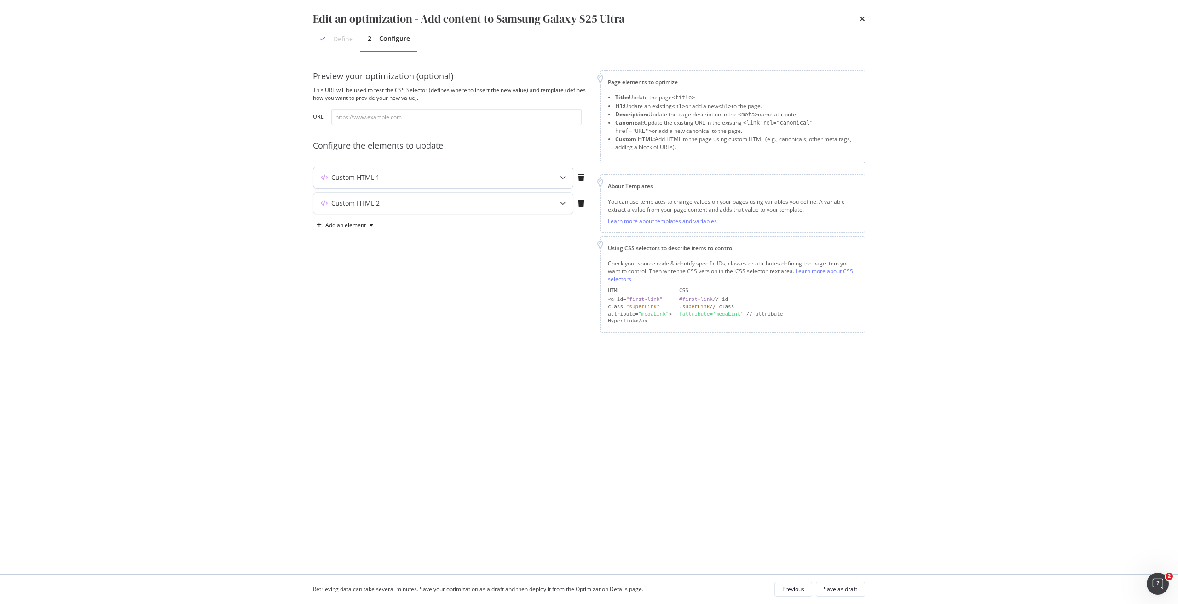
click at [537, 177] on div "Custom HTML 1" at bounding box center [443, 177] width 260 height 21
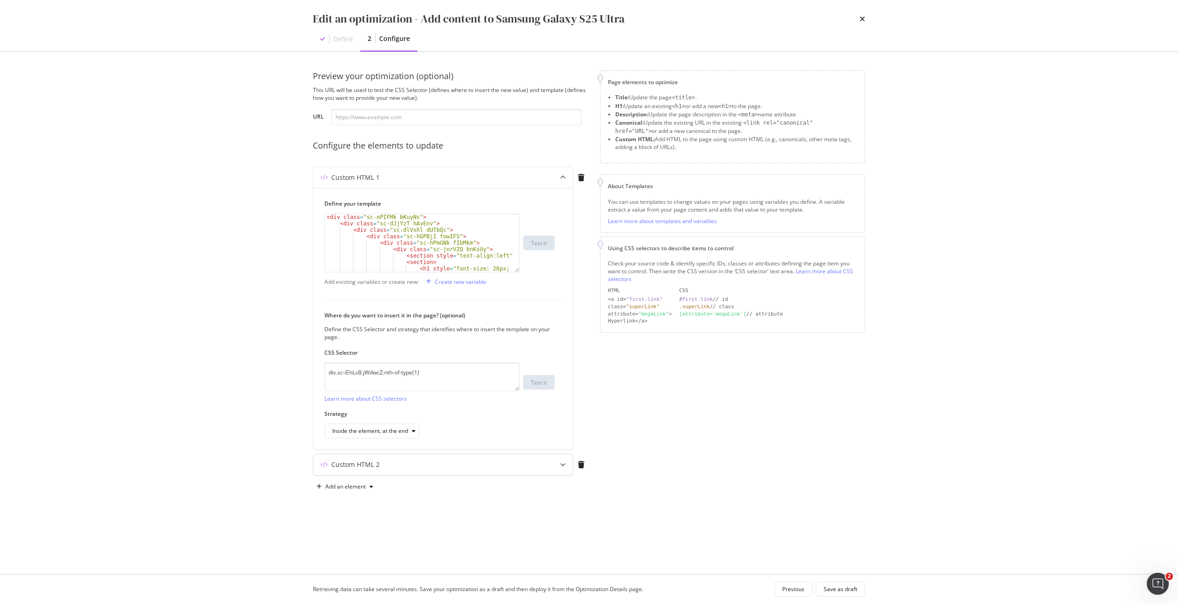
click at [517, 467] on div "Custom HTML 2" at bounding box center [424, 464] width 223 height 9
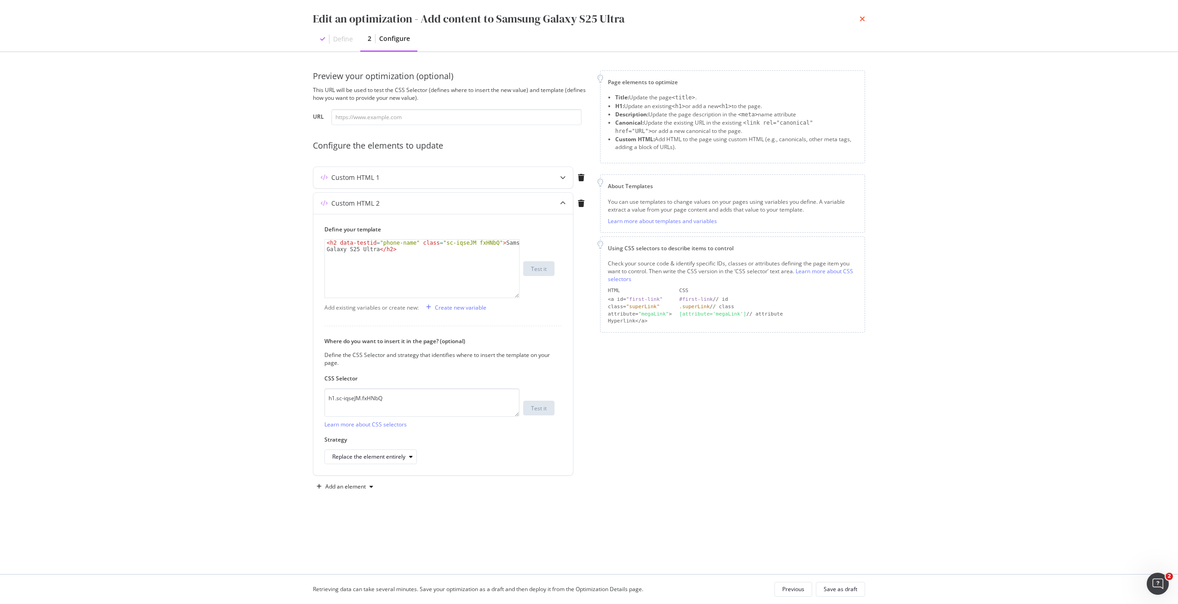
click at [862, 17] on icon "times" at bounding box center [863, 18] width 6 height 7
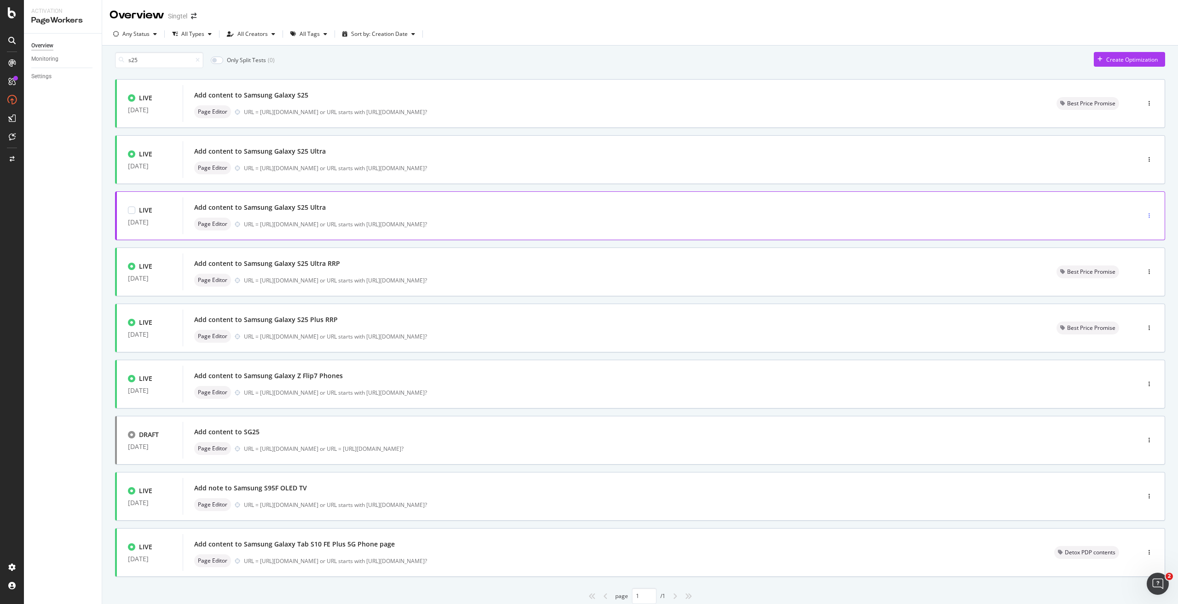
click at [1145, 219] on div "button" at bounding box center [1149, 216] width 9 height 6
click at [1131, 238] on div "Edit" at bounding box center [1129, 238] width 10 height 8
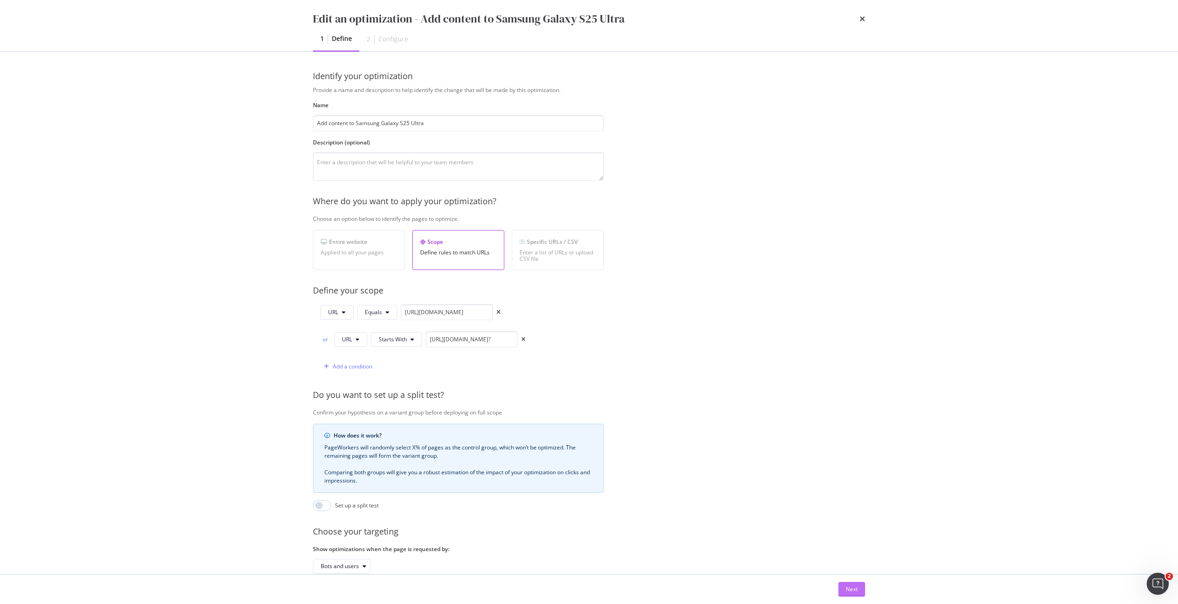
click at [851, 592] on div "Next" at bounding box center [852, 589] width 12 height 8
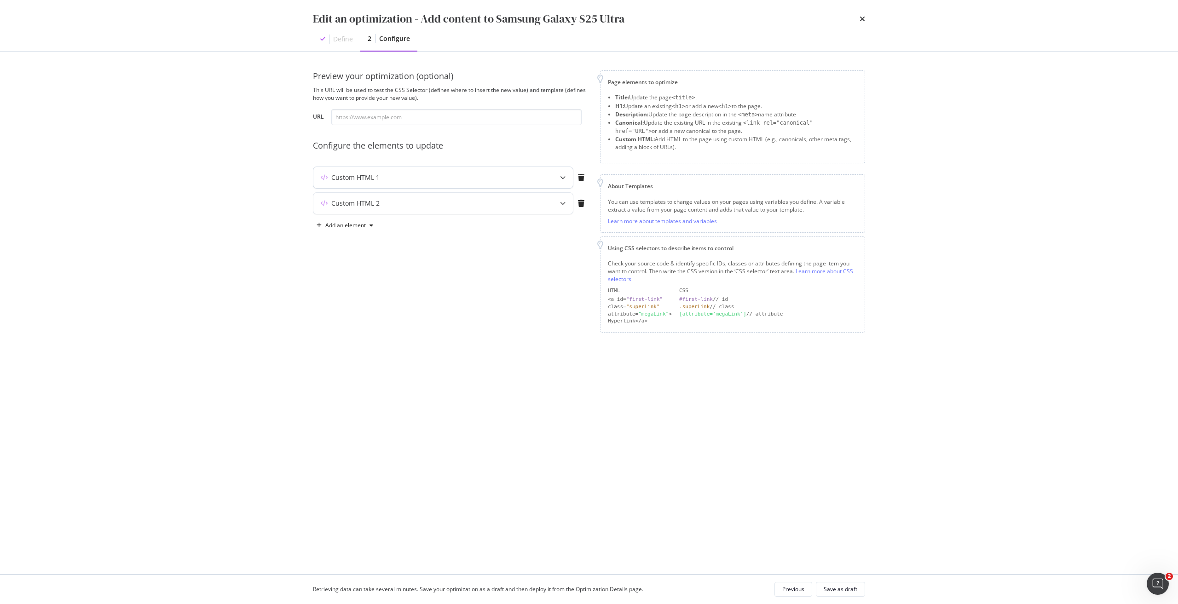
click at [553, 179] on div "modal" at bounding box center [563, 177] width 20 height 21
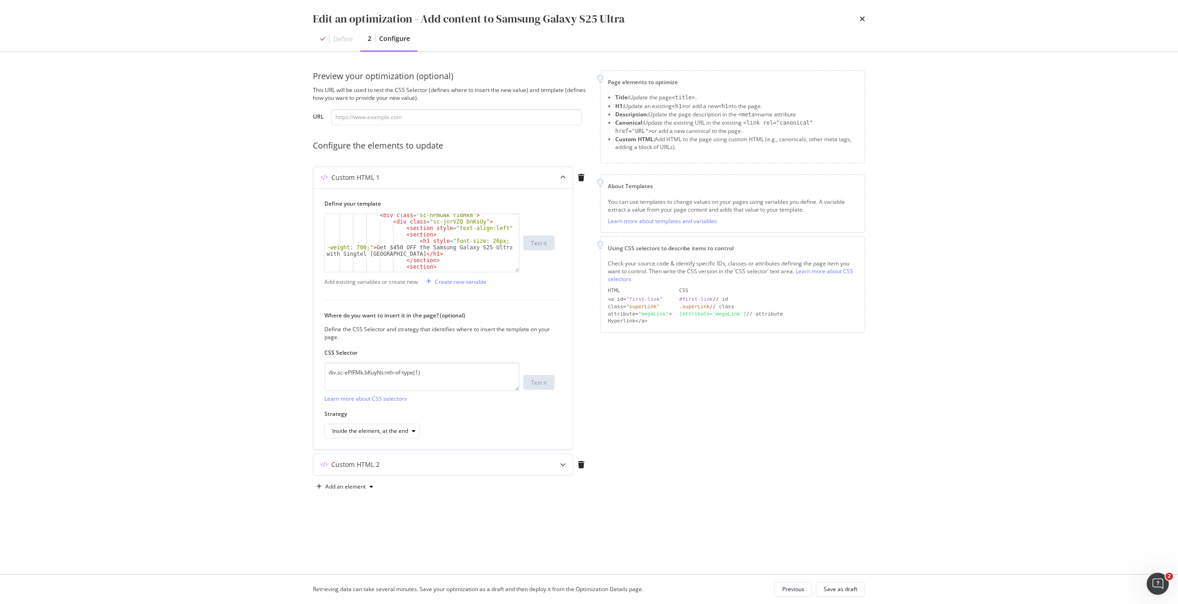
scroll to position [28, 0]
click at [461, 467] on div "Custom HTML 2" at bounding box center [424, 464] width 223 height 9
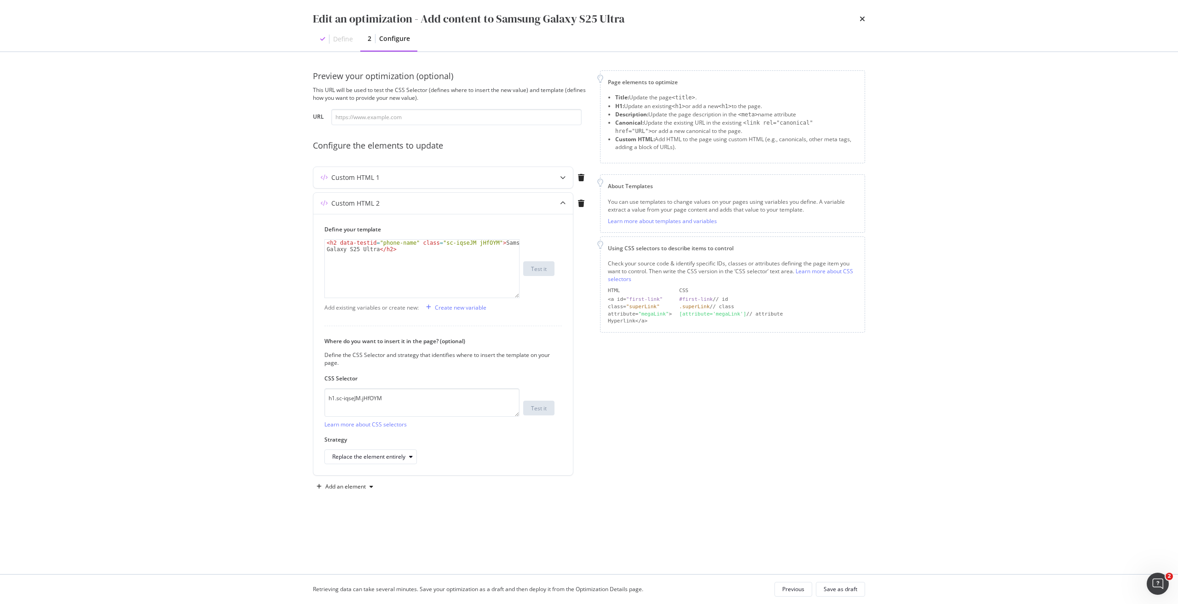
click at [858, 19] on div "Edit an optimization - Add content to Samsung Galaxy S25 Ultra" at bounding box center [589, 19] width 552 height 16
click at [863, 19] on icon "times" at bounding box center [863, 18] width 6 height 7
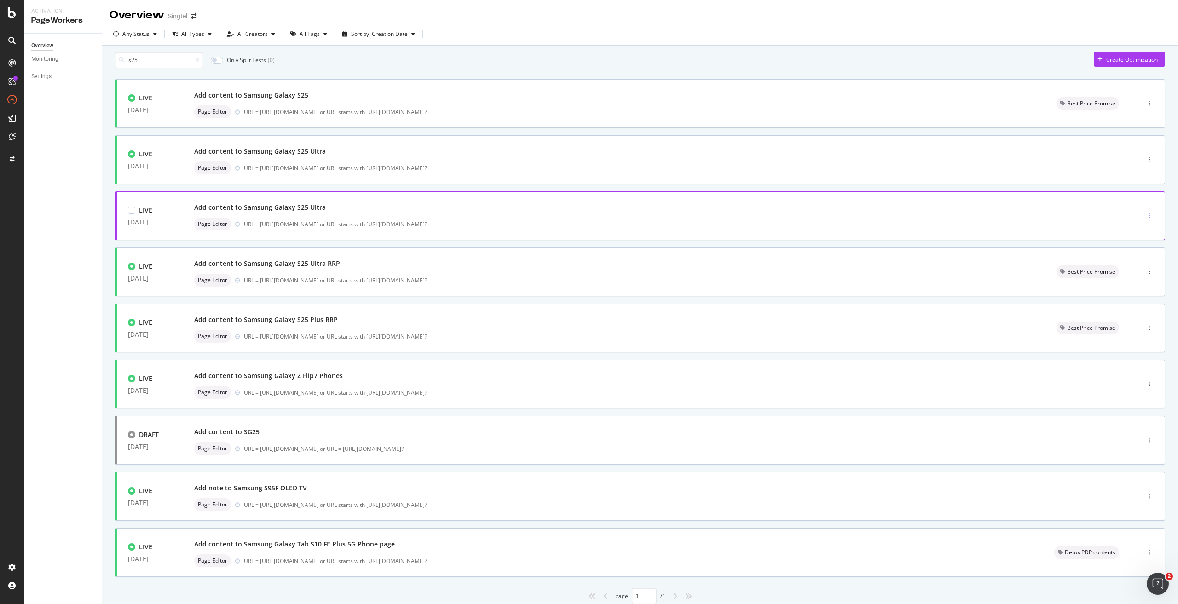
click at [1145, 217] on div "button" at bounding box center [1149, 216] width 9 height 14
click at [1123, 241] on div "Edit" at bounding box center [1126, 238] width 43 height 12
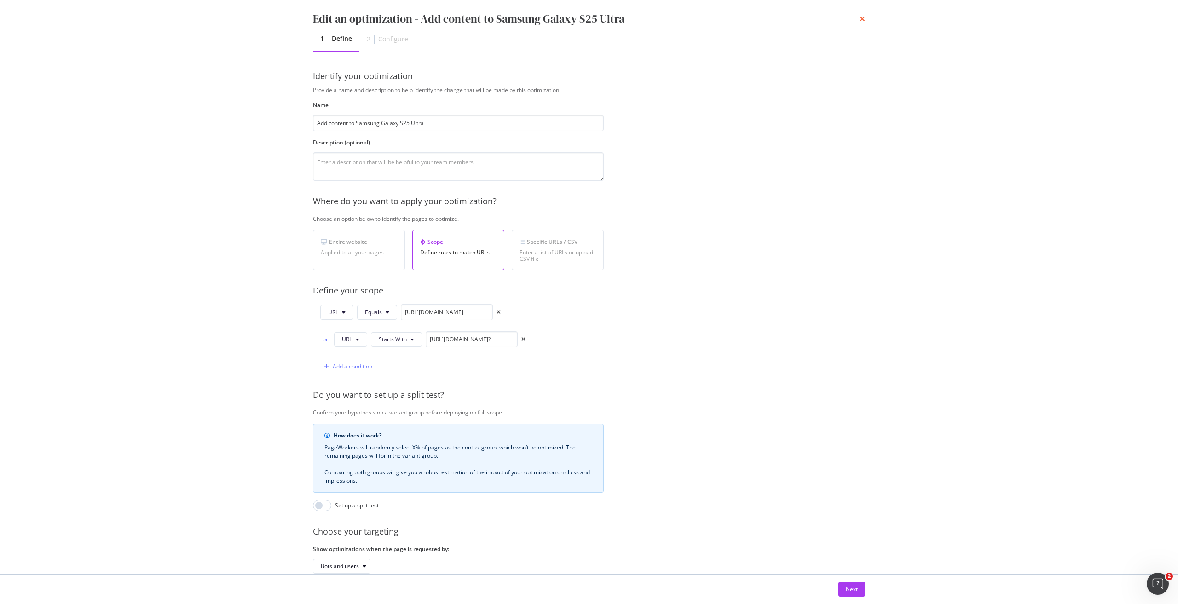
click at [860, 17] on icon "times" at bounding box center [863, 18] width 6 height 7
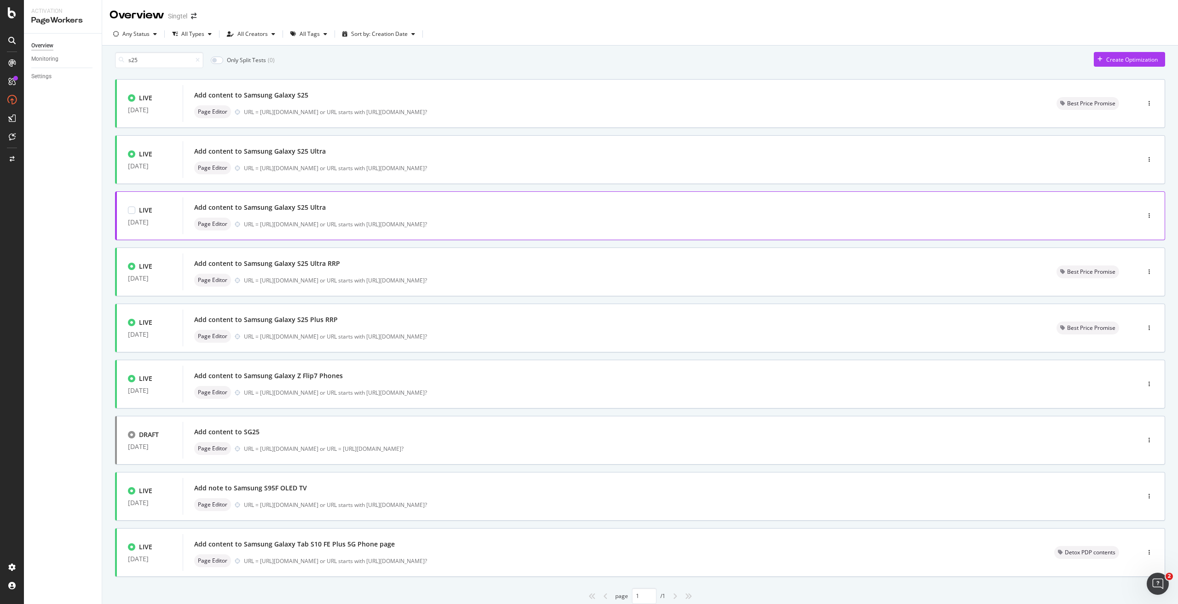
click at [250, 211] on div "Add content to Samsung Galaxy S25 Ultra" at bounding box center [260, 207] width 132 height 9
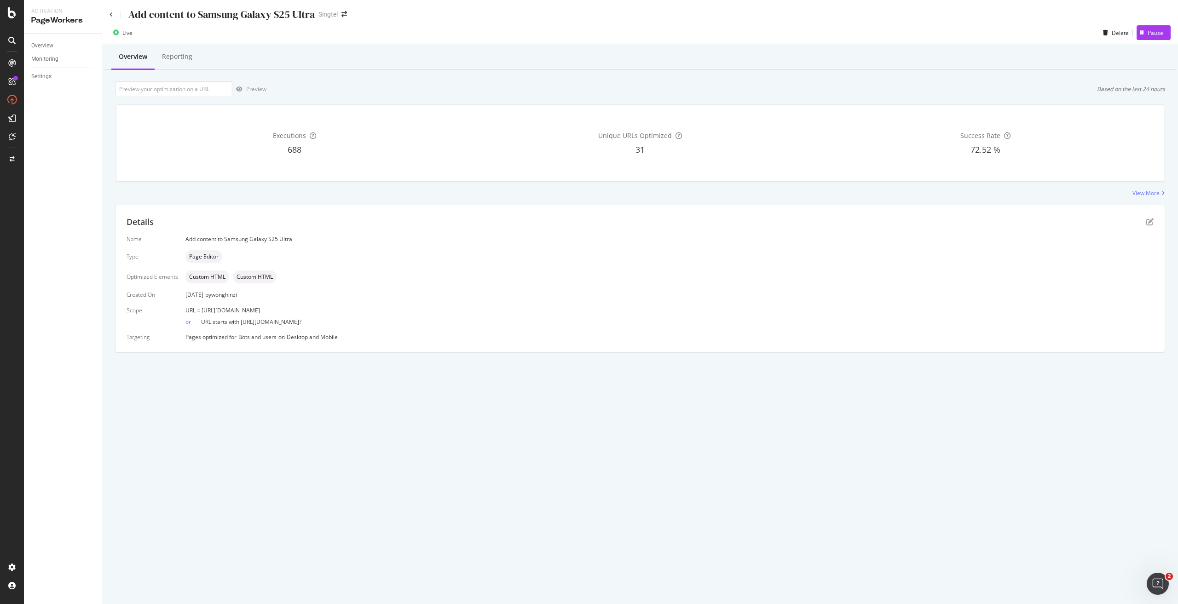
click at [112, 17] on div "Add content to Samsung Galaxy S25 Ultra" at bounding box center [212, 14] width 205 height 14
click at [112, 15] on icon at bounding box center [112, 15] width 4 height 6
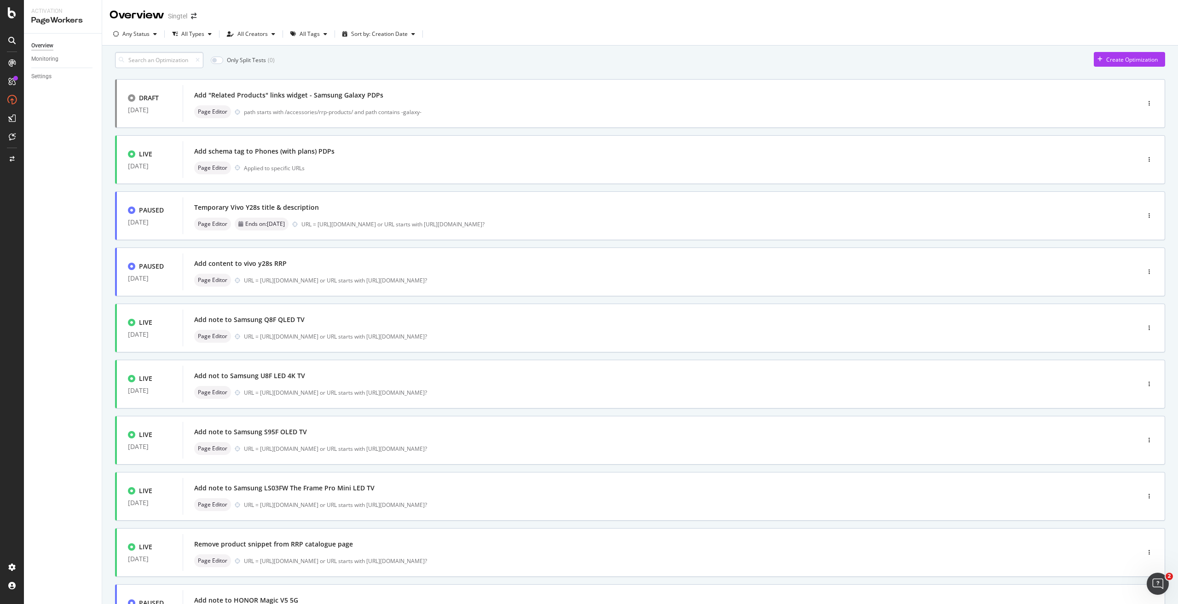
click at [185, 65] on input at bounding box center [159, 60] width 88 height 16
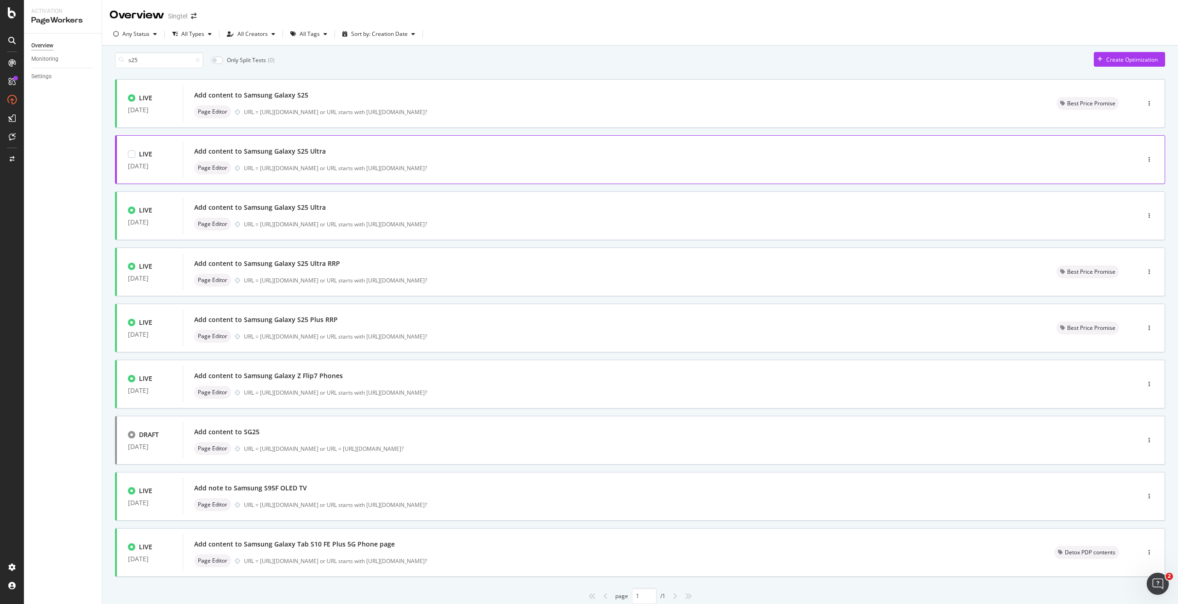
click at [256, 170] on div "URL = https://shop.singtel.com/phones/samsung-galaxy-s25-ultra or URL starts wi…" at bounding box center [672, 168] width 857 height 8
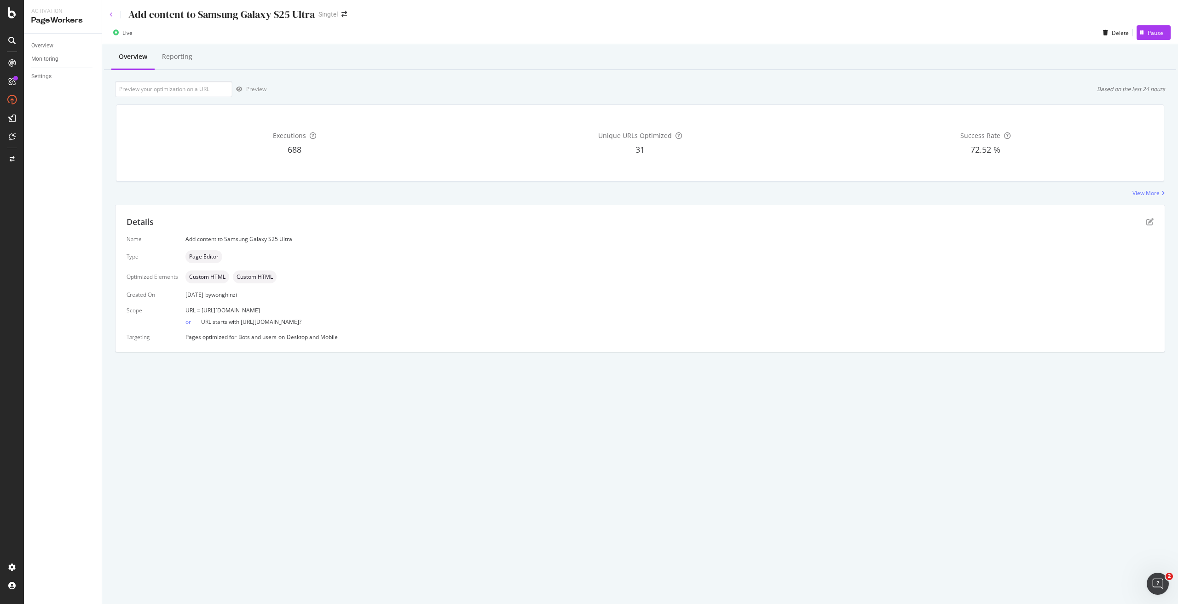
click at [112, 14] on icon at bounding box center [112, 15] width 4 height 6
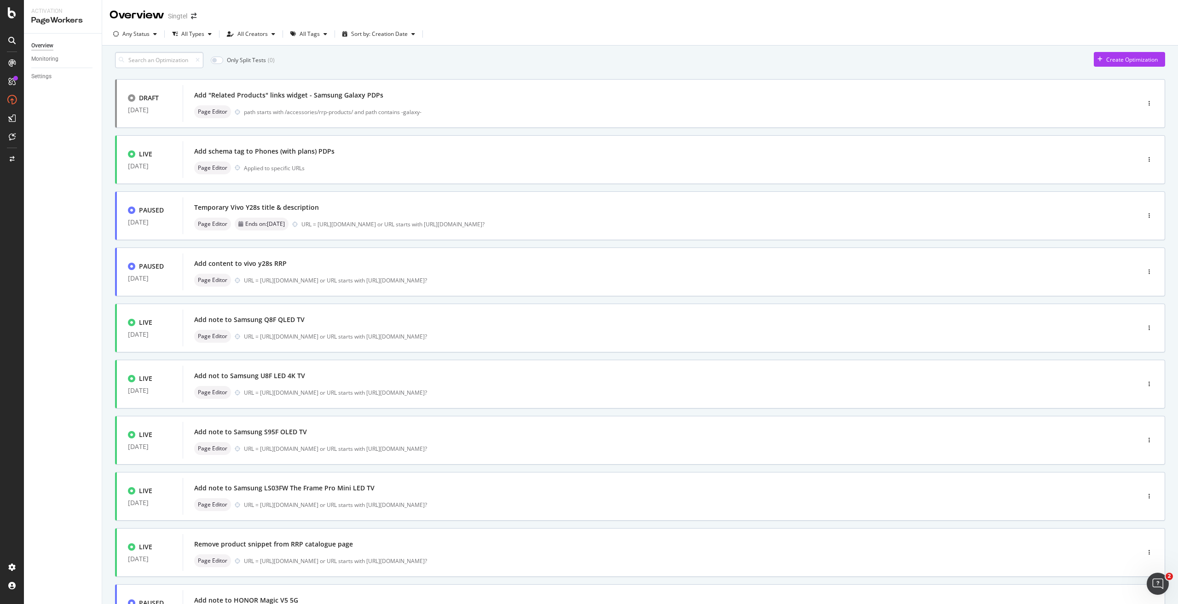
click at [162, 64] on input at bounding box center [159, 60] width 88 height 16
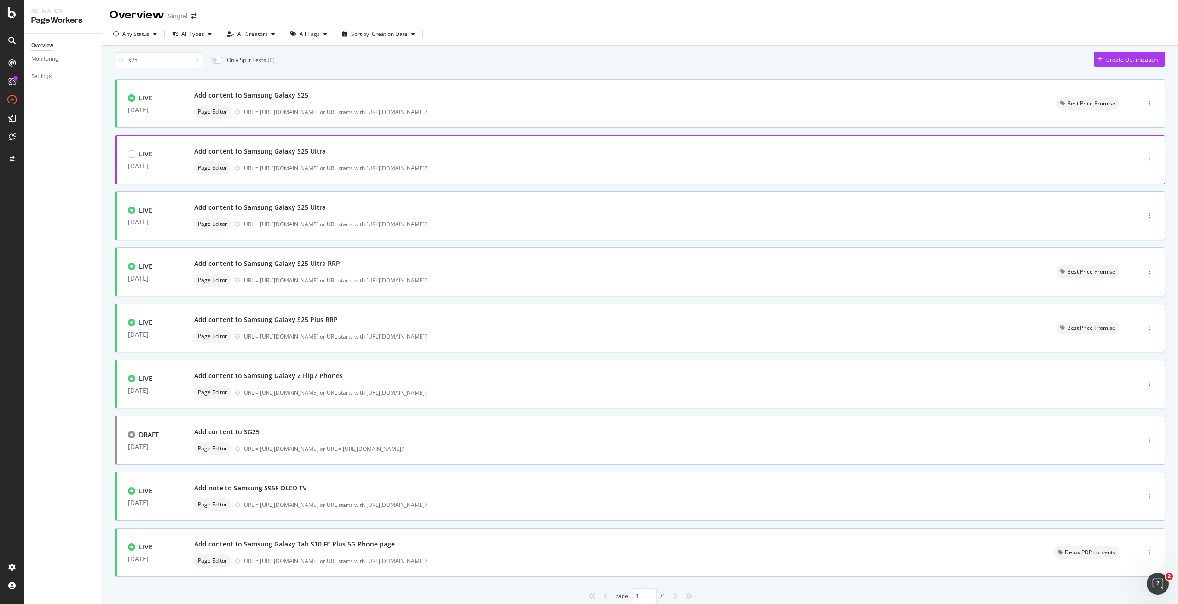
click at [1145, 162] on div "button" at bounding box center [1149, 160] width 9 height 6
click at [1135, 181] on div "Edit" at bounding box center [1126, 182] width 43 height 12
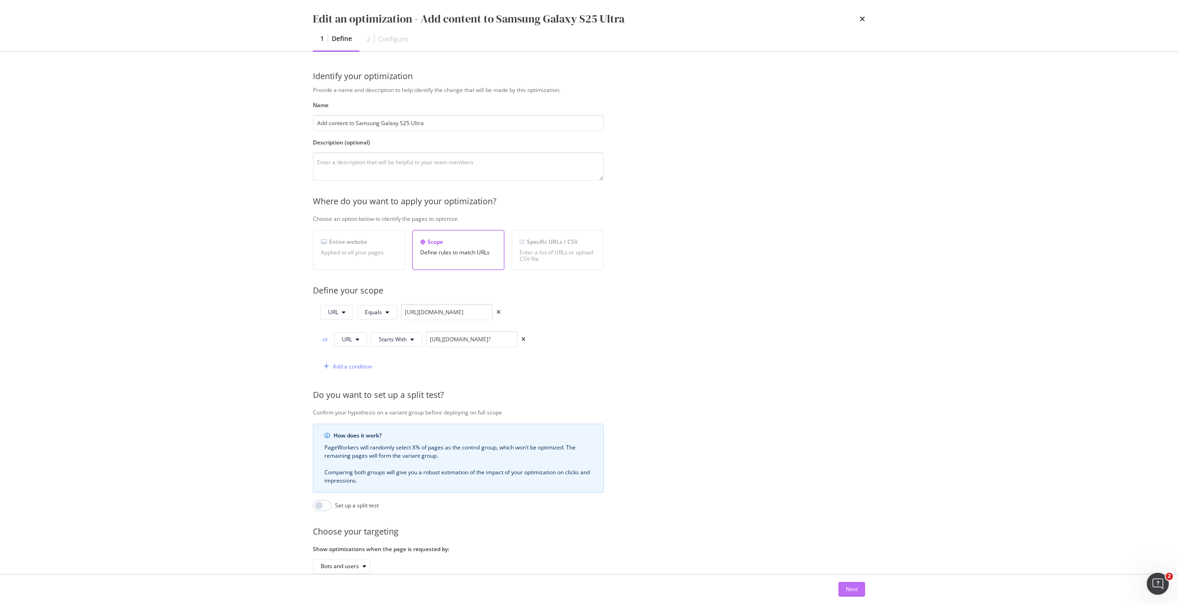
click at [849, 592] on div "Next" at bounding box center [852, 589] width 12 height 8
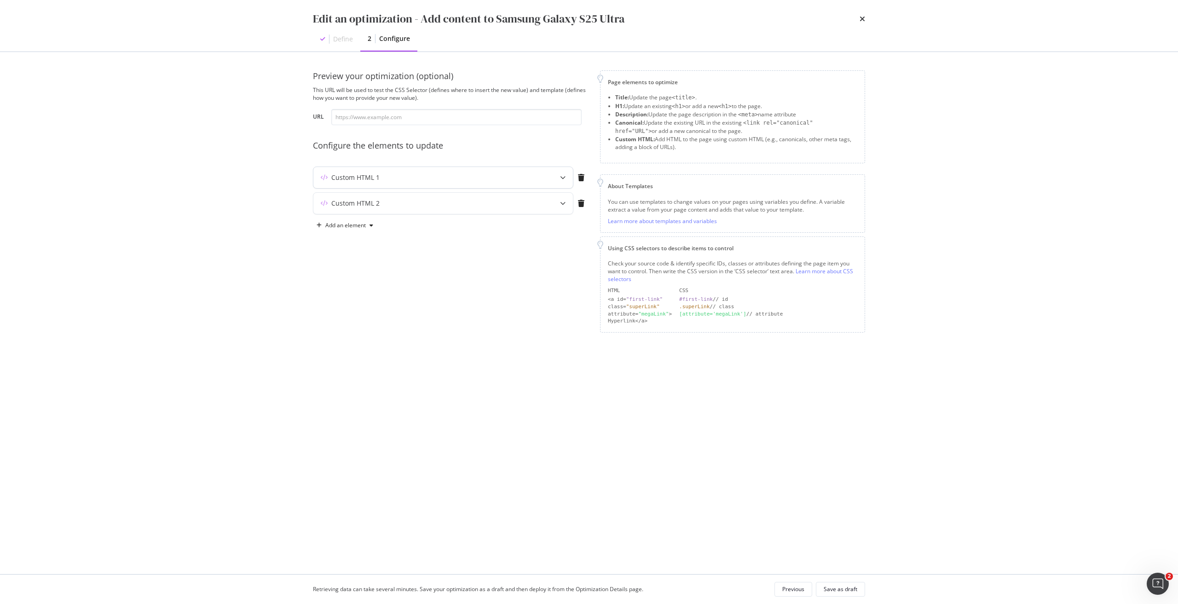
click at [528, 171] on div "Custom HTML 1" at bounding box center [443, 177] width 260 height 21
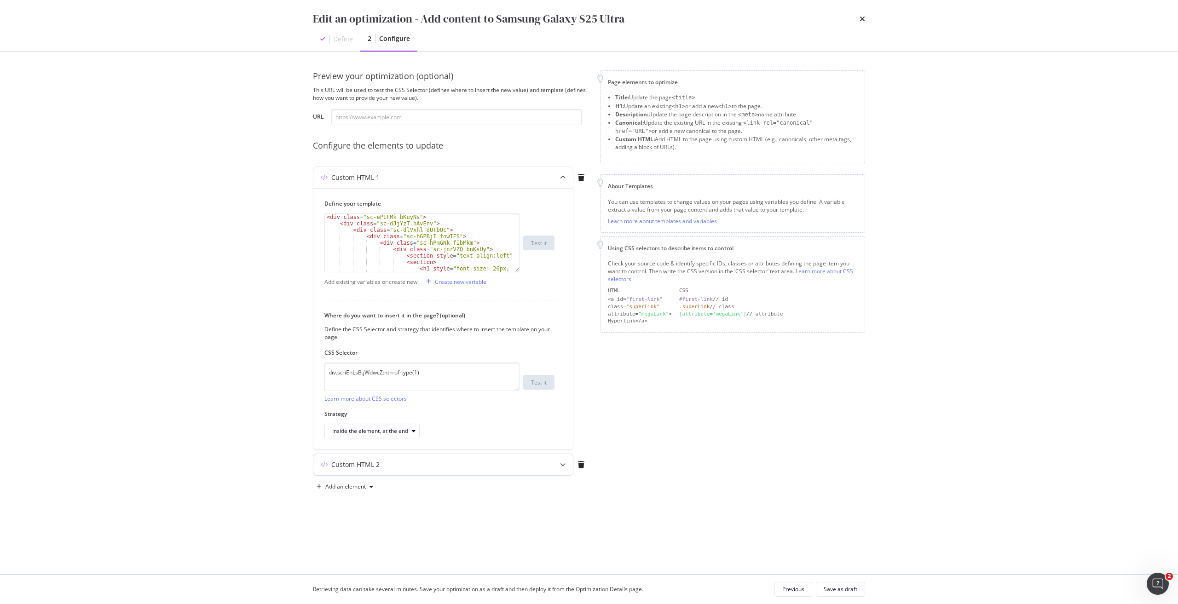
click at [535, 464] on div "Custom HTML 2" at bounding box center [424, 464] width 223 height 9
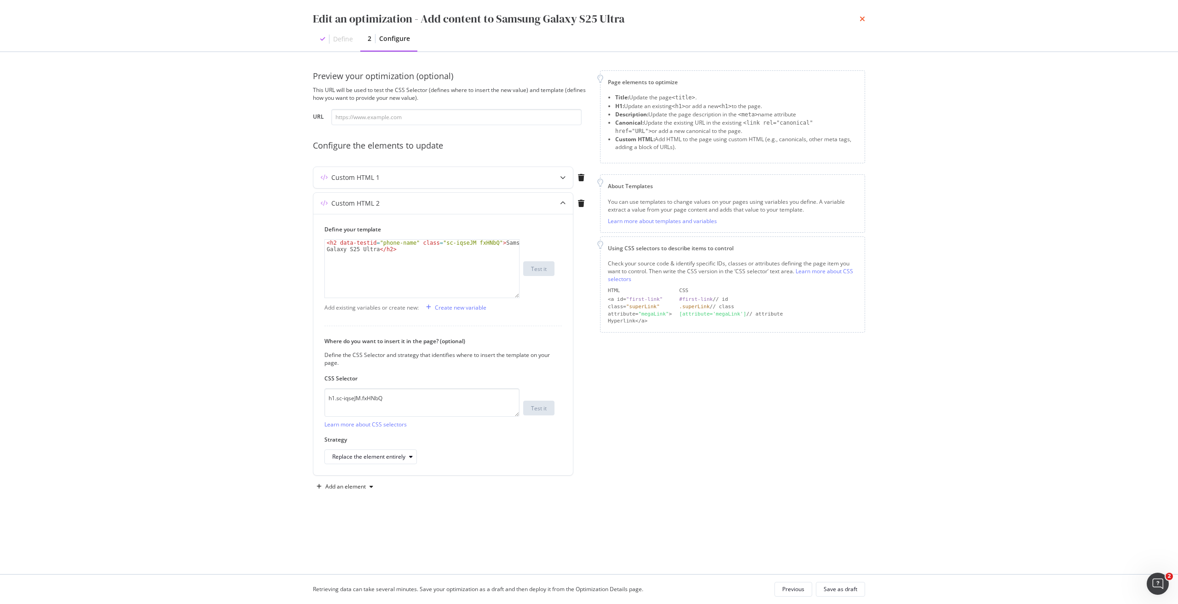
click at [860, 17] on icon "times" at bounding box center [863, 18] width 6 height 7
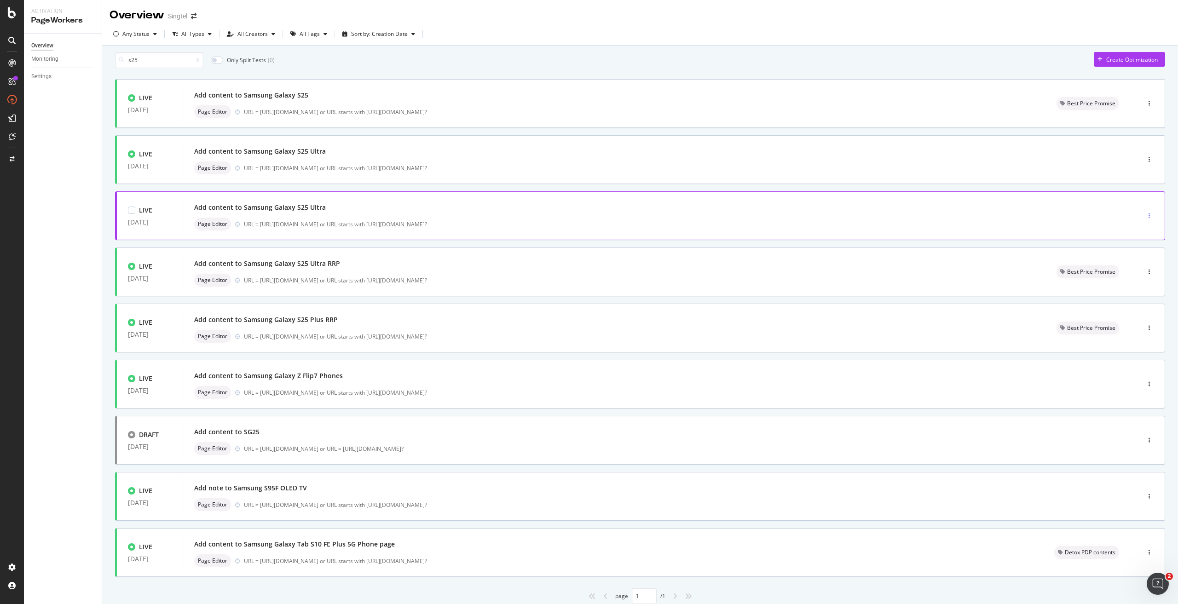
click at [1145, 215] on div "button" at bounding box center [1149, 216] width 9 height 14
click at [1135, 237] on div "Edit" at bounding box center [1126, 238] width 43 height 12
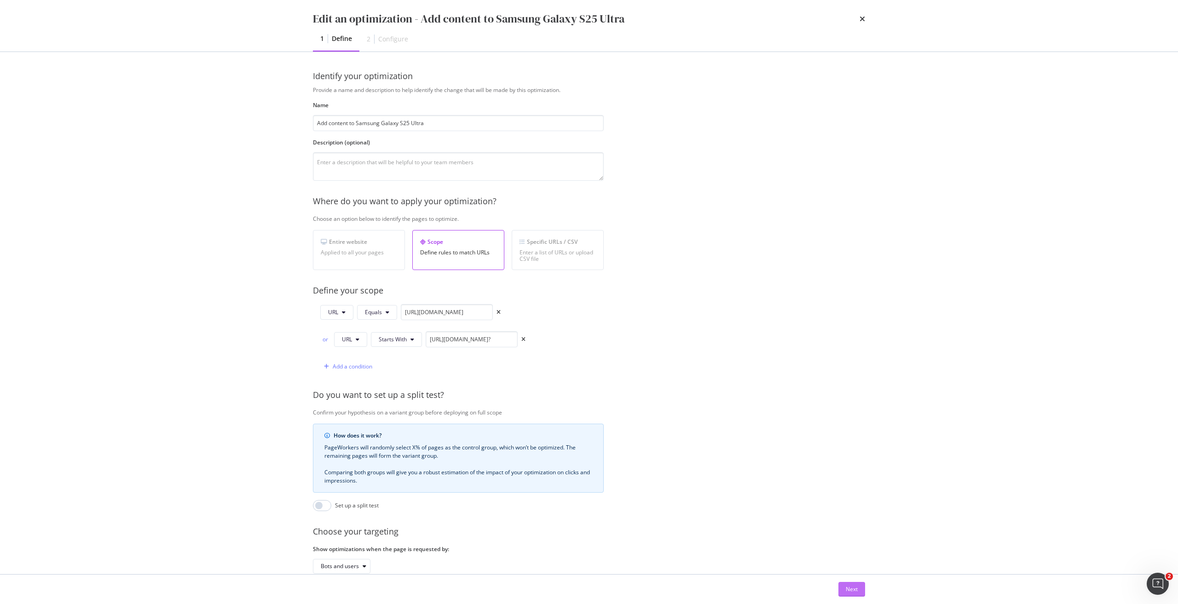
click at [845, 588] on button "Next" at bounding box center [851, 589] width 27 height 15
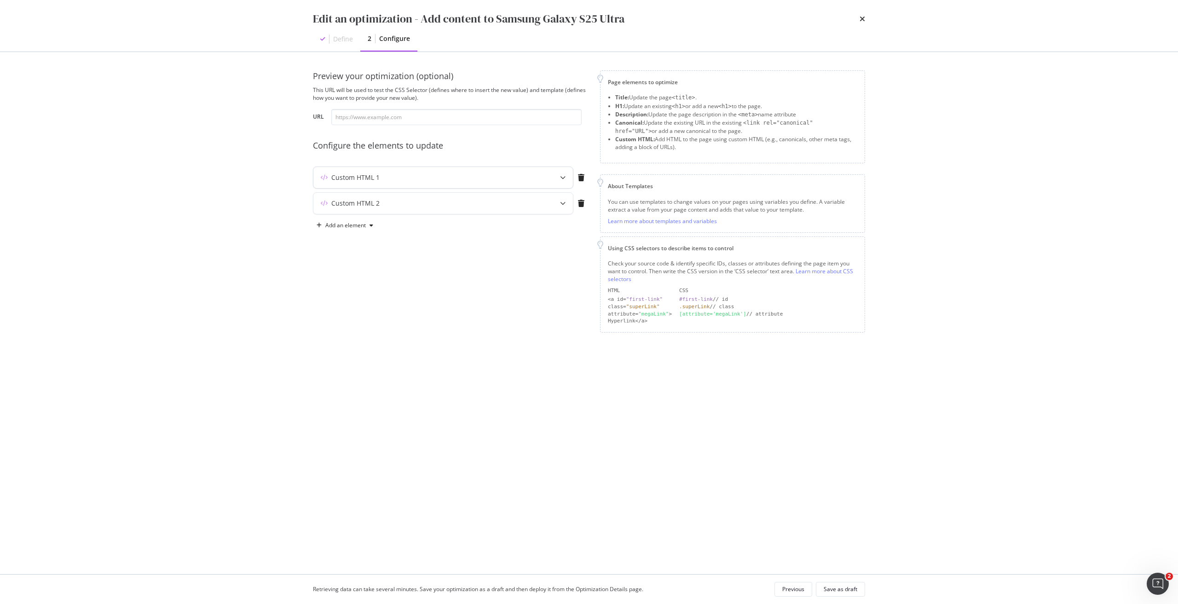
click at [488, 181] on div "Custom HTML 1" at bounding box center [424, 177] width 223 height 9
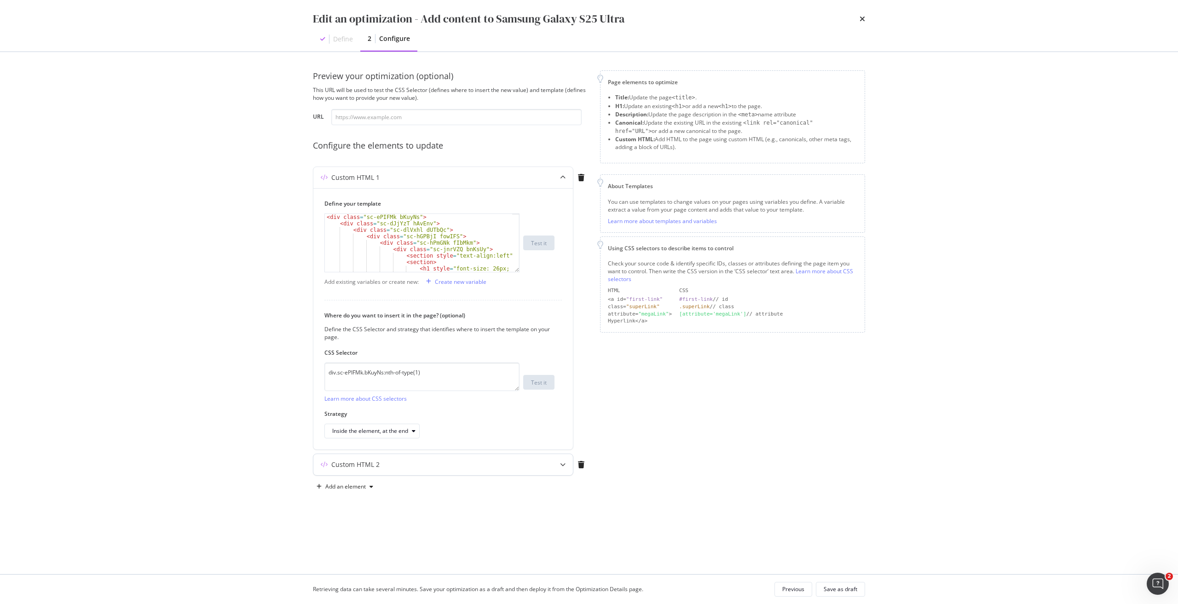
click at [438, 467] on div "Custom HTML 2" at bounding box center [424, 464] width 223 height 9
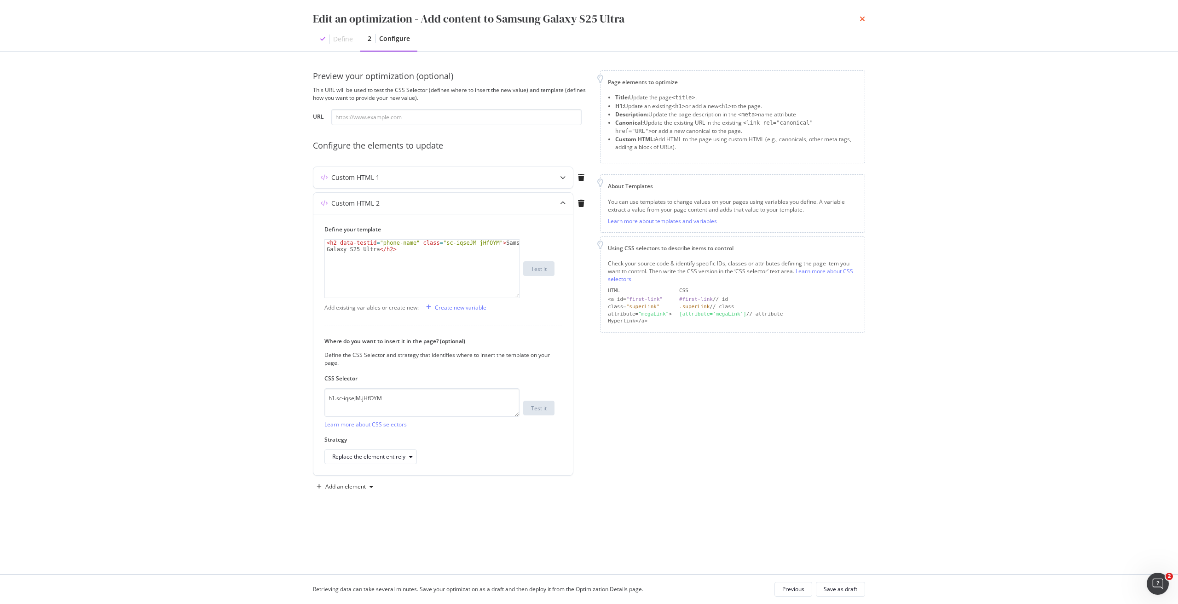
click at [863, 16] on icon "times" at bounding box center [863, 18] width 6 height 7
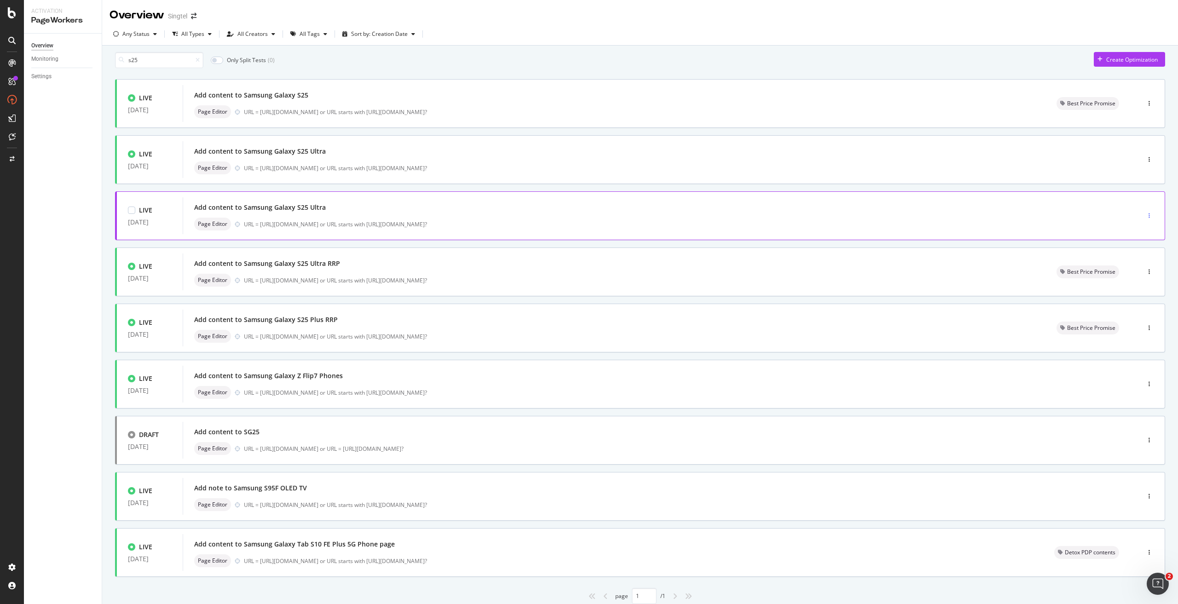
click at [1148, 217] on icon "button" at bounding box center [1148, 216] width 1 height 6
click at [1129, 251] on div "Pause" at bounding box center [1132, 253] width 16 height 8
drag, startPoint x: 151, startPoint y: 64, endPoint x: 121, endPoint y: 61, distance: 30.1
click at [121, 61] on input "s25" at bounding box center [159, 60] width 88 height 16
